Goal: Task Accomplishment & Management: Manage account settings

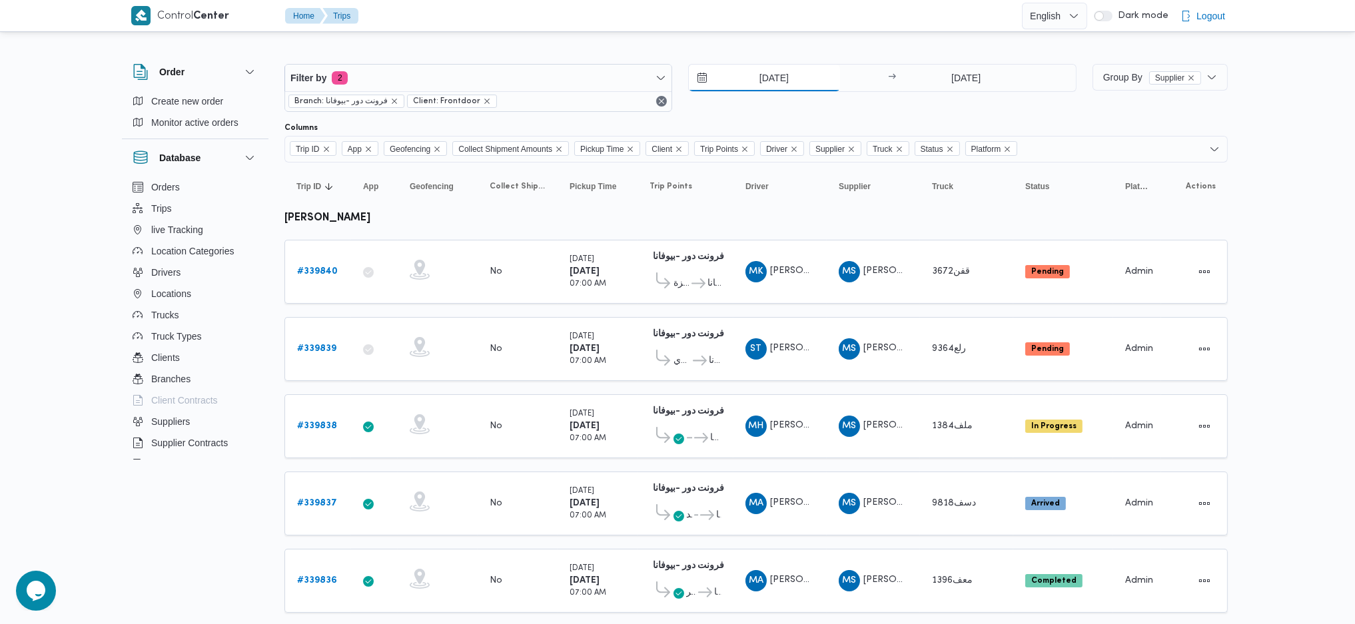
click at [730, 69] on input "27/9/2025" at bounding box center [764, 78] width 151 height 27
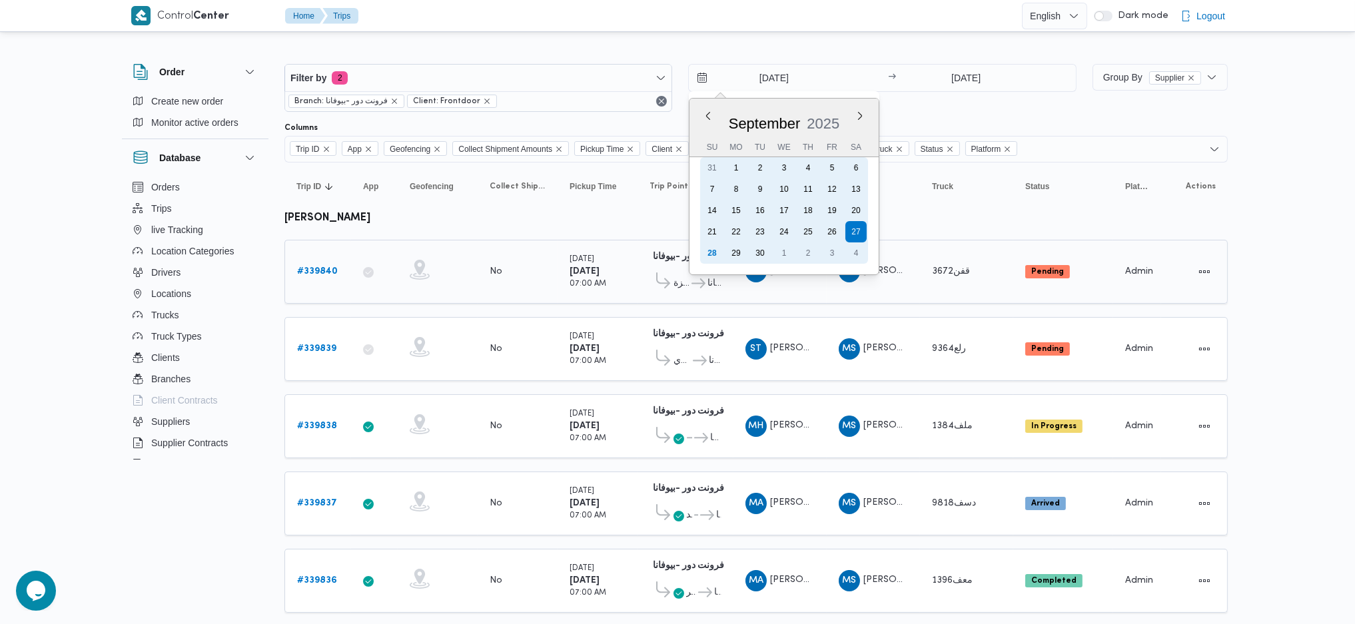
click at [708, 252] on div "28" at bounding box center [712, 253] width 21 height 21
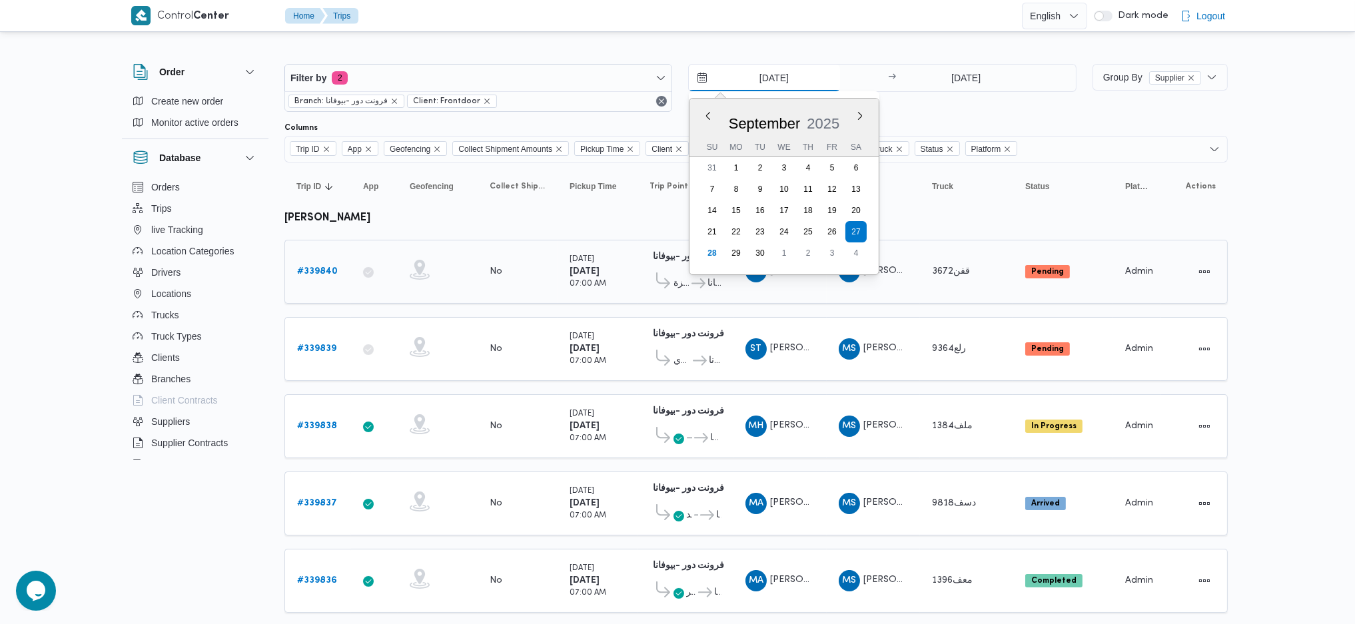
type input "[DATE]"
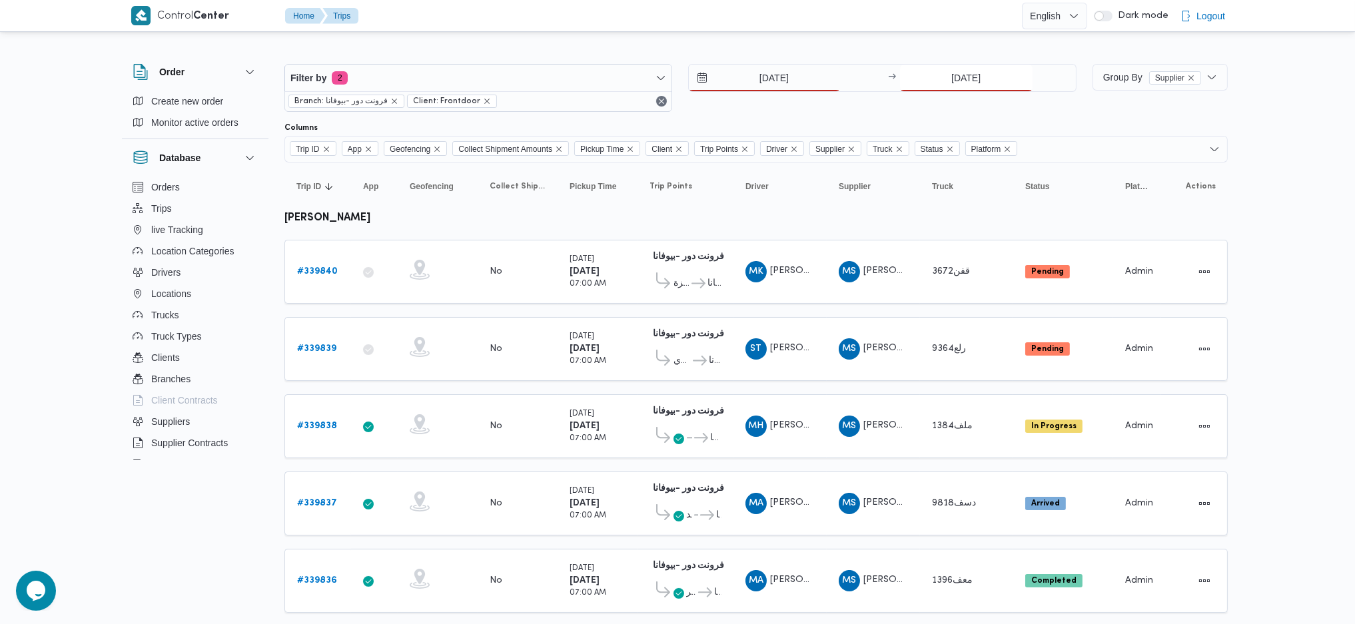
click at [962, 71] on input "27/9/2025" at bounding box center [966, 78] width 133 height 27
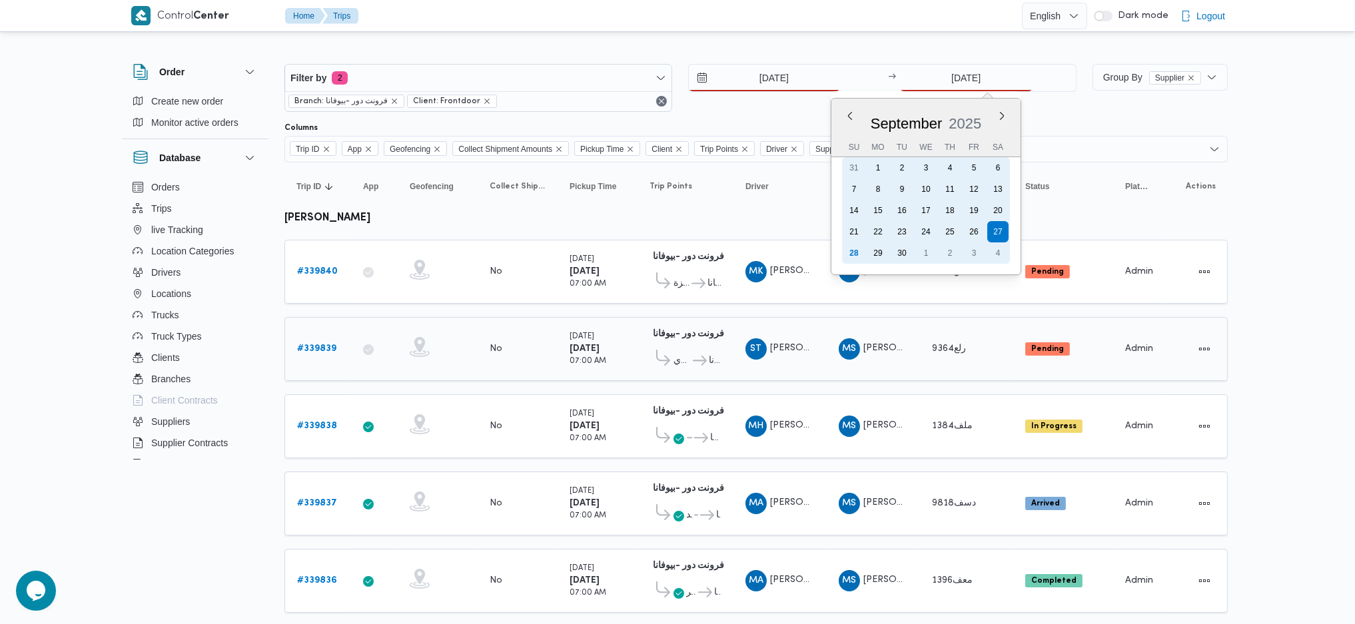
click at [846, 247] on div "28" at bounding box center [854, 253] width 21 height 21
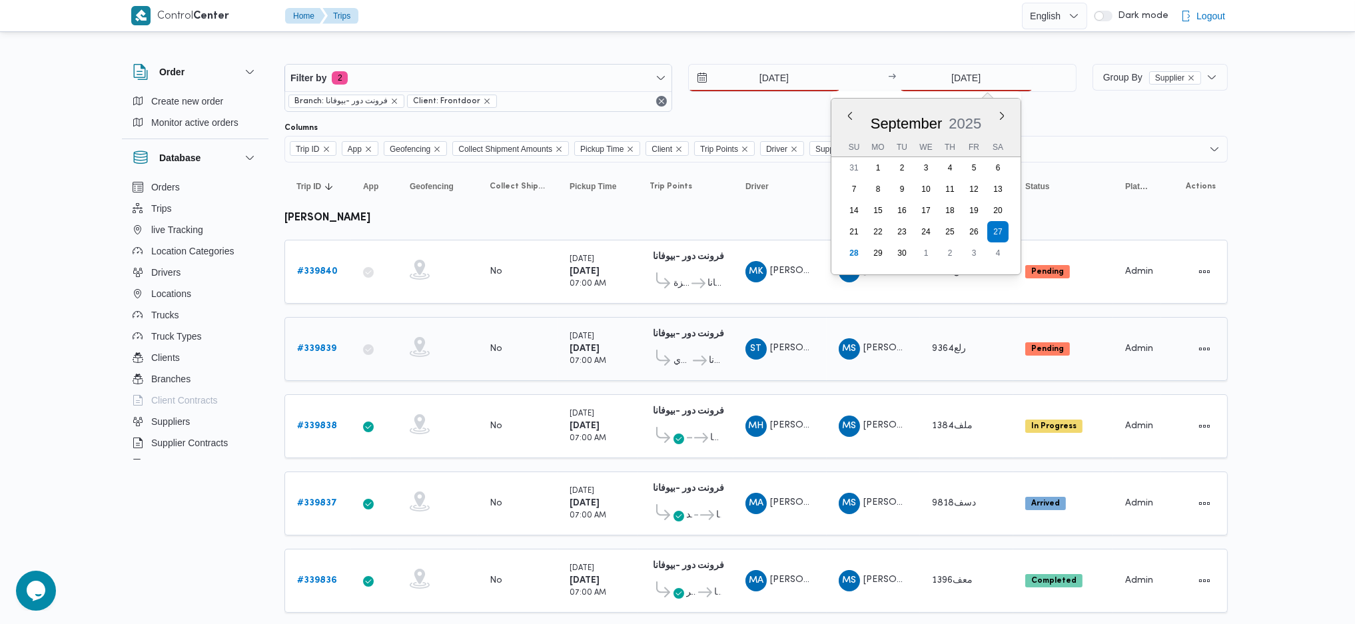
click at [624, 334] on td "Pickup Time Saturday 27/9/2025 07:00 AM" at bounding box center [598, 349] width 80 height 64
type input "[DATE]"
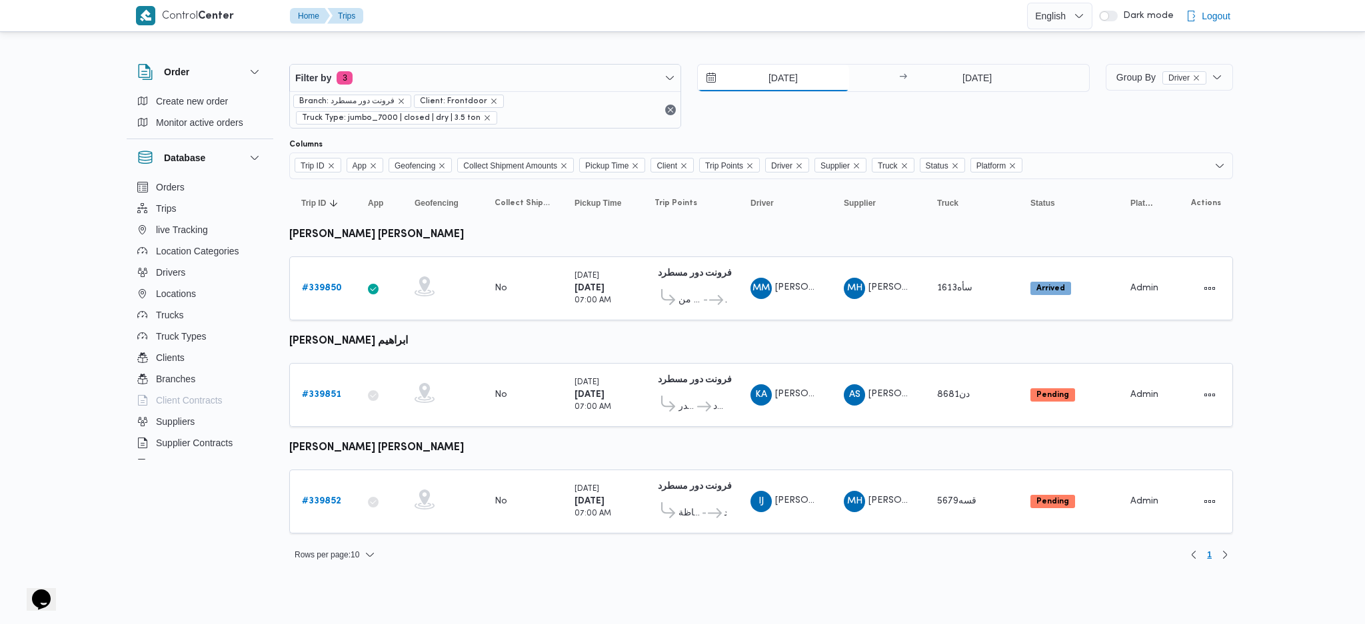
click at [776, 76] on input "27/9/2025" at bounding box center [773, 78] width 151 height 27
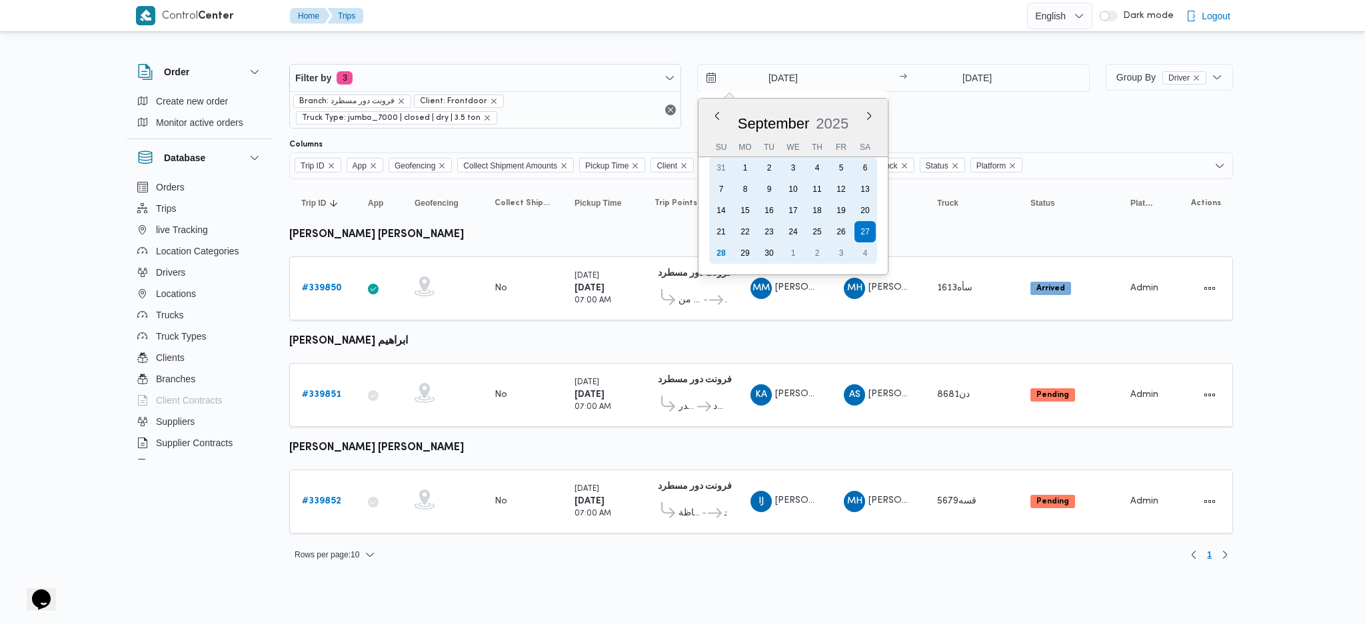
drag, startPoint x: 720, startPoint y: 253, endPoint x: 805, endPoint y: 201, distance: 99.3
click at [723, 252] on div "28" at bounding box center [720, 253] width 21 height 21
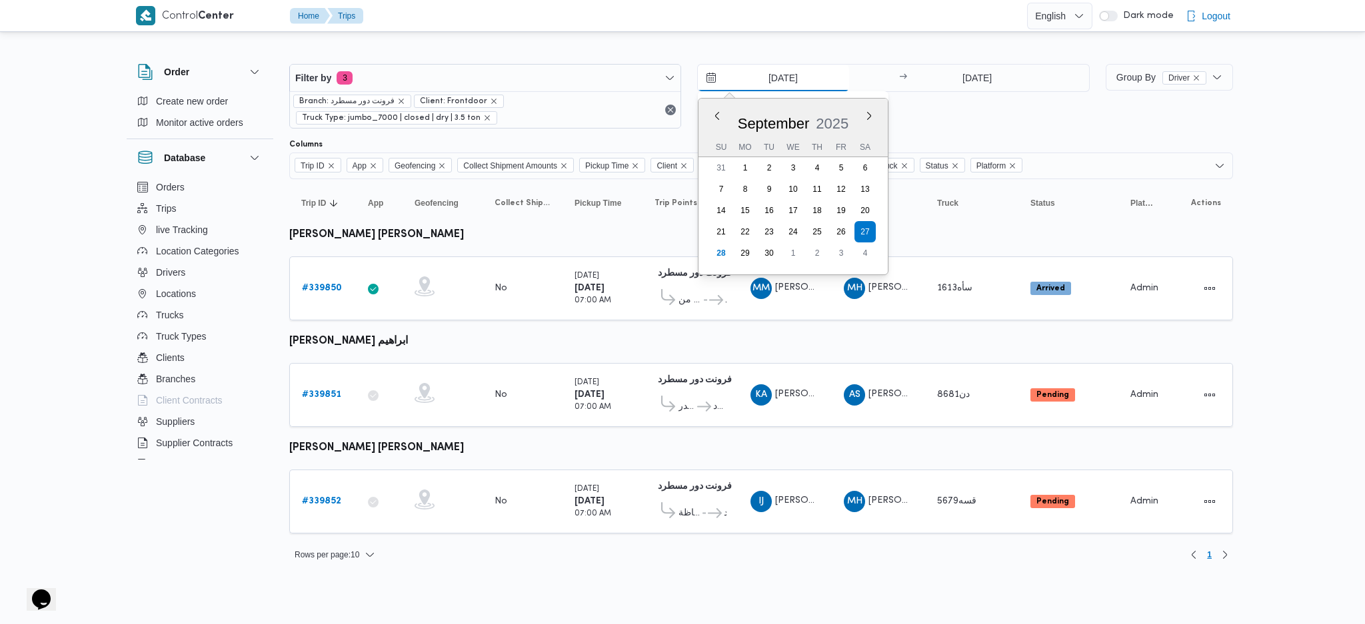
type input "[DATE]"
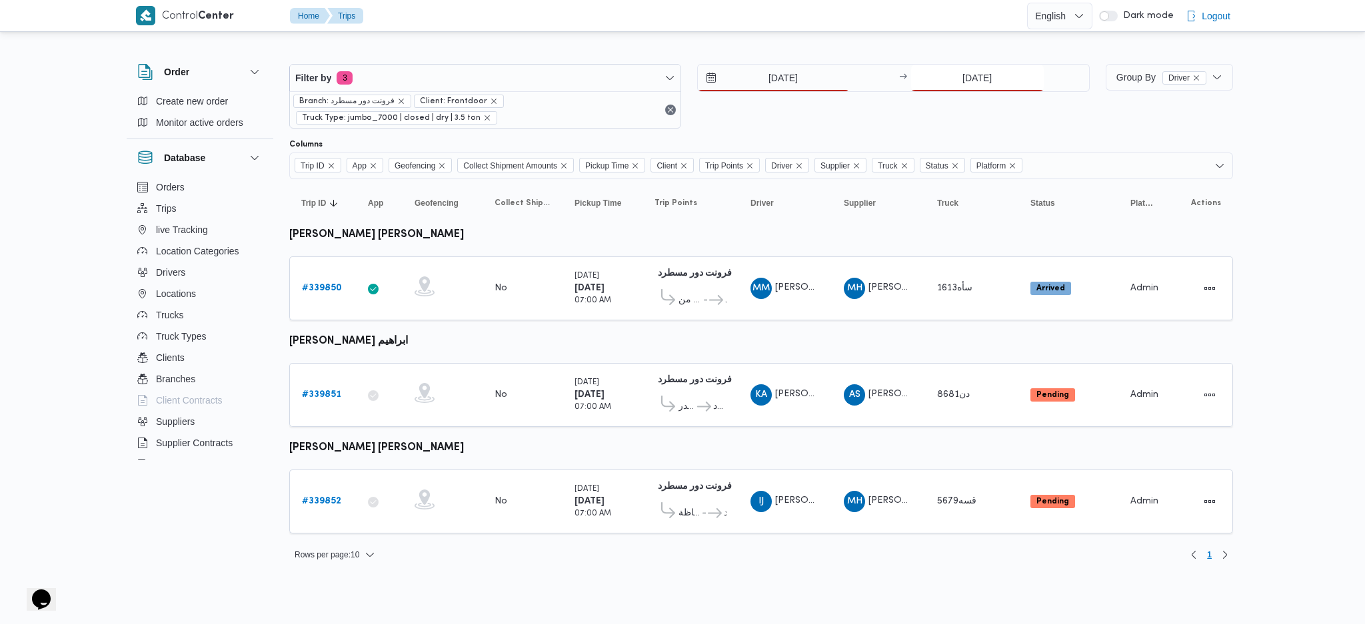
click at [963, 68] on input "[DATE]" at bounding box center [977, 78] width 133 height 27
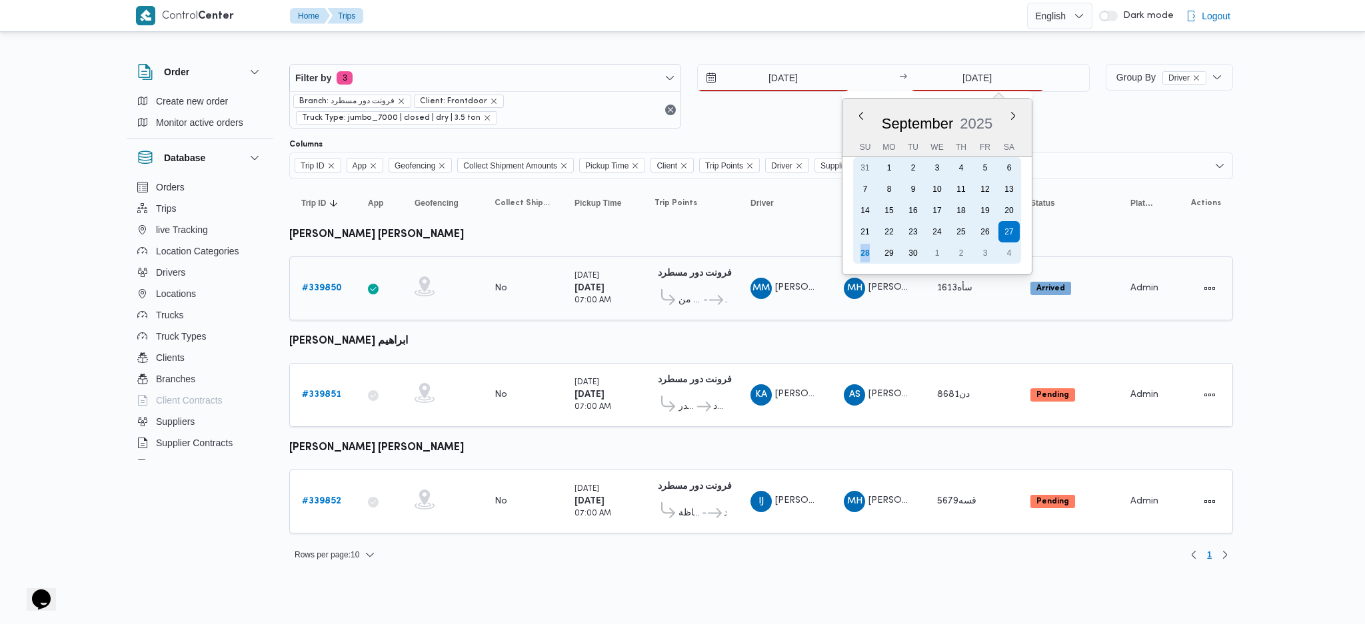
drag, startPoint x: 862, startPoint y: 255, endPoint x: 868, endPoint y: 241, distance: 15.2
click at [867, 254] on div "28" at bounding box center [864, 253] width 21 height 21
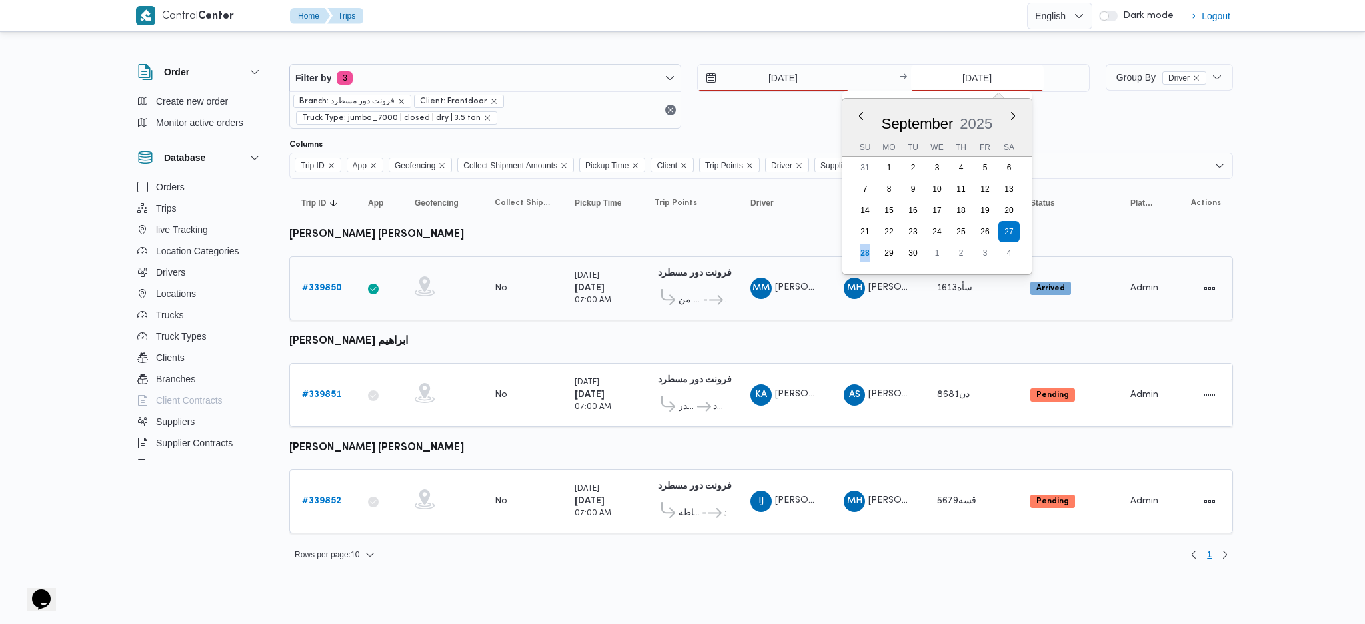
type input "[DATE]"
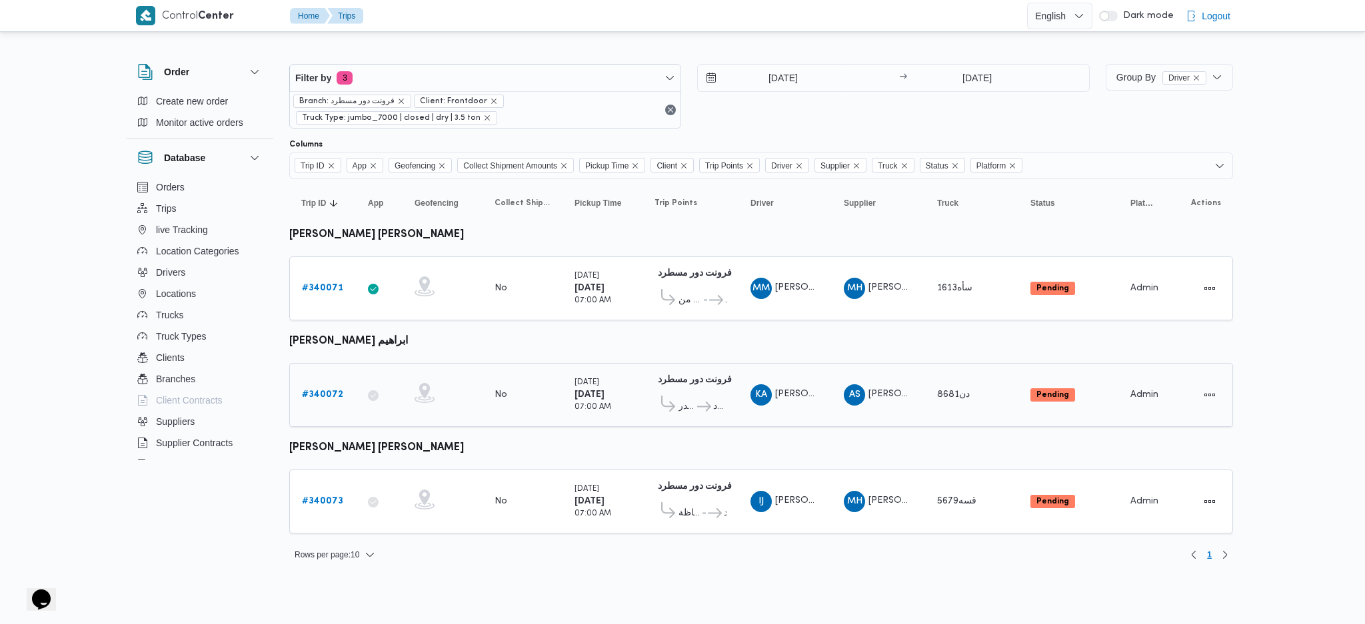
click at [329, 387] on link "# 340072" at bounding box center [322, 395] width 41 height 16
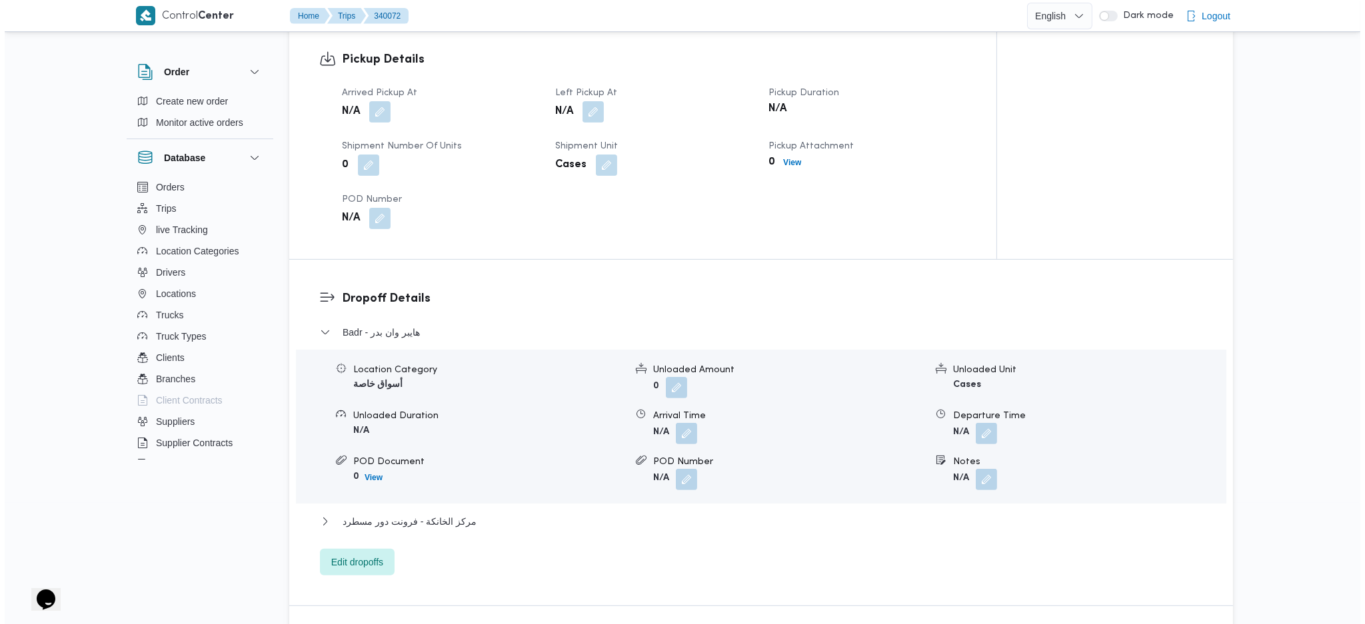
scroll to position [977, 0]
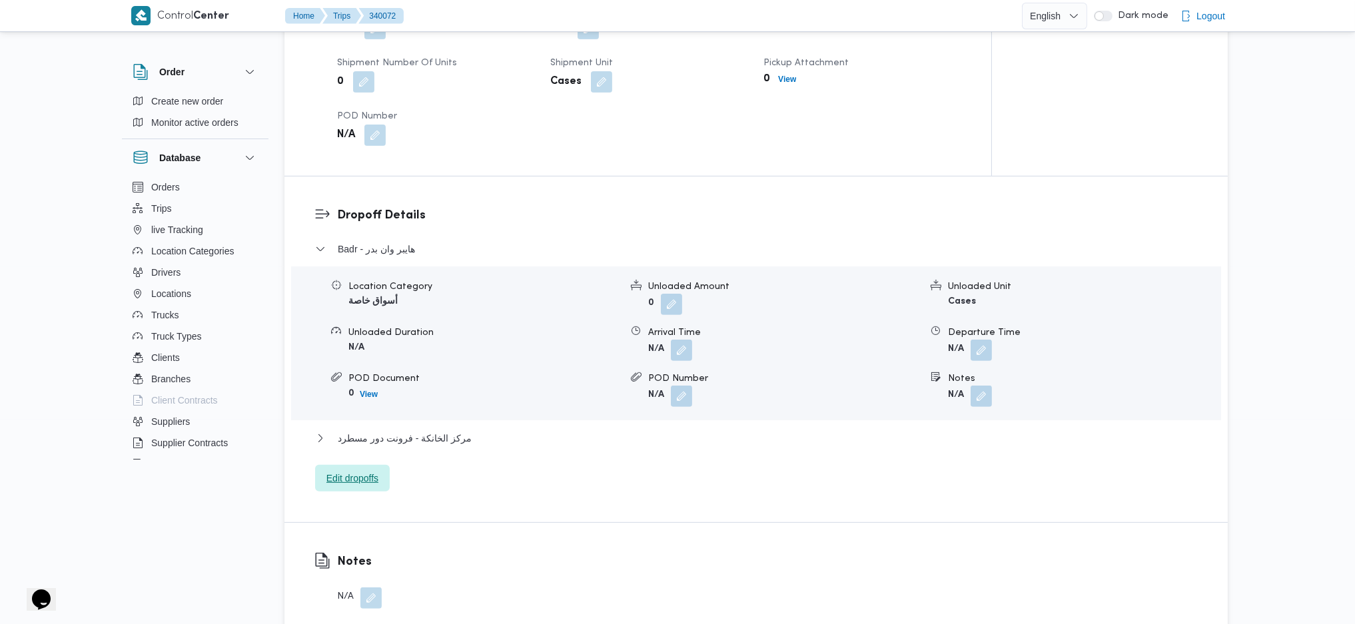
click at [363, 470] on span "Edit dropoffs" at bounding box center [353, 478] width 52 height 16
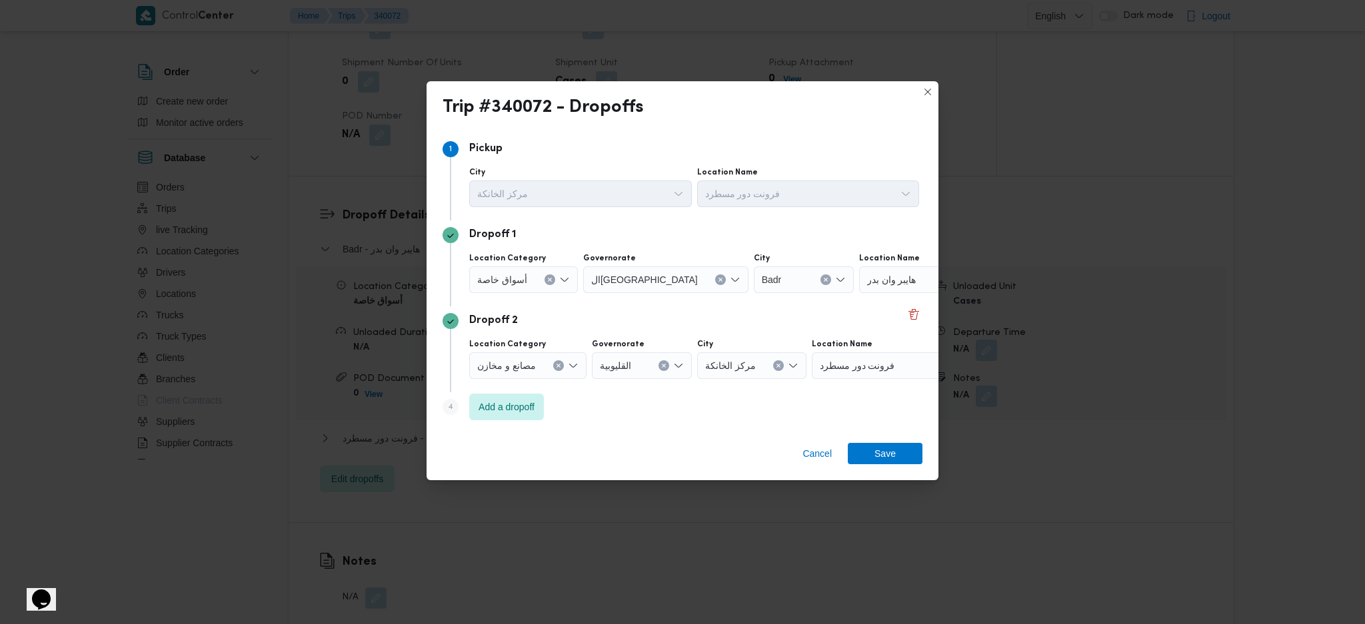
click at [881, 280] on div "هايبر وان بدر" at bounding box center [942, 280] width 167 height 27
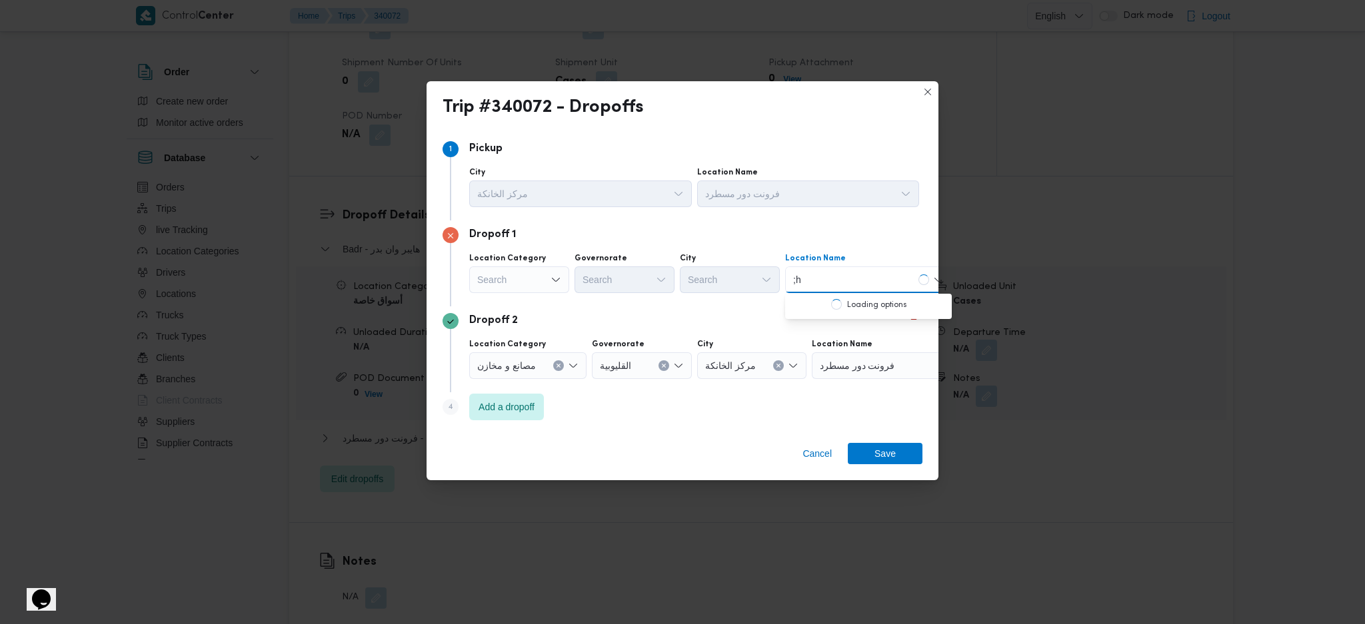
type input ";"
type input "كارفور ح"
click at [896, 300] on span "كارفور ح دائق القبه | 16 ولي العهد | القبة" at bounding box center [876, 305] width 135 height 16
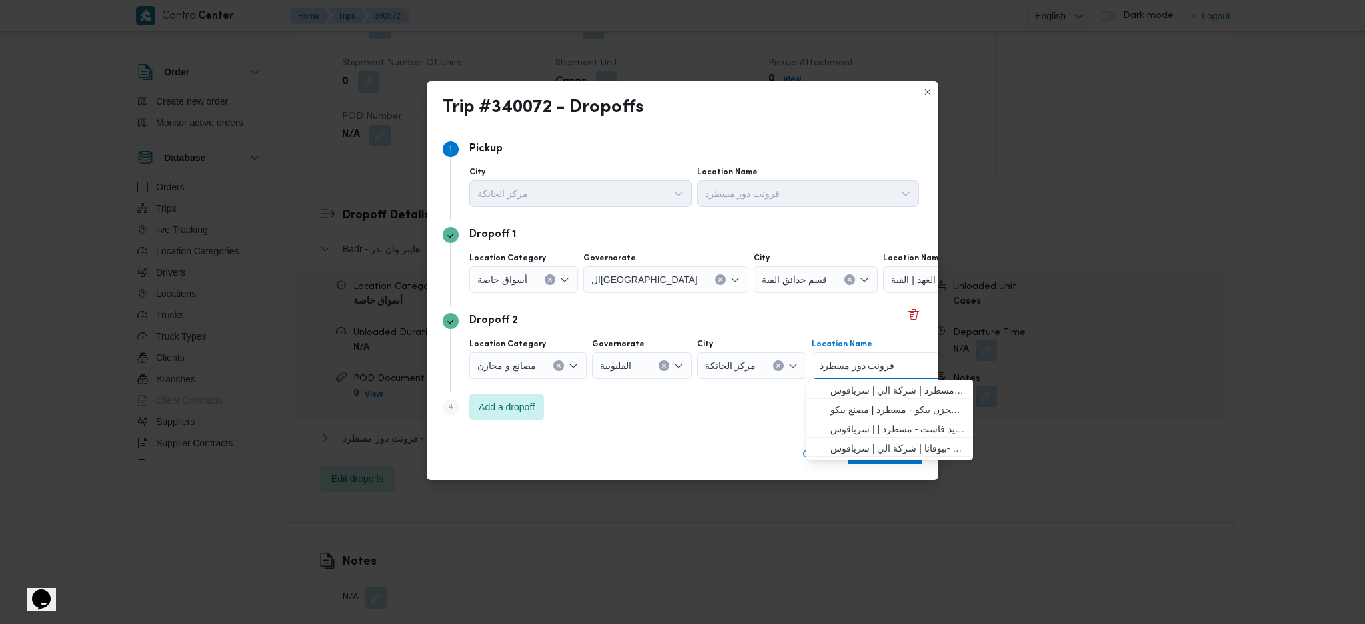
click at [900, 370] on input "Location Name" at bounding box center [900, 366] width 1 height 16
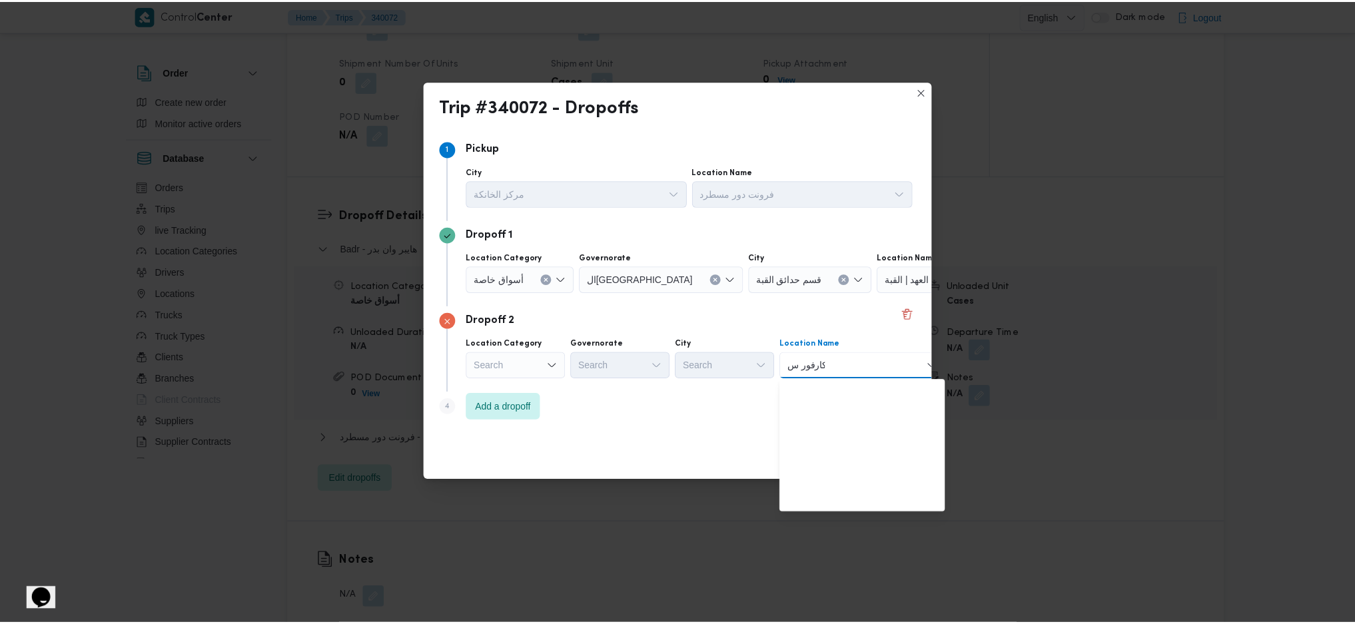
scroll to position [0, 0]
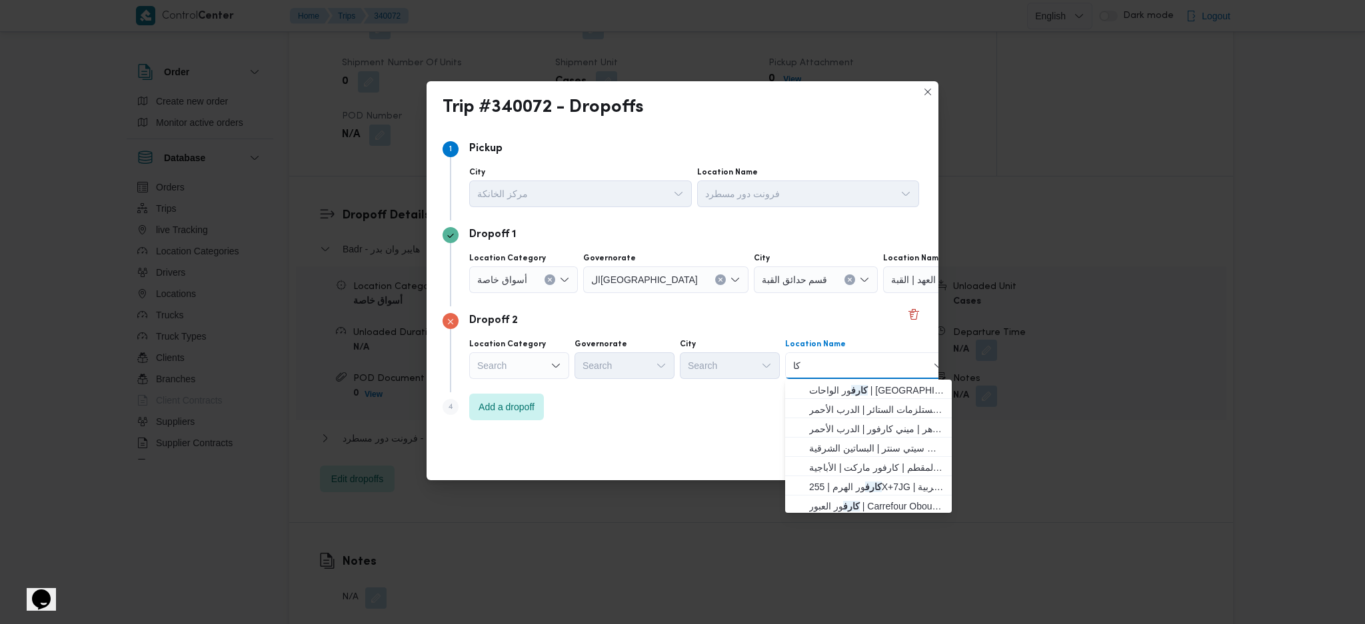
type input "ك"
click at [853, 404] on span "فرونت دور مسطرد | شركة الي | سرياقوس" at bounding box center [876, 410] width 135 height 16
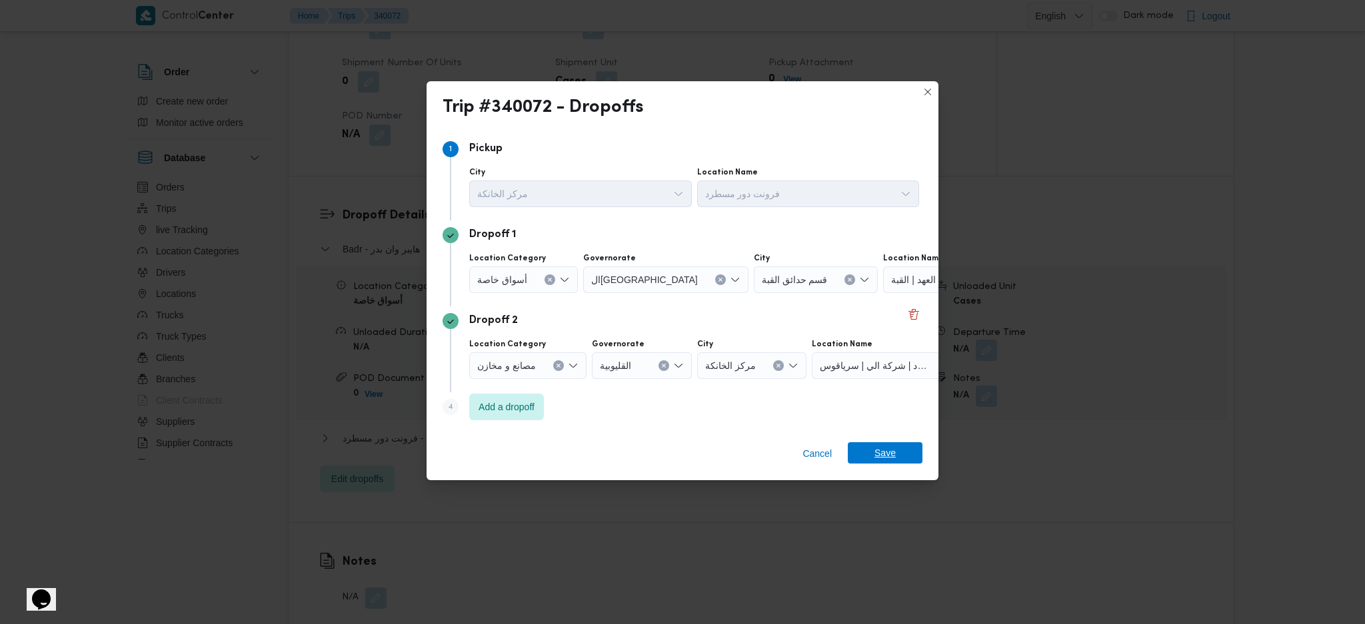
click at [900, 453] on span "Save" at bounding box center [885, 452] width 75 height 21
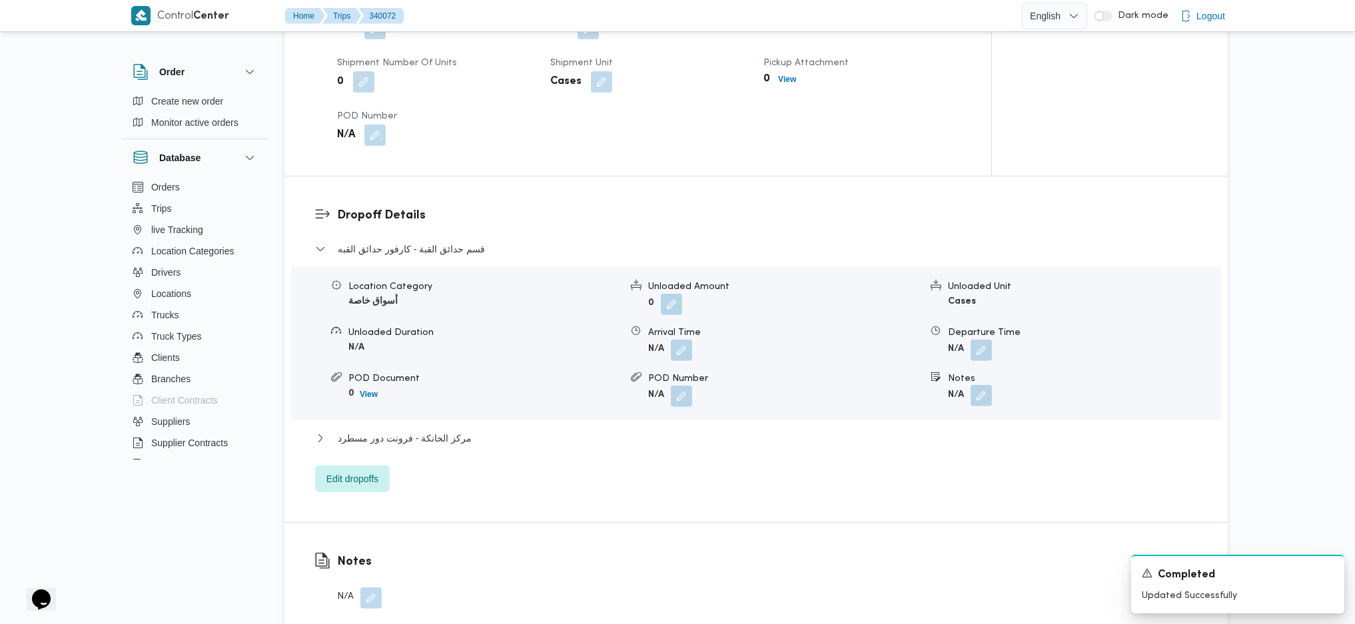
drag, startPoint x: 984, startPoint y: 377, endPoint x: 981, endPoint y: 384, distance: 7.8
click at [981, 385] on button "button" at bounding box center [981, 395] width 21 height 21
click at [913, 413] on div "Notes" at bounding box center [946, 422] width 133 height 40
click at [926, 430] on input "Notes" at bounding box center [946, 428] width 133 height 27
type input "و"
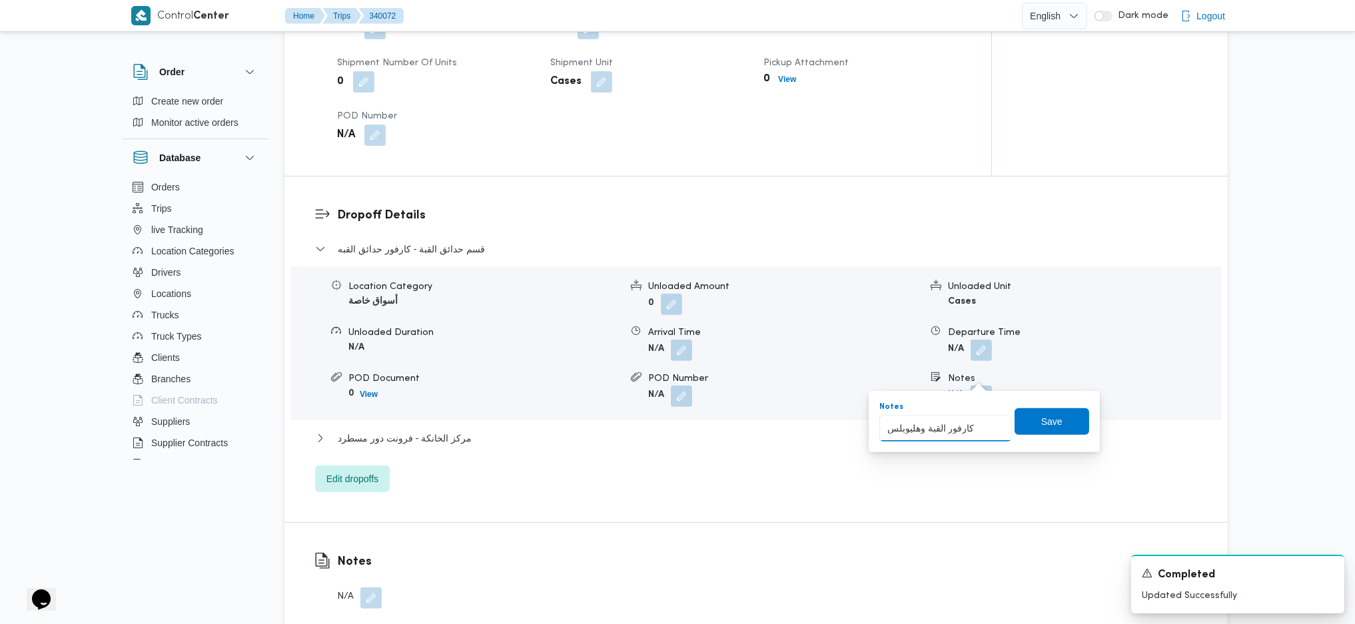
type input "كارفور القبة وهليوبلس"
click button "Save" at bounding box center [1052, 421] width 75 height 27
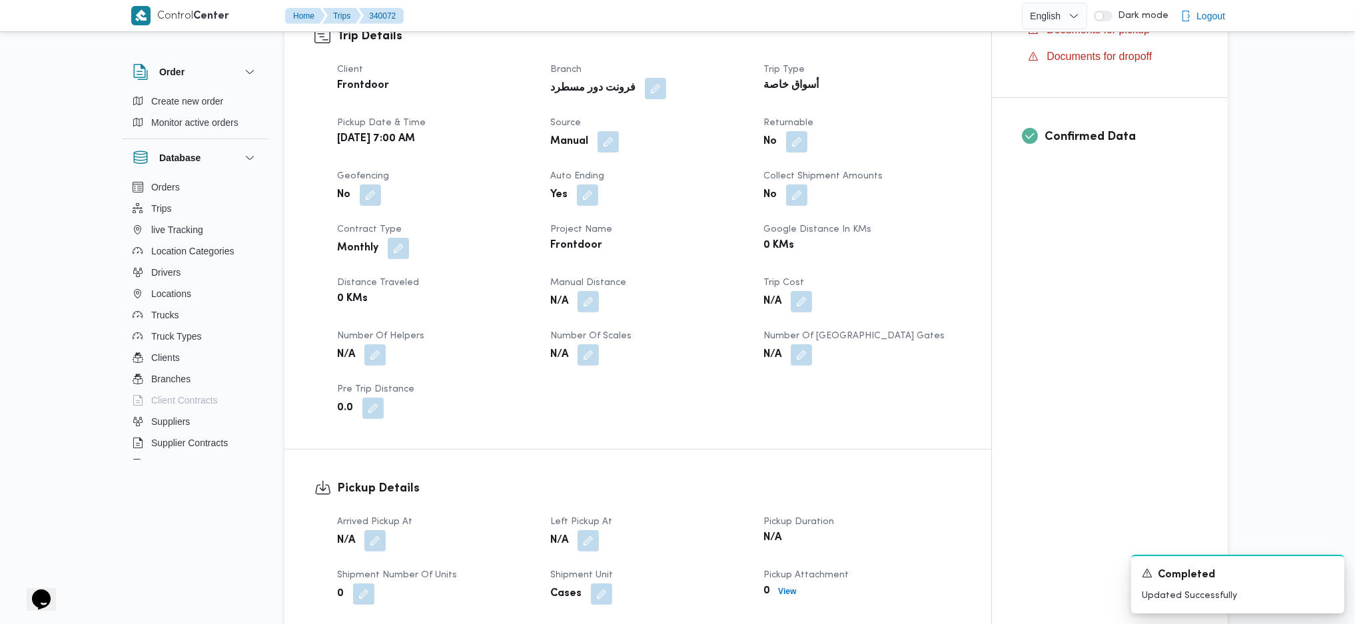
scroll to position [710, 0]
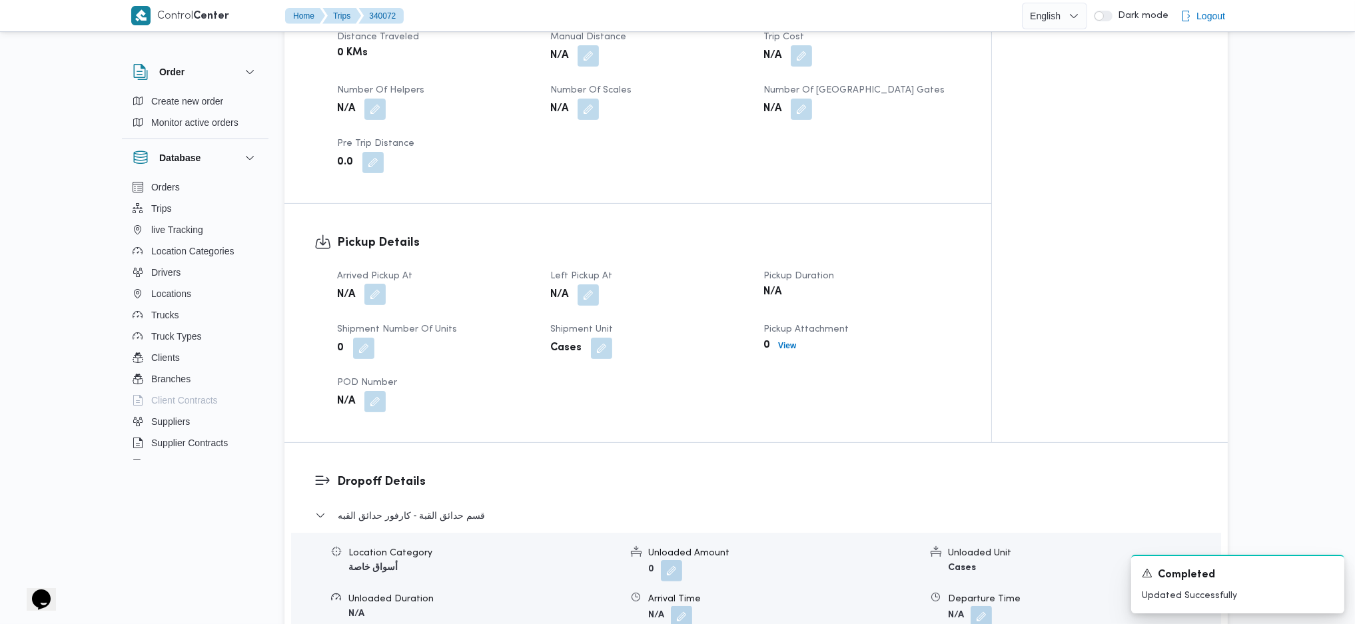
click at [382, 284] on button "button" at bounding box center [375, 294] width 21 height 21
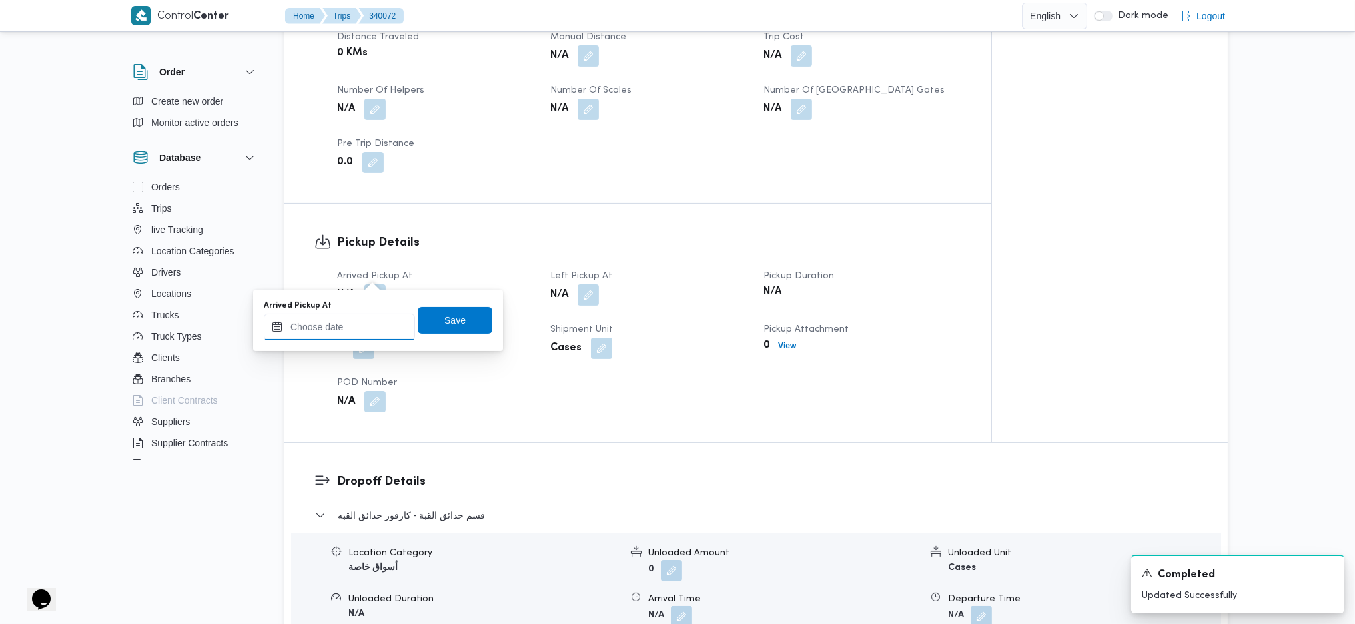
click at [345, 320] on input "Arrived Pickup At" at bounding box center [339, 327] width 151 height 27
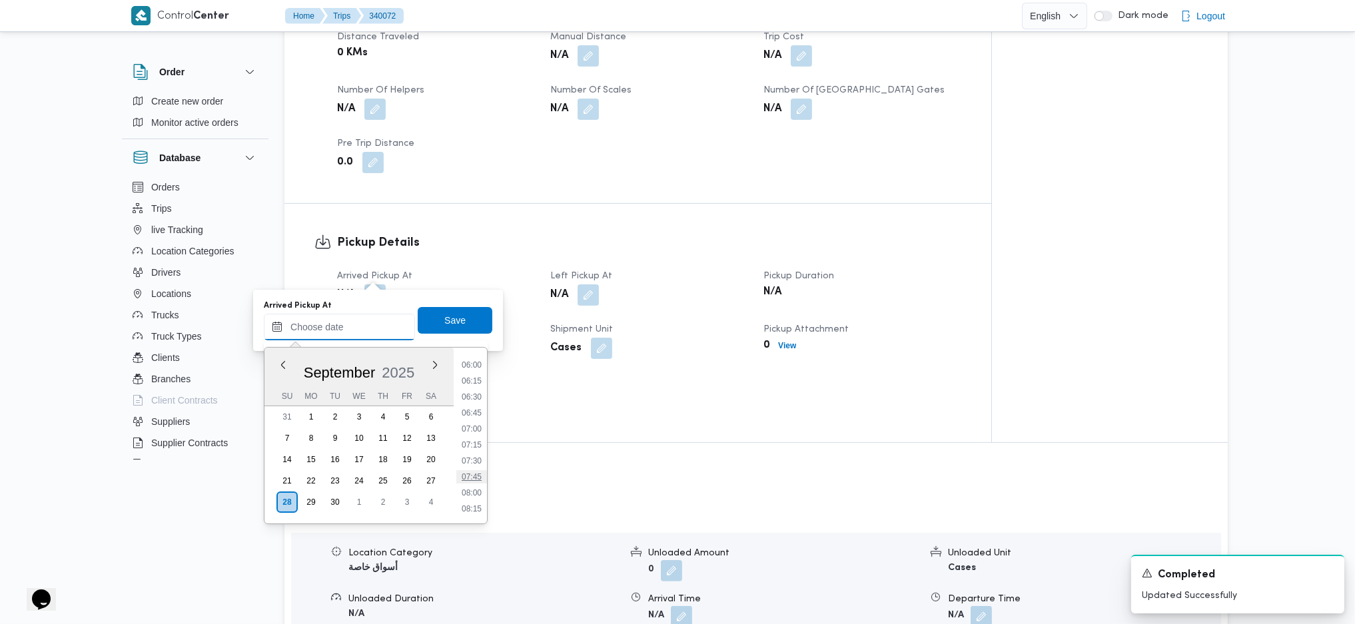
scroll to position [374, 0]
drag, startPoint x: 466, startPoint y: 383, endPoint x: 469, endPoint y: 391, distance: 8.4
click at [469, 391] on li "06:15" at bounding box center [471, 390] width 31 height 13
type input "28/09/2025 06:15"
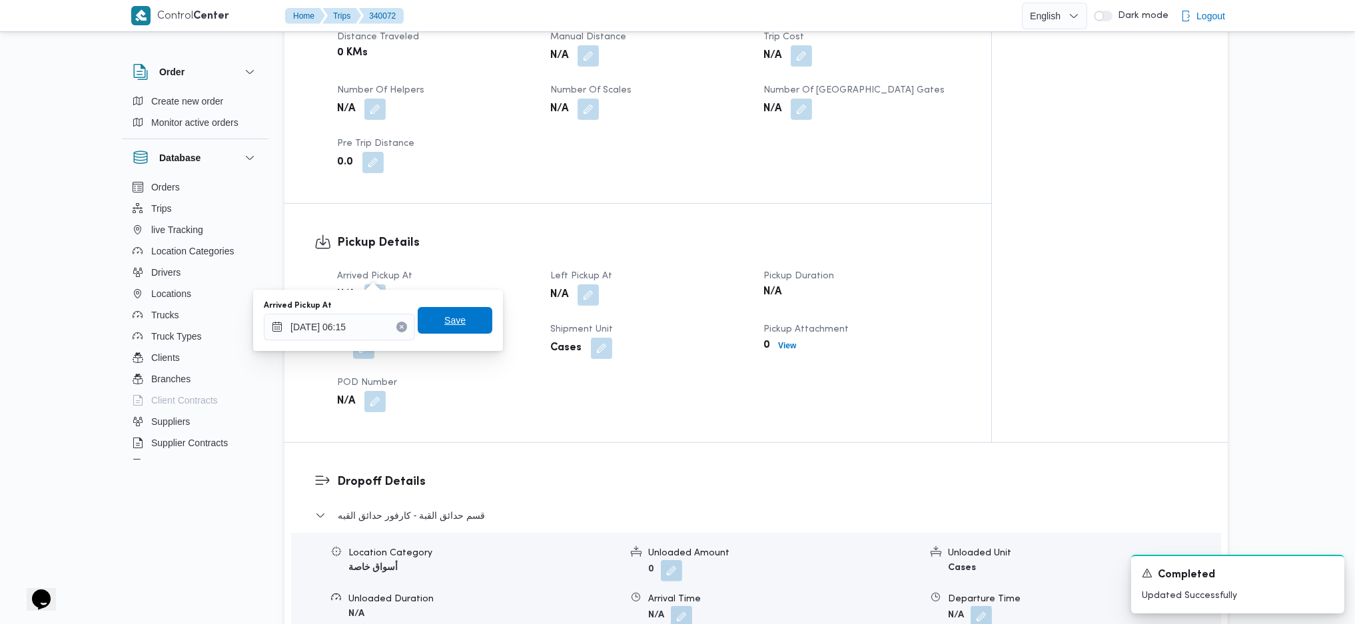
click at [454, 317] on span "Save" at bounding box center [454, 321] width 21 height 16
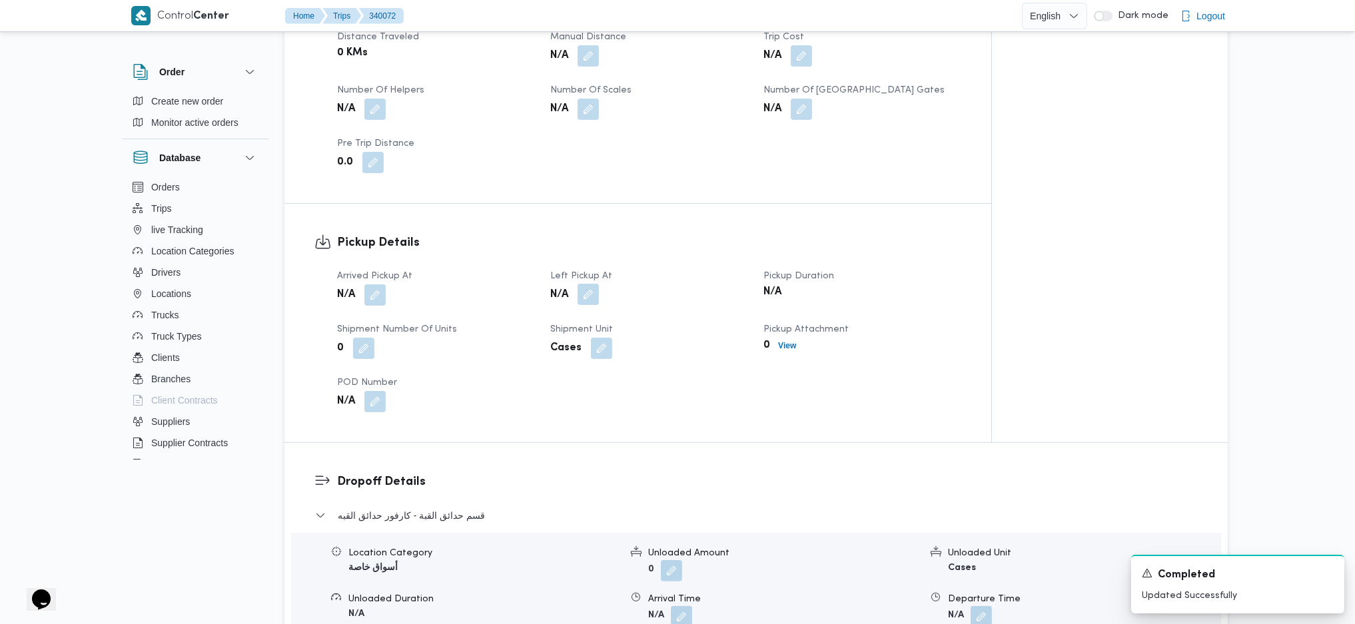
click at [593, 284] on button "button" at bounding box center [588, 294] width 21 height 21
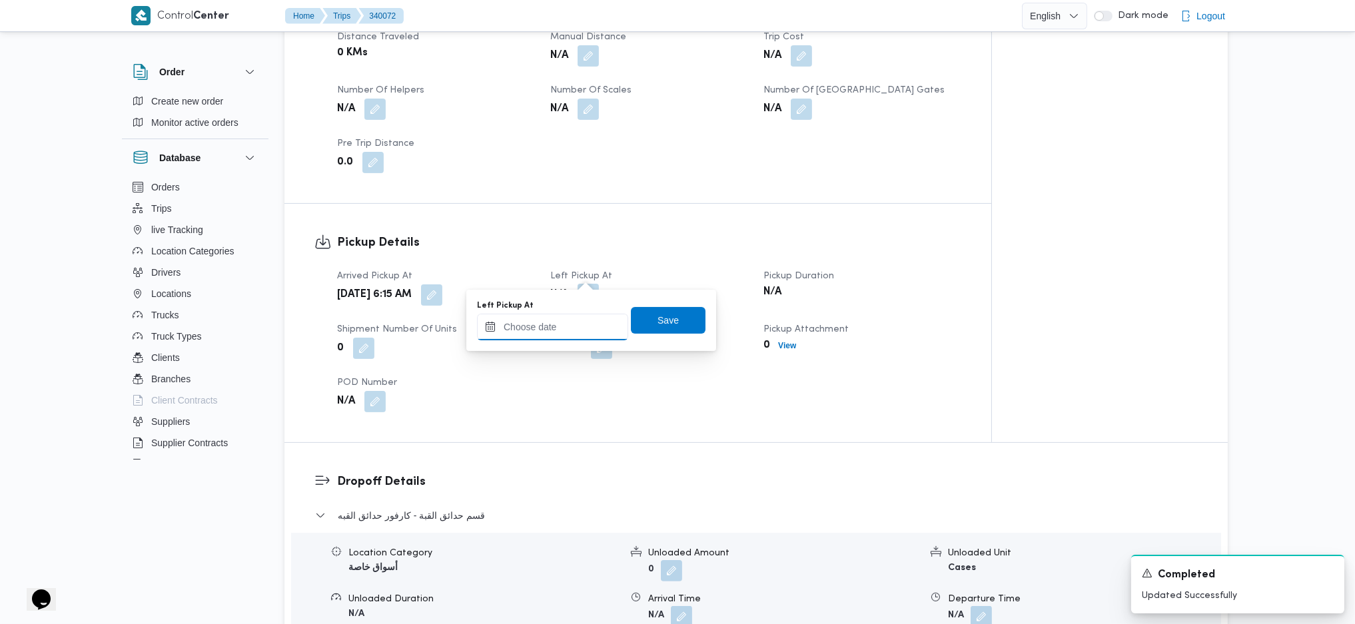
click at [558, 327] on input "Left Pickup At" at bounding box center [552, 327] width 151 height 27
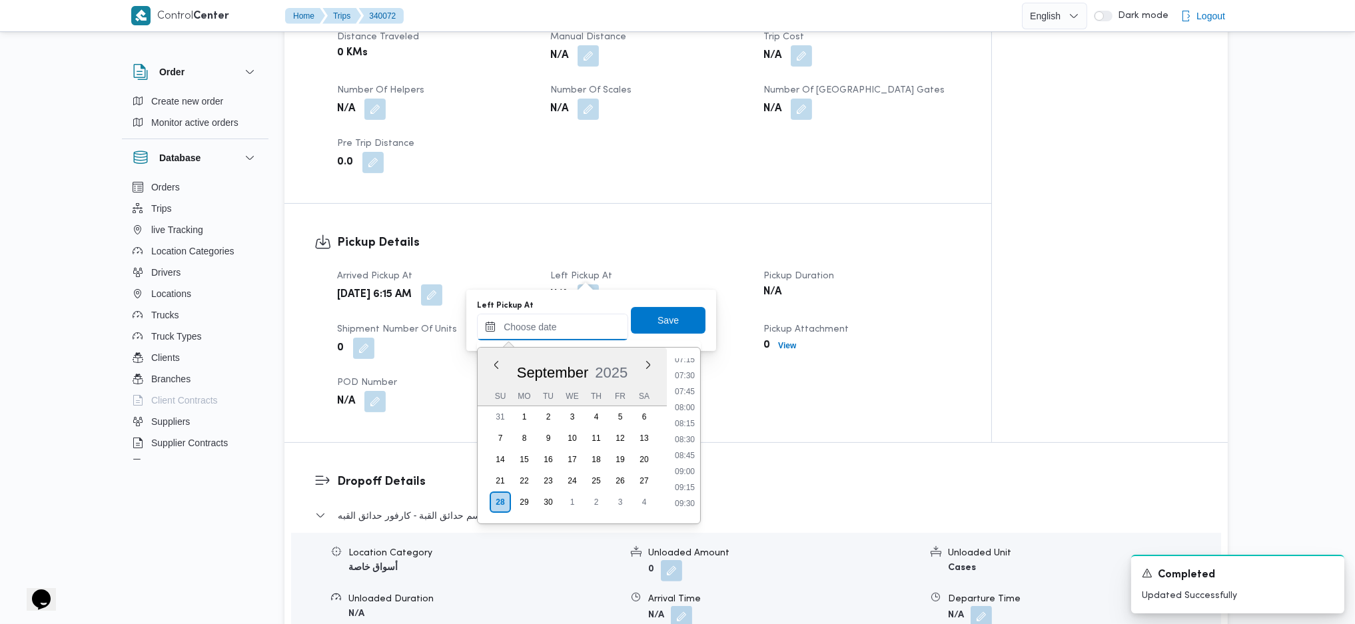
scroll to position [463, 0]
click at [688, 388] on ul "00:00 00:15 00:30 00:45 01:00 01:15 01:30 01:45 02:00 02:15 02:30 02:45 03:00 0…" at bounding box center [685, 436] width 31 height 155
click at [687, 376] on li "07:30" at bounding box center [685, 381] width 31 height 13
type input "28/09/2025 07:30"
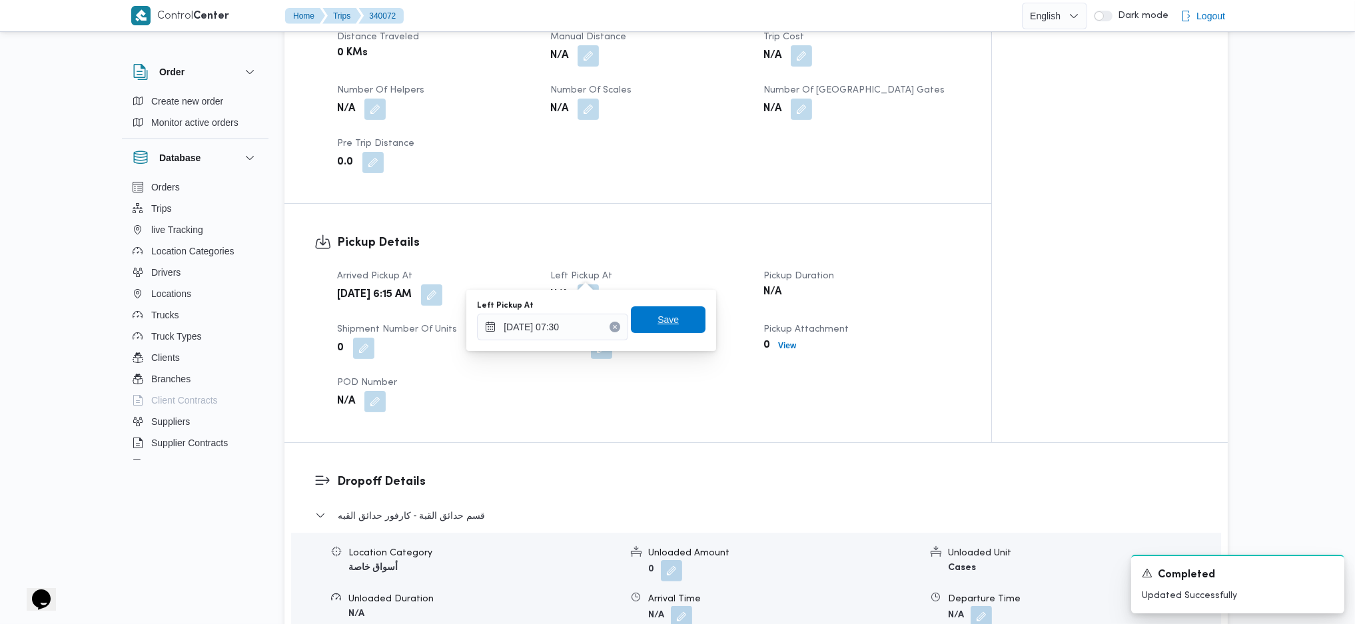
click at [646, 309] on span "Save" at bounding box center [668, 320] width 75 height 27
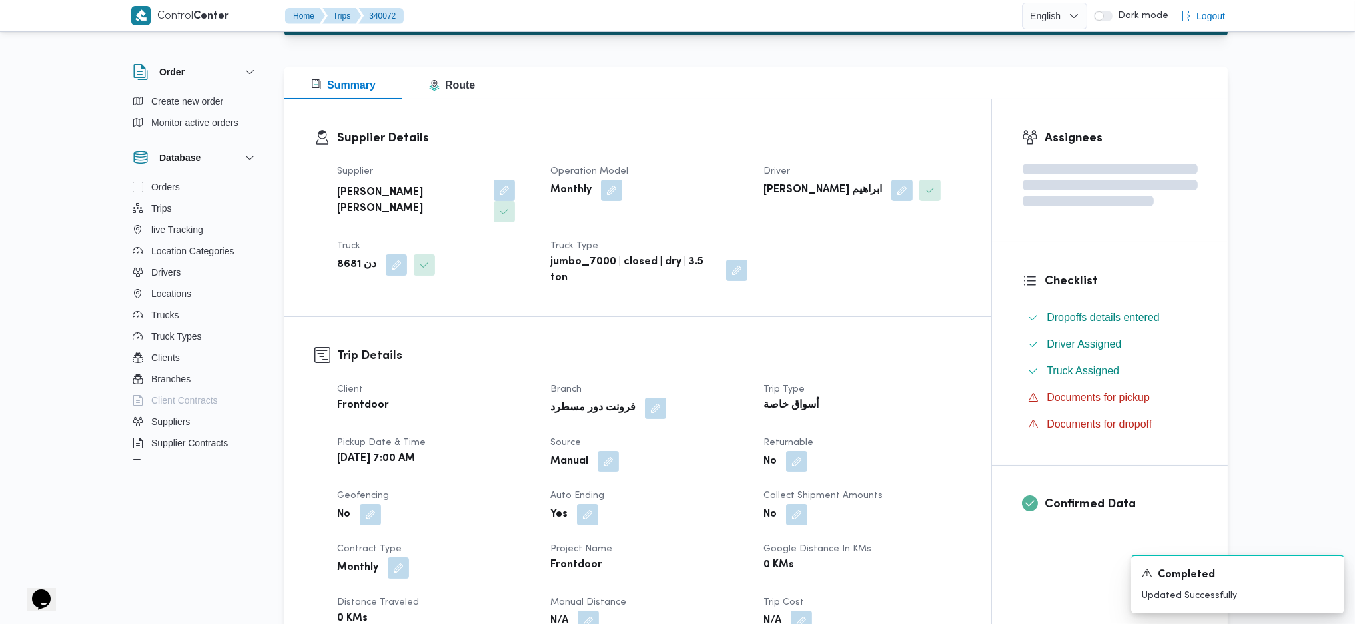
scroll to position [0, 0]
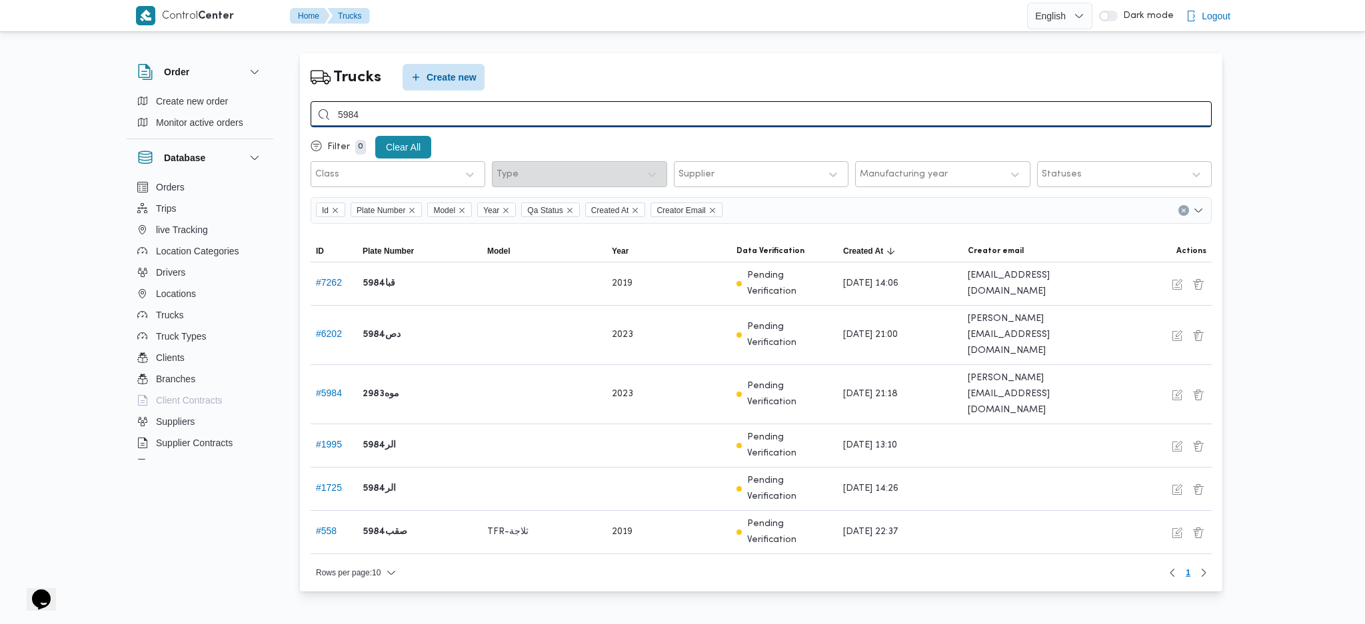
click at [438, 105] on input "5984" at bounding box center [761, 114] width 901 height 26
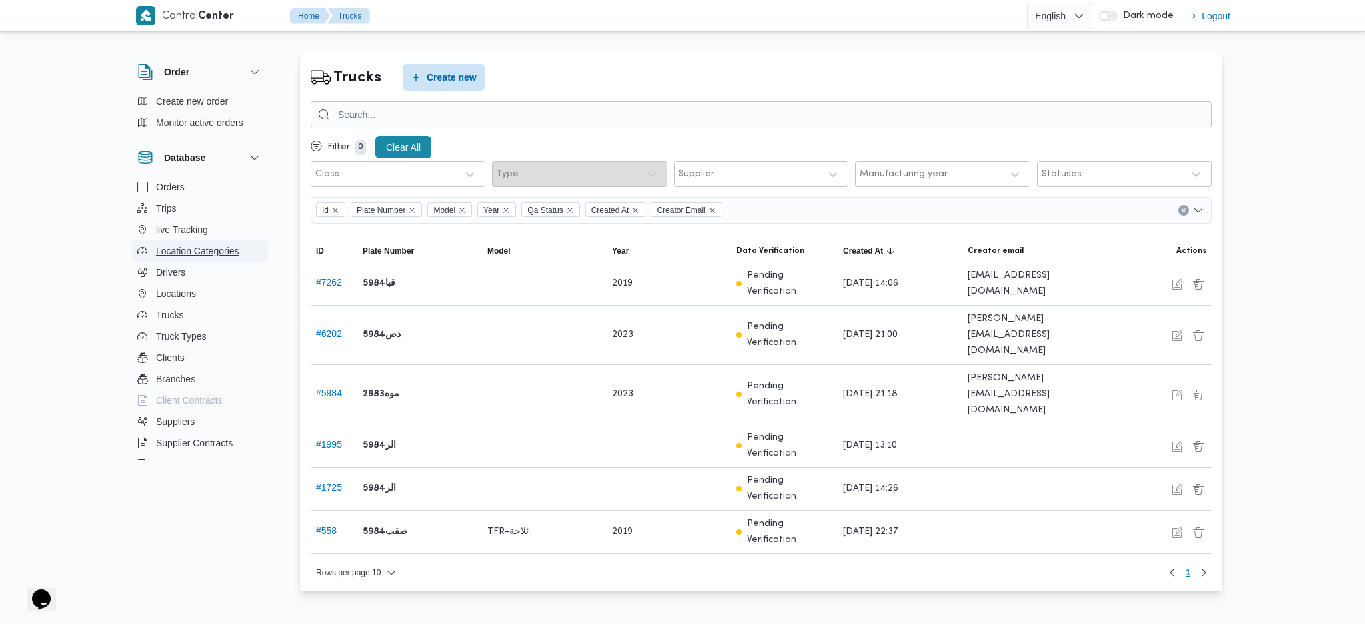
click at [171, 260] on button "Location Categories" at bounding box center [200, 251] width 136 height 21
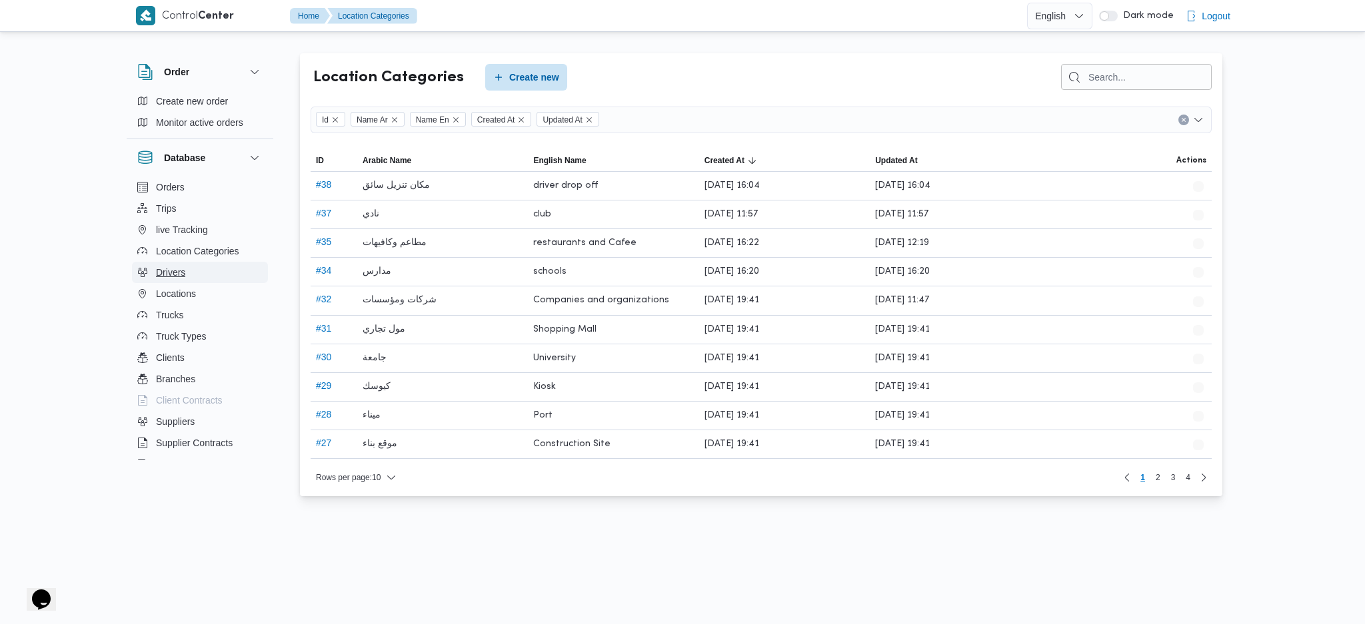
click at [188, 272] on button "Drivers" at bounding box center [200, 272] width 136 height 21
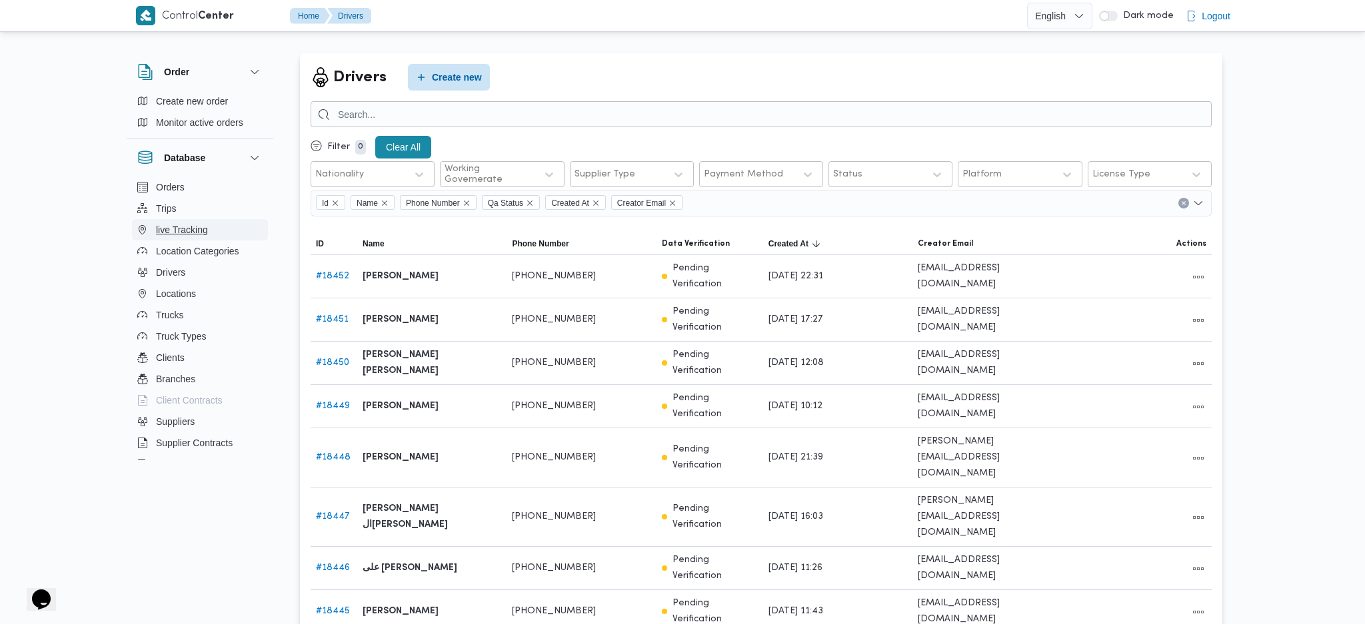
click at [223, 229] on button "live Tracking" at bounding box center [200, 229] width 136 height 21
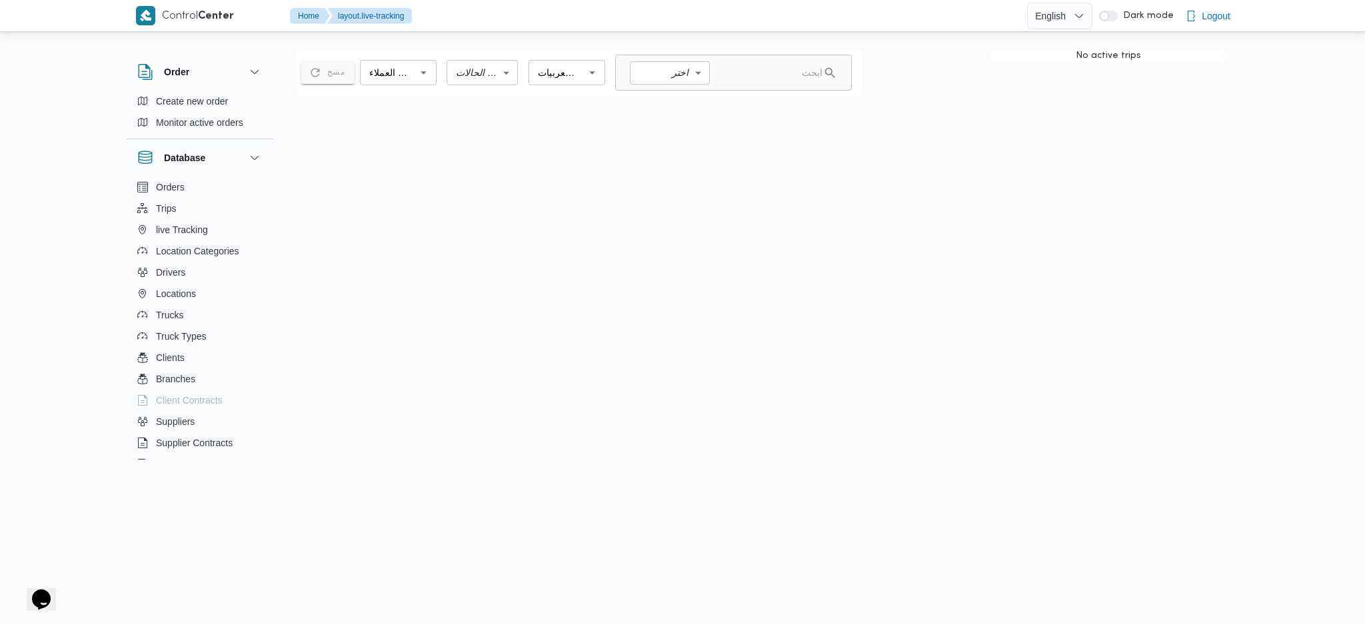
click at [199, 293] on button "Locations" at bounding box center [200, 293] width 136 height 21
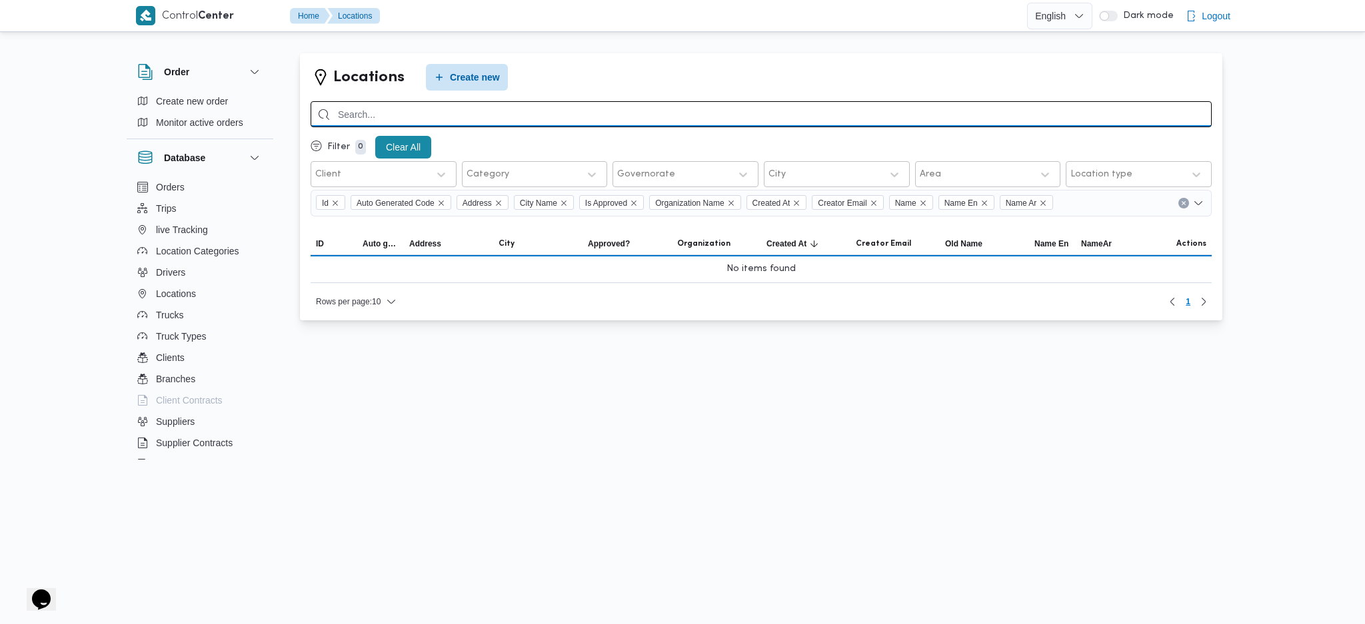
click at [534, 117] on input "search" at bounding box center [761, 114] width 901 height 26
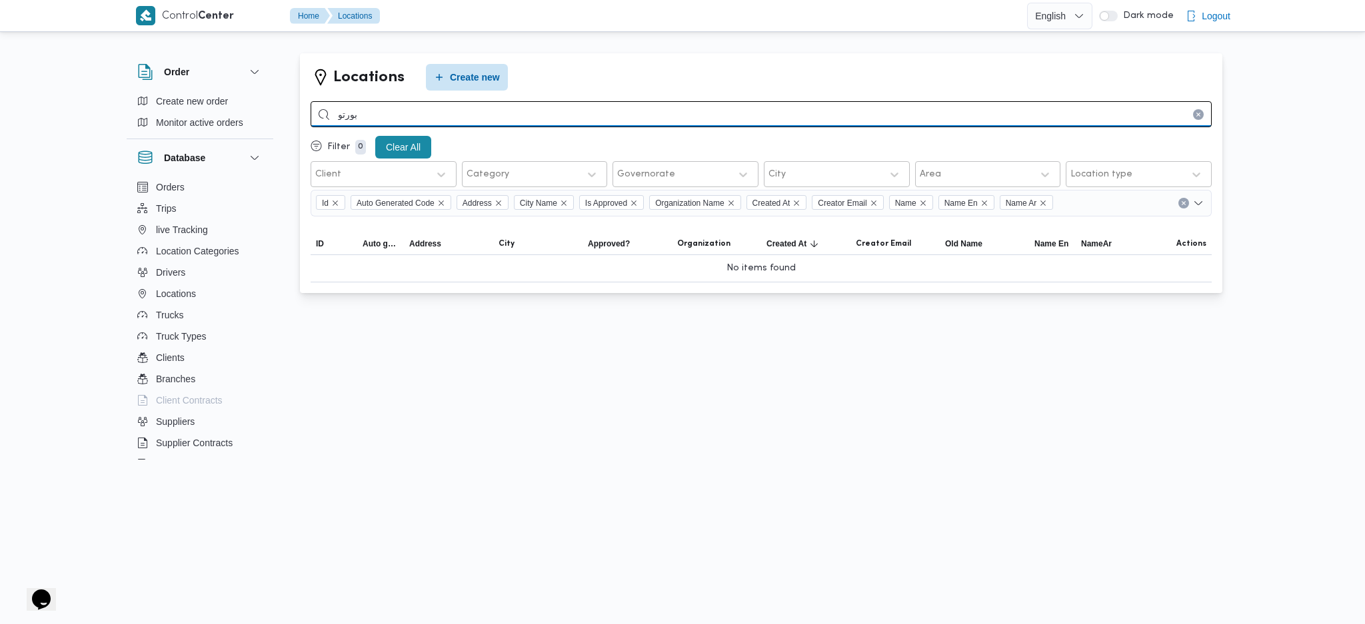
type input "بورتو"
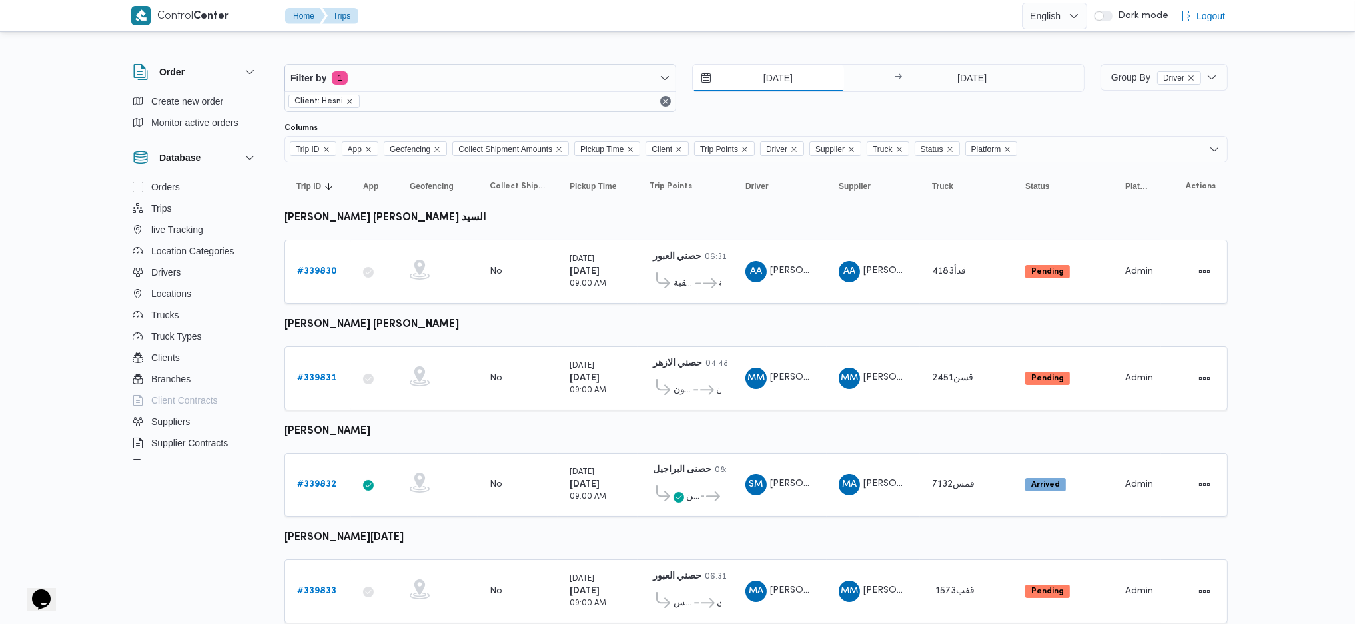
click at [805, 72] on input "[DATE]" at bounding box center [768, 78] width 151 height 27
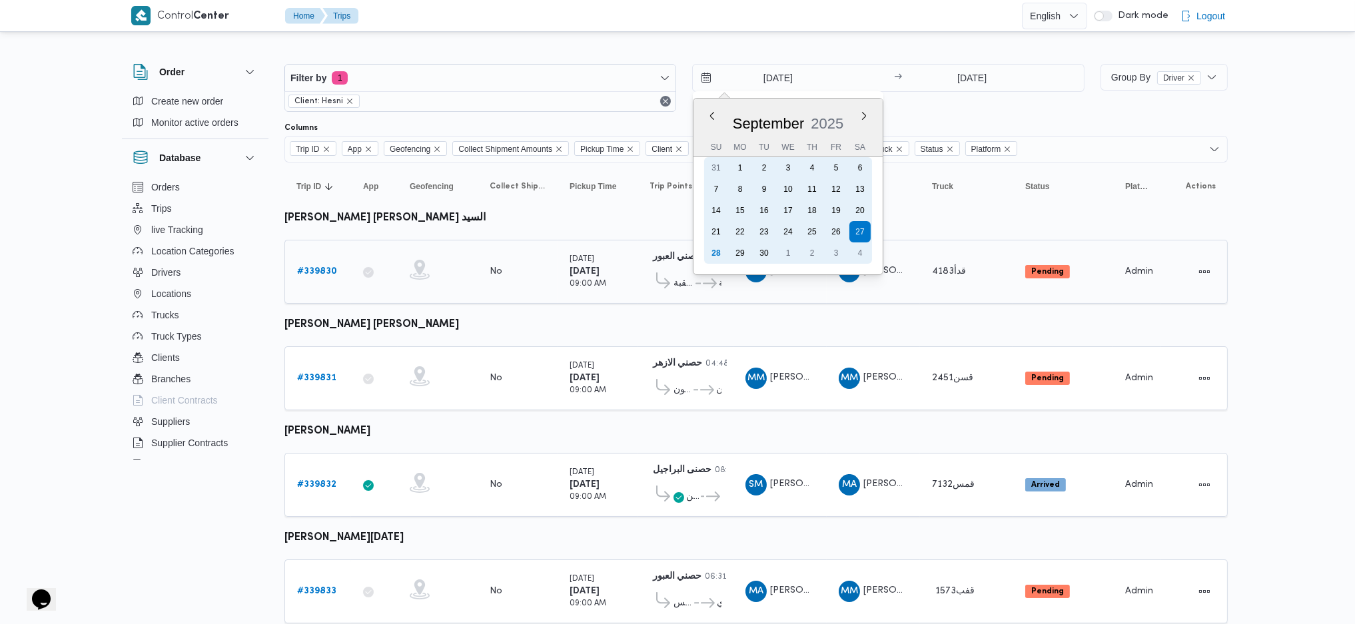
click at [721, 246] on div "28" at bounding box center [716, 253] width 21 height 21
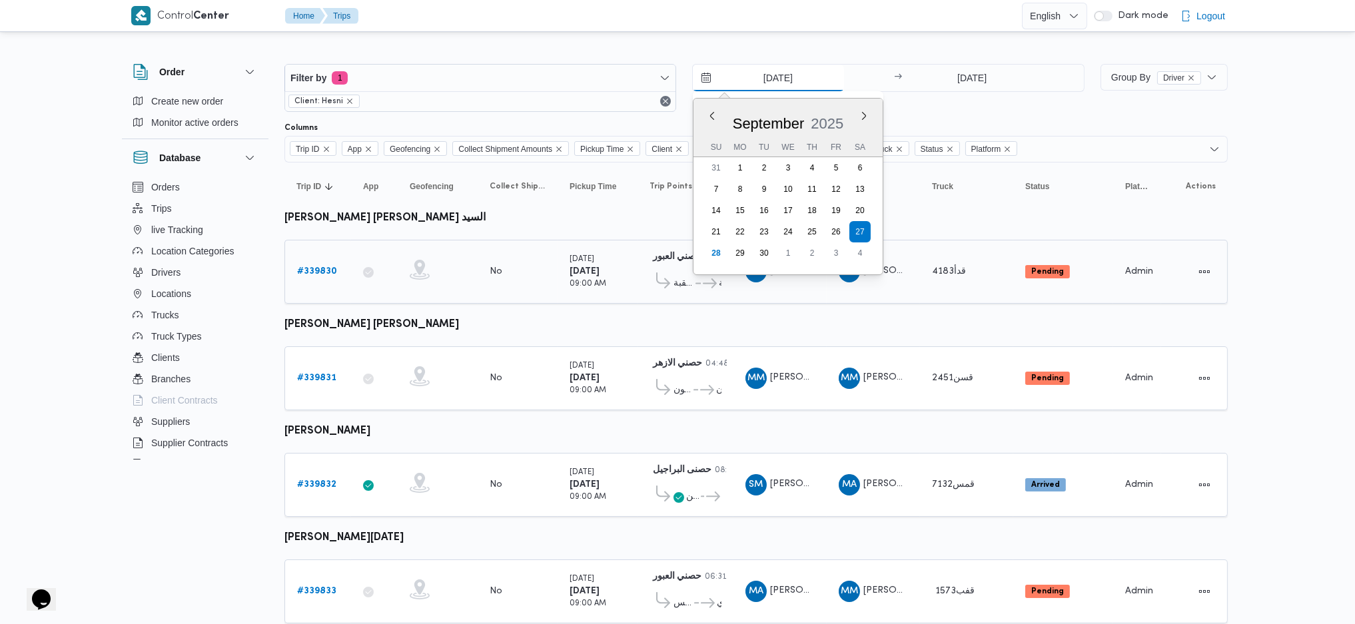
type input "[DATE]"
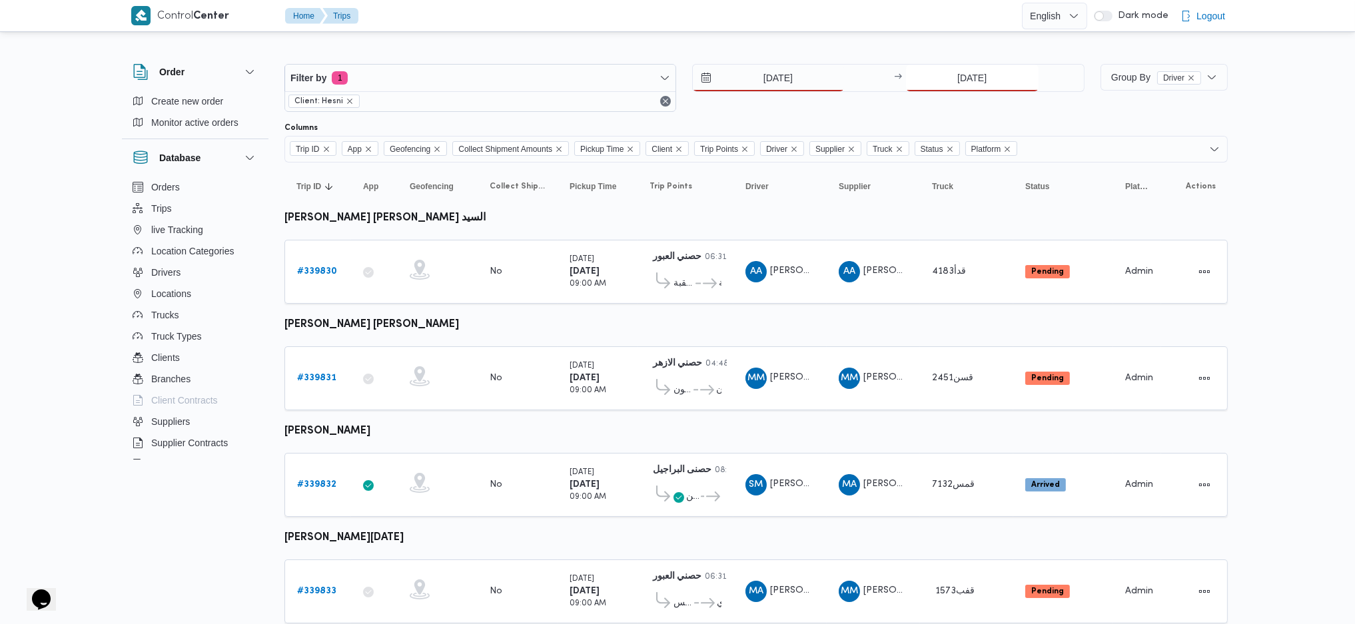
click at [955, 81] on input "27/9/2025" at bounding box center [972, 78] width 133 height 27
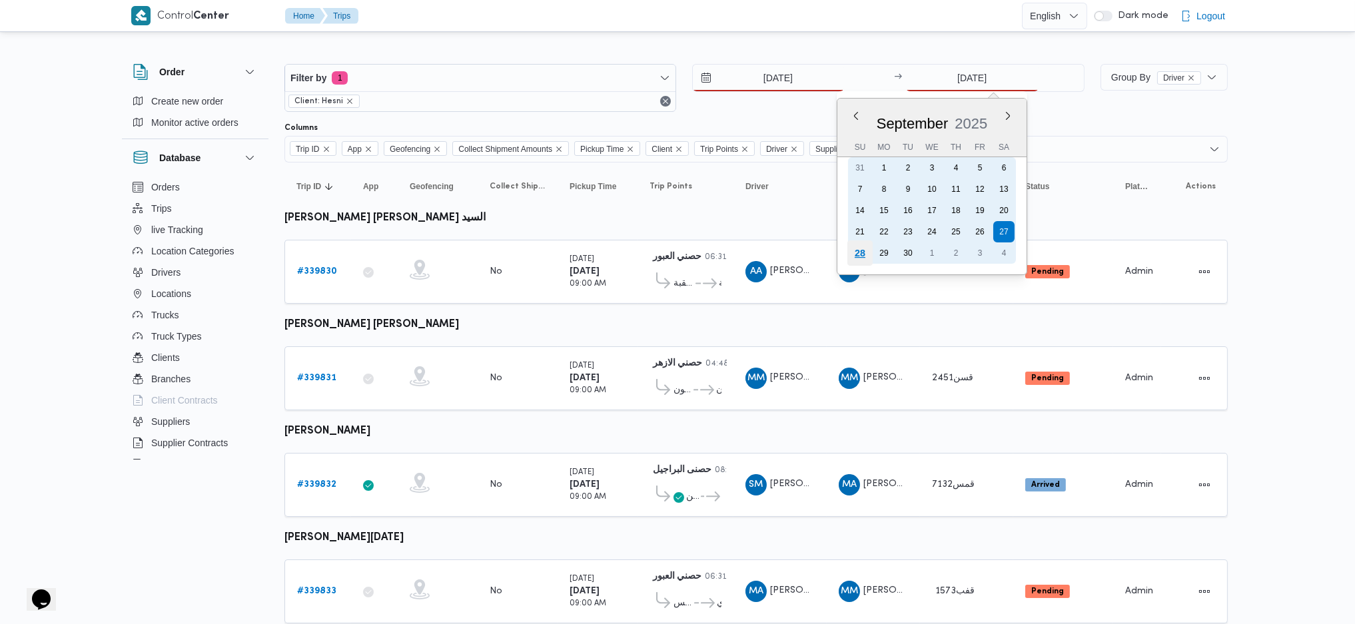
click at [859, 245] on div "28" at bounding box center [859, 253] width 25 height 25
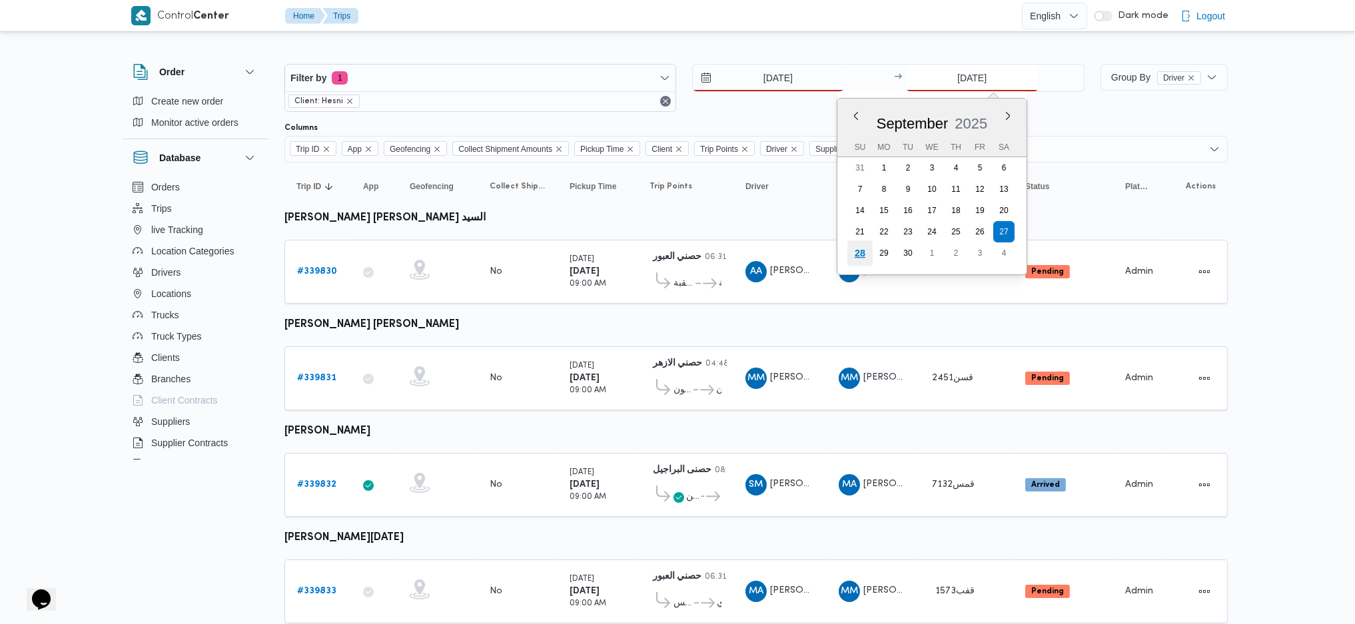
type input "28/9/2025"
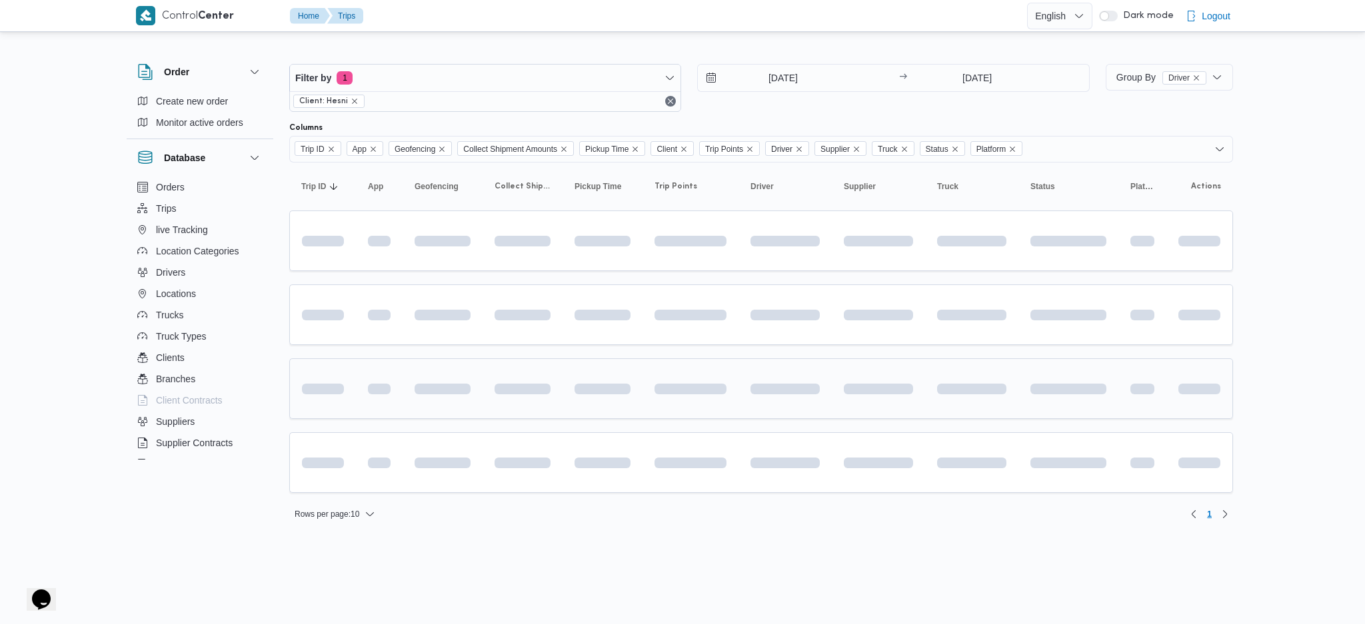
click at [705, 410] on div at bounding box center [690, 389] width 83 height 53
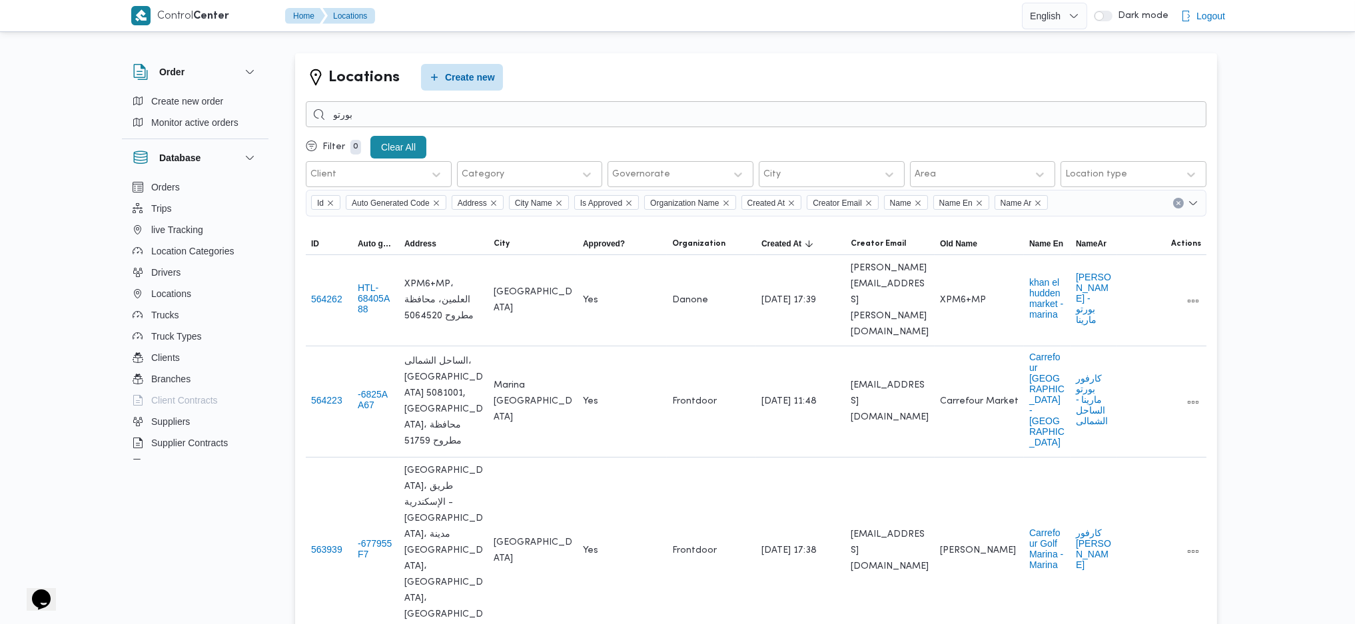
click at [390, 179] on div at bounding box center [381, 174] width 84 height 13
type input "ي"
type input "DA"
click at [546, 167] on div "Category" at bounding box center [517, 174] width 115 height 19
click at [400, 173] on div at bounding box center [381, 174] width 84 height 13
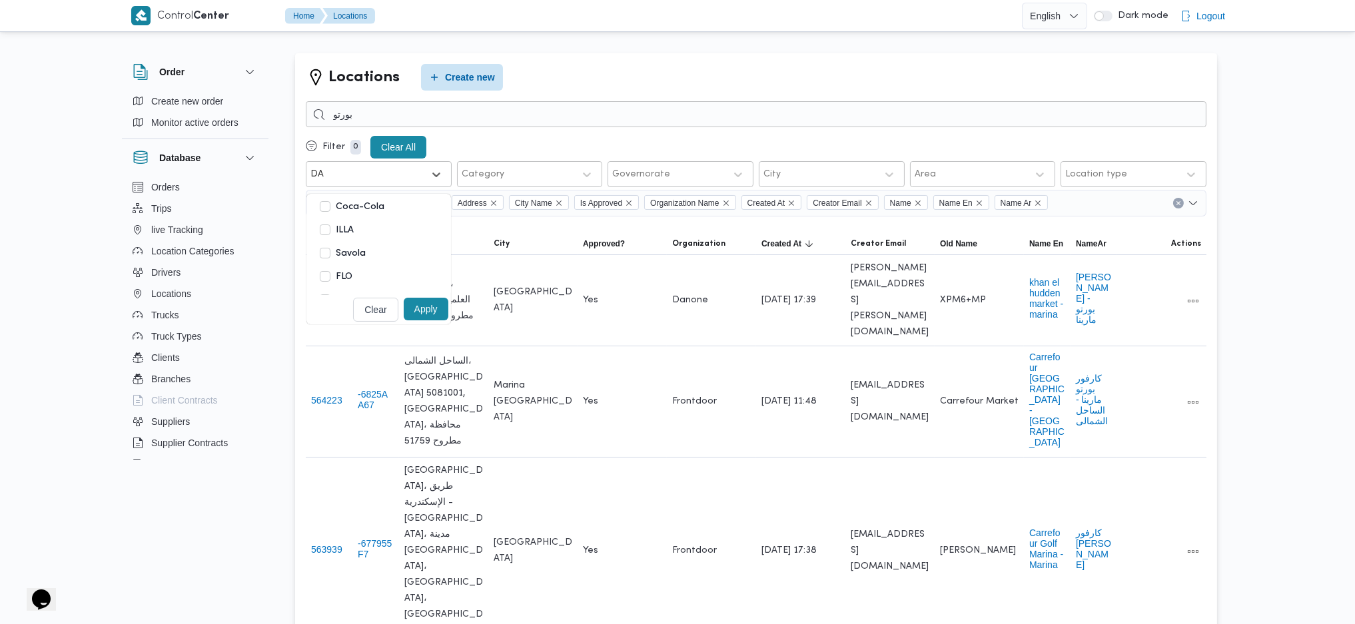
type input "DAN"
click at [339, 233] on label "Danone" at bounding box center [346, 231] width 52 height 16
click at [425, 296] on button "Apply" at bounding box center [426, 288] width 45 height 23
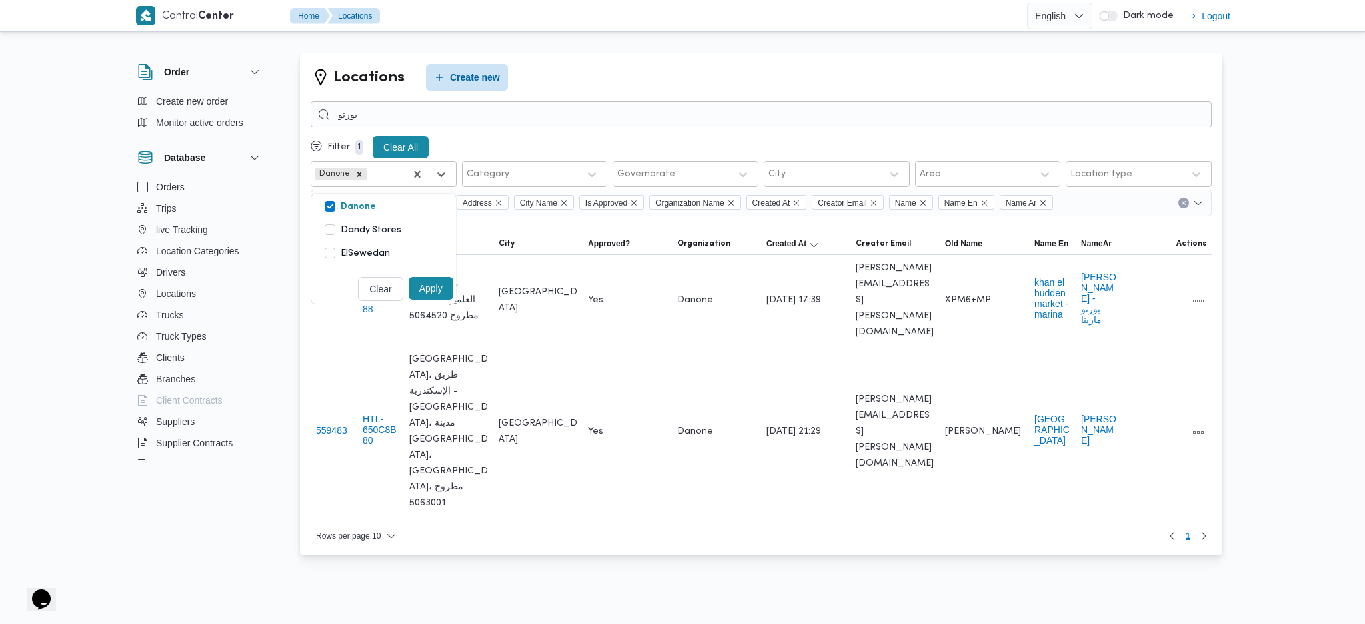
click at [695, 549] on html "Control Center Home Locations English عربي Dark mode Logout Order Create new or…" at bounding box center [682, 312] width 1365 height 624
click at [1196, 424] on button "All actions" at bounding box center [1198, 432] width 16 height 16
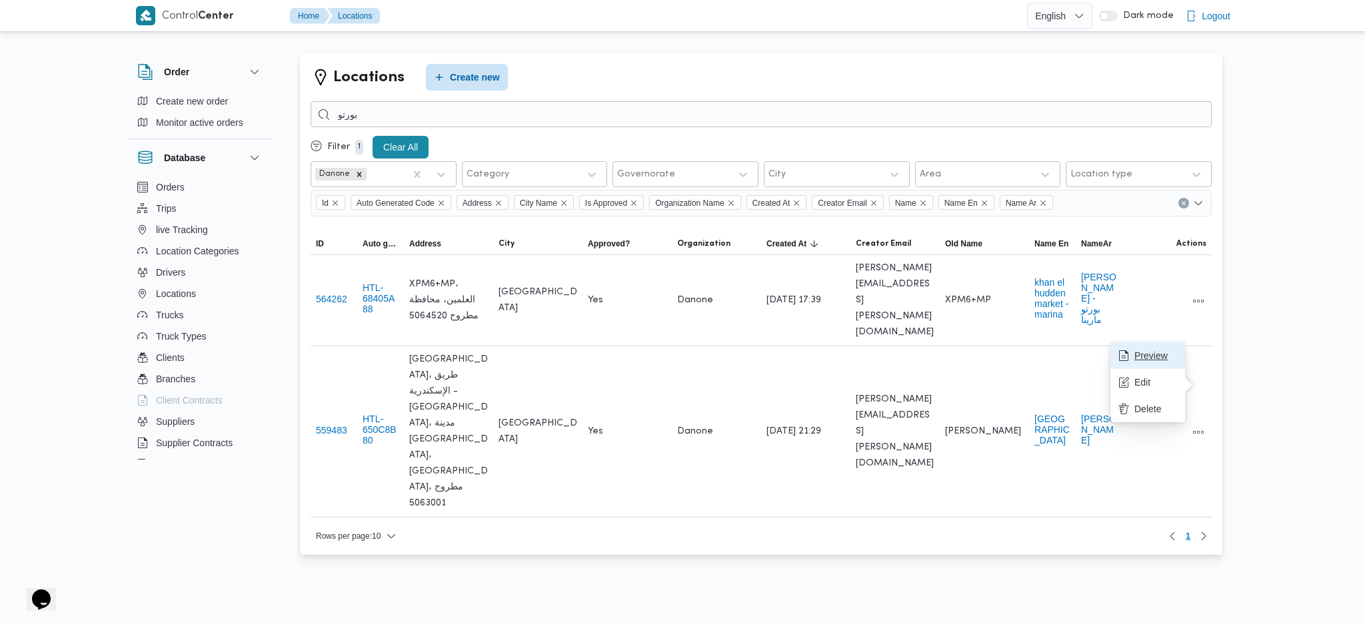
click at [1141, 357] on span "Preview" at bounding box center [1155, 356] width 43 height 11
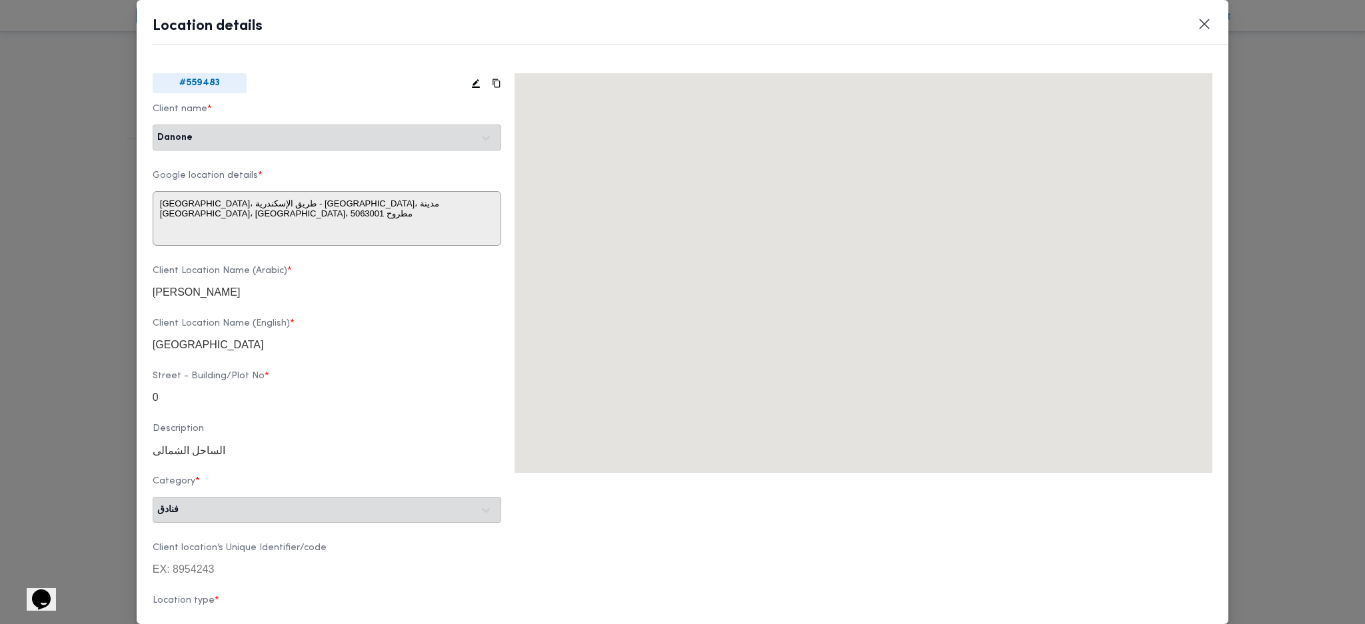
scroll to position [49, 0]
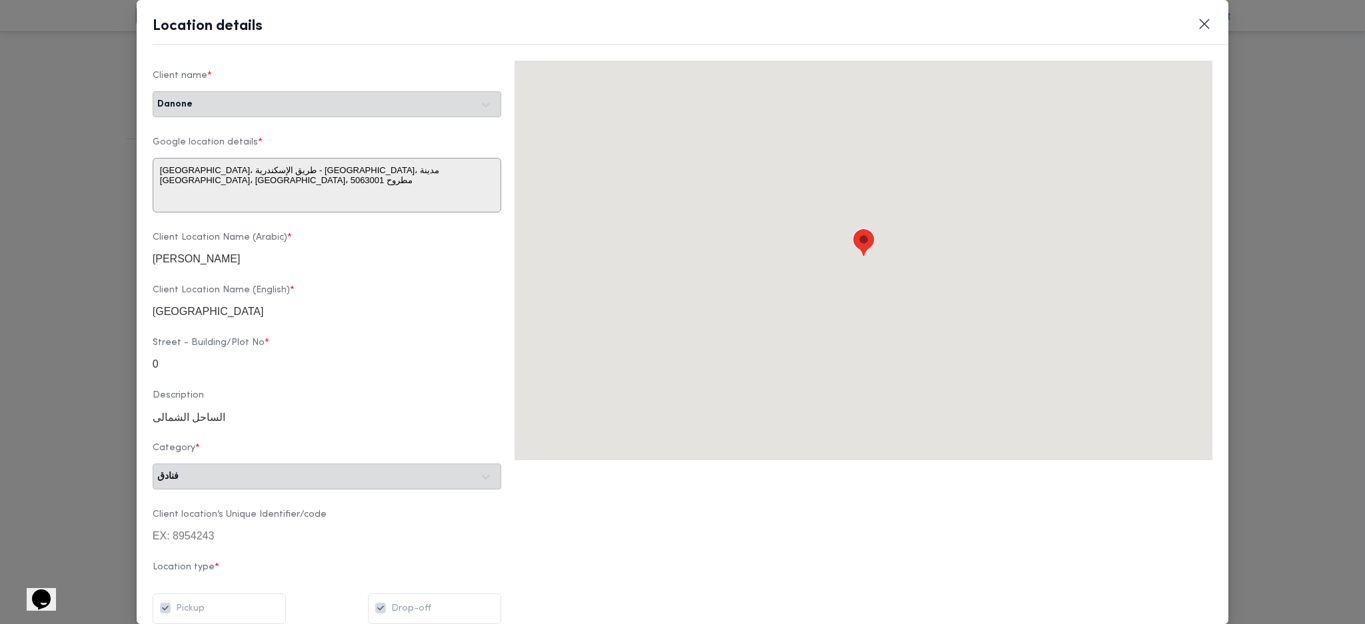
type textarea "RWRG+GR العلمين، مصر"
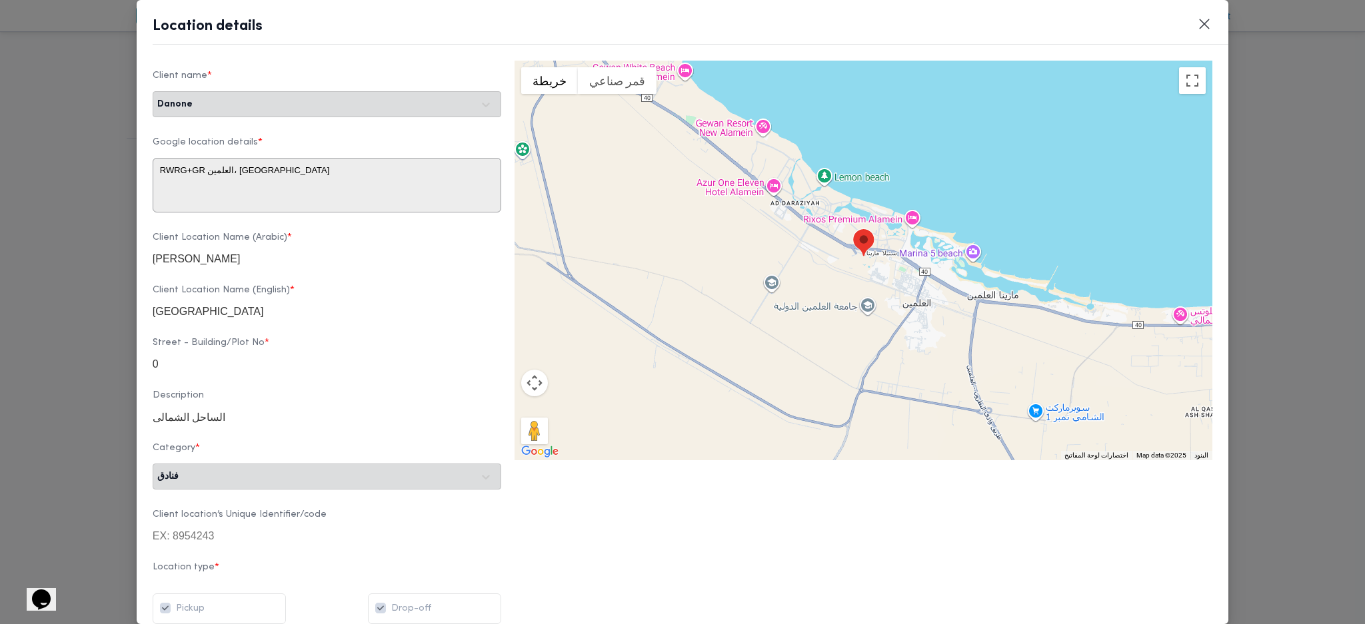
click at [1215, 26] on header "Location details" at bounding box center [699, 30] width 1092 height 29
click at [1203, 26] on button "Closes this modal window" at bounding box center [1204, 23] width 16 height 16
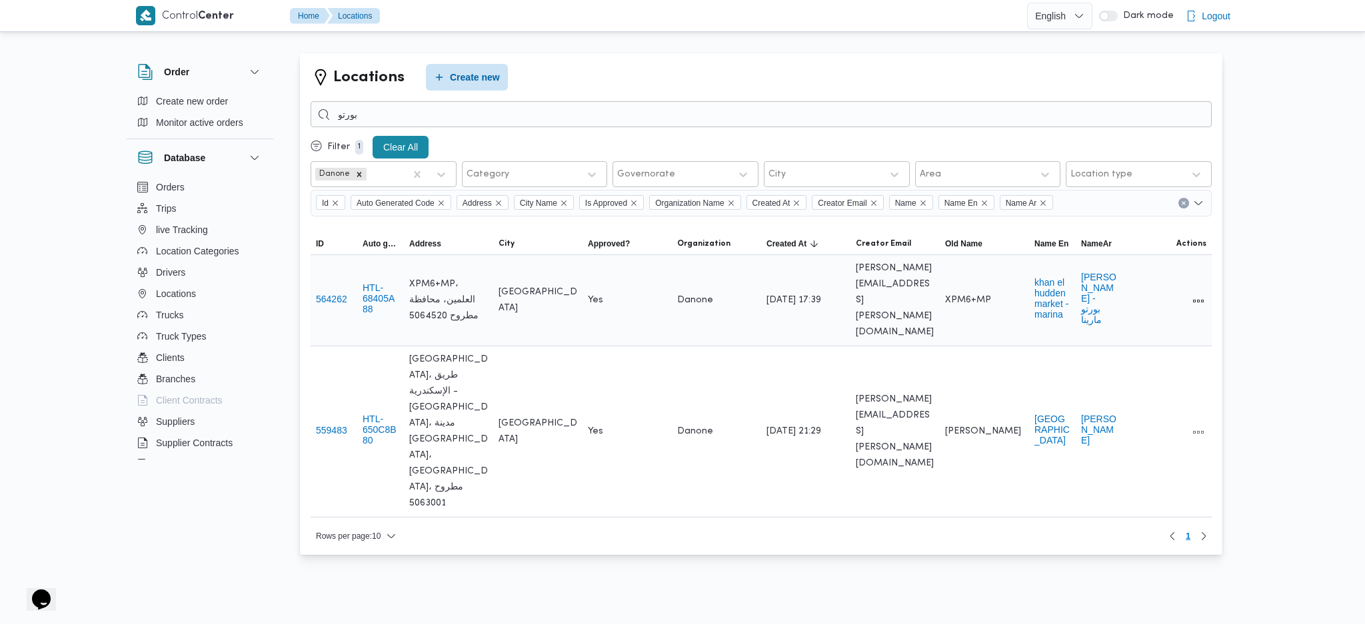
click at [1187, 297] on div at bounding box center [1166, 301] width 89 height 28
click at [1195, 295] on button "All actions" at bounding box center [1198, 301] width 16 height 16
click at [1137, 262] on span "Preview" at bounding box center [1155, 265] width 43 height 11
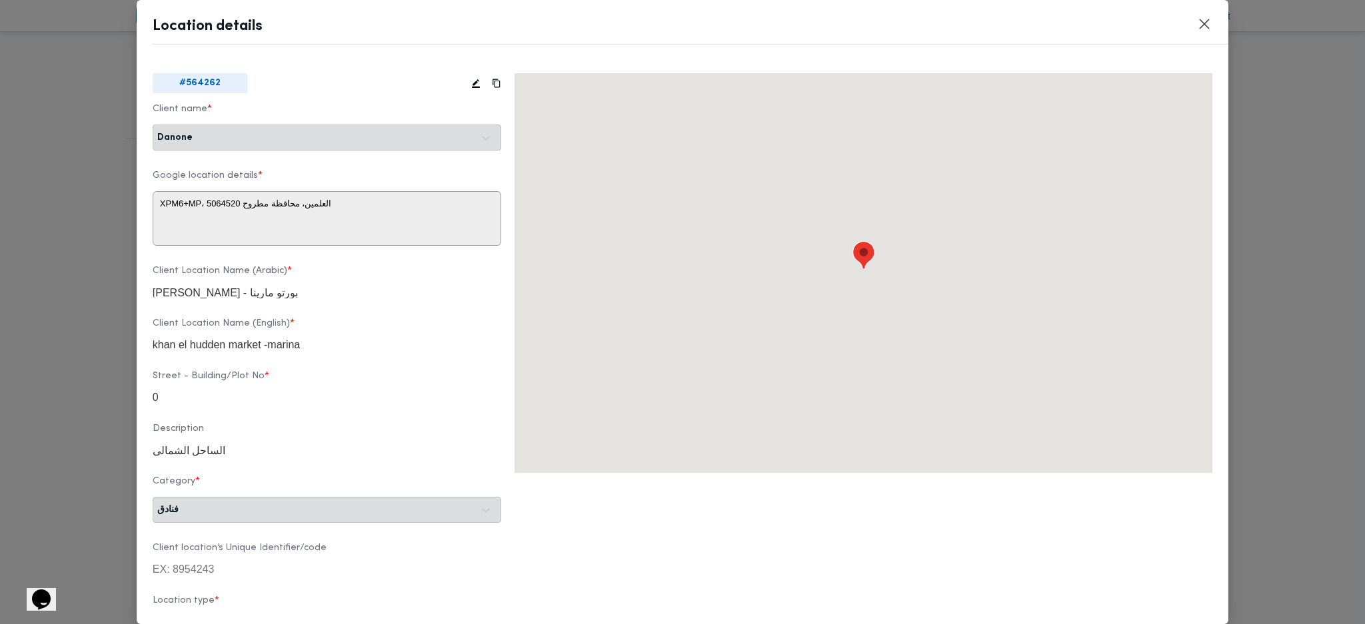
type textarea "XPM6+MP، العلمين، محافظة مطروح 5064520، مصر"
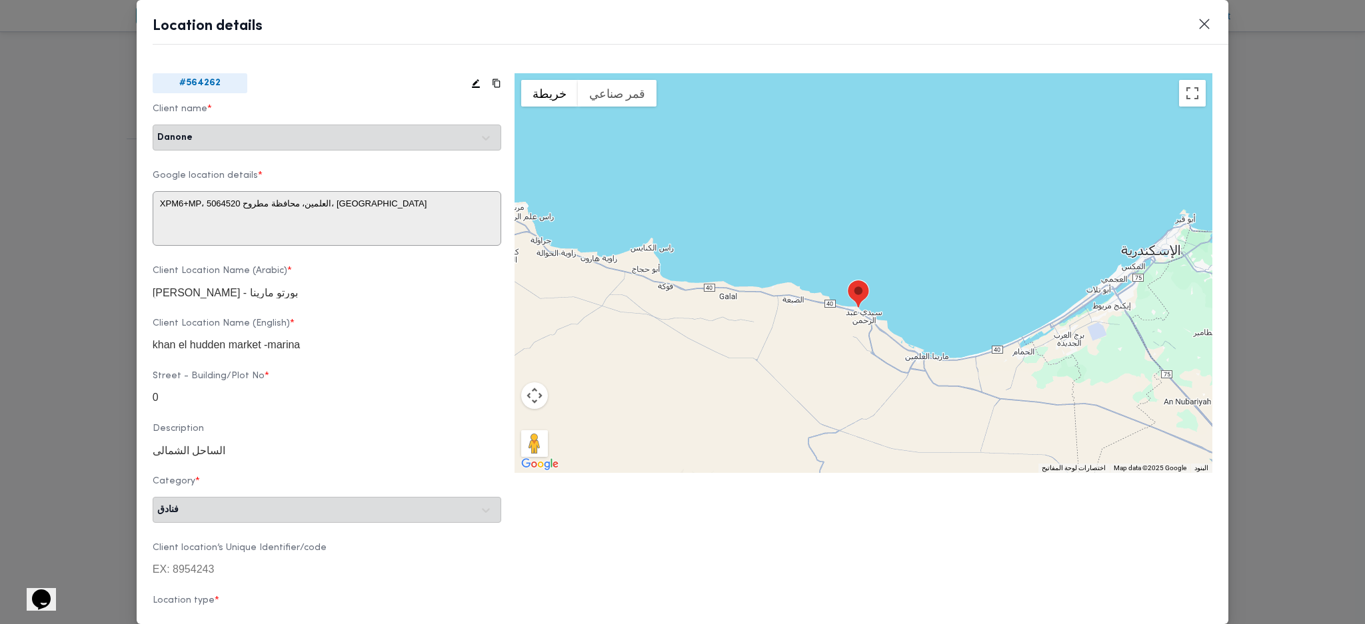
drag, startPoint x: 1122, startPoint y: 436, endPoint x: 898, endPoint y: 360, distance: 237.1
click at [898, 360] on div at bounding box center [863, 273] width 698 height 400
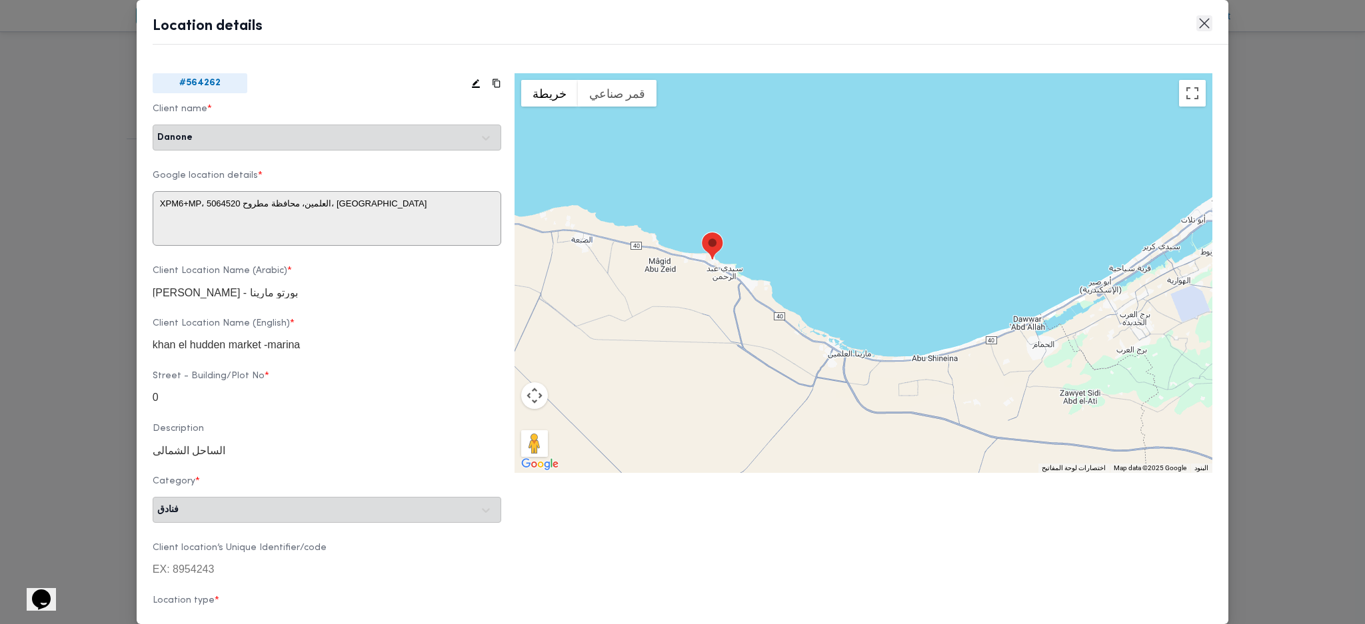
click at [1196, 19] on button "Closes this modal window" at bounding box center [1204, 23] width 16 height 16
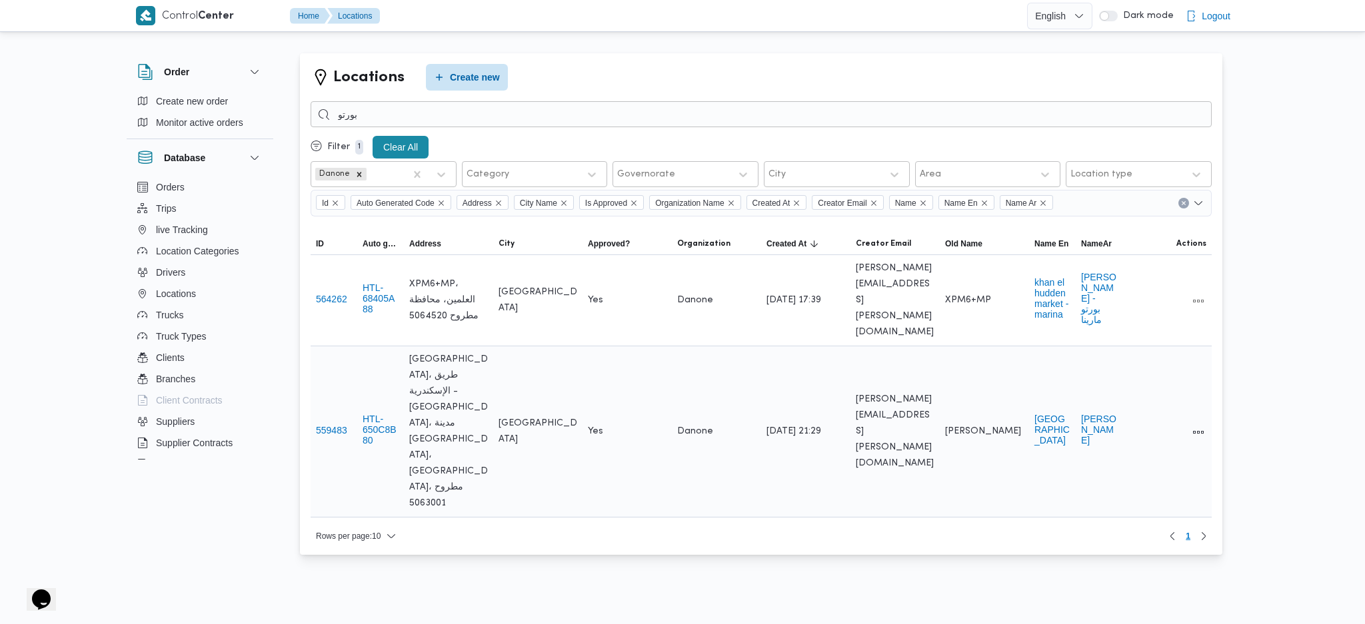
click at [1188, 418] on div at bounding box center [1166, 432] width 89 height 28
click at [1197, 424] on button "All actions" at bounding box center [1198, 432] width 16 height 16
click at [1149, 357] on span "Preview" at bounding box center [1155, 356] width 43 height 11
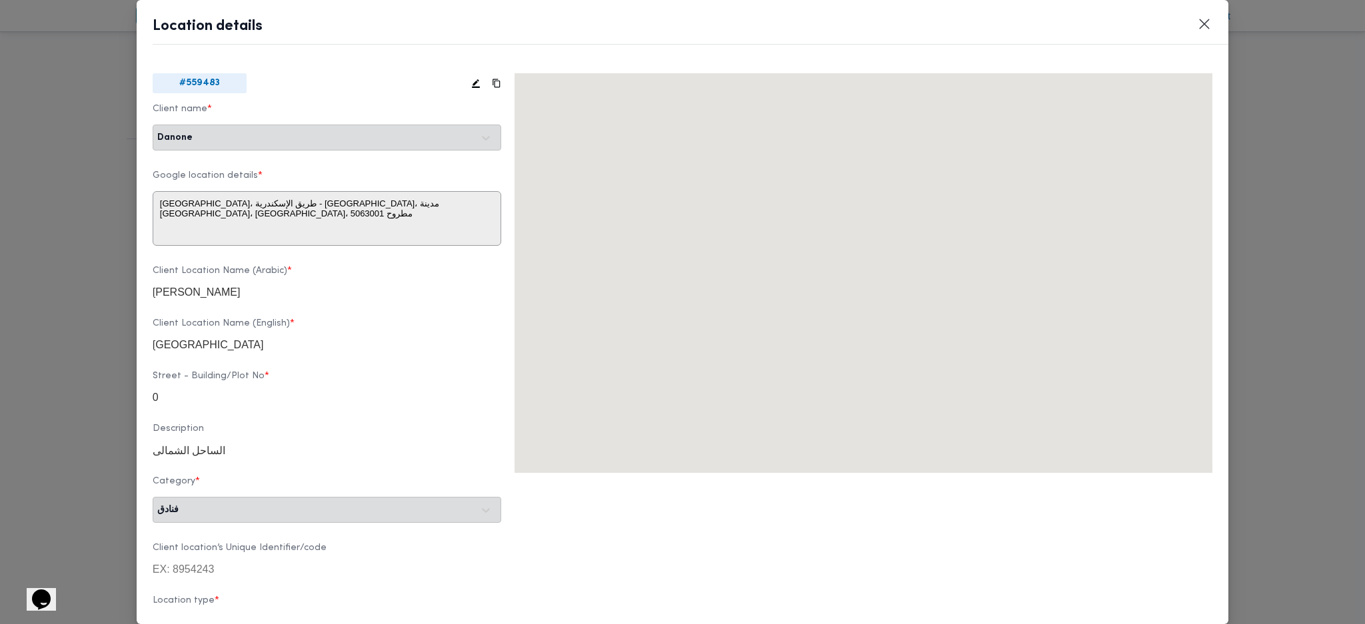
type textarea "RWRG+GR العلمين، مصر"
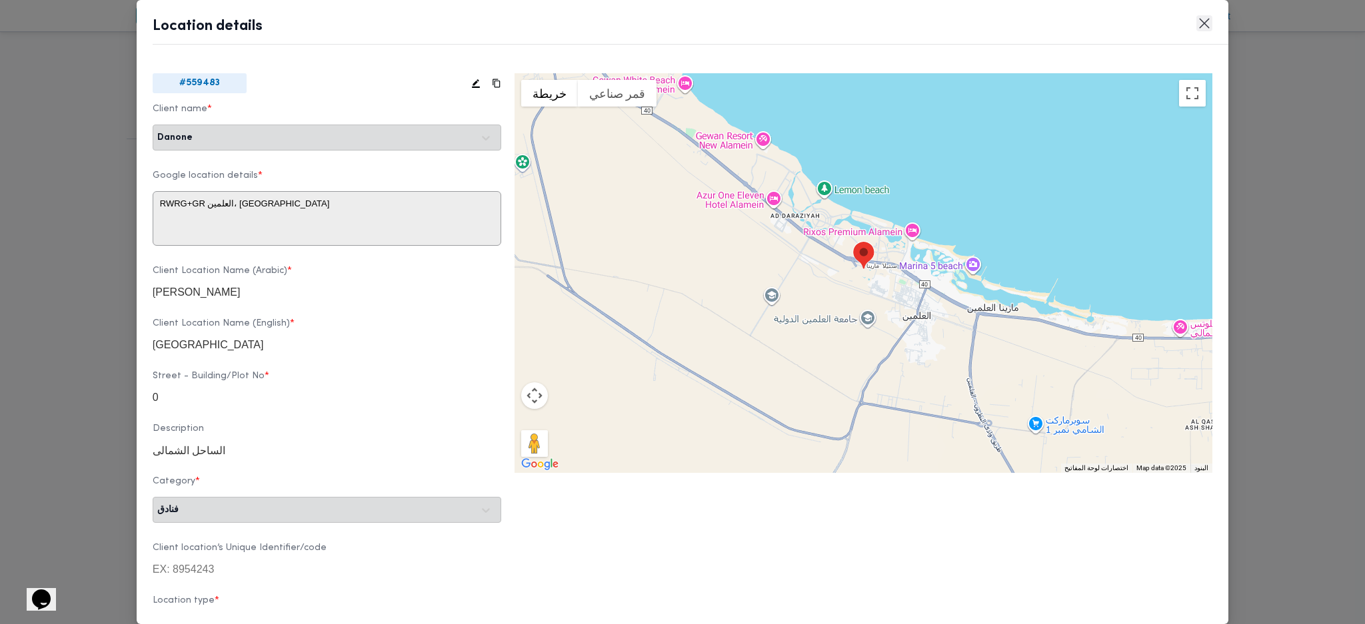
click at [1209, 27] on button "Closes this modal window" at bounding box center [1204, 23] width 16 height 16
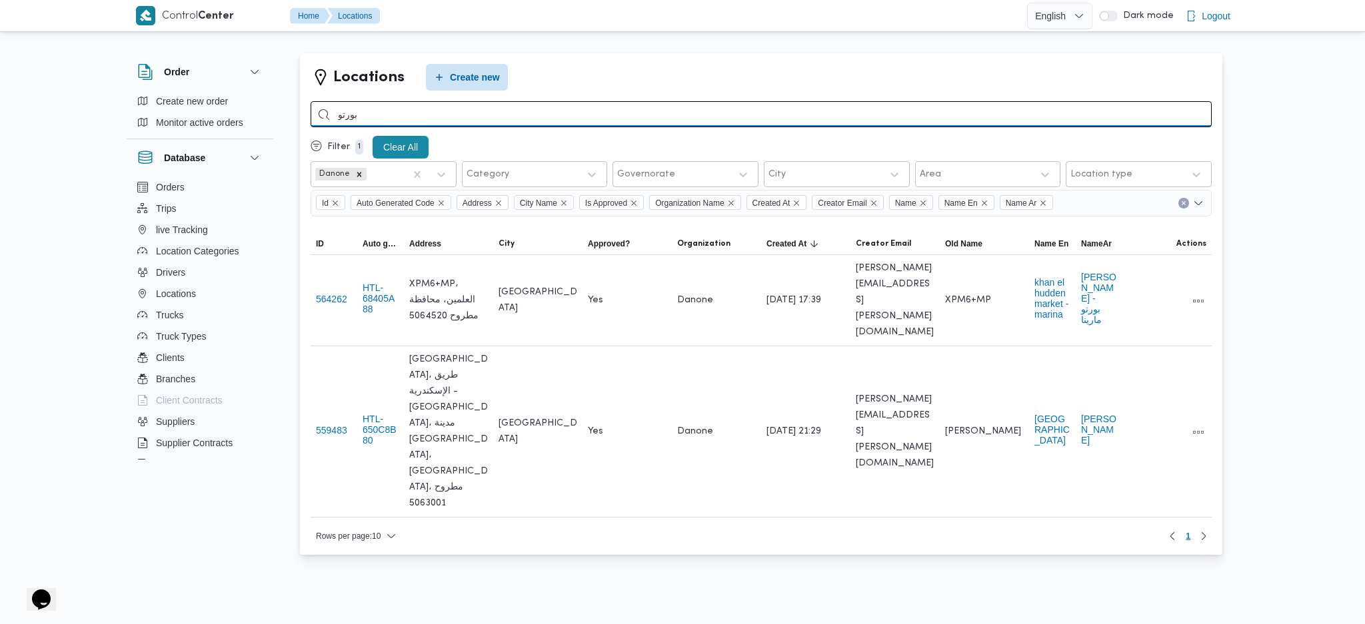
click at [404, 109] on input "بورتو" at bounding box center [761, 114] width 901 height 26
type input "ب"
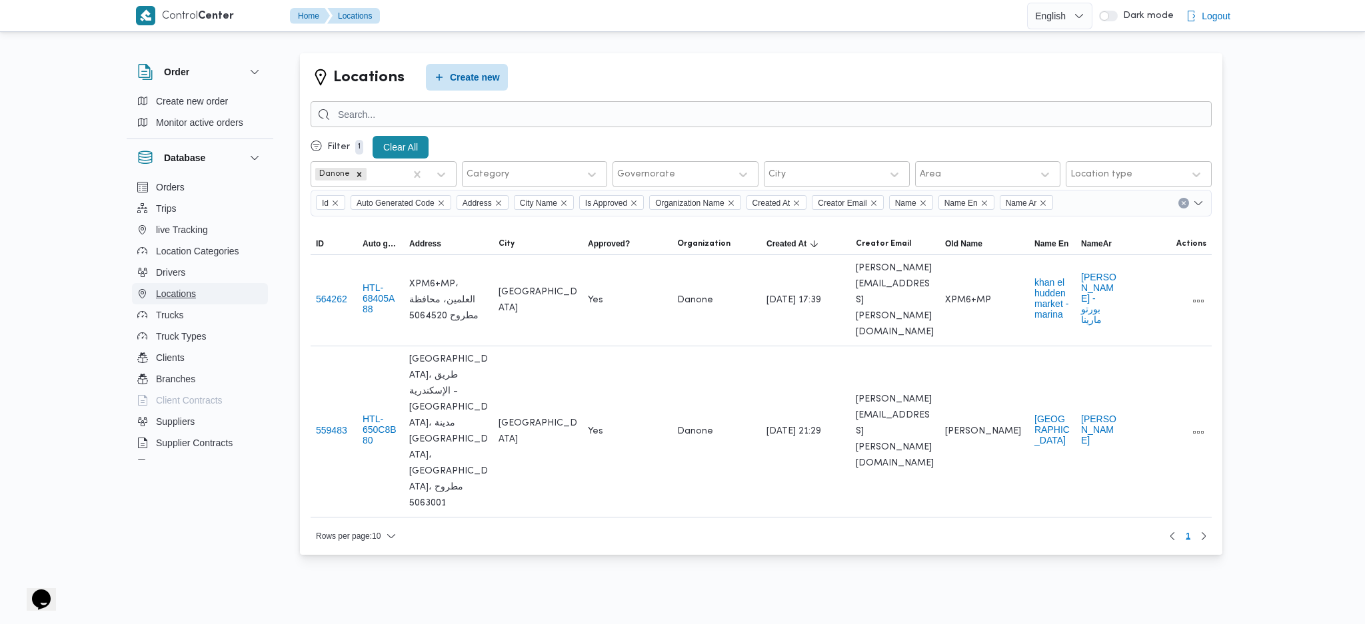
click at [181, 289] on span "Locations" at bounding box center [176, 294] width 40 height 16
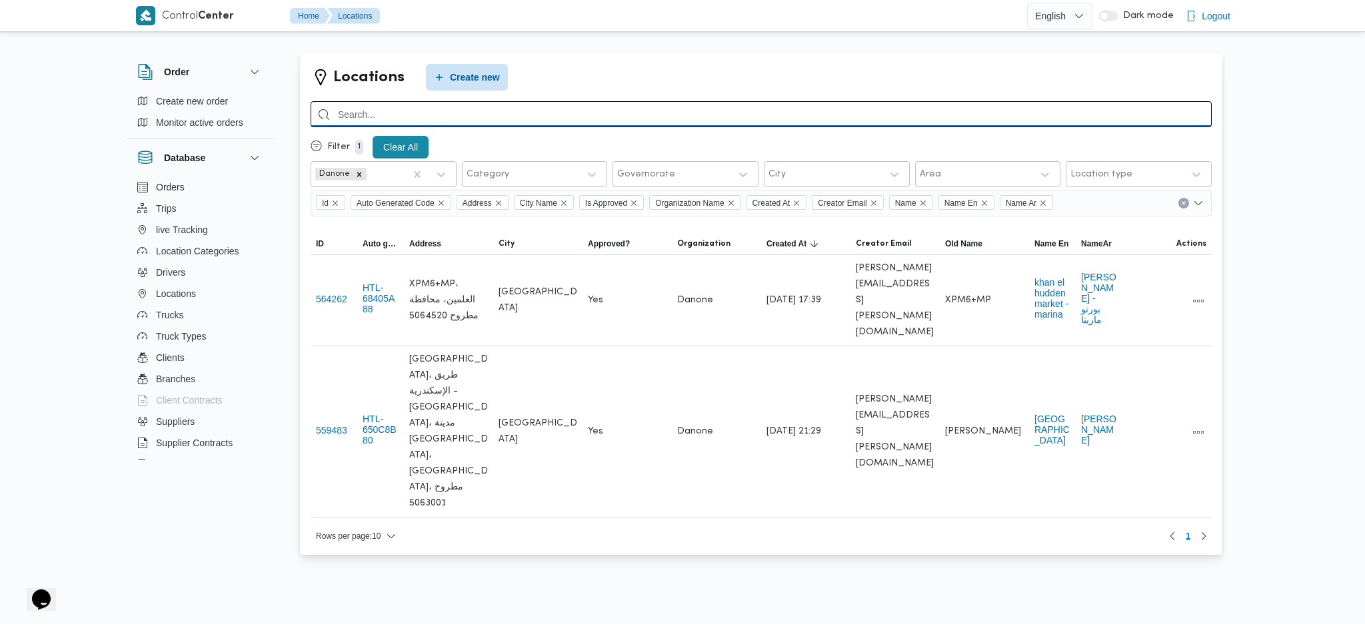
click at [457, 111] on input "search" at bounding box center [761, 114] width 901 height 26
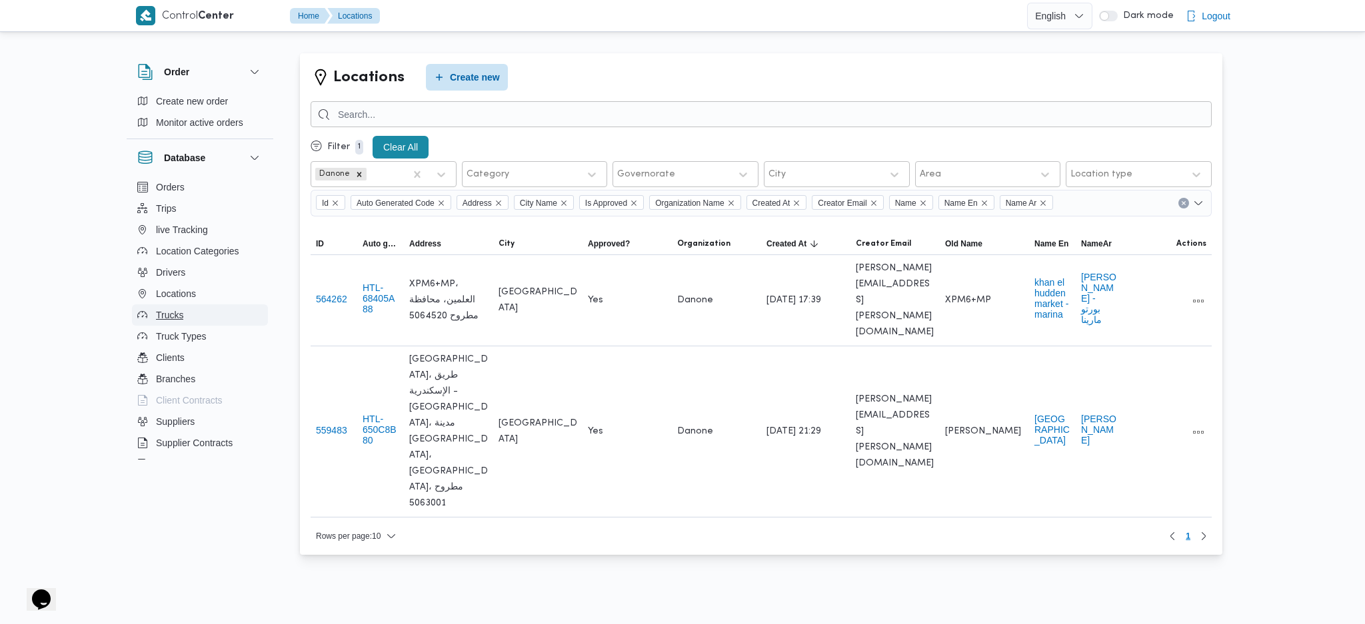
click at [177, 310] on span "Trucks" at bounding box center [169, 315] width 27 height 16
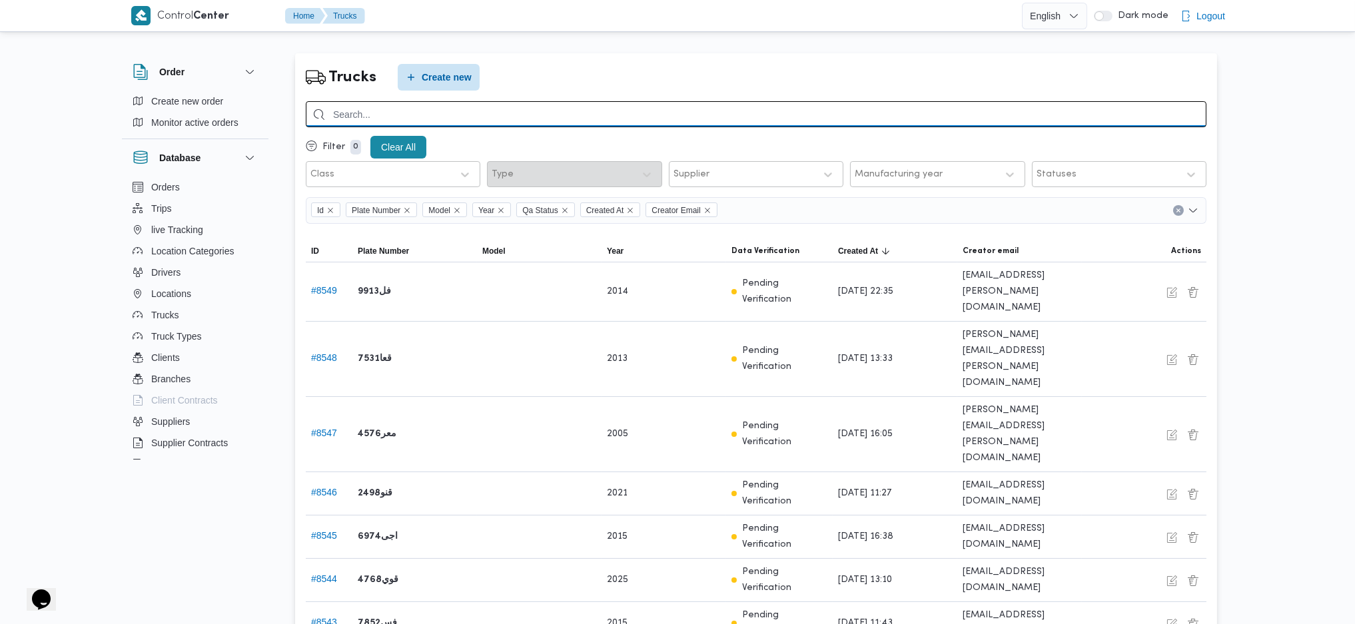
click at [421, 105] on input "search" at bounding box center [756, 114] width 901 height 26
type input "3852"
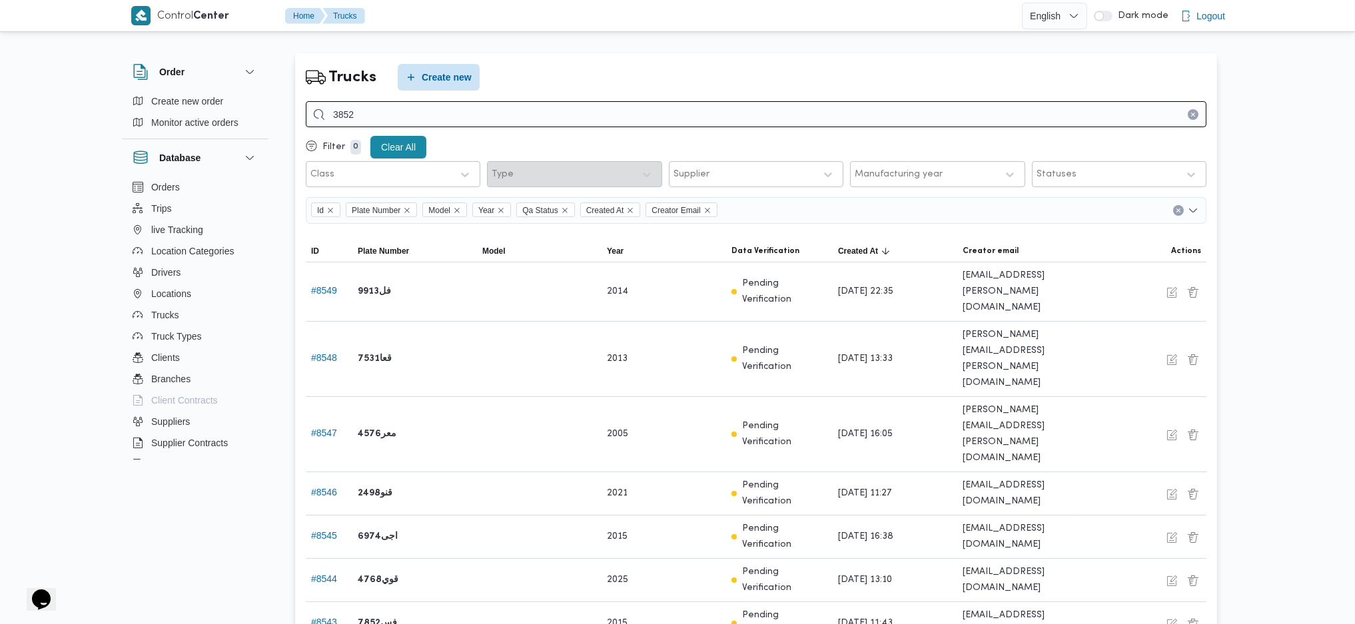
click button "Clear input" at bounding box center [1193, 114] width 11 height 11
type input "3852"
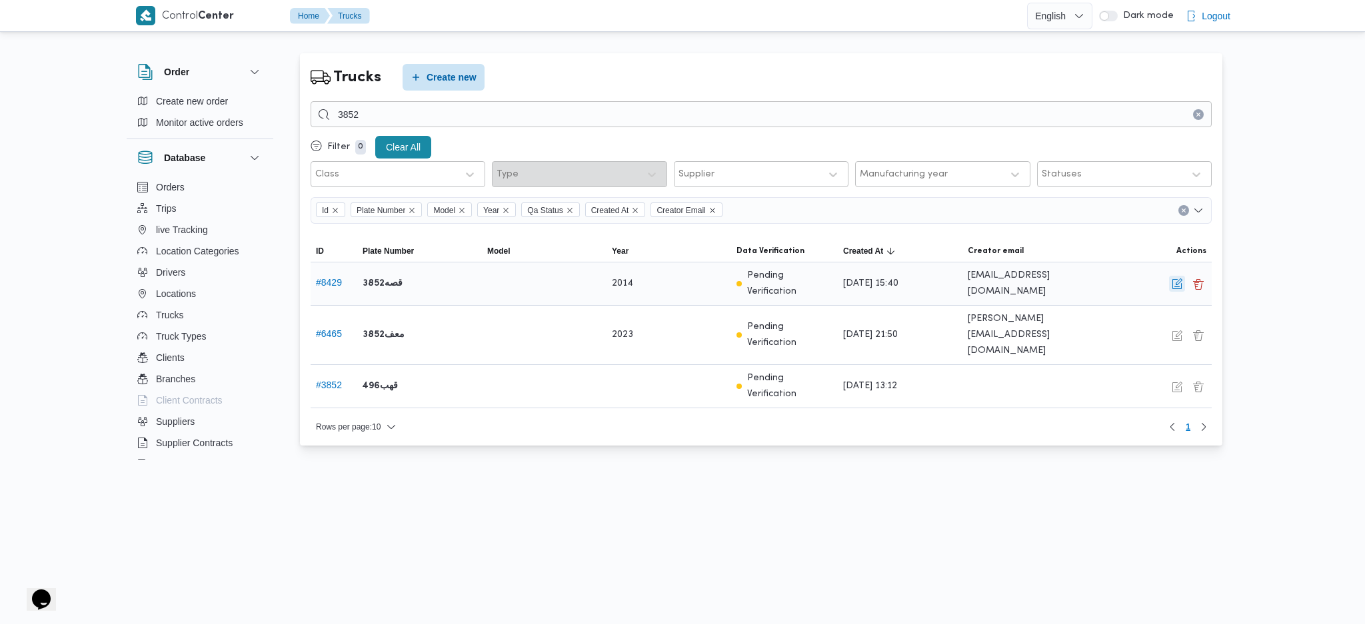
click at [1178, 291] on button "button" at bounding box center [1177, 284] width 16 height 16
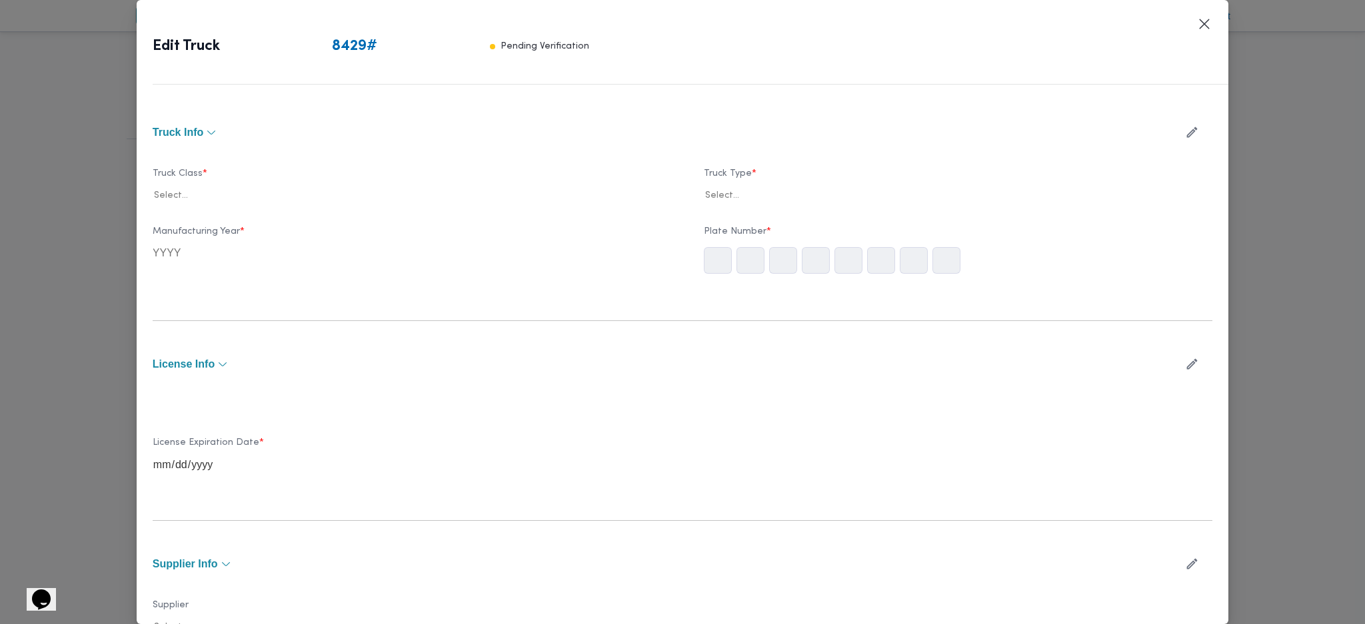
type input "2014"
type input "2026-10-16"
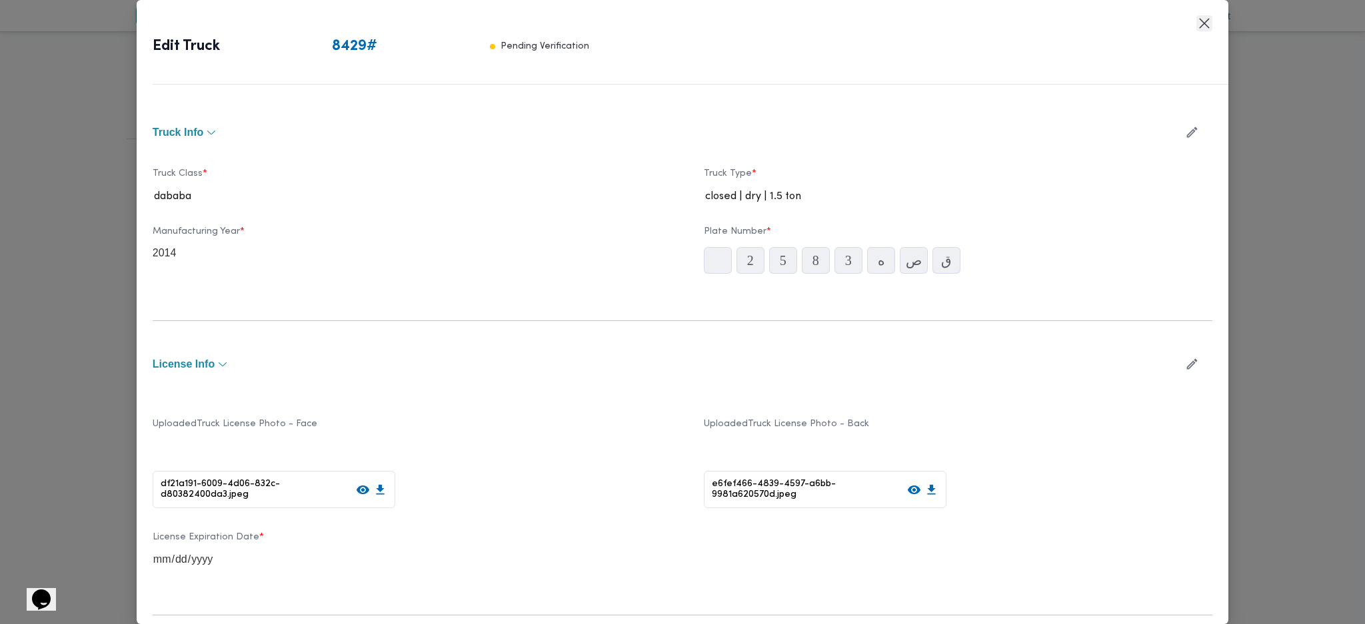
click at [1211, 26] on button "Closes this modal window" at bounding box center [1204, 23] width 16 height 16
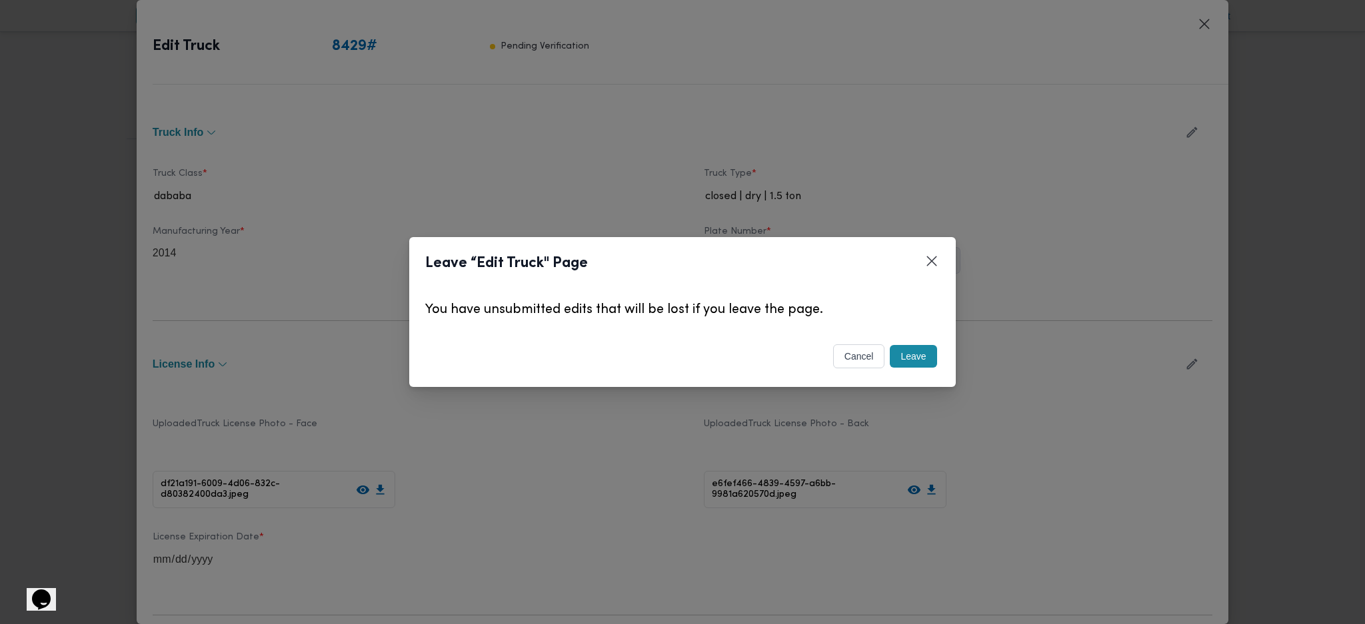
click at [906, 360] on button "Leave" at bounding box center [913, 356] width 47 height 23
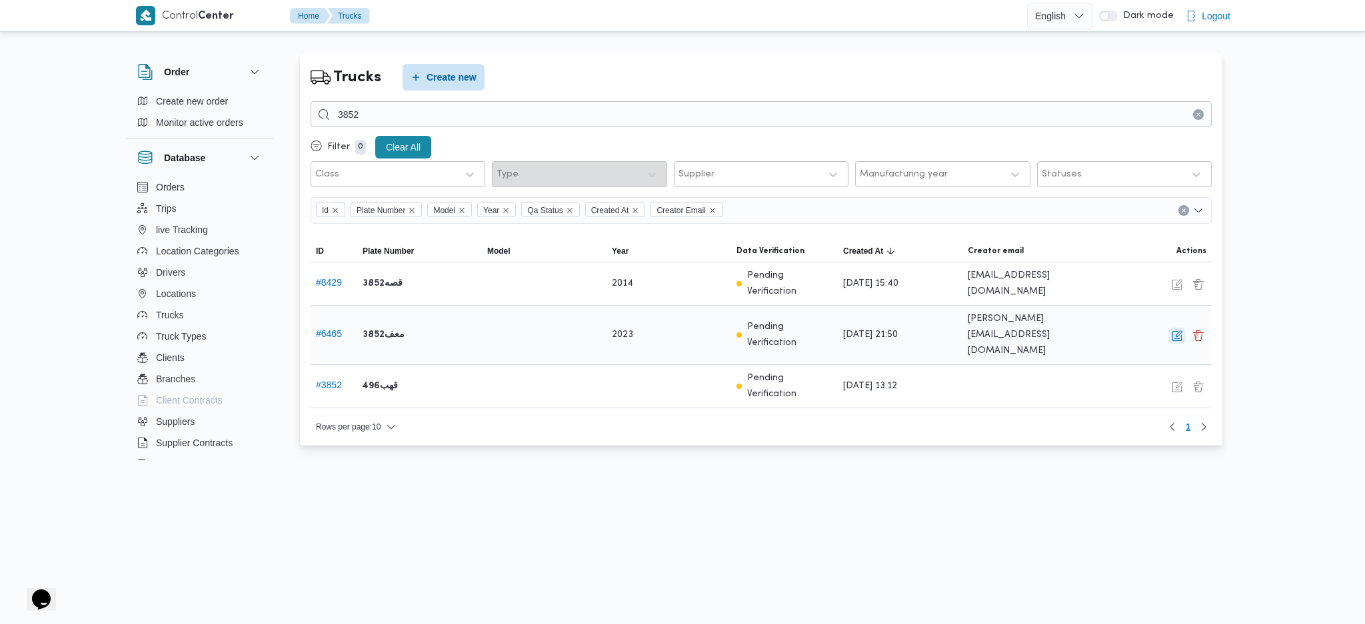
click at [1174, 328] on button "button" at bounding box center [1177, 336] width 16 height 16
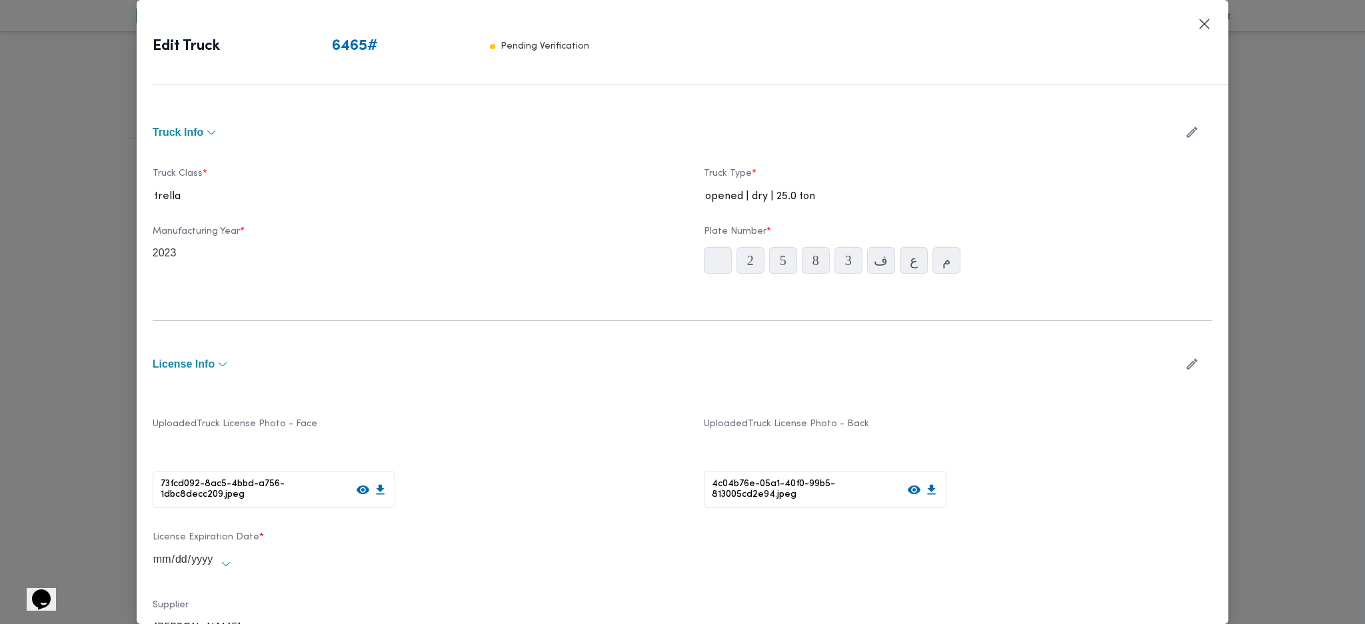
type input "2023"
type input "2024-10-09"
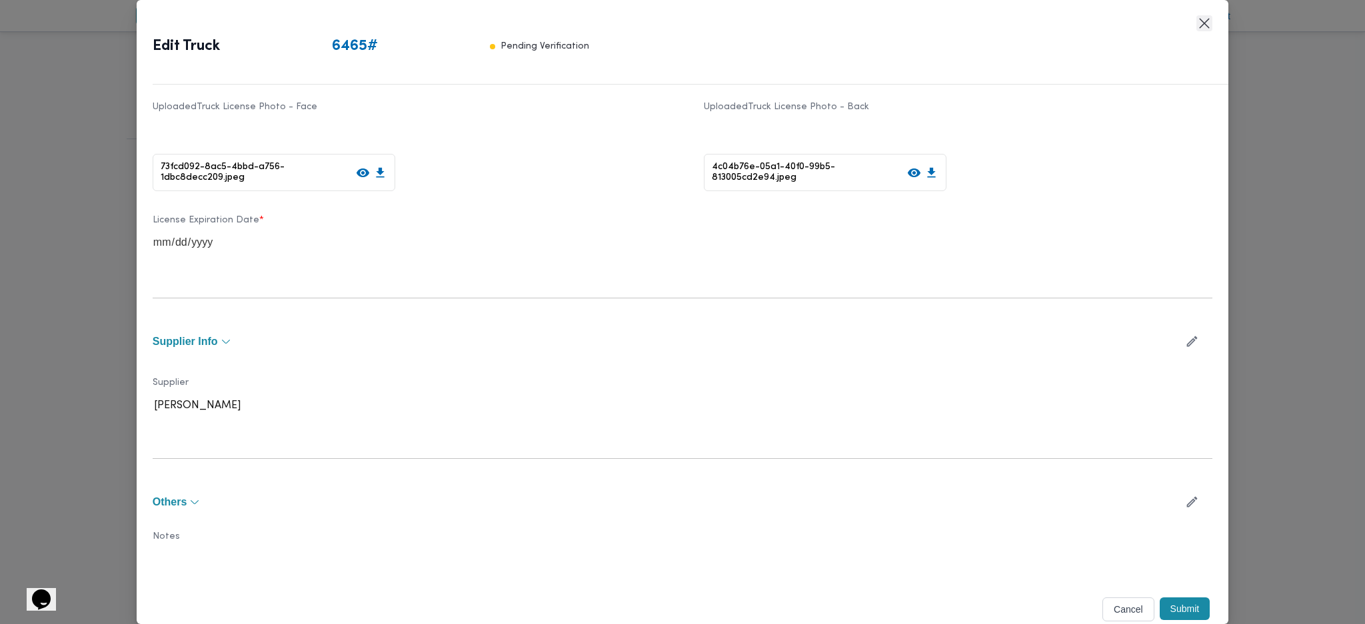
click at [1201, 29] on button "Closes this modal window" at bounding box center [1204, 23] width 16 height 16
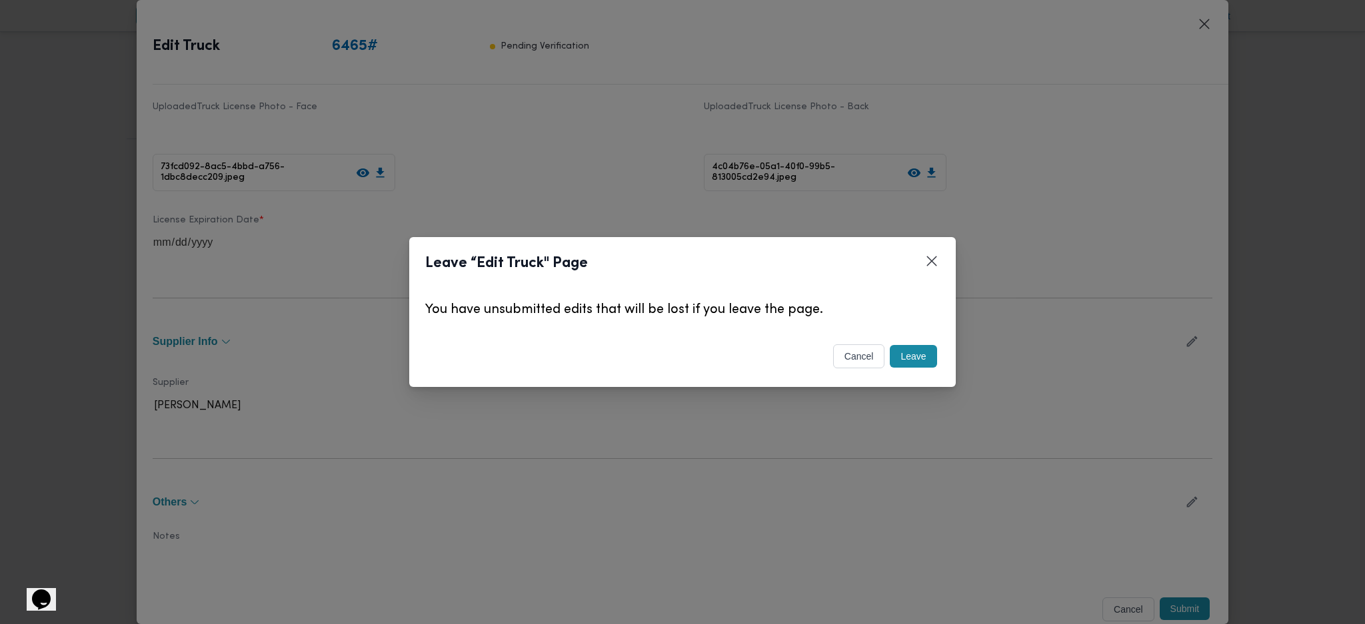
click at [906, 358] on button "Leave" at bounding box center [913, 356] width 47 height 23
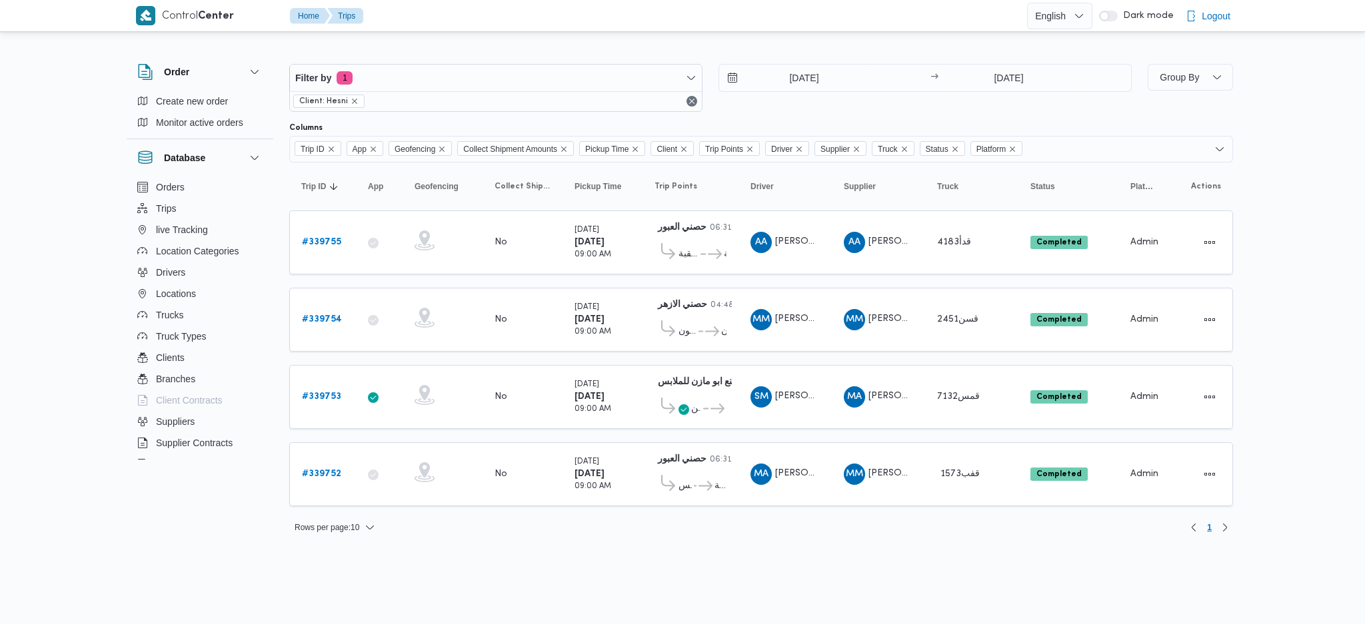
click at [378, 64] on div "Filter by 1 Client: [PERSON_NAME]" at bounding box center [495, 88] width 413 height 48
click at [391, 71] on span "Filter by 1" at bounding box center [496, 78] width 412 height 27
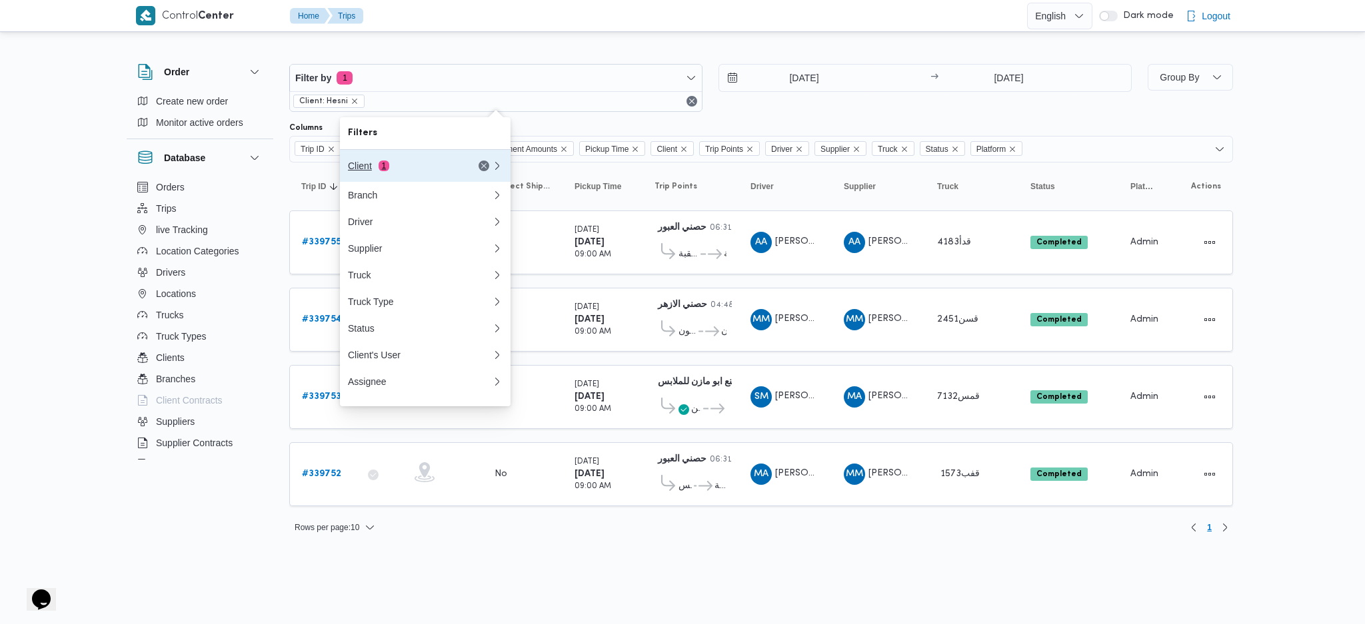
click at [387, 165] on span "1" at bounding box center [383, 166] width 11 height 11
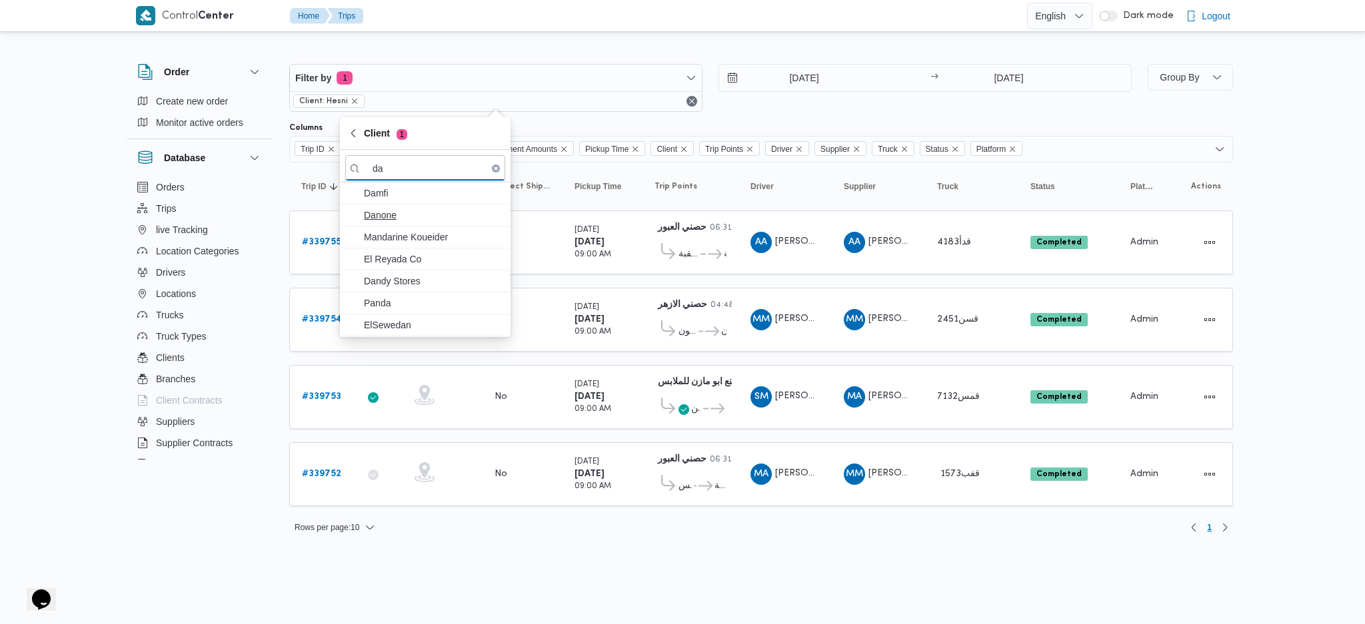
type input "da"
click at [409, 216] on span "Danone" at bounding box center [433, 215] width 139 height 16
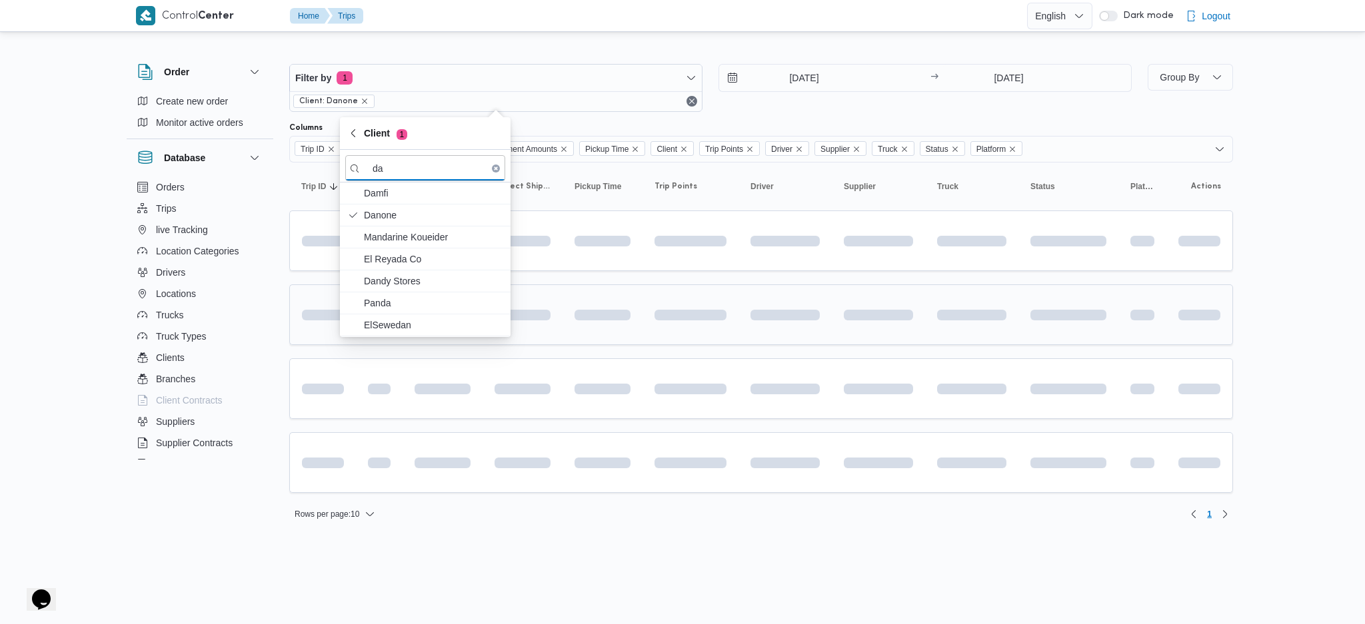
click at [602, 331] on td at bounding box center [602, 315] width 80 height 61
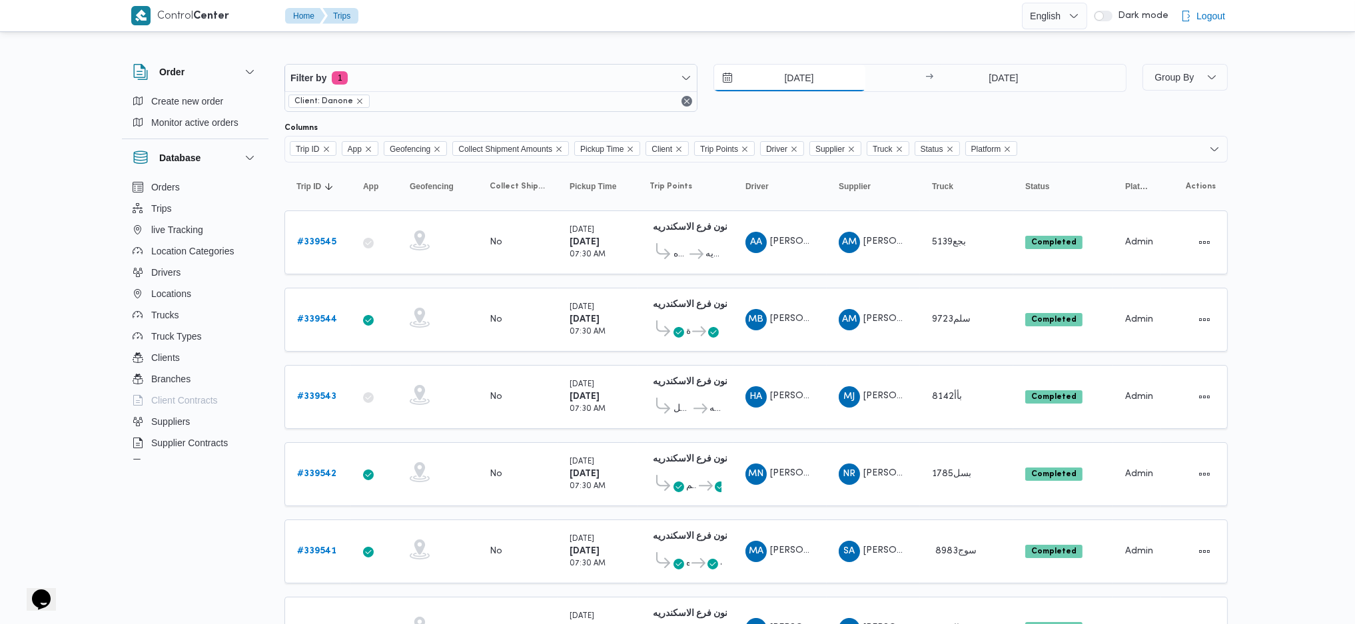
click at [854, 80] on input "25/9/2025" at bounding box center [789, 78] width 151 height 27
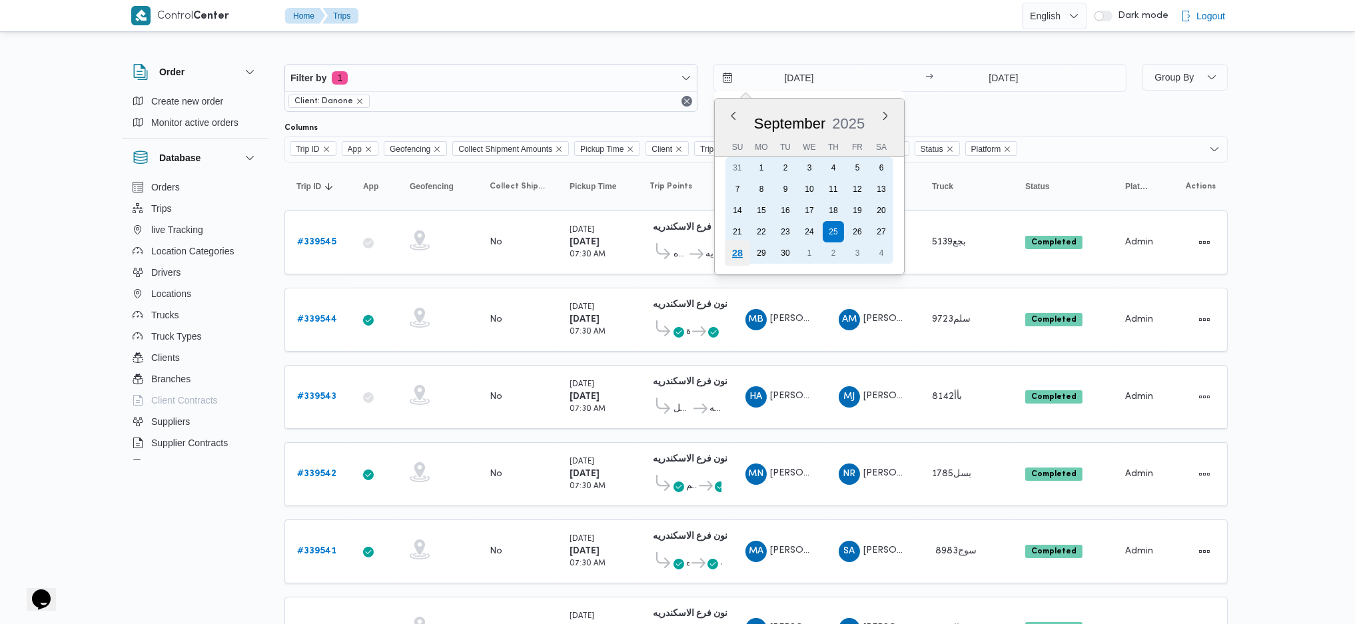
click at [728, 251] on div "28" at bounding box center [737, 253] width 25 height 25
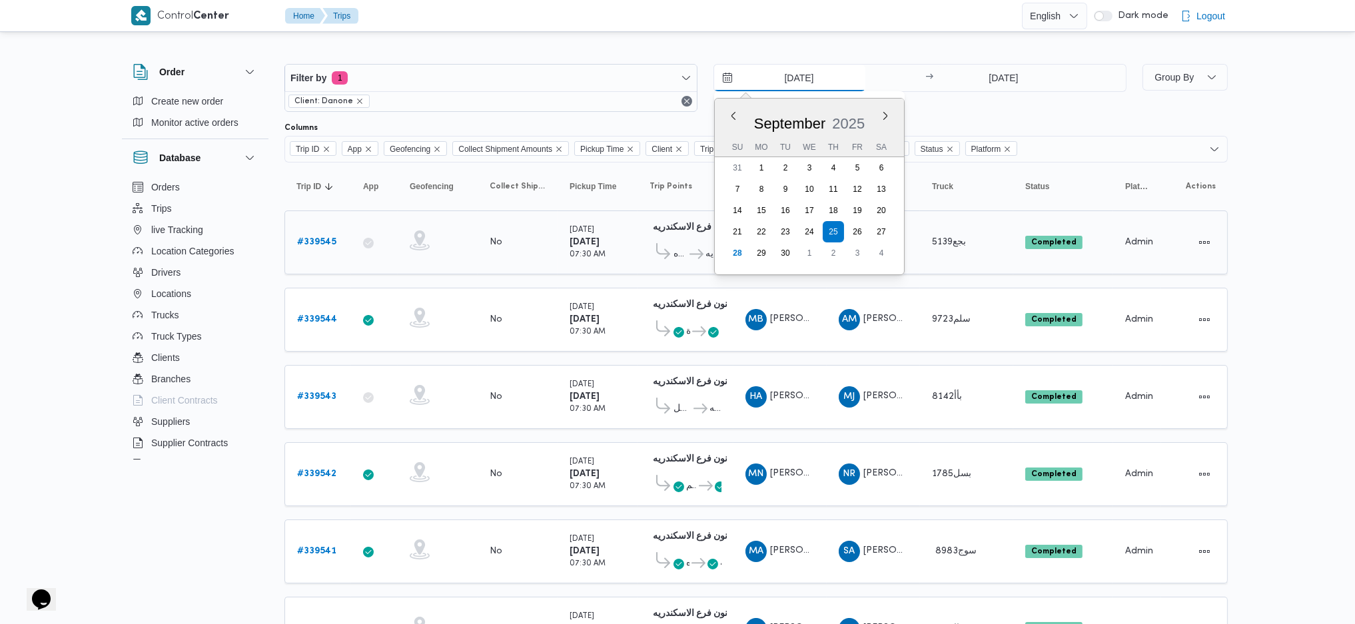
type input "[DATE]"
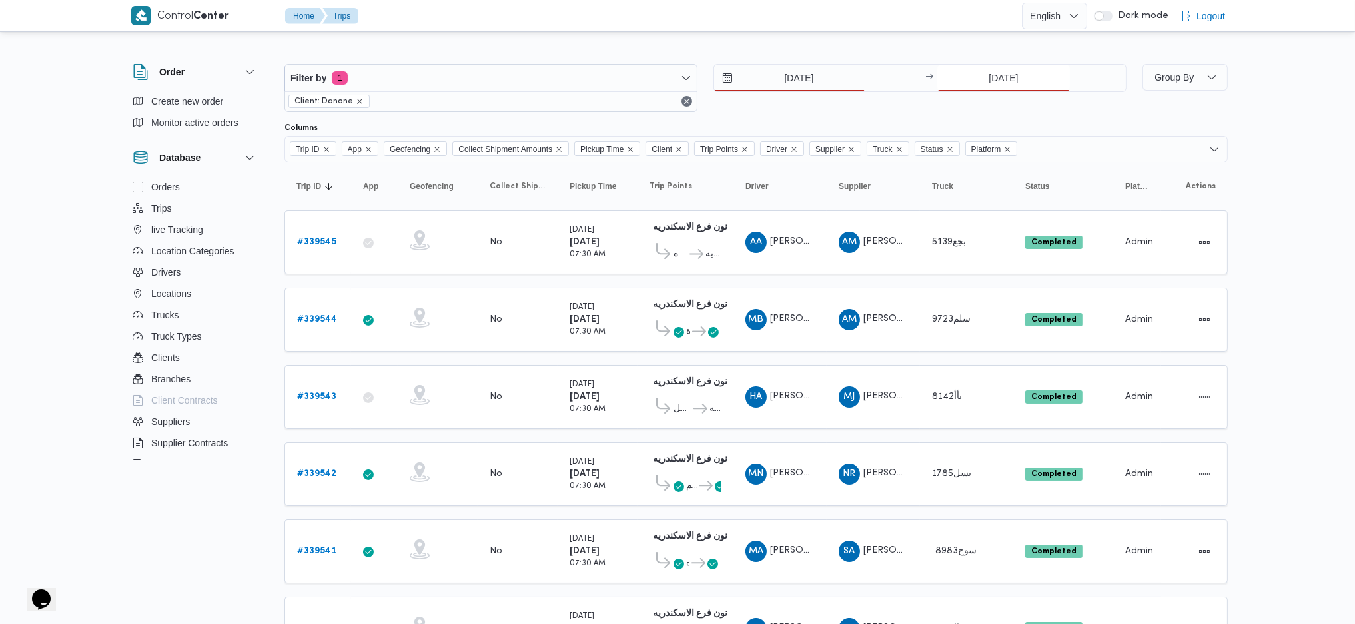
click at [1031, 76] on input "25/9/2025" at bounding box center [1004, 78] width 133 height 27
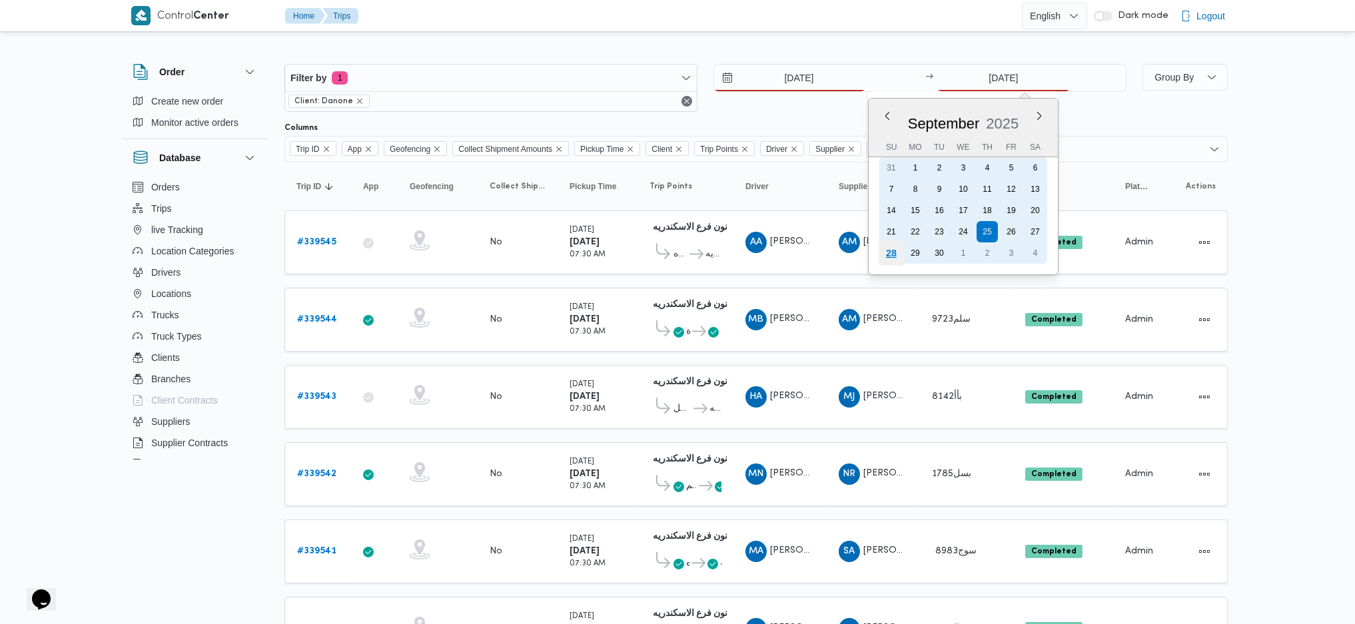
click at [884, 251] on div "28" at bounding box center [891, 253] width 25 height 25
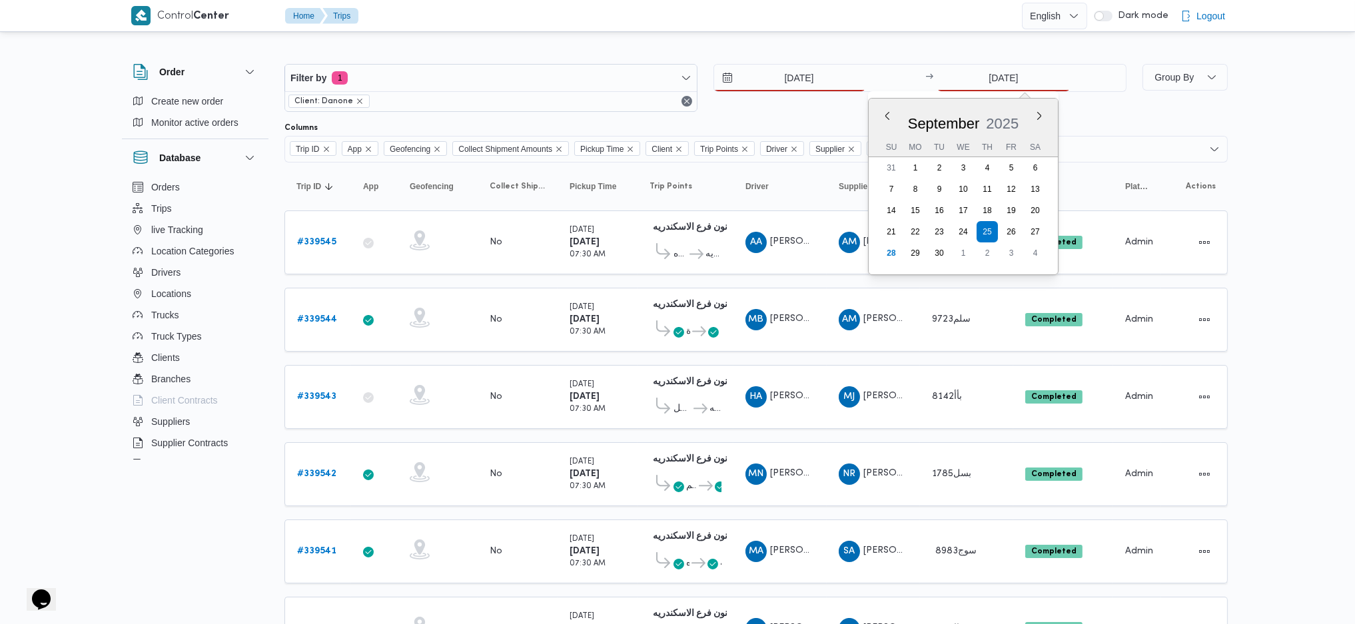
type input "[DATE]"
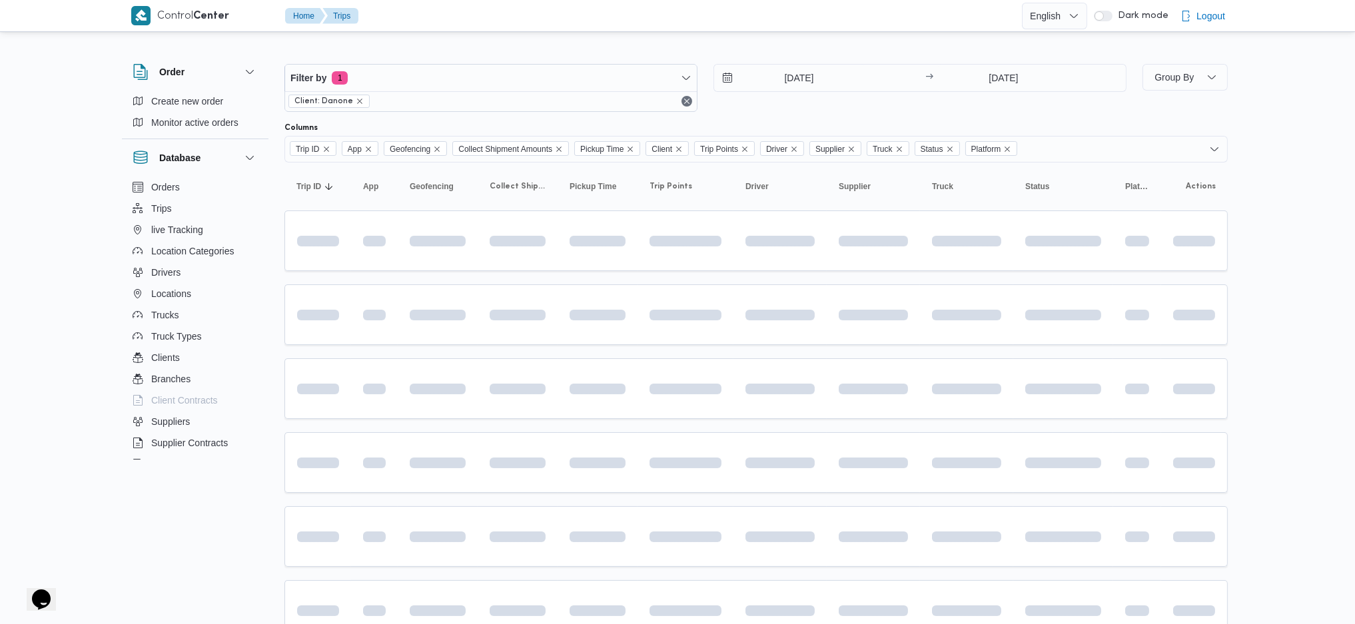
click at [722, 423] on table "Trip ID Click to sort in ascending order App Click to sort in ascending order G…" at bounding box center [757, 557] width 944 height 788
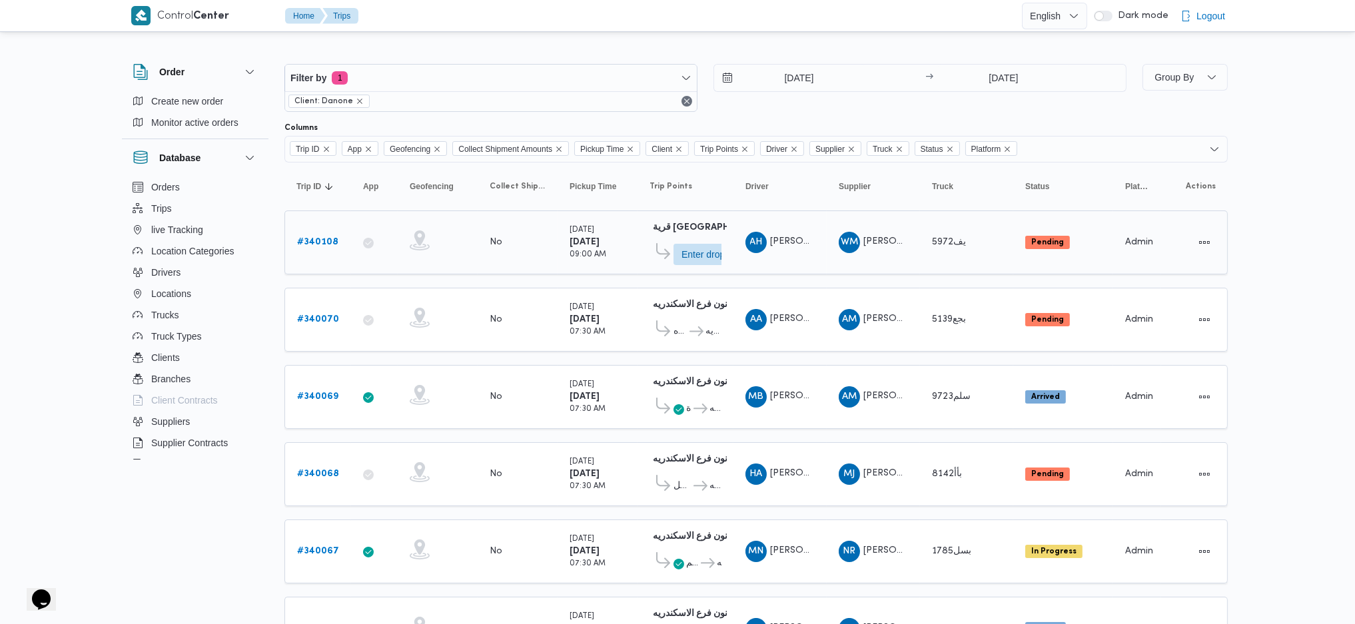
click at [315, 242] on b "# 340108" at bounding box center [317, 242] width 41 height 9
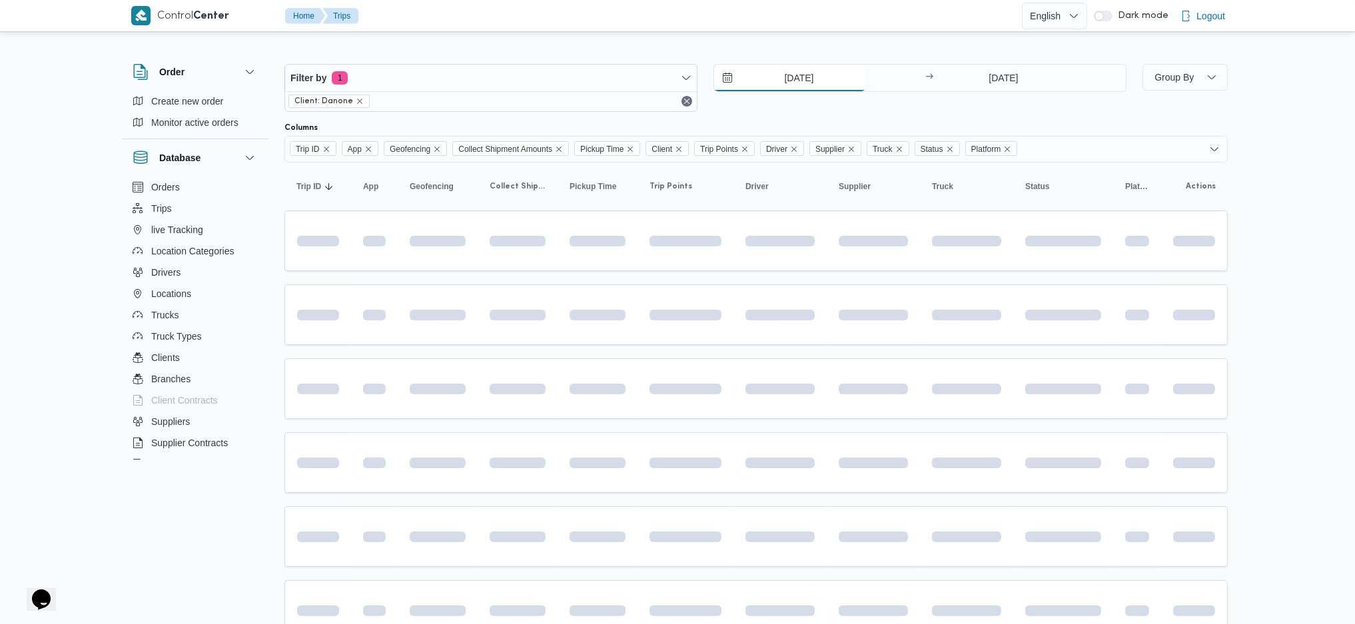
click at [800, 81] on input "[DATE]" at bounding box center [789, 78] width 151 height 27
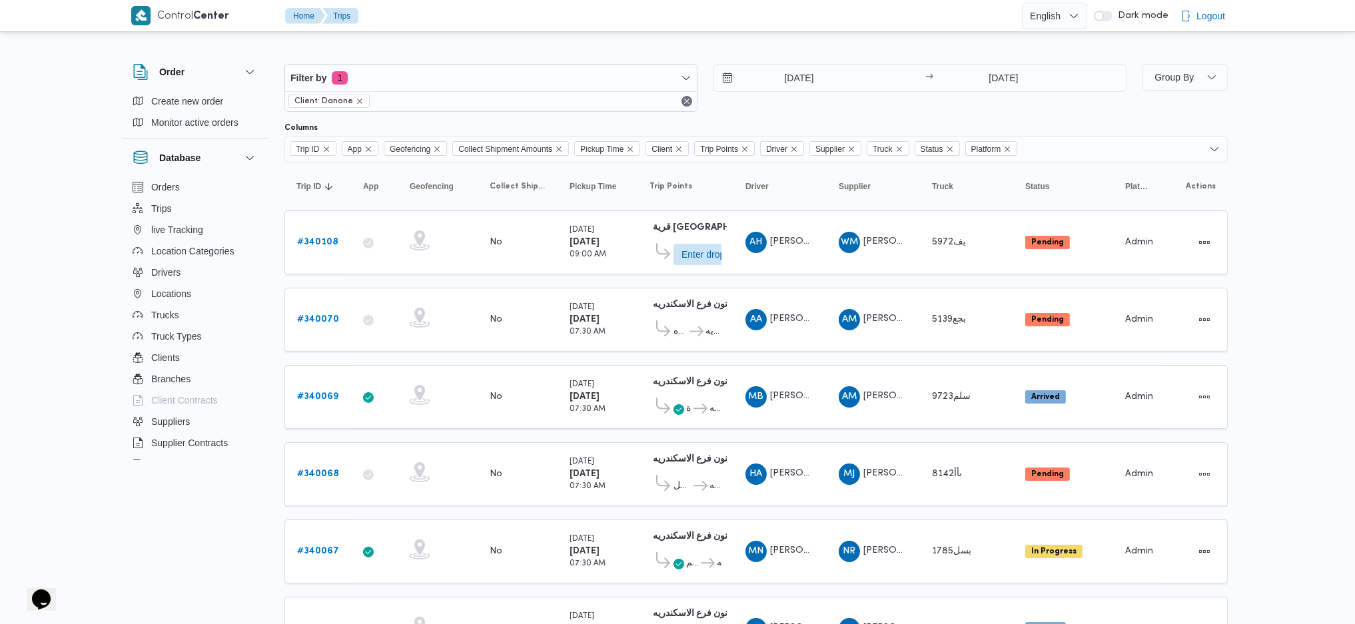
click at [592, 92] on div "Client: Danone" at bounding box center [491, 101] width 412 height 20
click at [536, 73] on span "Filter by 1" at bounding box center [491, 78] width 412 height 27
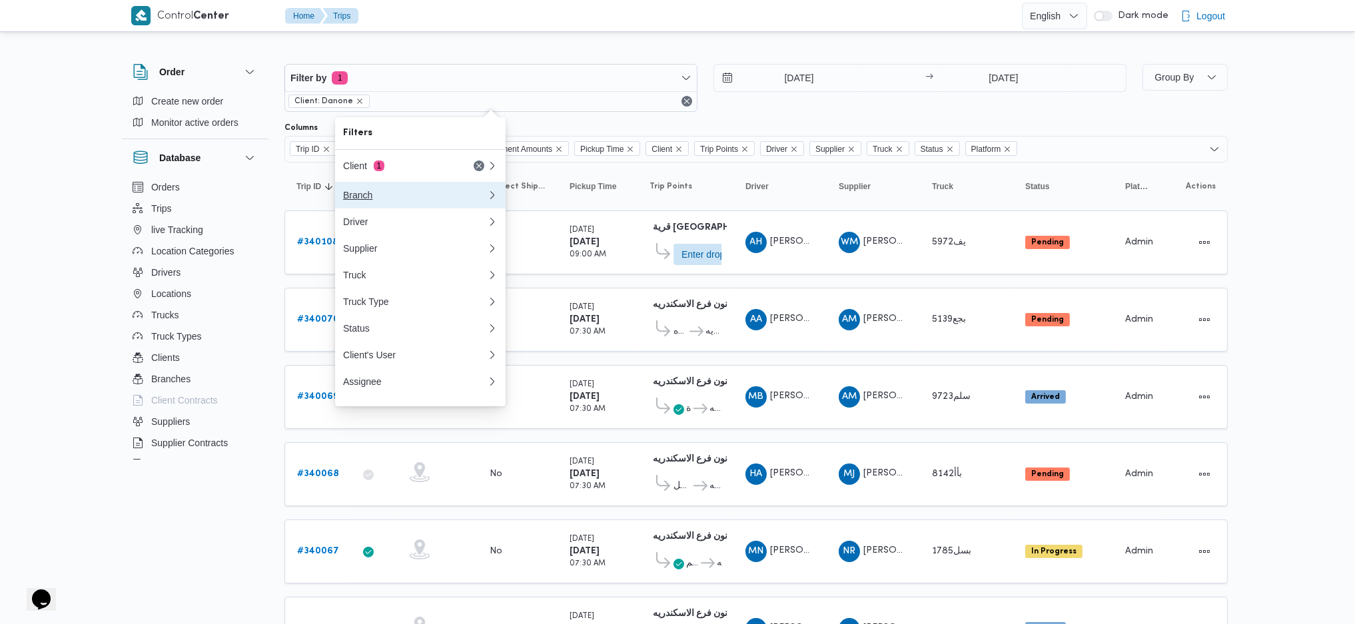
click at [404, 208] on button "Branch" at bounding box center [420, 195] width 171 height 27
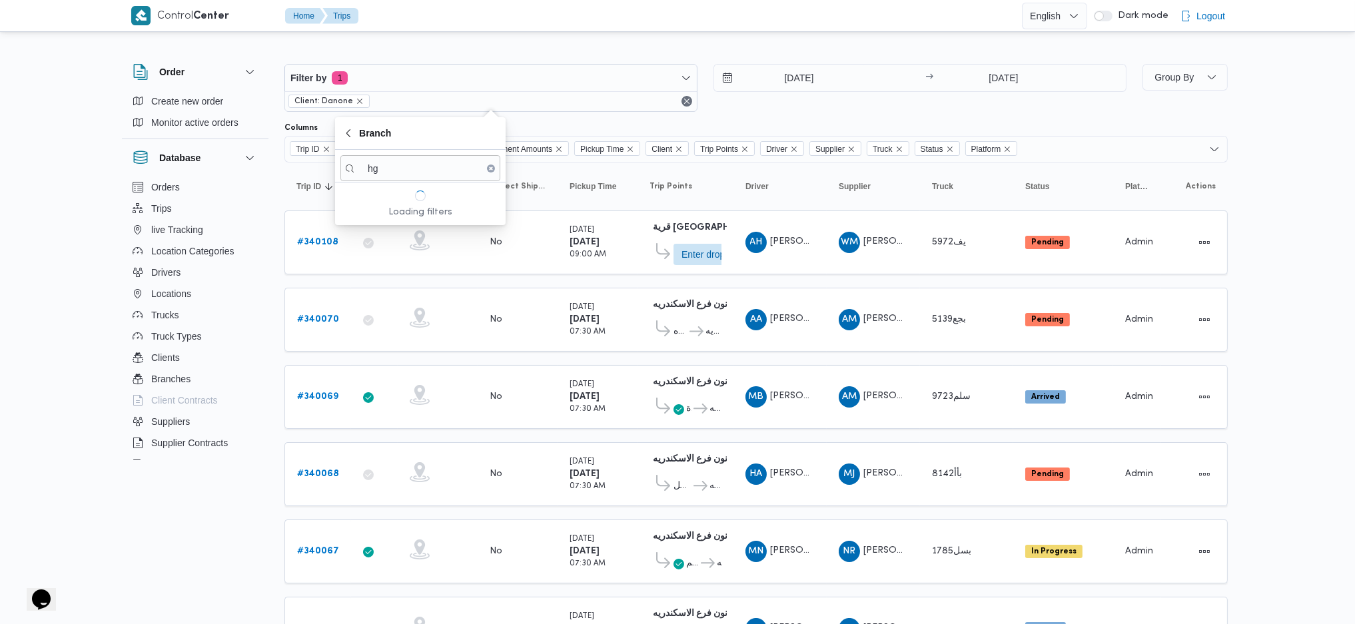
type input "h"
type input "المرو"
click at [403, 200] on span "قرية [GEOGRAPHIC_DATA]" at bounding box center [428, 193] width 139 height 16
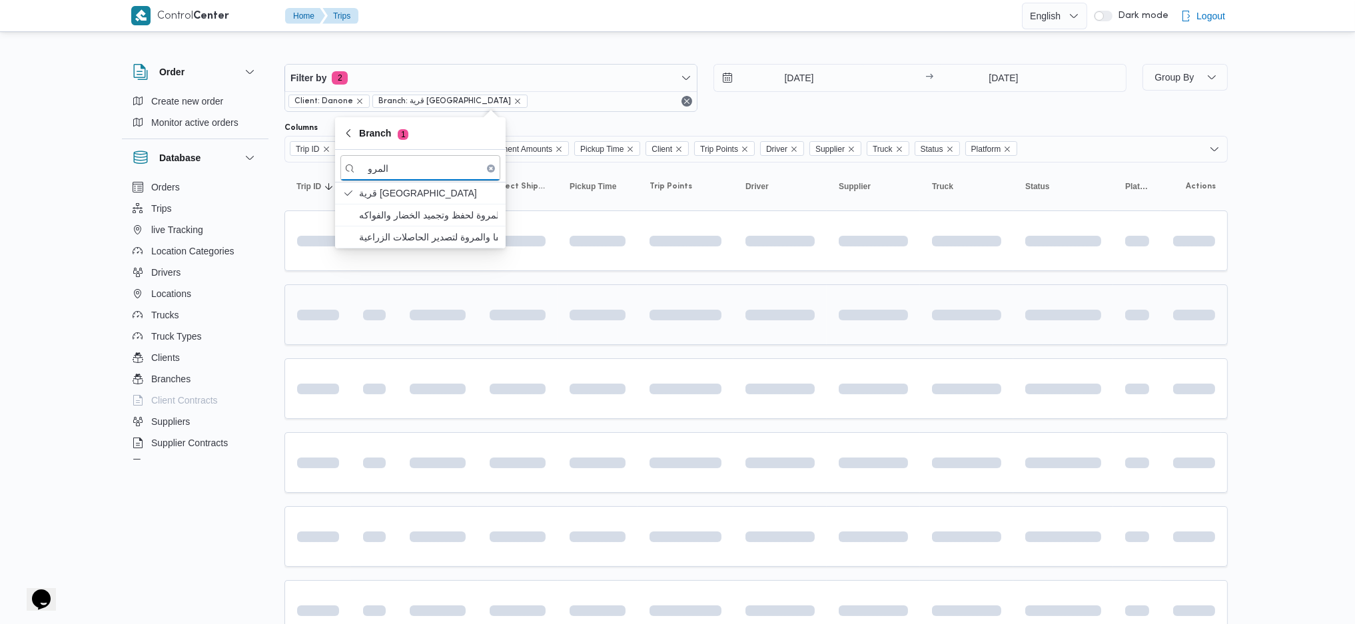
click at [490, 342] on td at bounding box center [518, 315] width 80 height 61
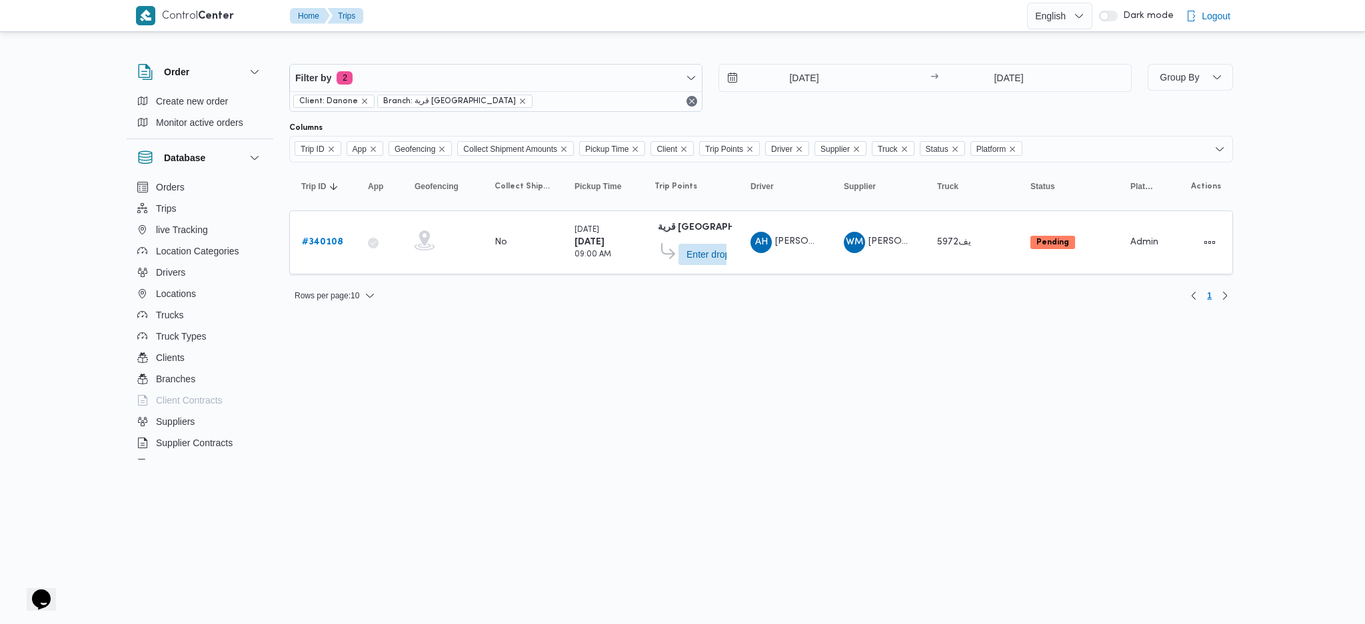
click at [604, 373] on html "Control Center Home Trips English عربي Dark mode Logout Order Create new order …" at bounding box center [682, 312] width 1365 height 624
click at [793, 79] on input "[DATE]" at bounding box center [794, 78] width 151 height 27
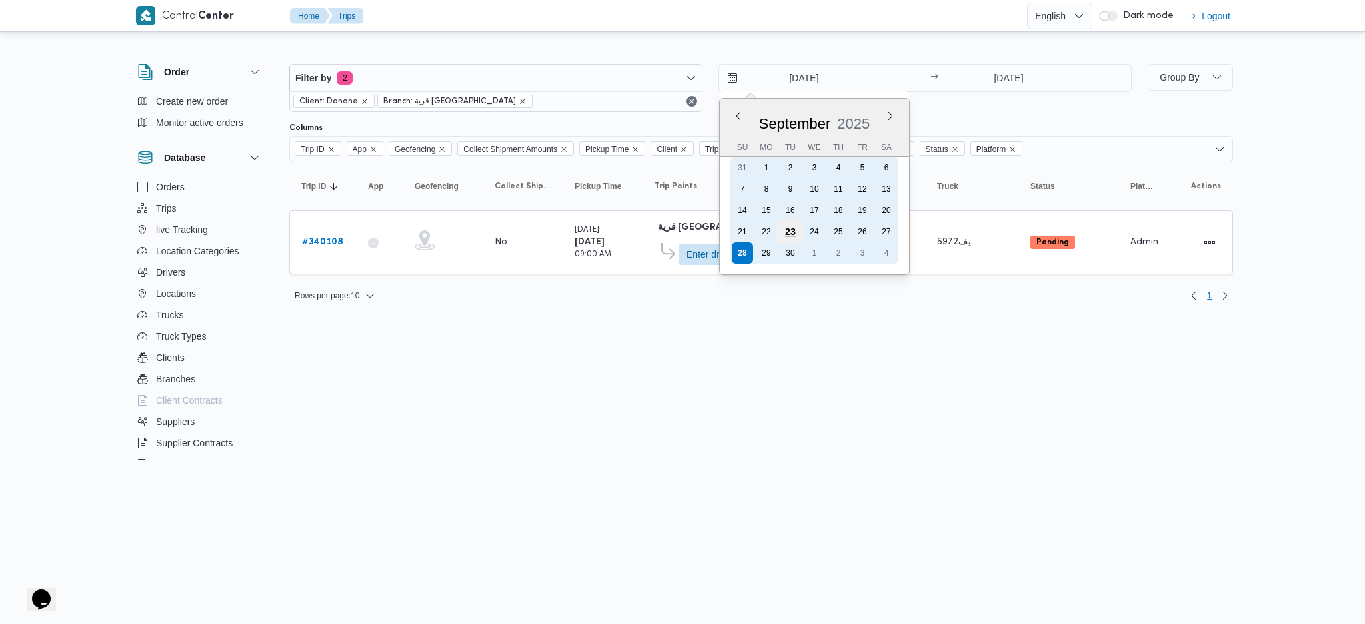
click at [793, 223] on div "23" at bounding box center [790, 231] width 25 height 25
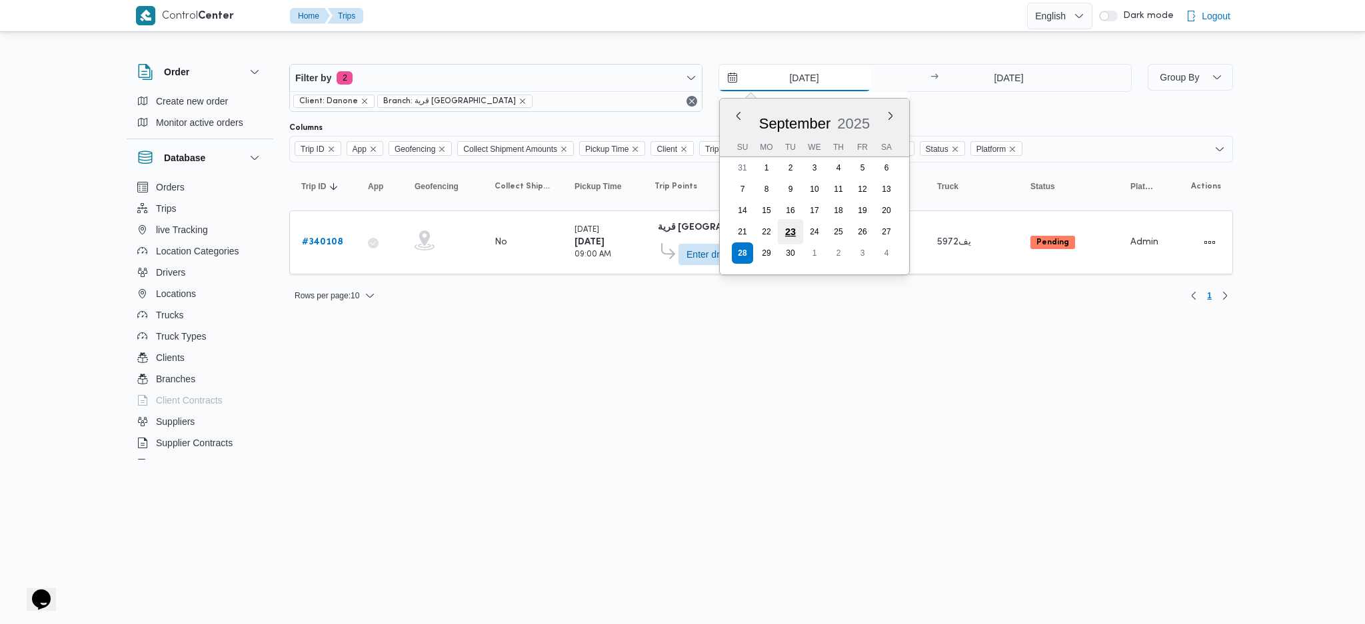
type input "23/9/2025"
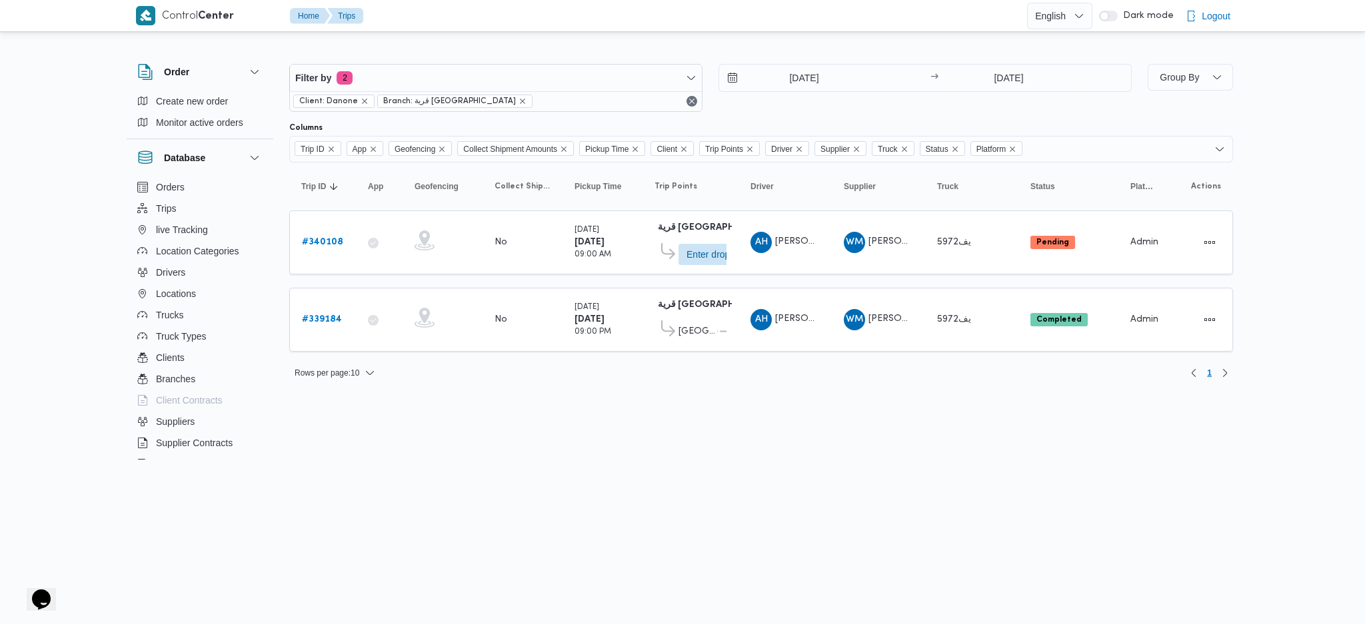
click at [778, 391] on div "Filter by 2 Client: Danone Branch: قرية المروة 23/9/2025 → 28/9/2025 Group By C…" at bounding box center [674, 216] width 1133 height 363
click at [333, 315] on b "# 339184" at bounding box center [322, 319] width 40 height 9
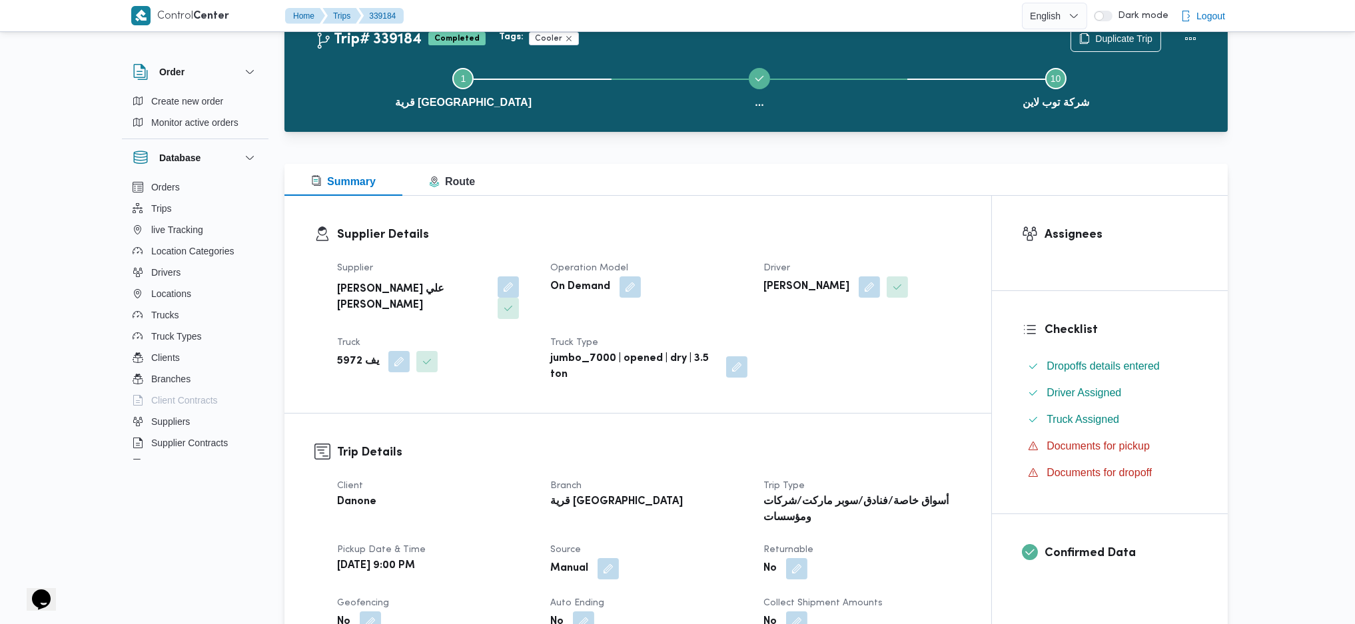
scroll to position [89, 0]
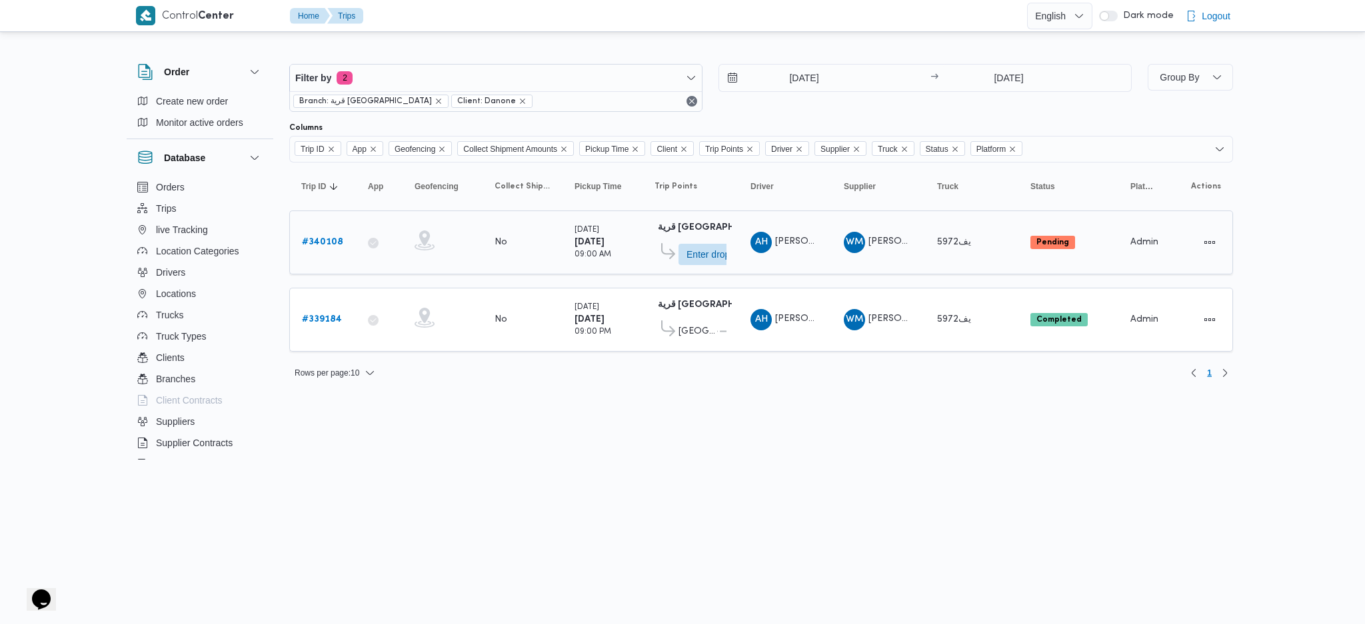
click at [329, 249] on link "# 340108" at bounding box center [322, 243] width 41 height 16
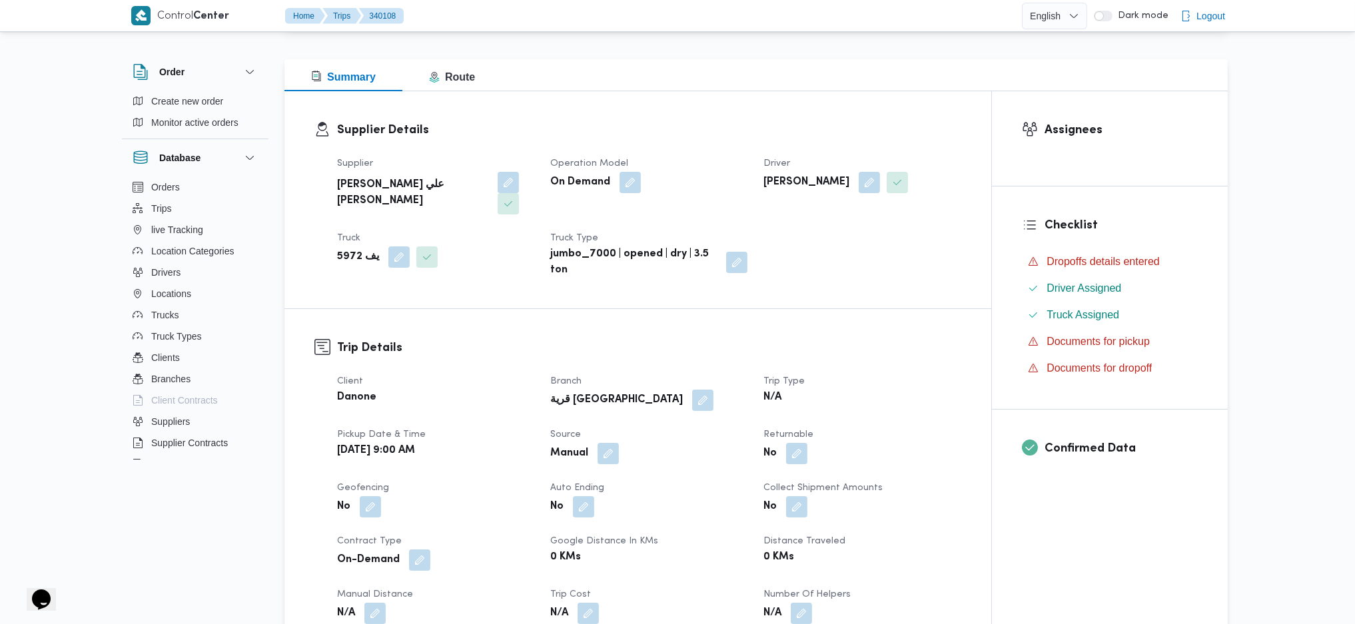
scroll to position [177, 0]
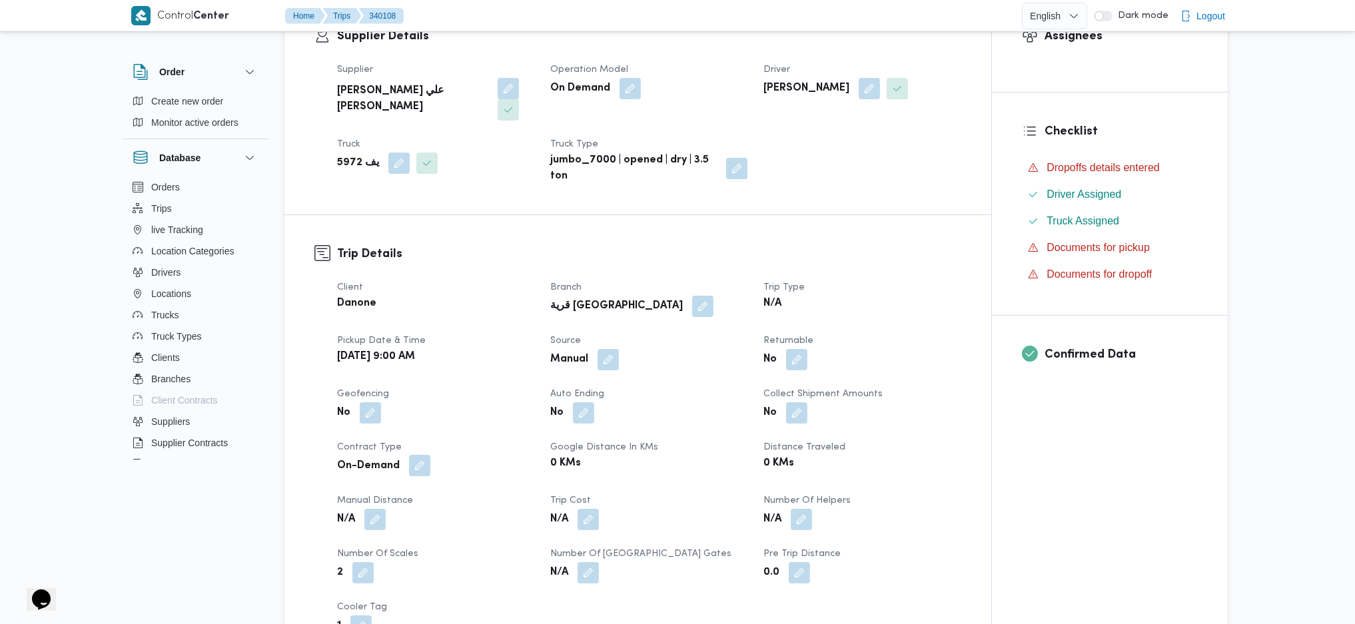
click at [421, 455] on button "button" at bounding box center [419, 465] width 21 height 21
select select "on_demand"
click at [392, 508] on select "Monthly On-Demand Daily Rental" at bounding box center [377, 498] width 86 height 27
click at [478, 386] on dt "Geofencing" at bounding box center [435, 394] width 197 height 16
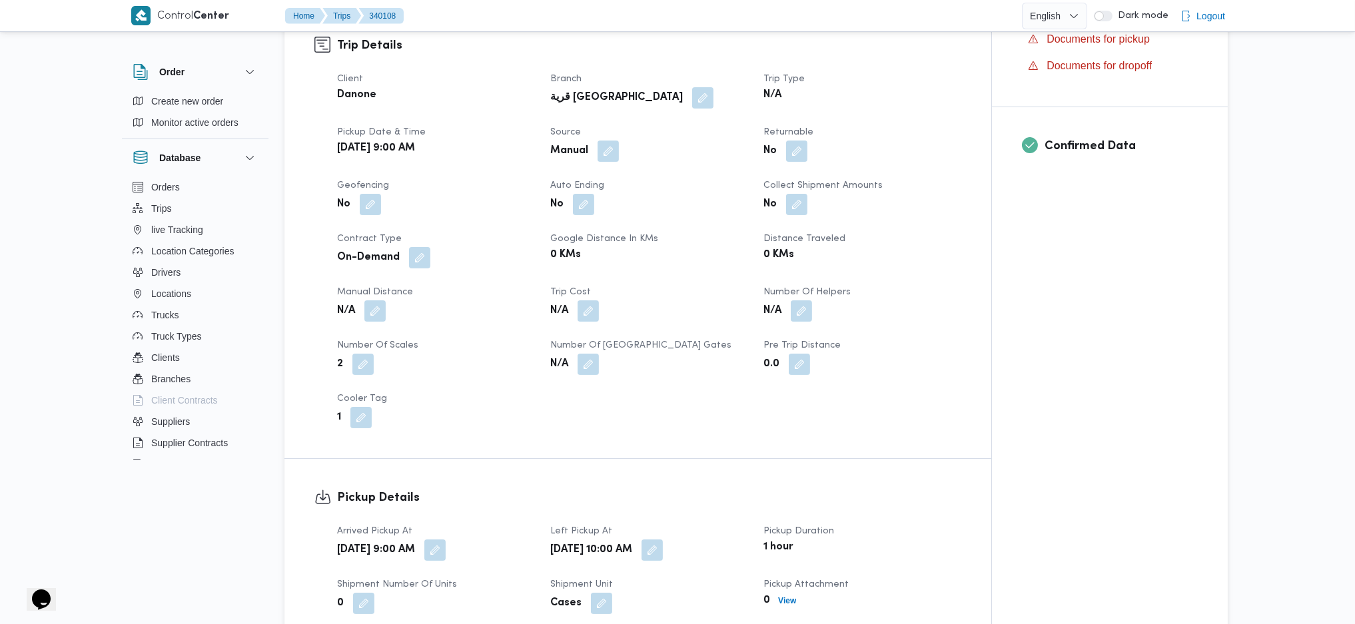
scroll to position [355, 0]
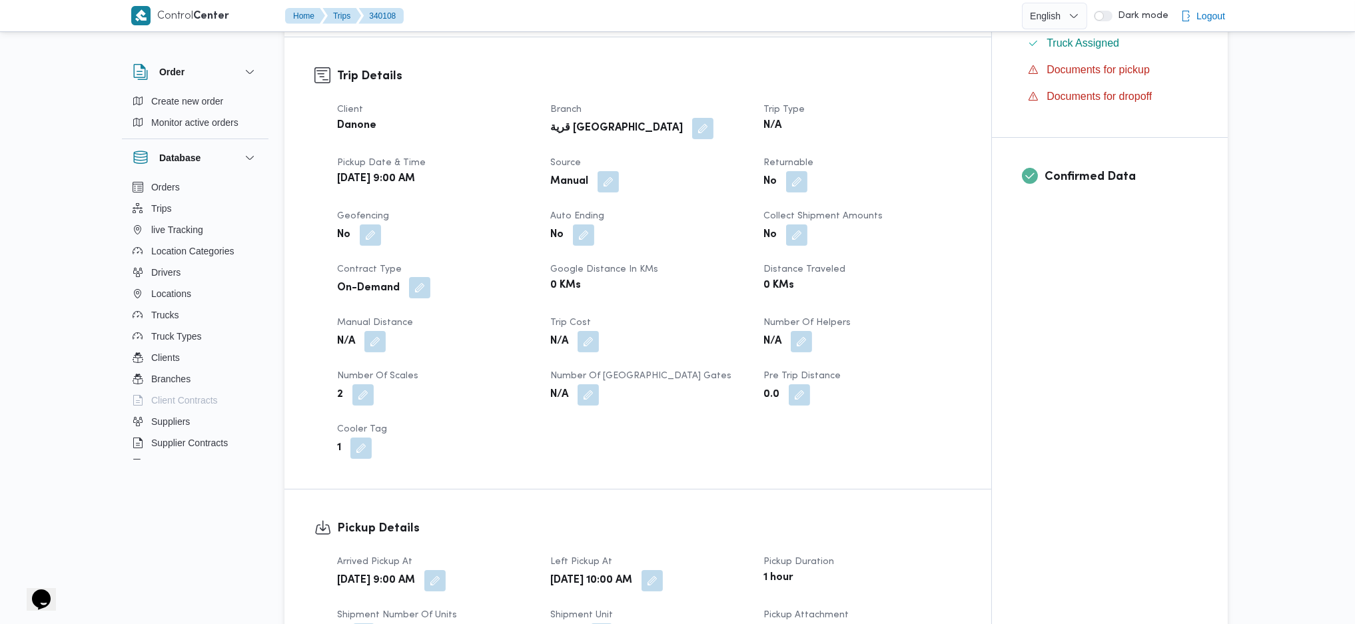
click at [419, 277] on button "button" at bounding box center [419, 287] width 21 height 21
drag, startPoint x: 378, startPoint y: 319, endPoint x: 385, endPoint y: 332, distance: 14.6
click at [378, 319] on select "Monthly On-Demand Daily Rental" at bounding box center [377, 320] width 86 height 27
select select "daily_rental"
click at [334, 307] on select "Monthly On-Demand Daily Rental" at bounding box center [377, 320] width 86 height 27
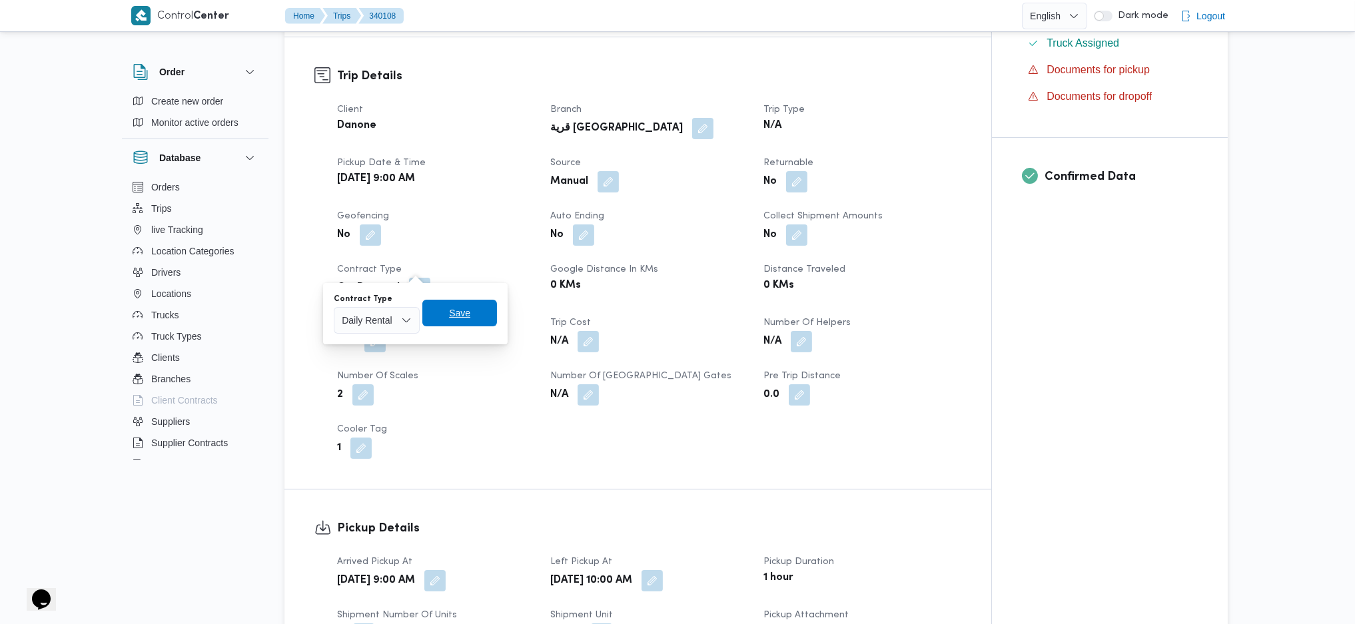
click at [461, 309] on span "Save" at bounding box center [459, 313] width 21 height 16
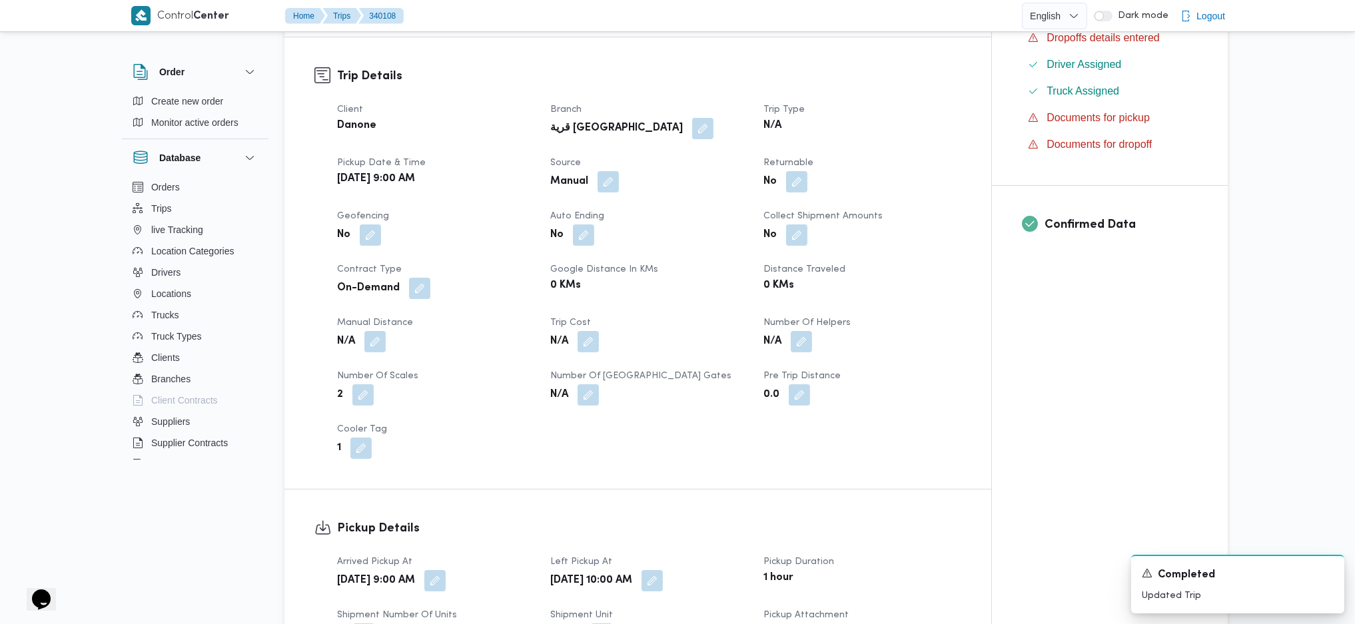
click at [489, 436] on div "1" at bounding box center [436, 448] width 200 height 24
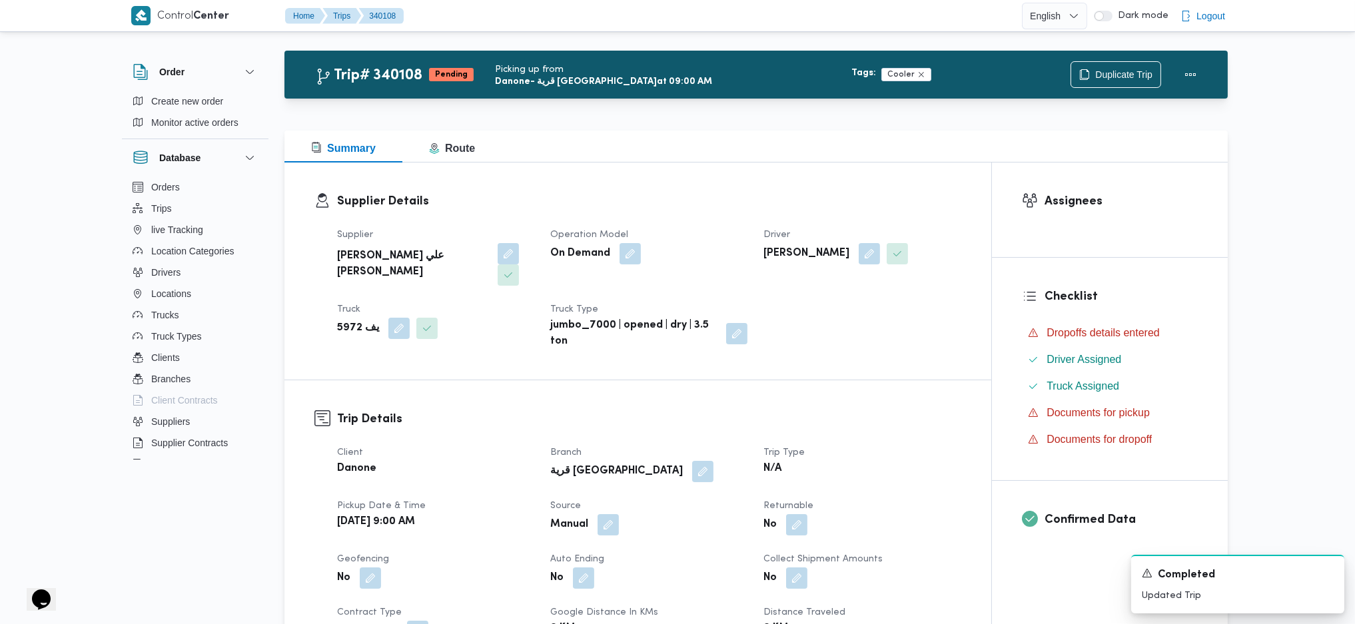
scroll to position [0, 0]
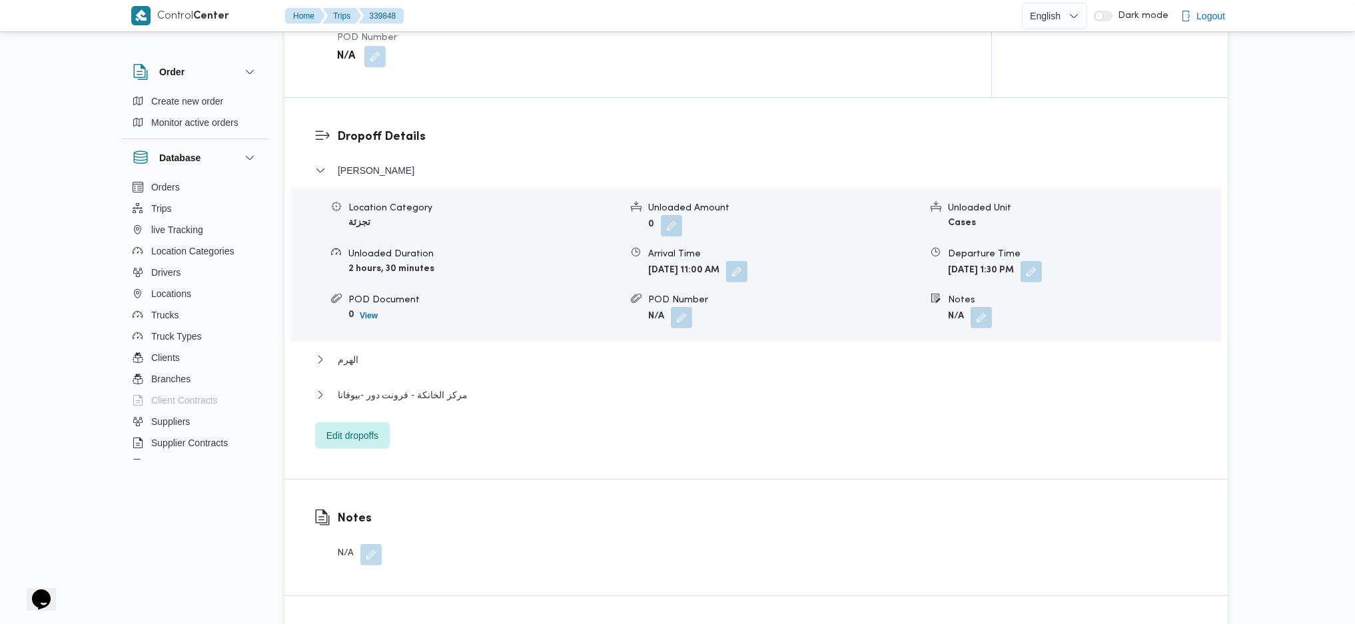
scroll to position [1155, 0]
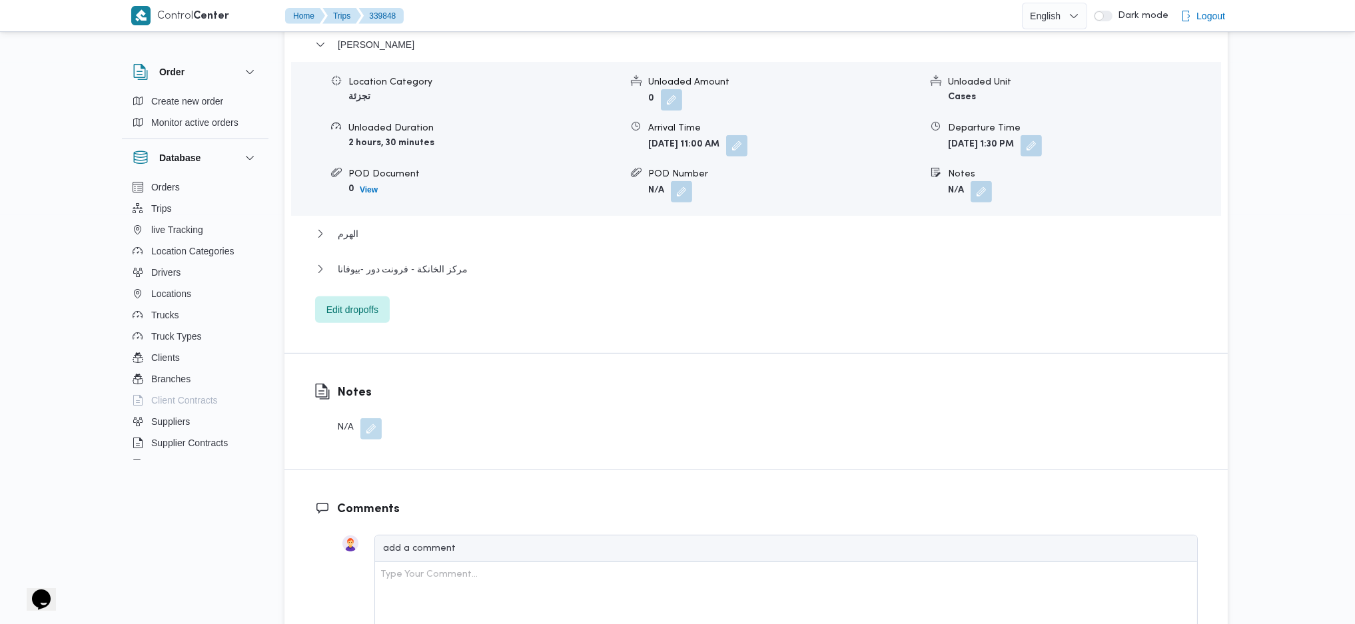
click at [427, 255] on div "[PERSON_NAME] Location Category تجزئة Unloaded Amount 0 Unloaded Unit Cases Unl…" at bounding box center [756, 180] width 883 height 287
click at [423, 263] on span "مركز الخانكة - فرونت دور -بيوفانا" at bounding box center [403, 269] width 130 height 16
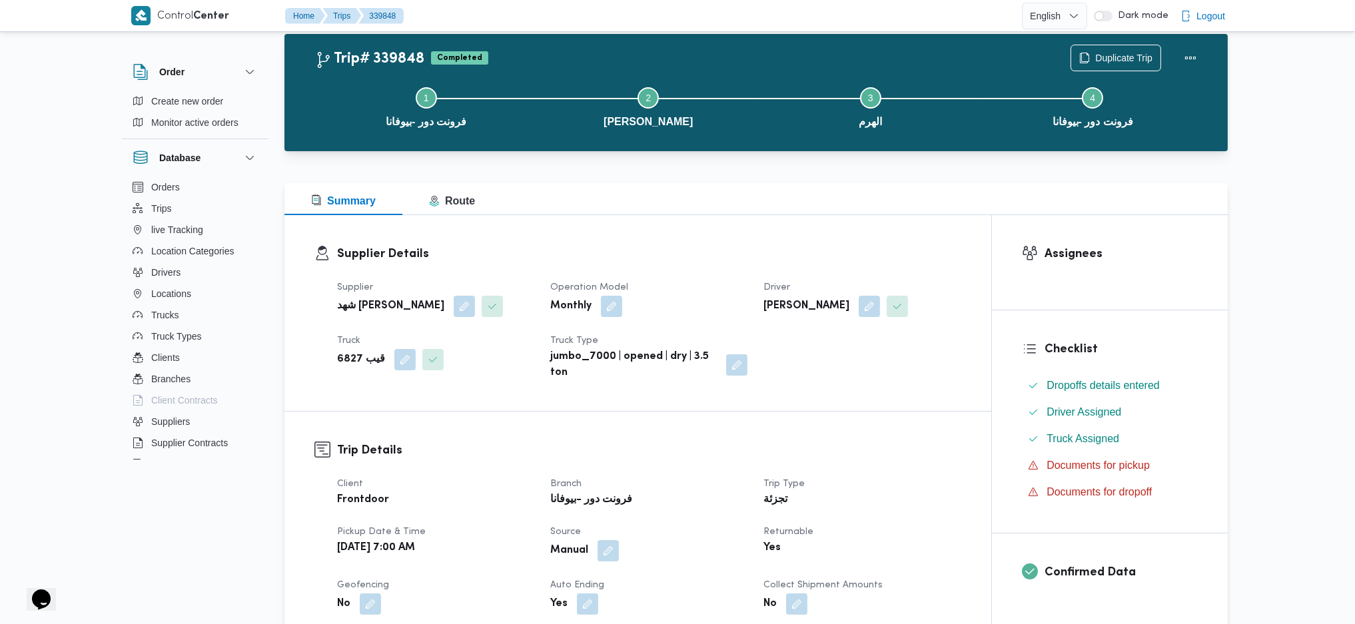
scroll to position [0, 0]
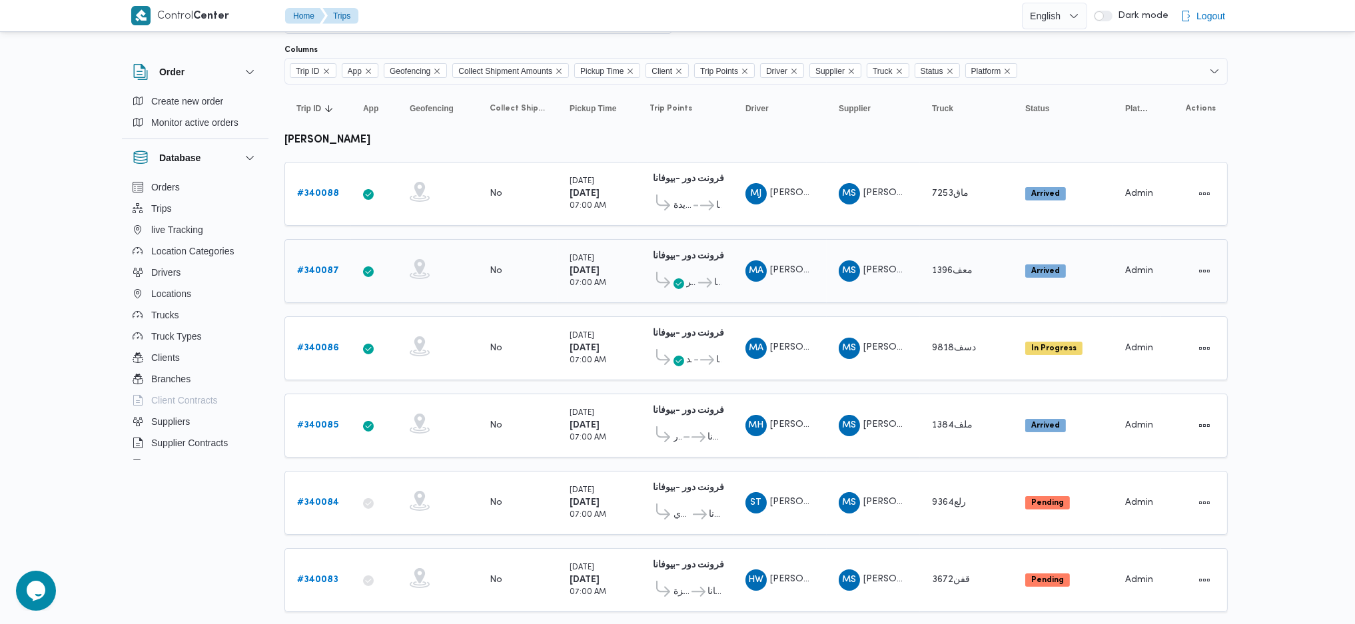
scroll to position [267, 0]
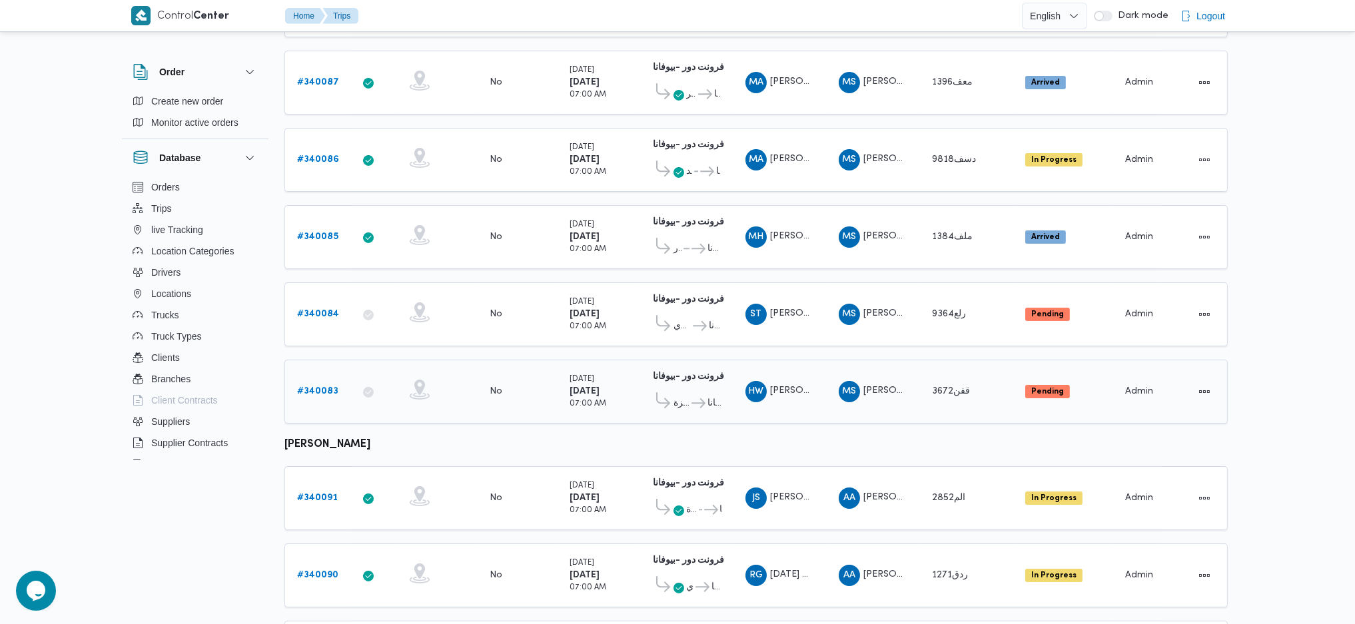
click at [314, 387] on b "# 340083" at bounding box center [317, 391] width 41 height 9
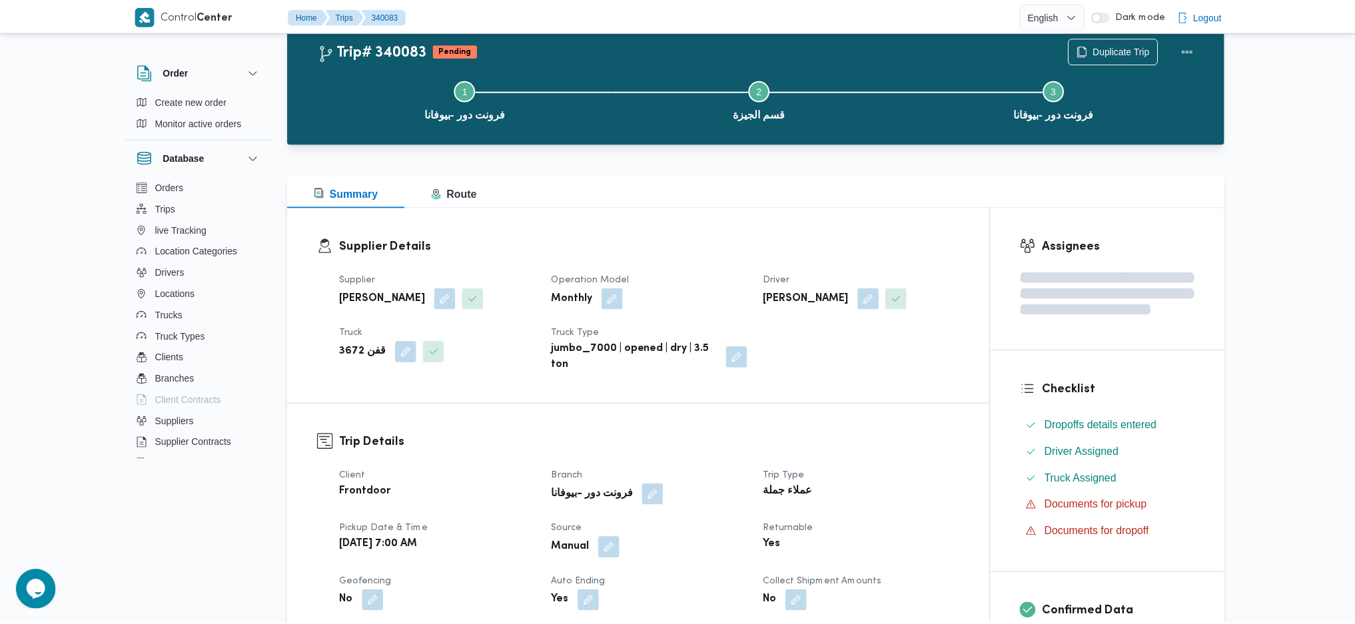
scroll to position [267, 0]
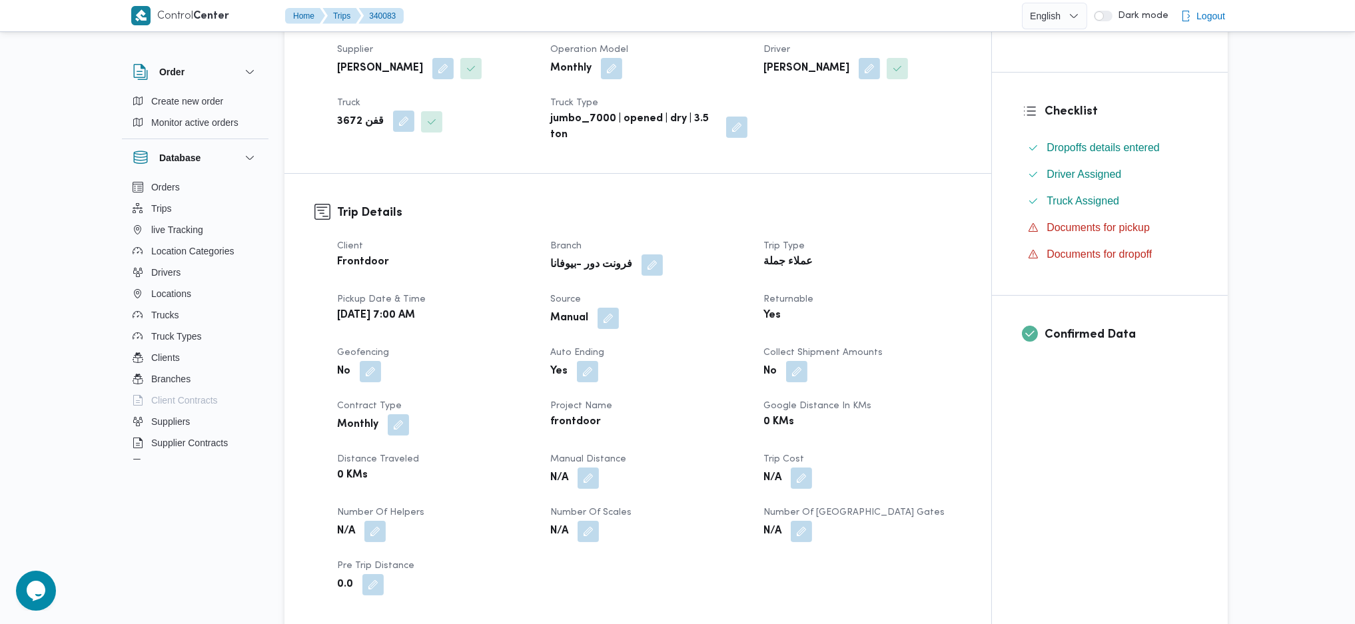
click at [398, 131] on button "button" at bounding box center [403, 121] width 21 height 21
click at [378, 187] on div "قفن 3672" at bounding box center [368, 175] width 100 height 27
type input "2367"
click at [369, 199] on span "ميف 2367 | null" at bounding box center [376, 199] width 68 height 16
click at [455, 168] on span "Save" at bounding box center [467, 168] width 75 height 27
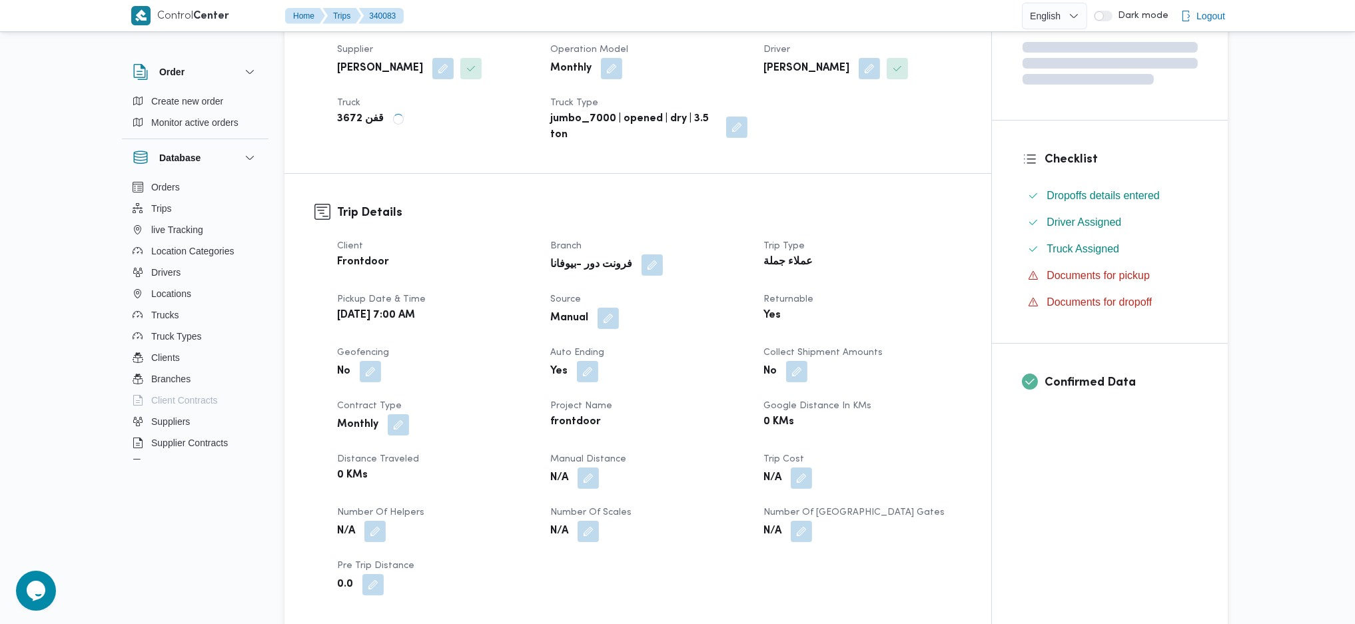
click at [602, 222] on dl "Trip Details Client Frontdoor Branch فرونت دور -بيوفانا Trip Type عملاء جملة Pi…" at bounding box center [649, 400] width 624 height 392
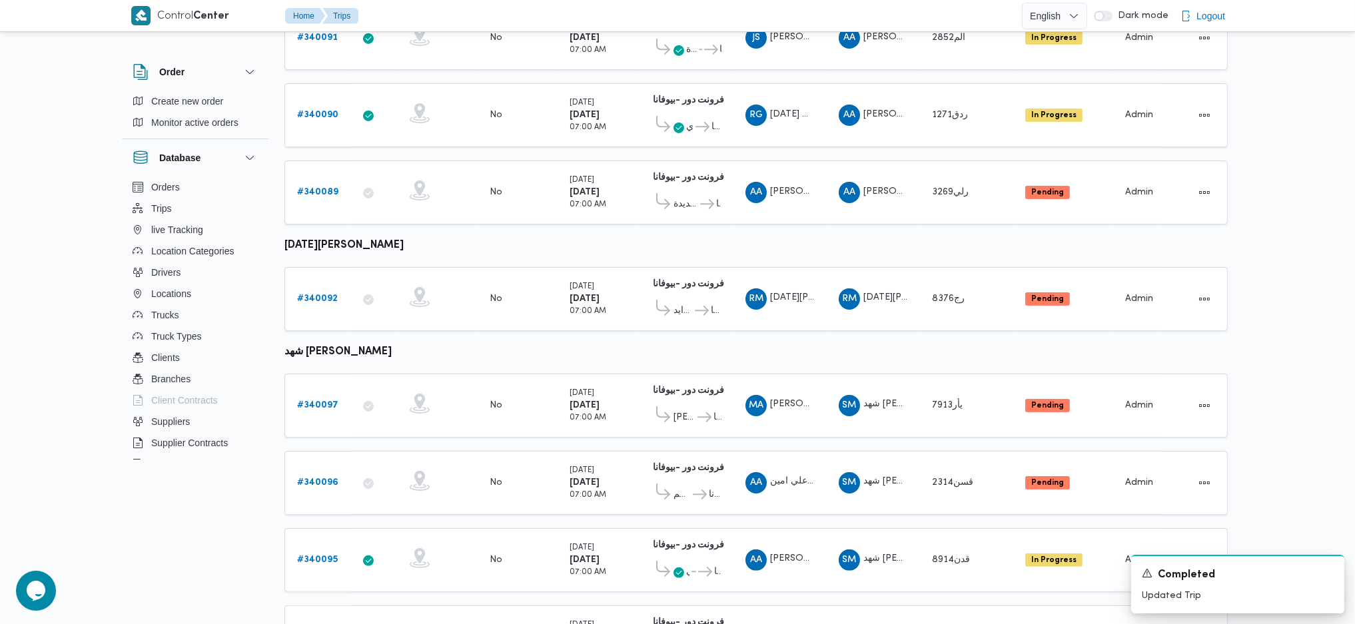
scroll to position [866, 0]
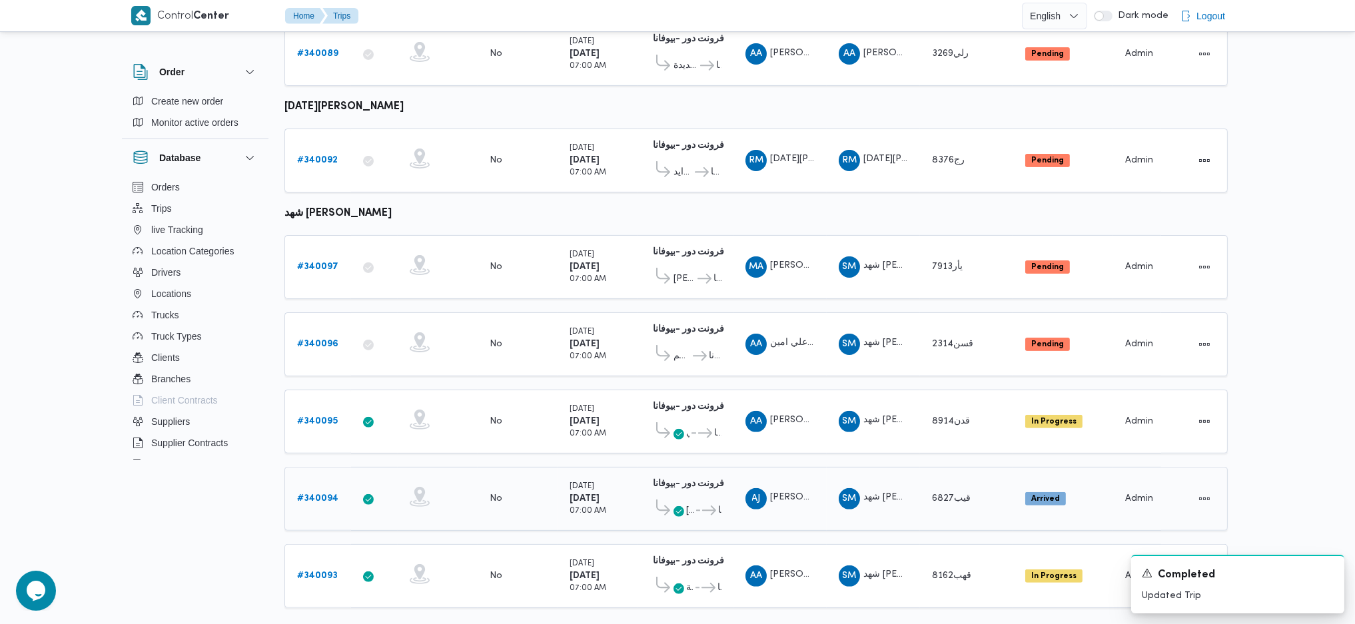
click at [325, 494] on b "# 340094" at bounding box center [317, 498] width 41 height 9
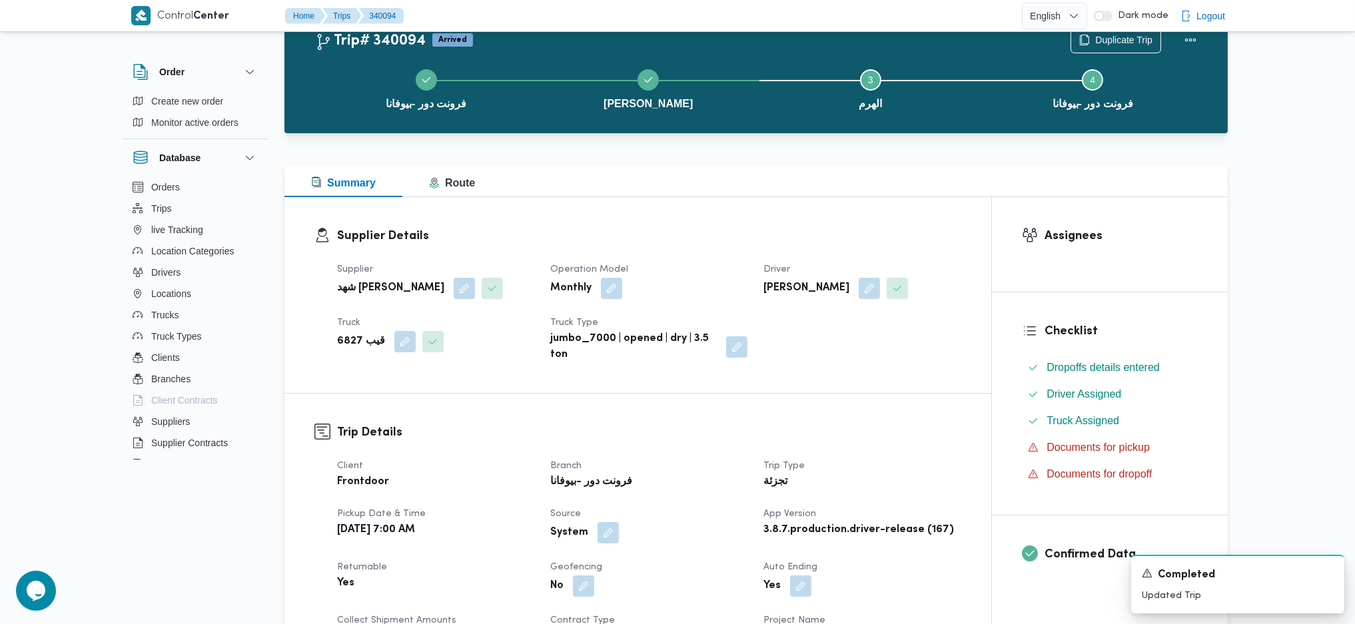
scroll to position [89, 0]
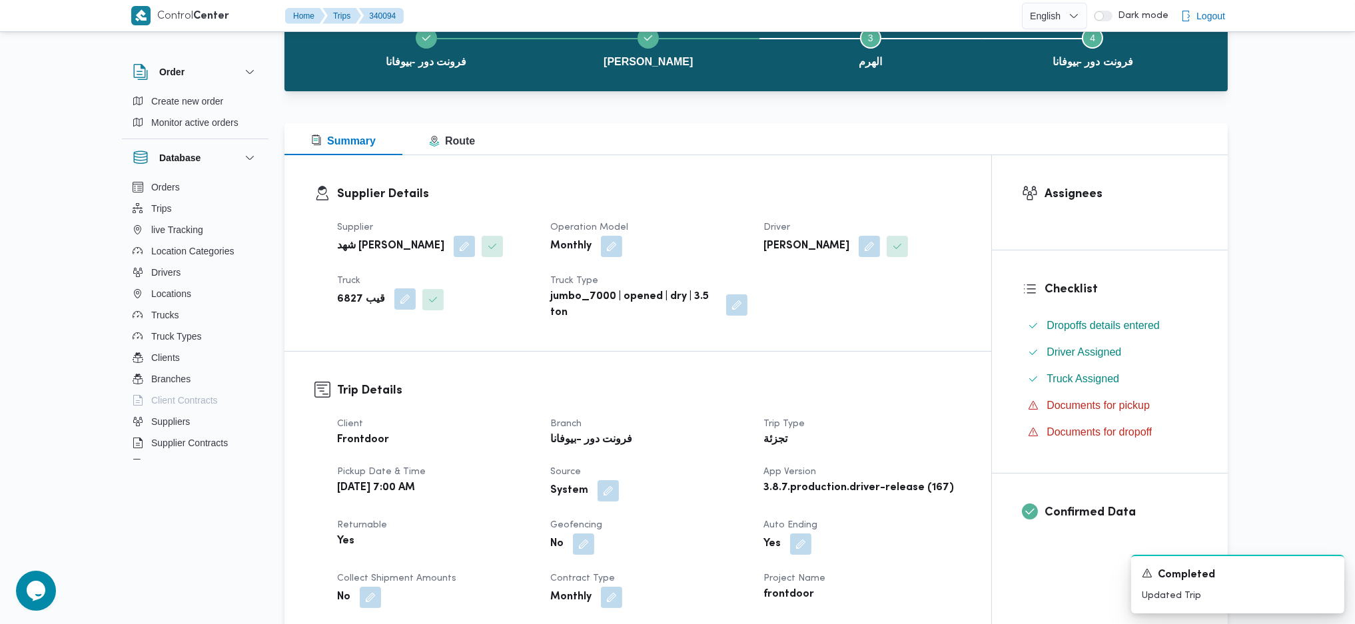
click at [394, 301] on button "button" at bounding box center [404, 299] width 21 height 21
click at [370, 351] on div at bounding box center [373, 353] width 7 height 21
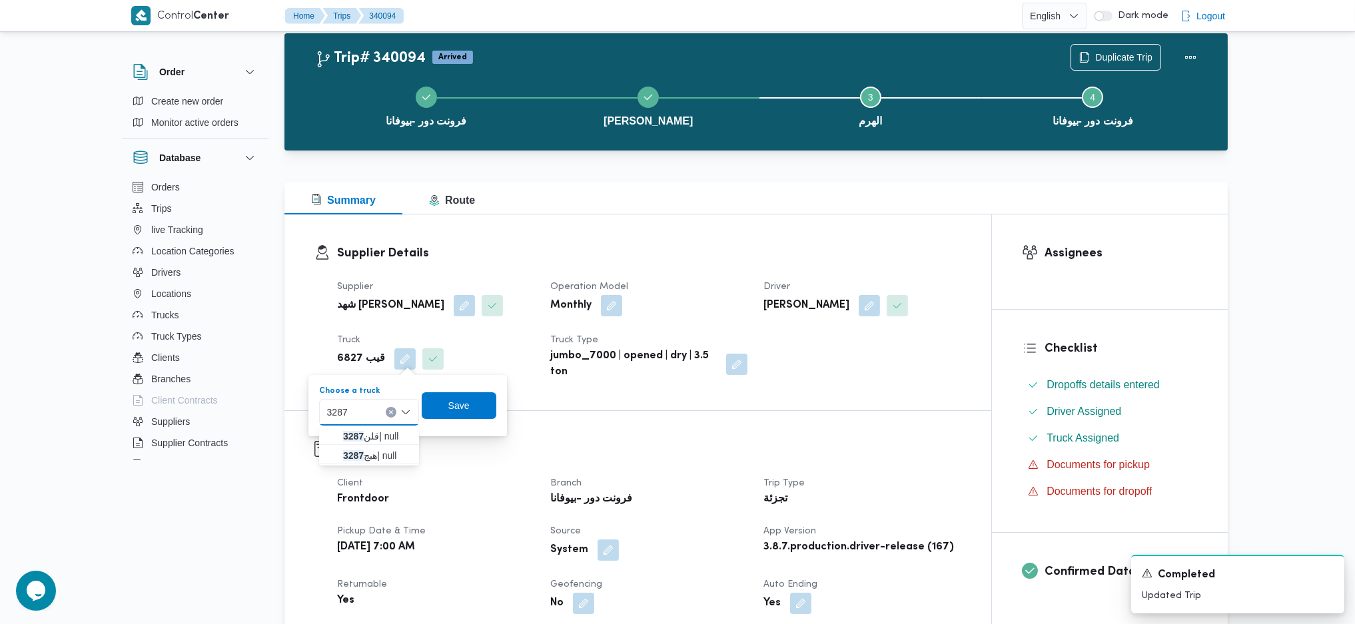
scroll to position [0, 0]
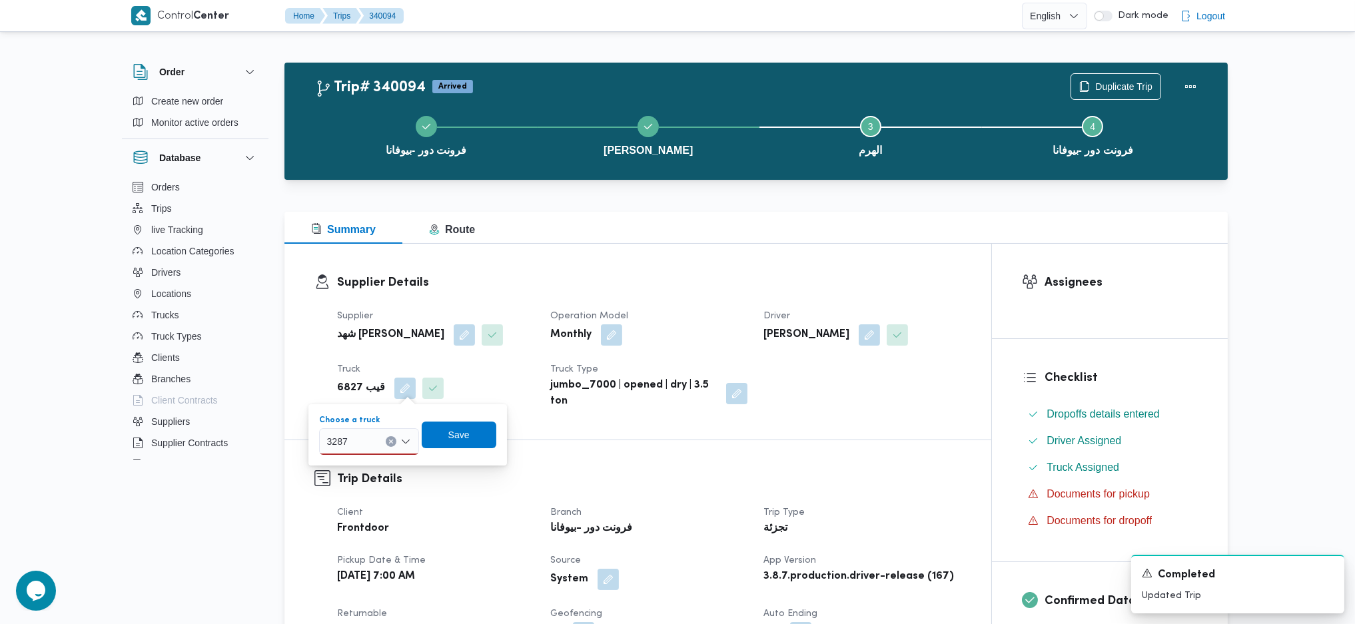
type input "3287"
click at [907, 243] on div "Summary Route" at bounding box center [757, 228] width 944 height 32
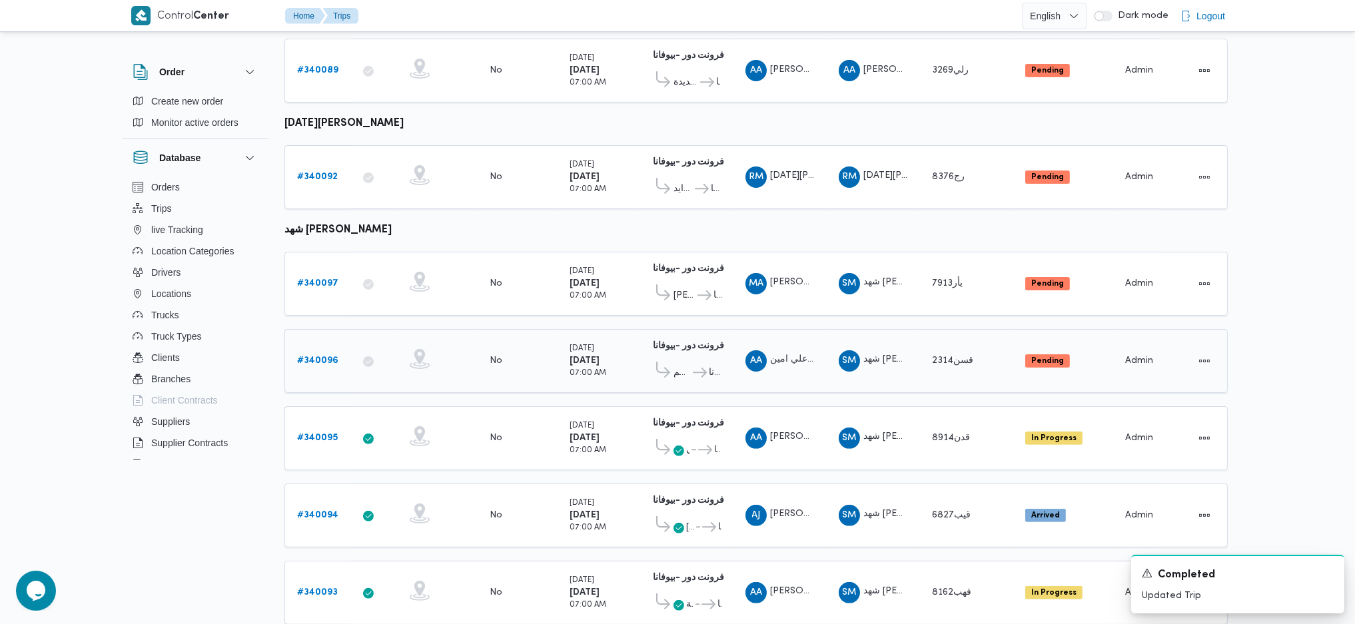
scroll to position [866, 0]
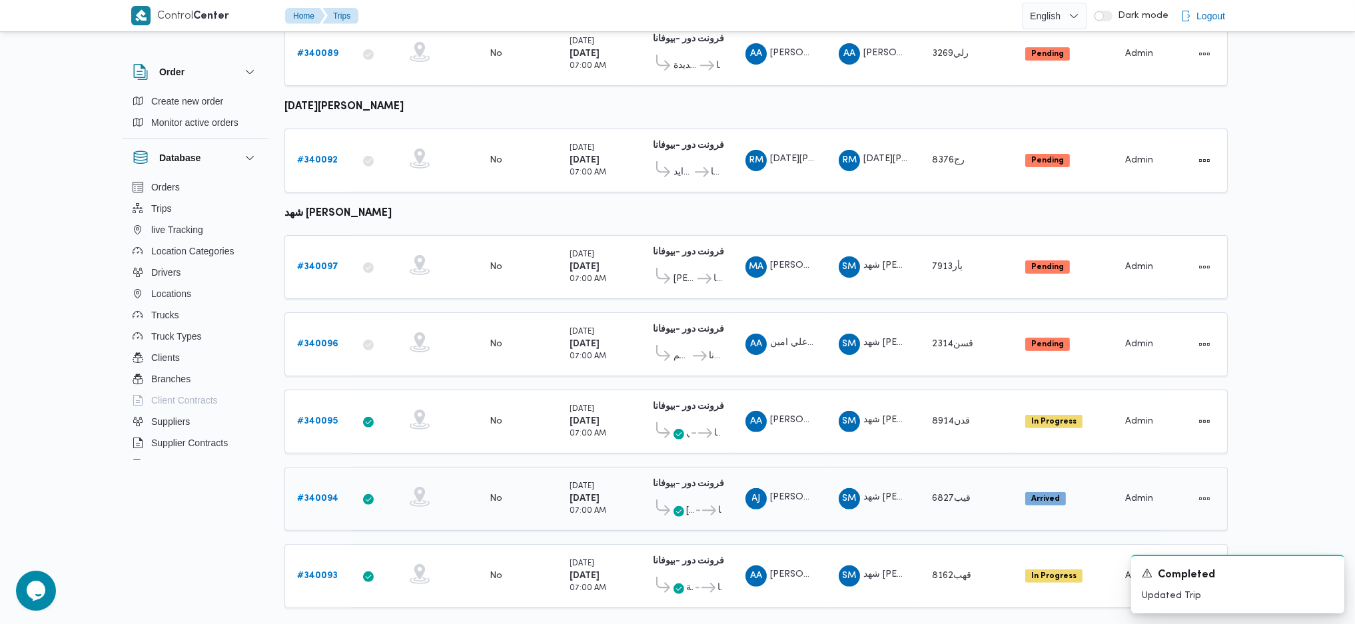
click at [329, 494] on b "# 340094" at bounding box center [317, 498] width 41 height 9
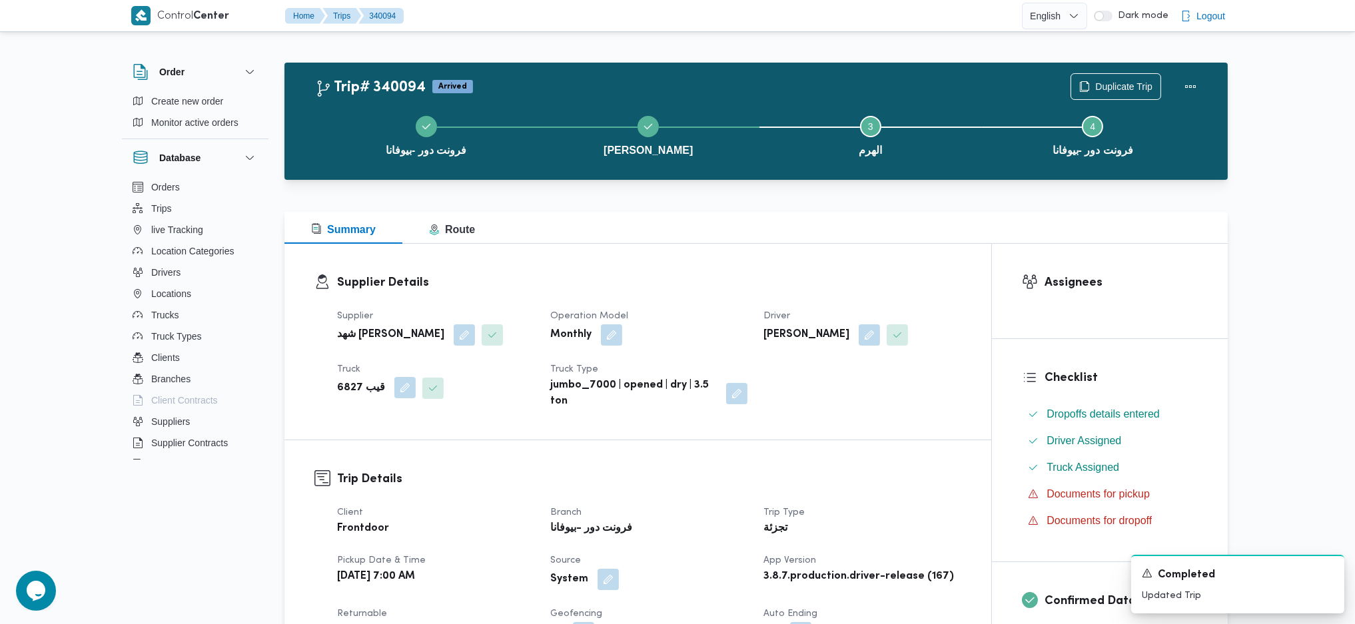
click at [399, 388] on button "button" at bounding box center [404, 387] width 21 height 21
click at [396, 450] on div "قيب 6827" at bounding box center [369, 441] width 100 height 27
type input "3287"
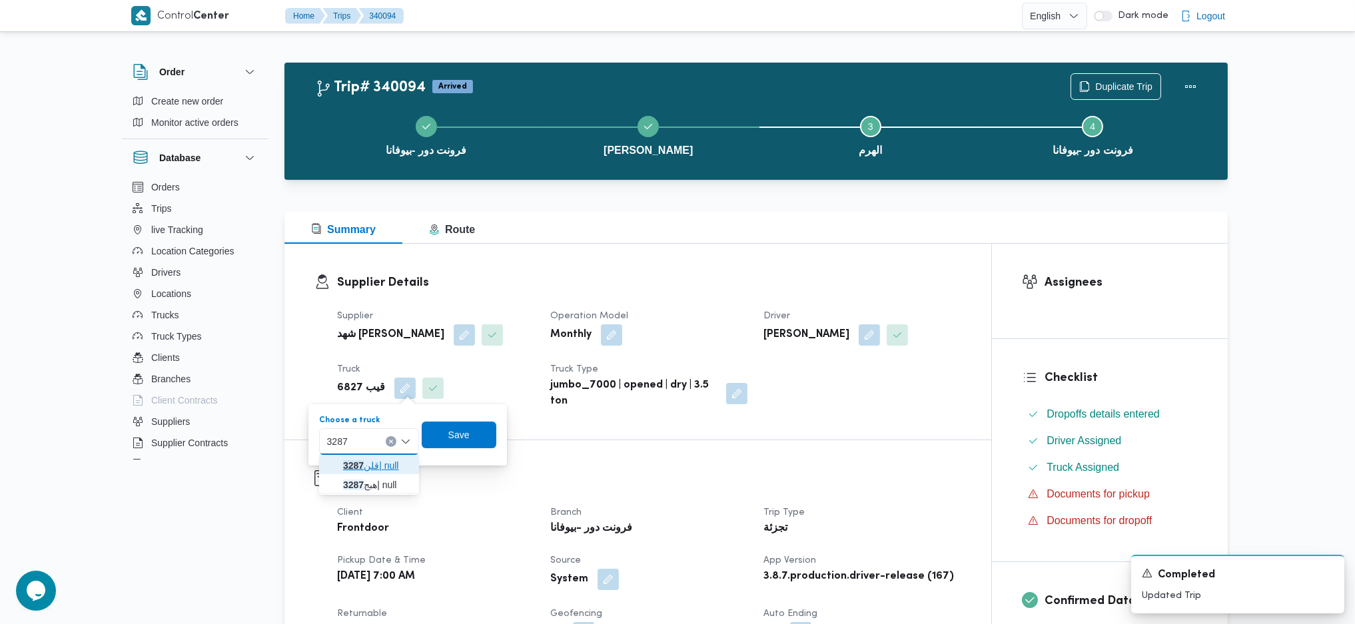
click at [391, 463] on span "قلن 3287 | null" at bounding box center [377, 466] width 68 height 16
click at [462, 444] on span "Save" at bounding box center [468, 434] width 75 height 27
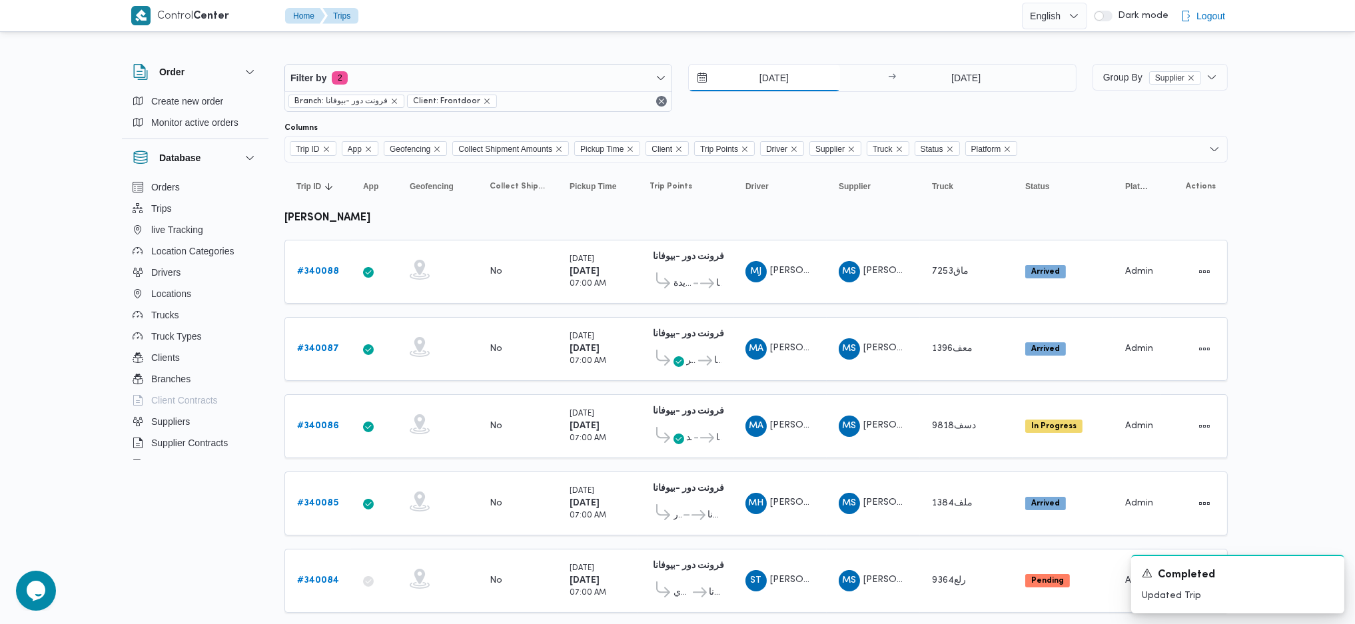
click at [793, 73] on input "[DATE]" at bounding box center [764, 78] width 151 height 27
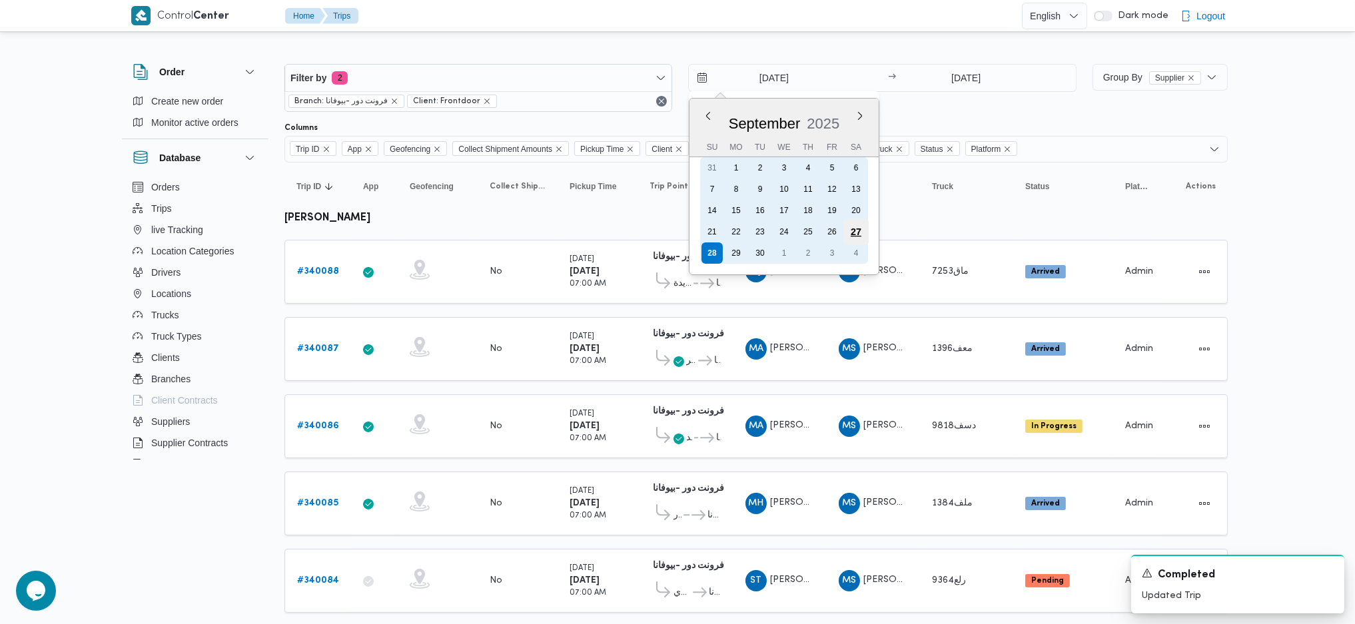
click at [856, 228] on div "27" at bounding box center [856, 231] width 25 height 25
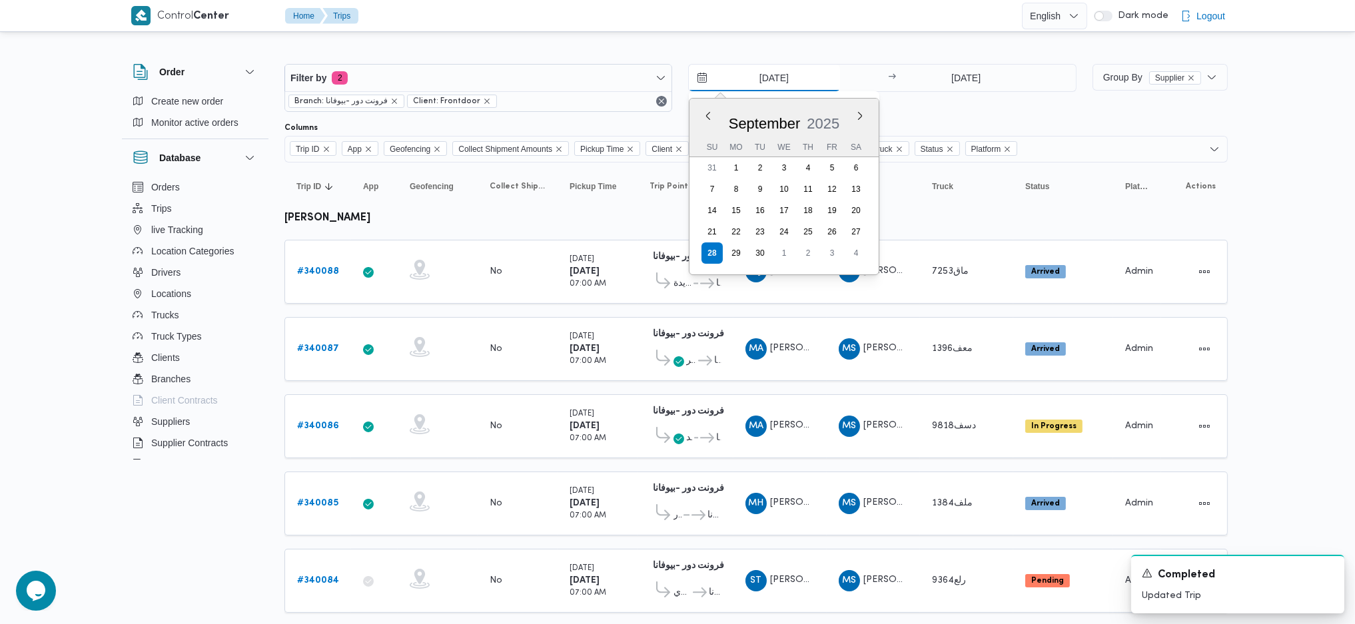
type input "27/9/2025"
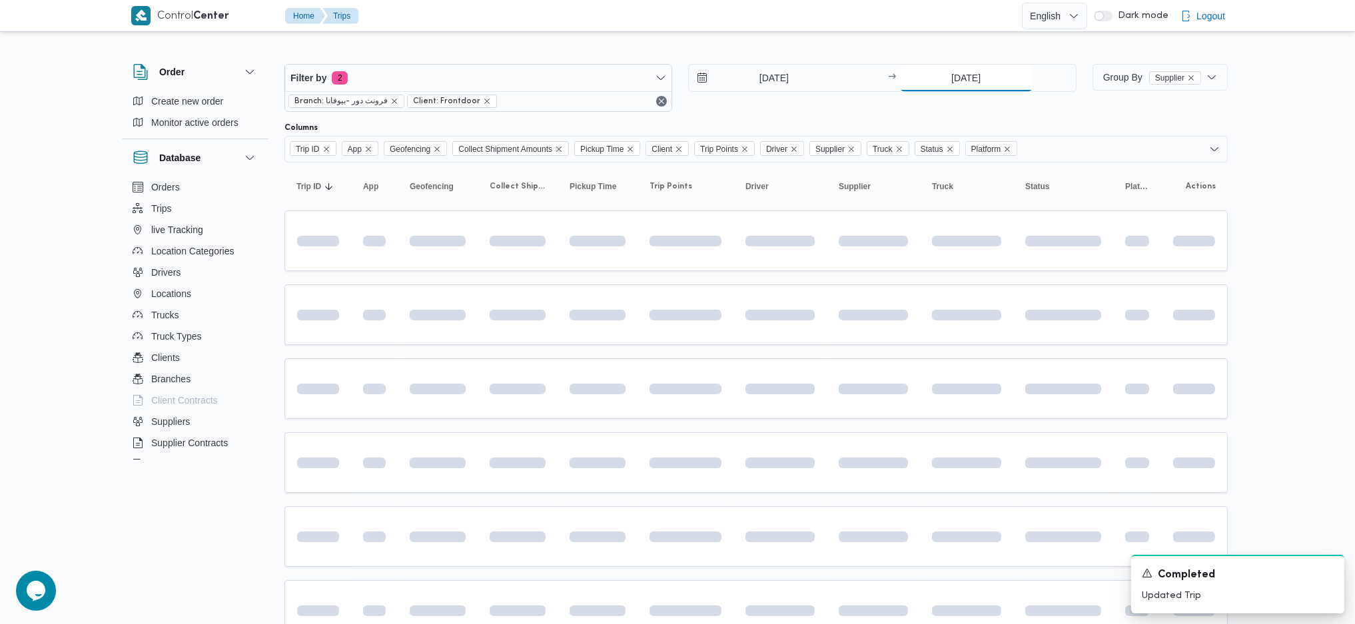
click at [962, 73] on input "[DATE]" at bounding box center [966, 78] width 133 height 27
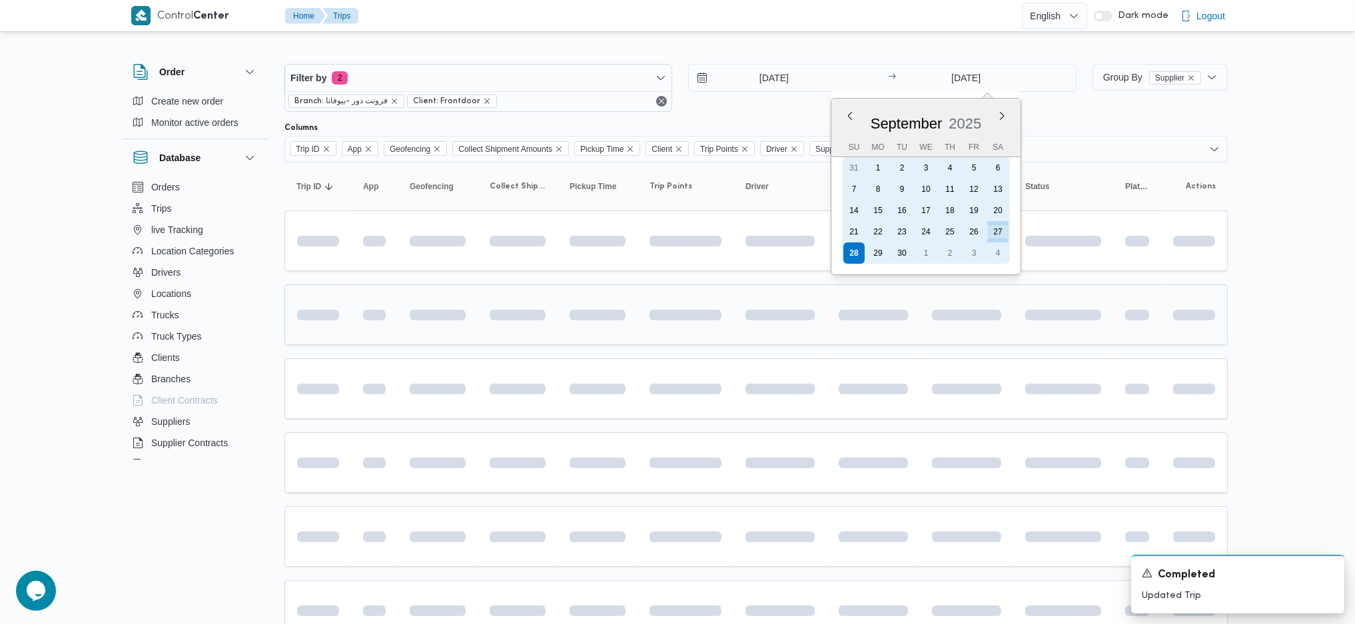
click at [1000, 224] on div "27" at bounding box center [998, 231] width 21 height 21
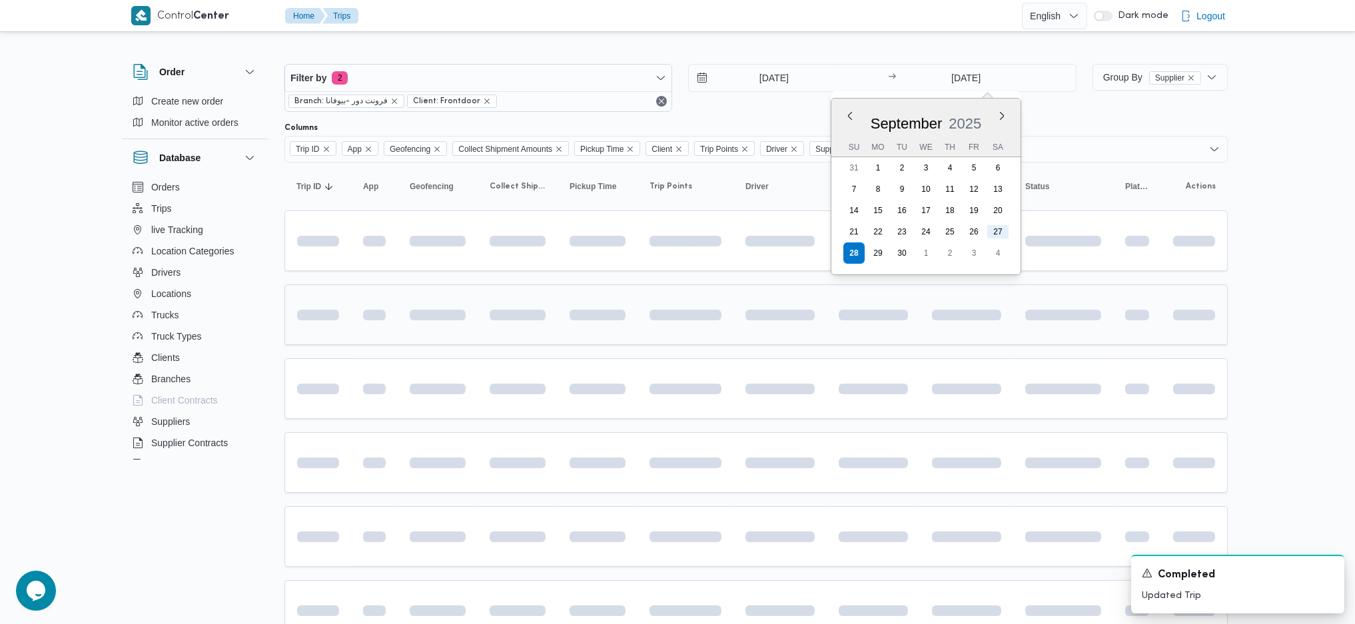
click at [808, 334] on td at bounding box center [780, 315] width 93 height 61
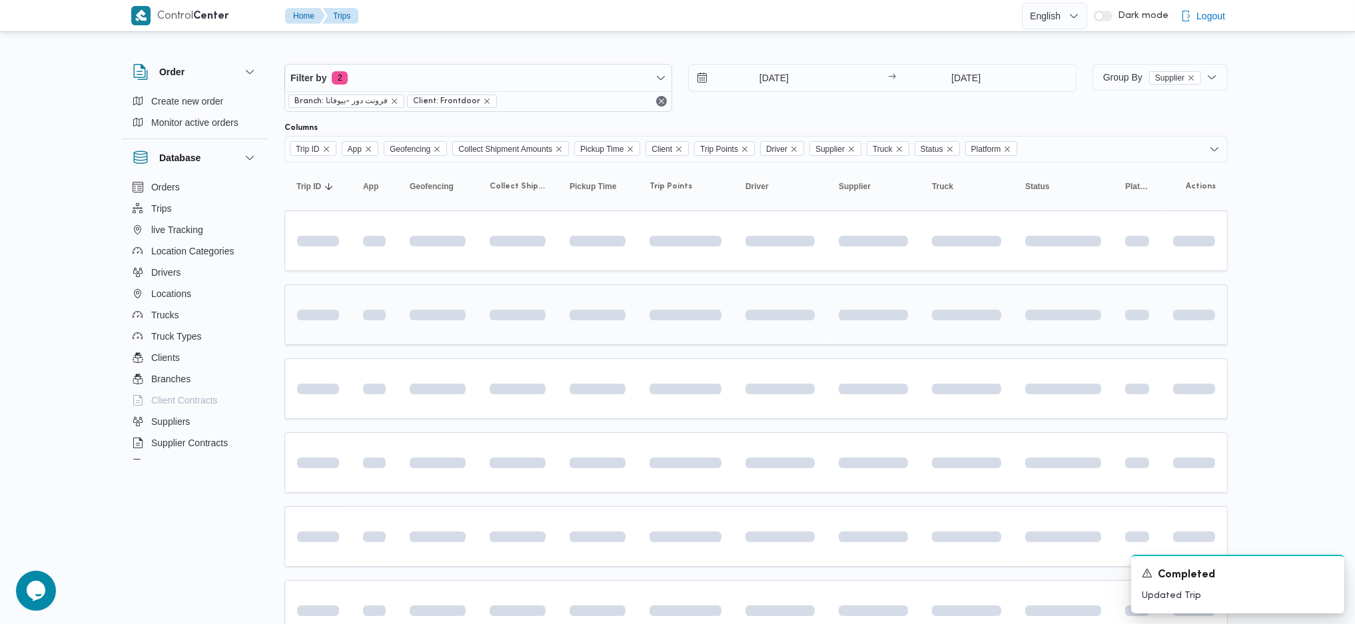
type input "27/9/2025"
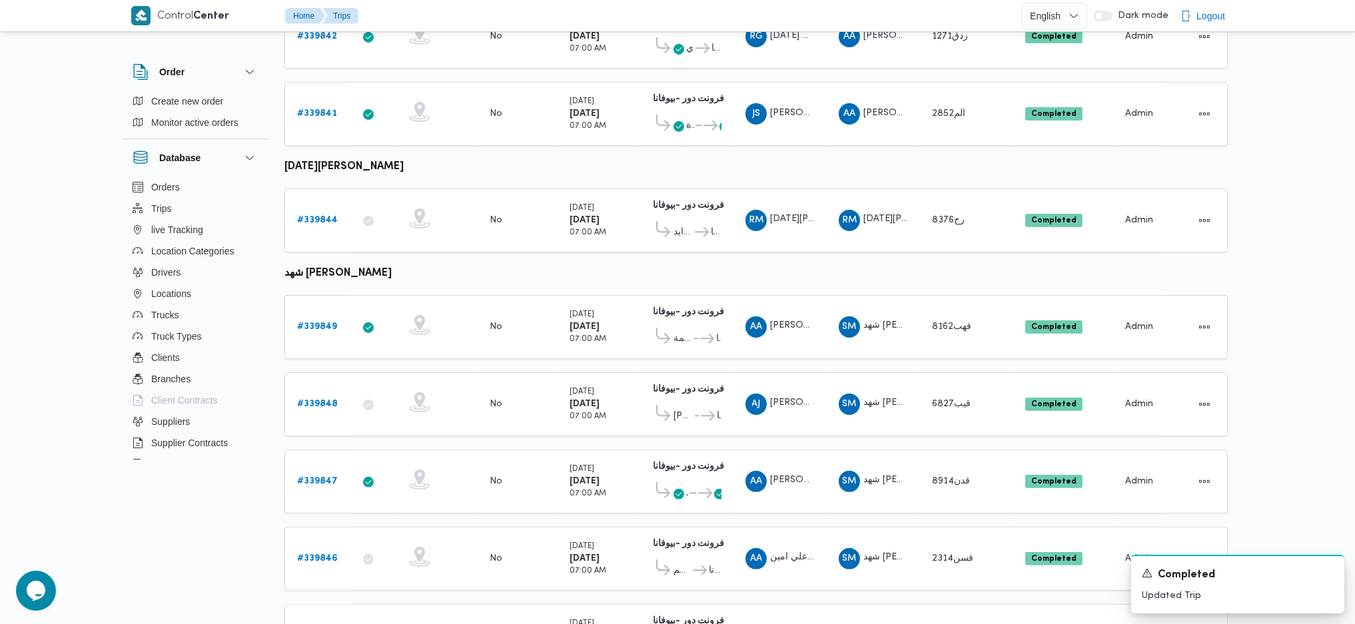
scroll to position [866, 0]
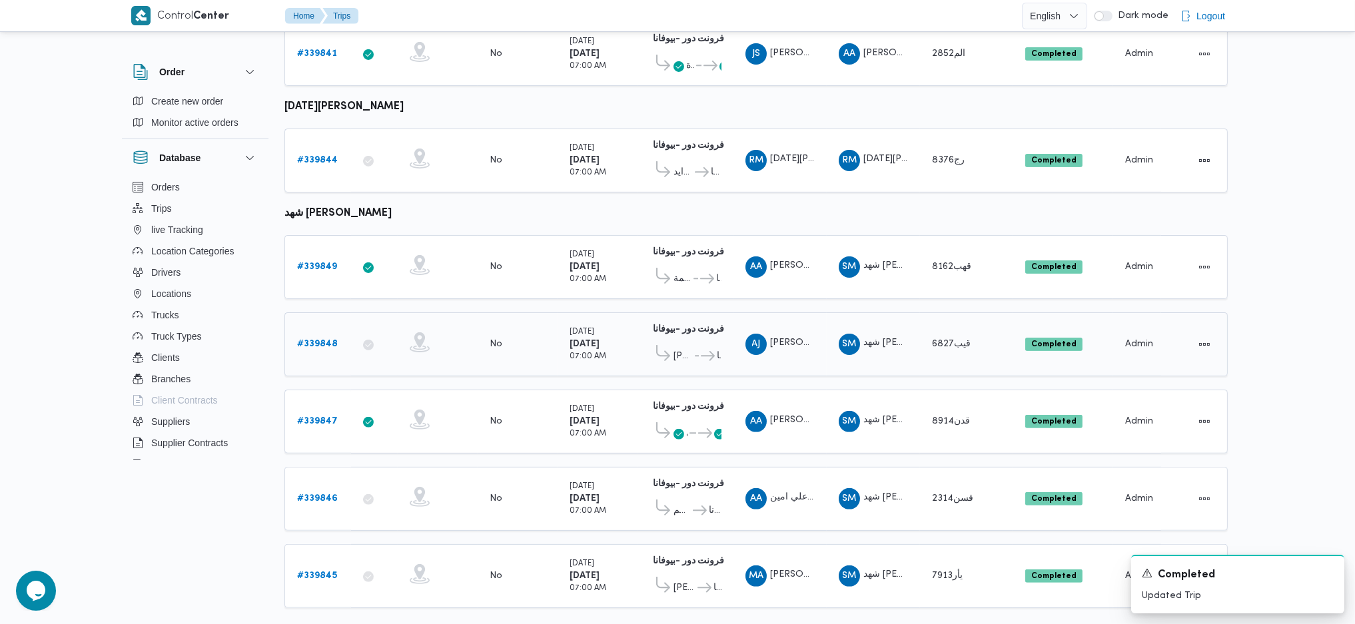
click at [329, 340] on b "# 339848" at bounding box center [317, 344] width 41 height 9
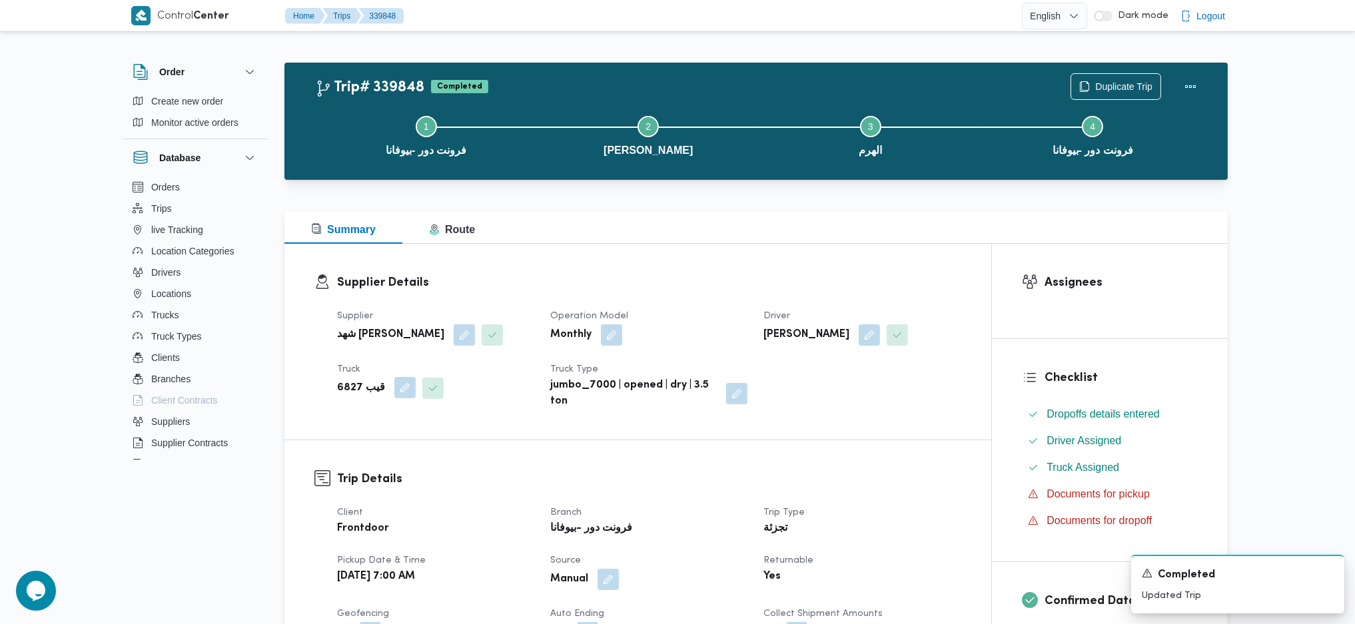
click at [394, 392] on button "button" at bounding box center [404, 387] width 21 height 21
click at [353, 441] on span "قيب 6827" at bounding box center [347, 441] width 40 height 15
type input "3287"
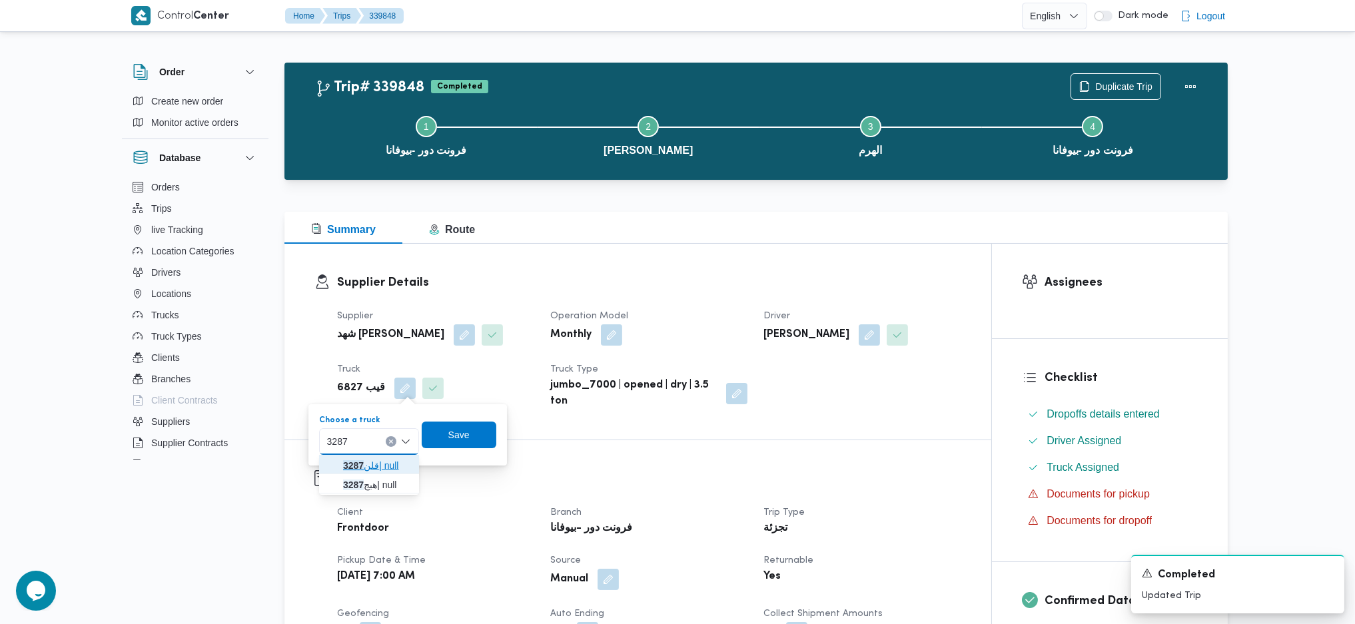
click at [376, 465] on span "قلن 3287 | null" at bounding box center [377, 466] width 68 height 16
click at [477, 432] on span "Save" at bounding box center [468, 435] width 75 height 27
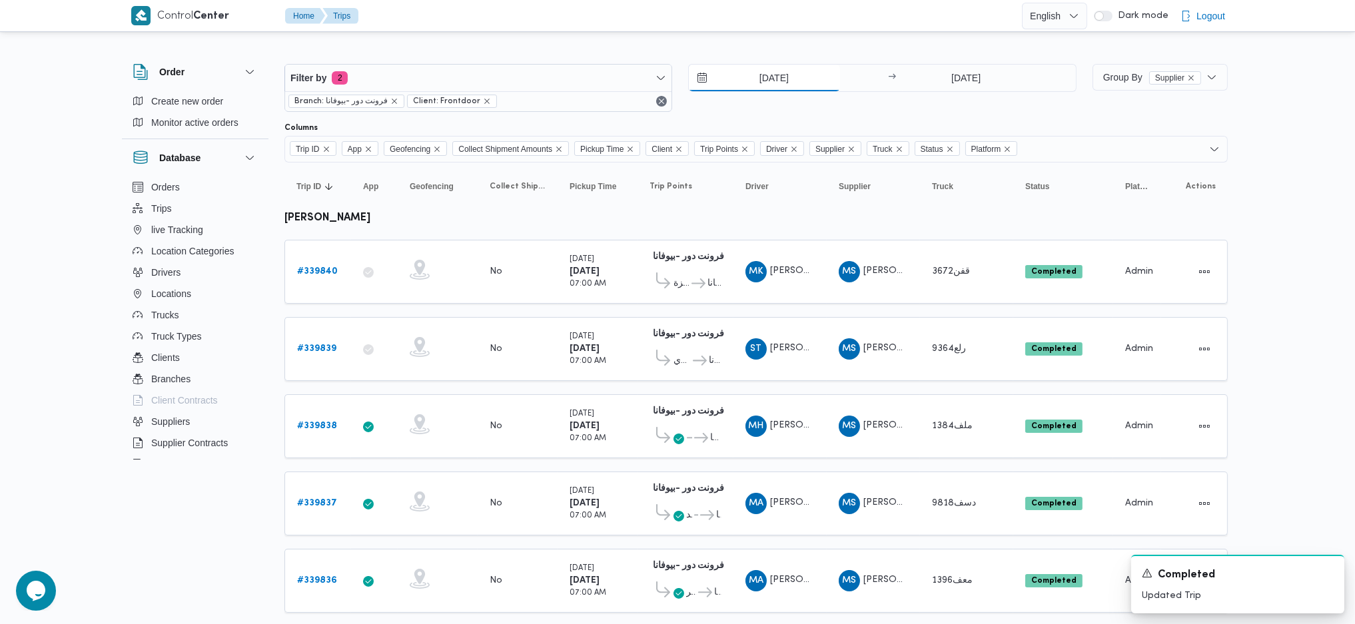
click at [749, 69] on input "27/9/2025" at bounding box center [764, 78] width 151 height 27
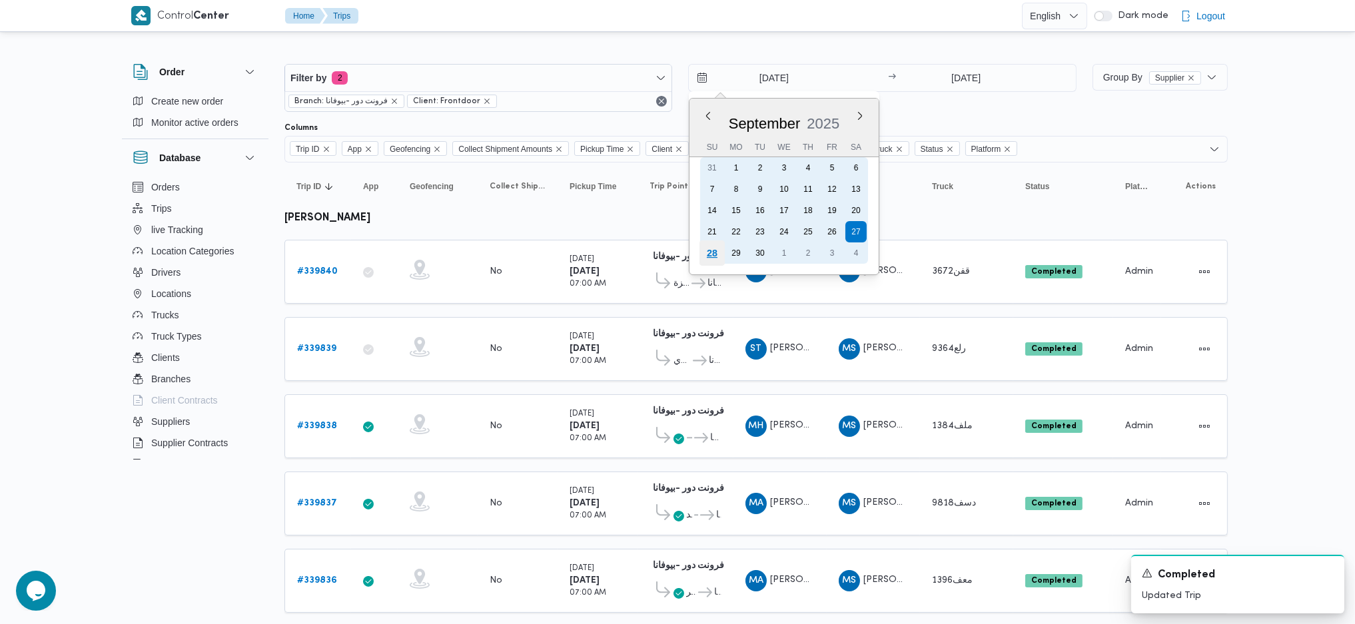
click at [712, 259] on div "28" at bounding box center [712, 253] width 25 height 25
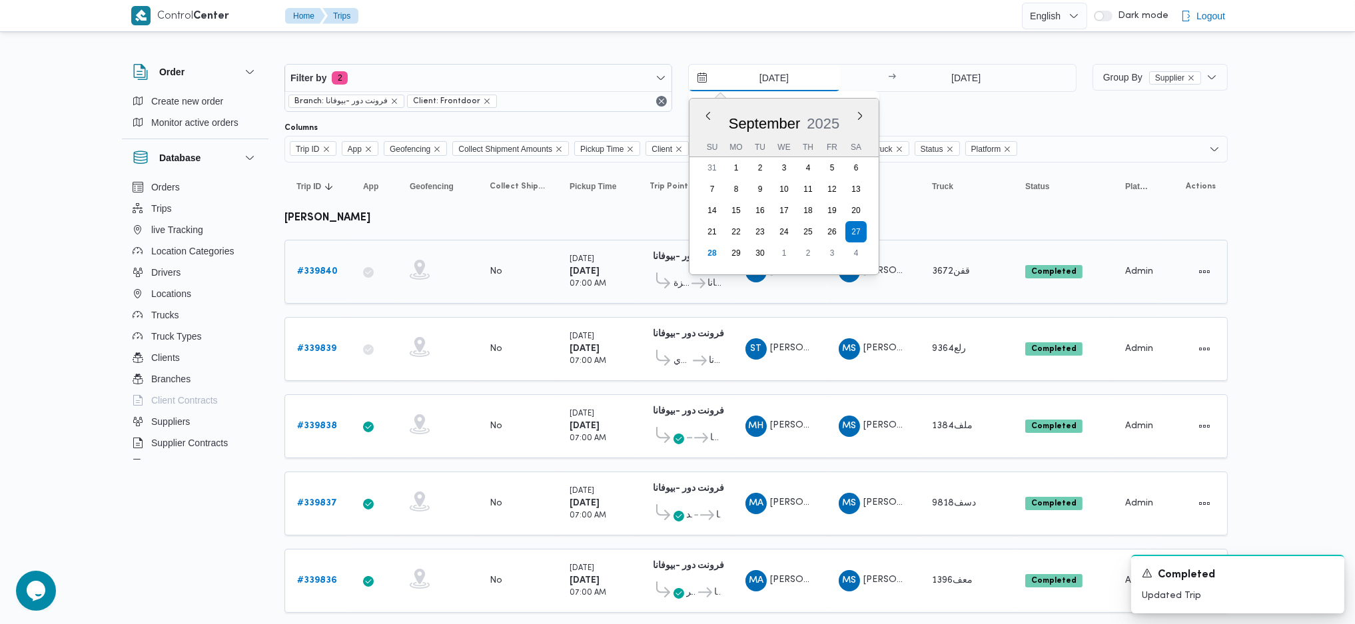
type input "[DATE]"
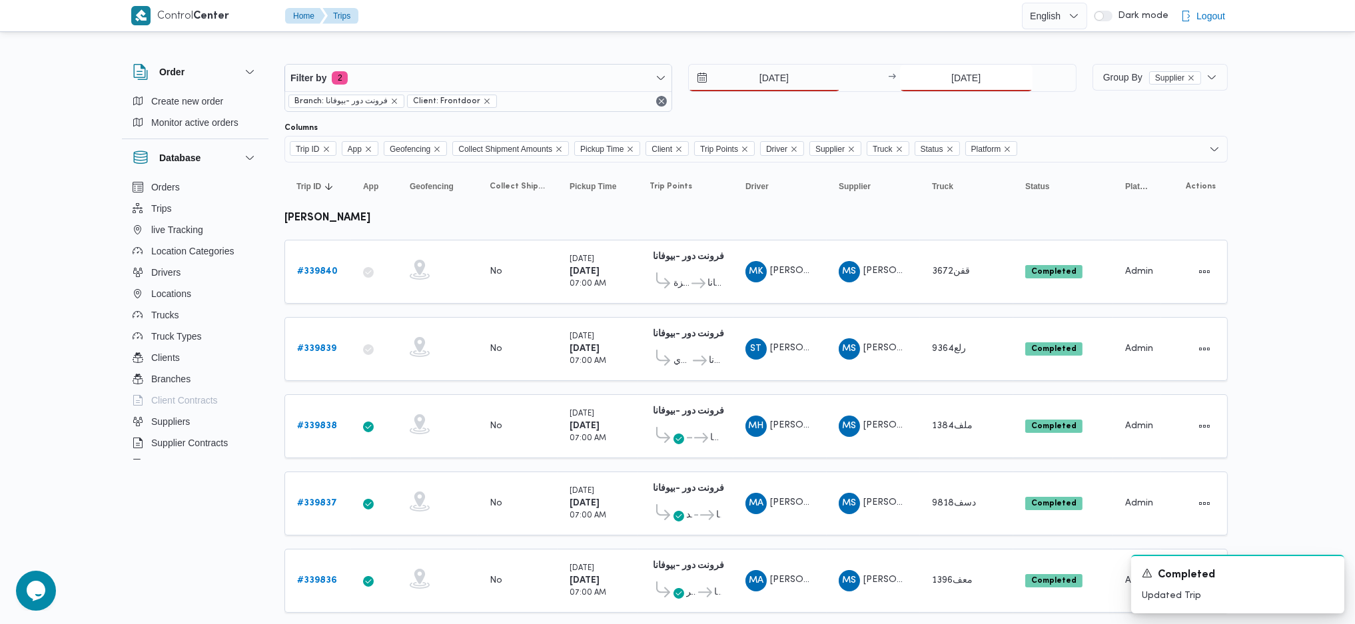
click at [989, 89] on input "27/9/2025" at bounding box center [966, 78] width 133 height 27
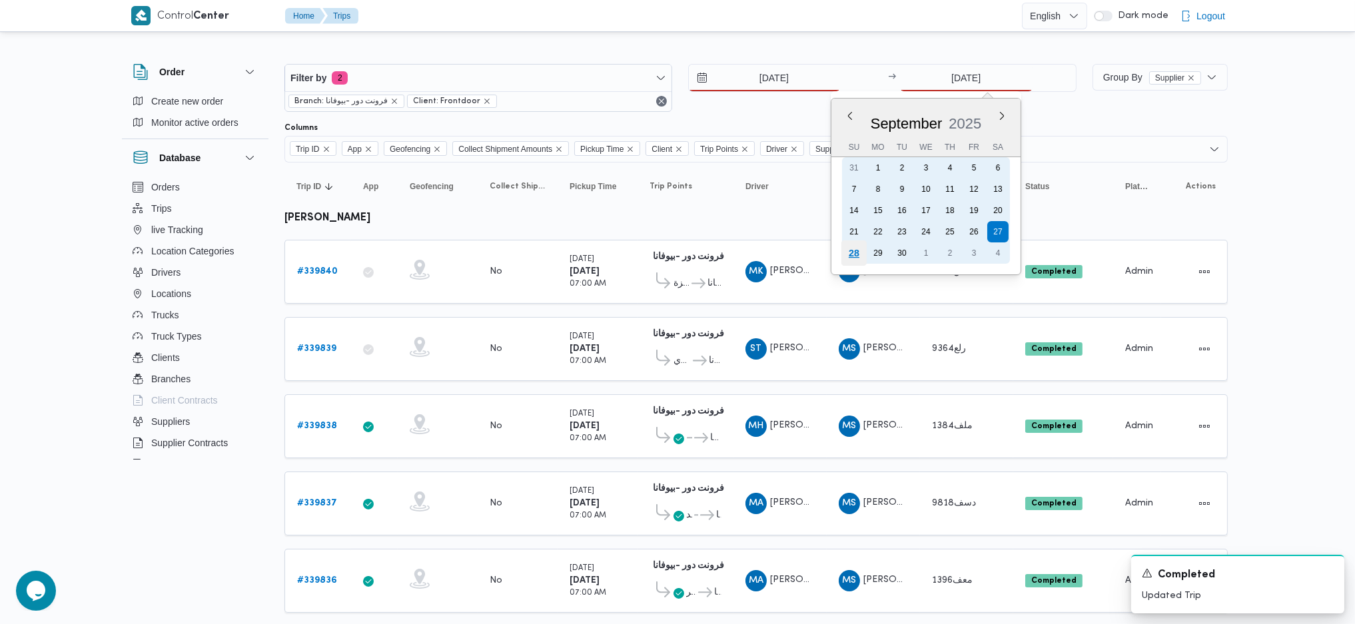
click at [860, 249] on div "28" at bounding box center [853, 253] width 25 height 25
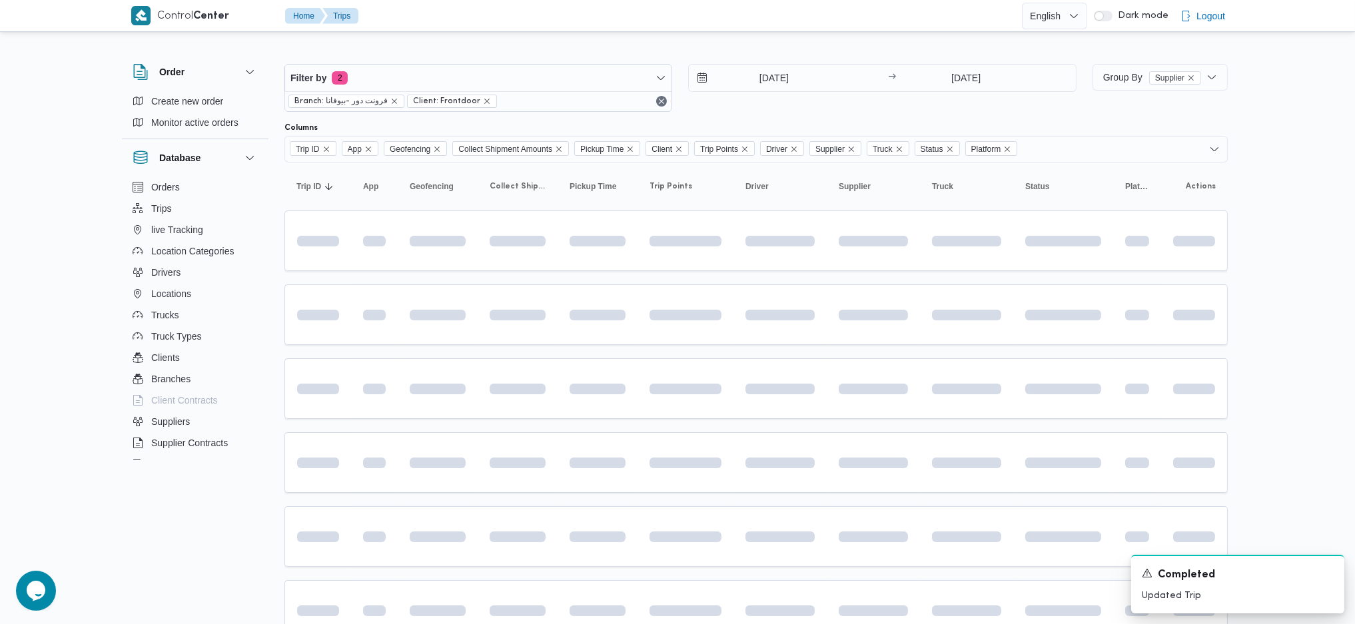
type input "[DATE]"
click at [691, 408] on span at bounding box center [686, 389] width 72 height 42
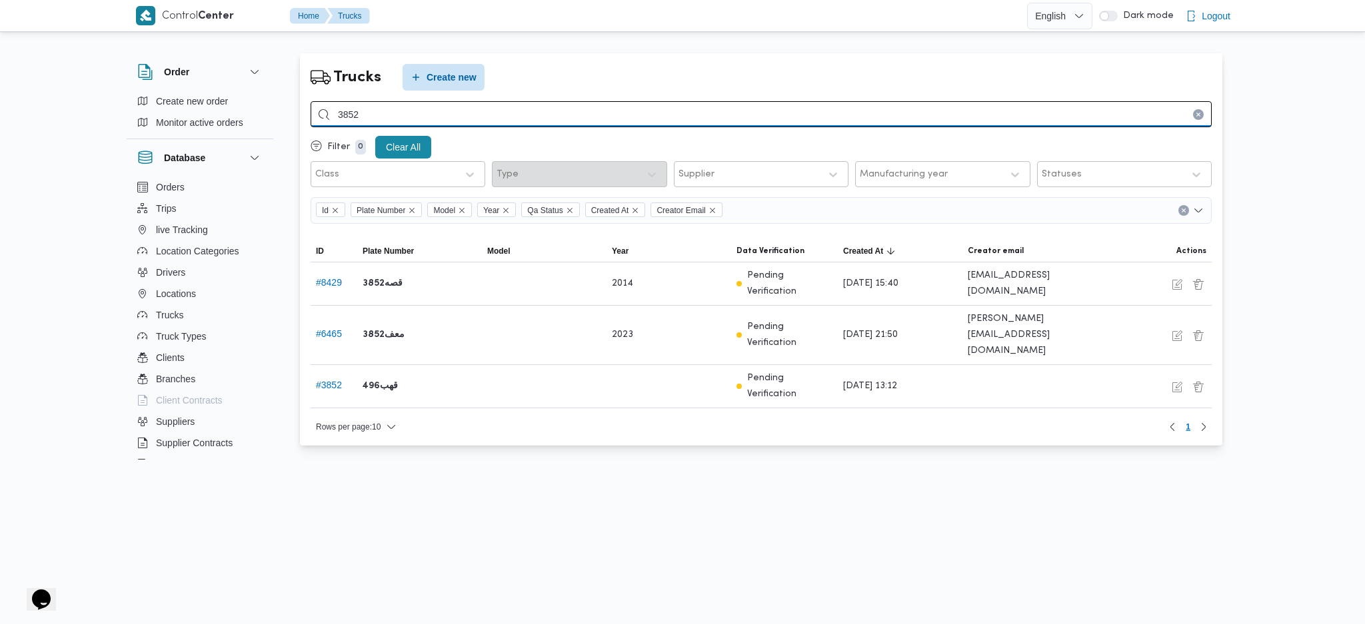
click at [538, 114] on input "3852" at bounding box center [761, 114] width 901 height 26
type input "3287"
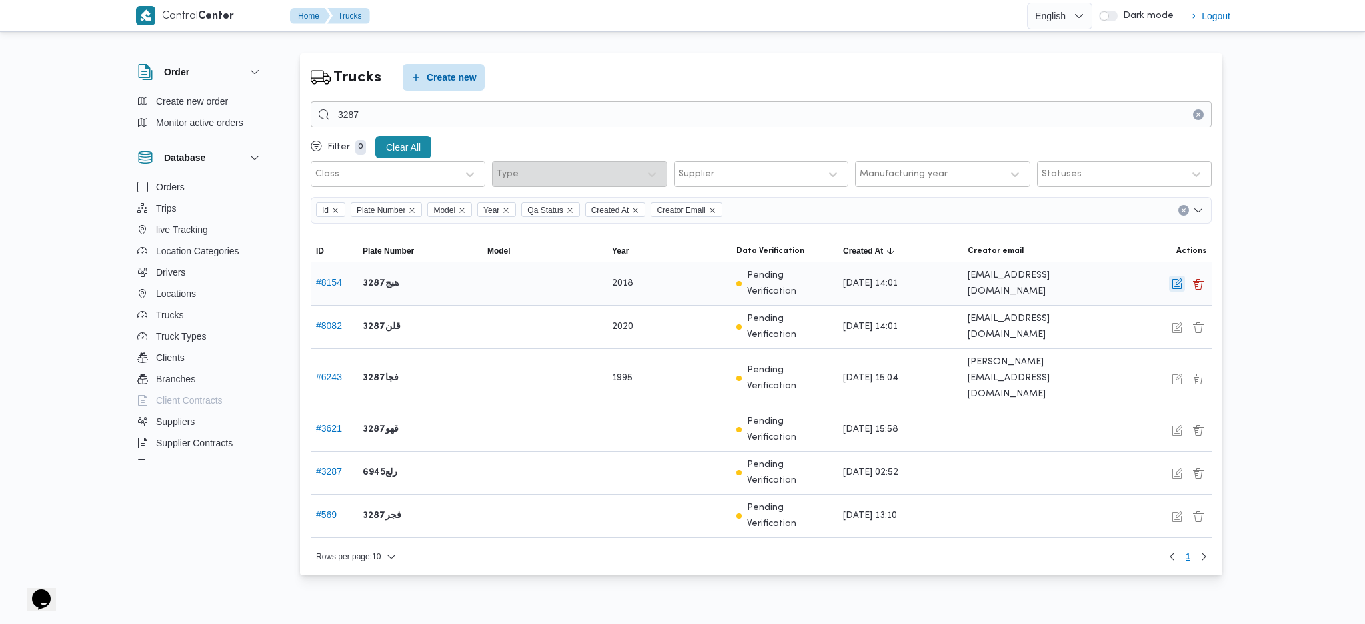
click at [1178, 285] on button "button" at bounding box center [1177, 284] width 16 height 16
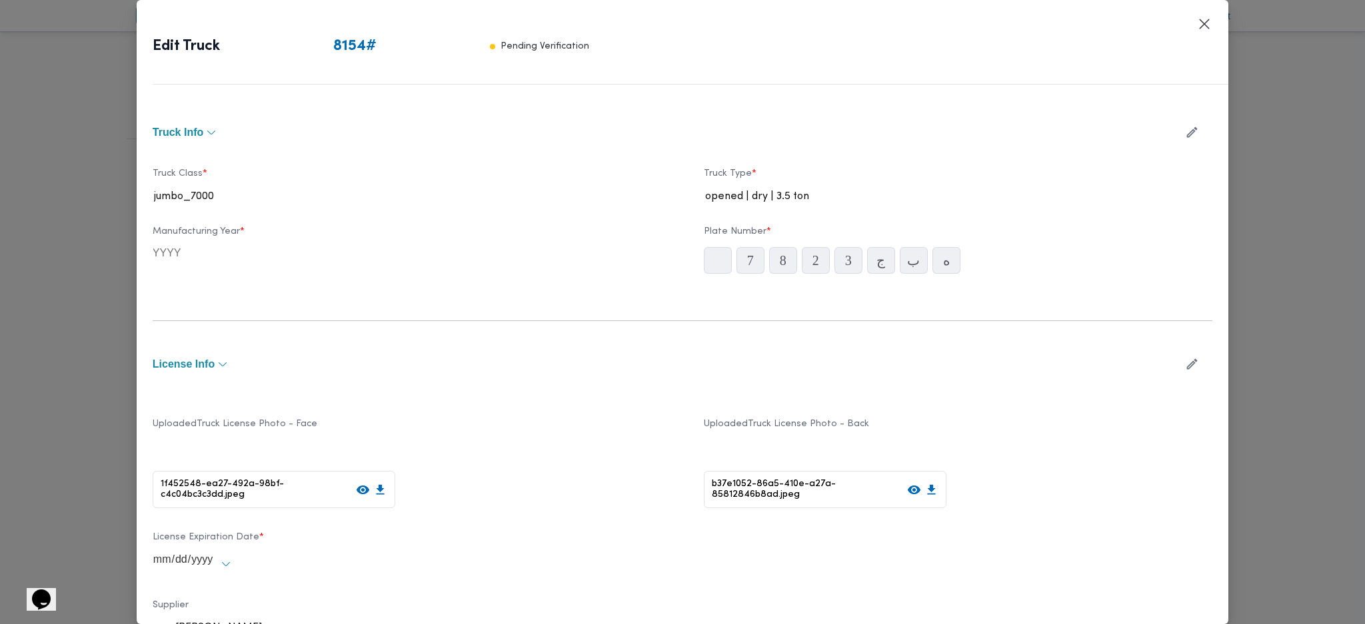
type input "2018"
type input "[DATE]"
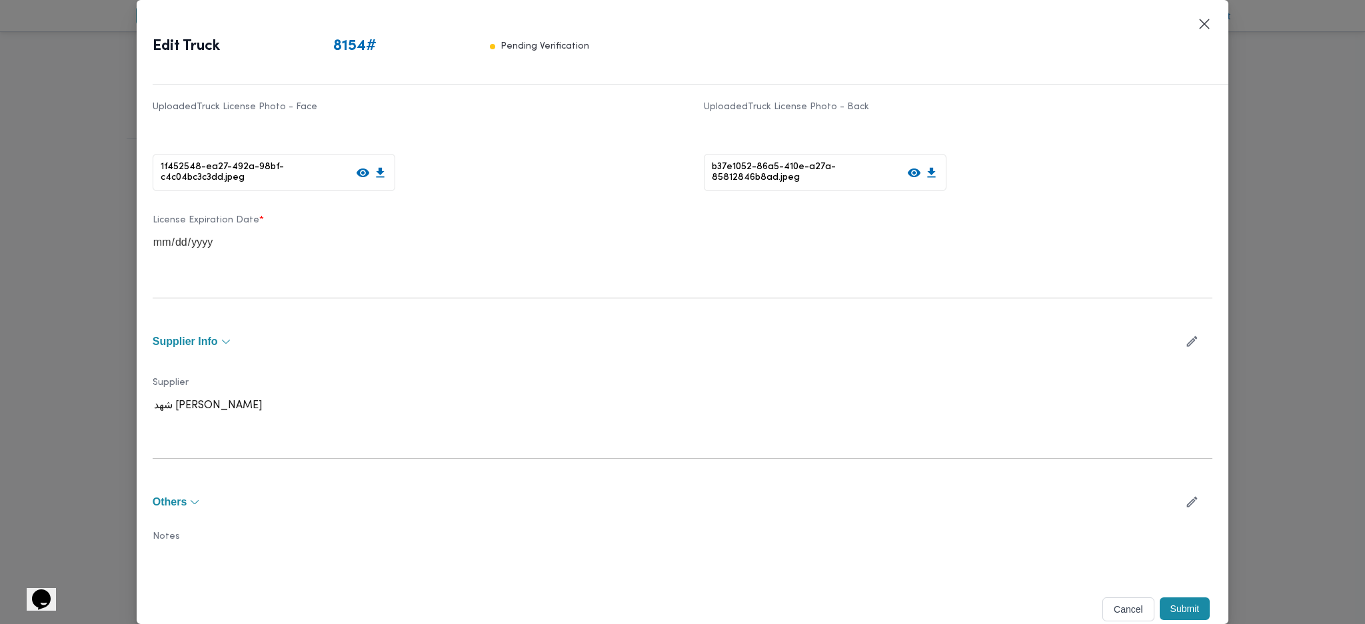
scroll to position [51, 0]
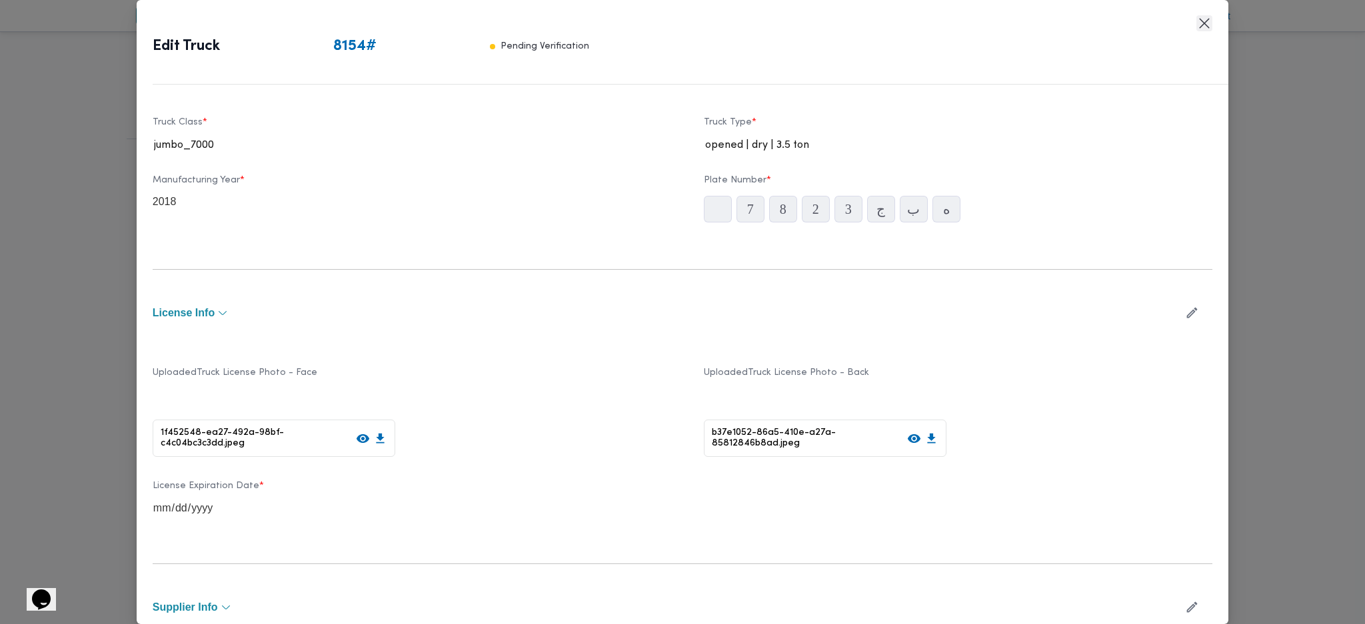
click at [1201, 27] on button "Closes this modal window" at bounding box center [1204, 23] width 16 height 16
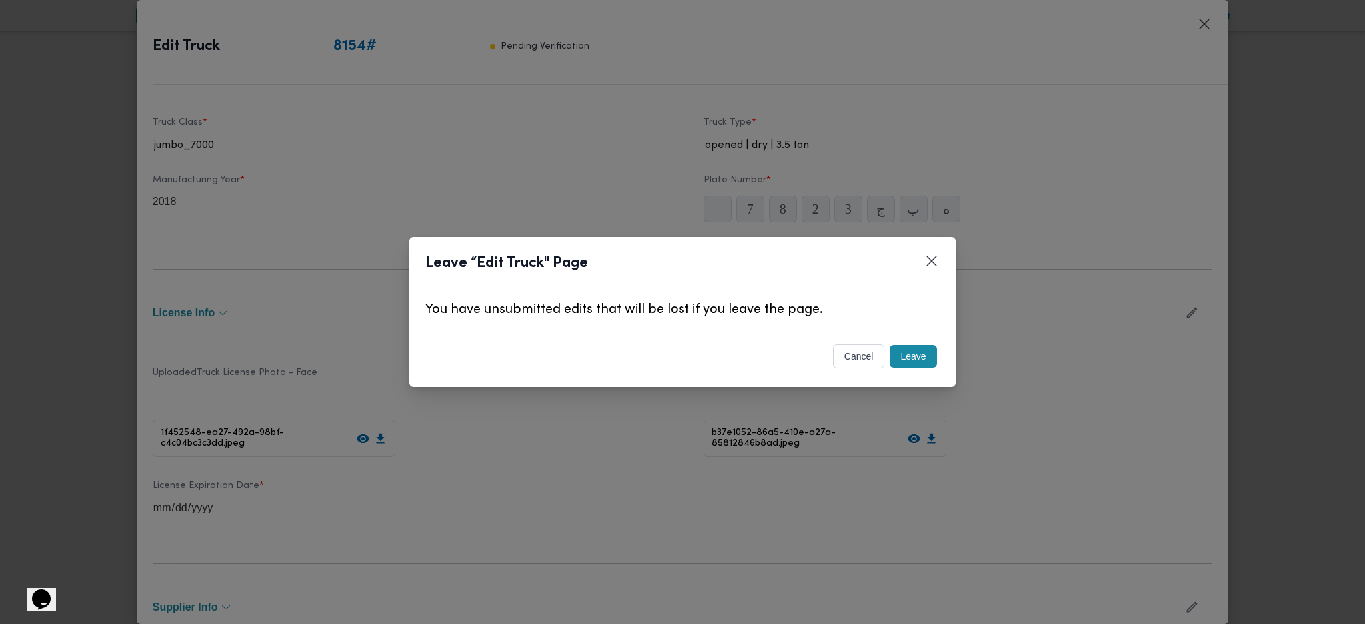
click at [912, 376] on div "cancel Leave" at bounding box center [682, 359] width 546 height 56
click at [914, 360] on button "Leave" at bounding box center [913, 356] width 47 height 23
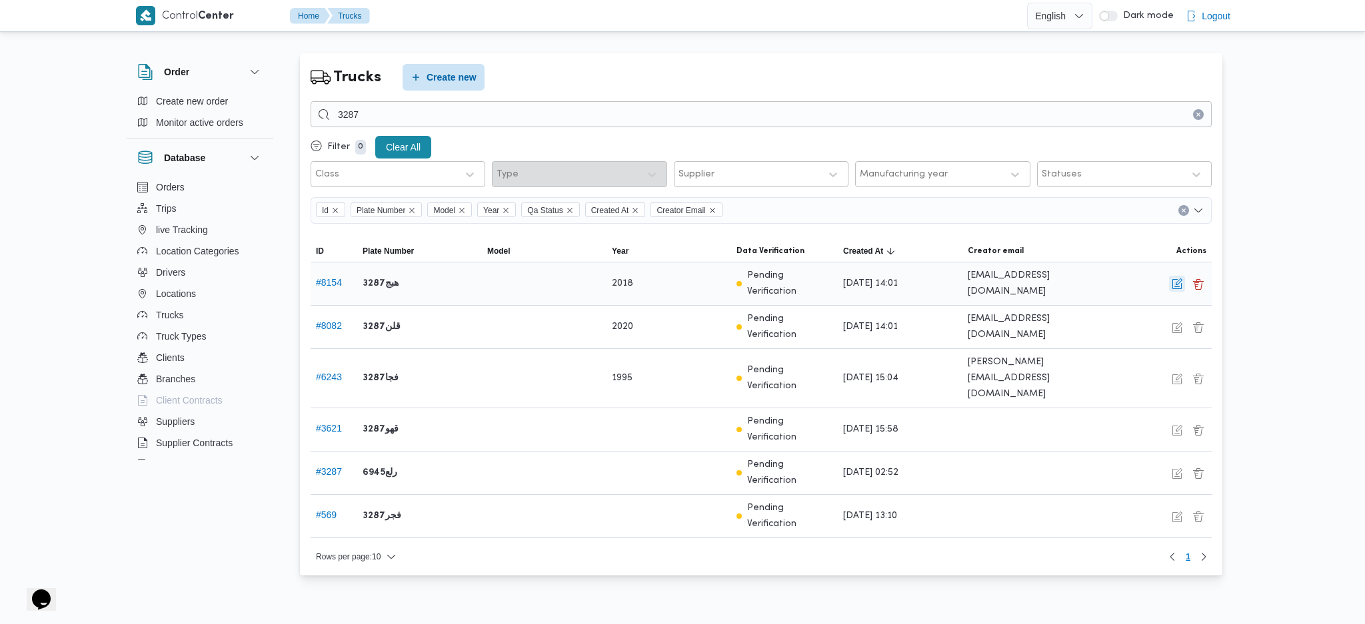
click at [1170, 287] on button "button" at bounding box center [1177, 284] width 16 height 16
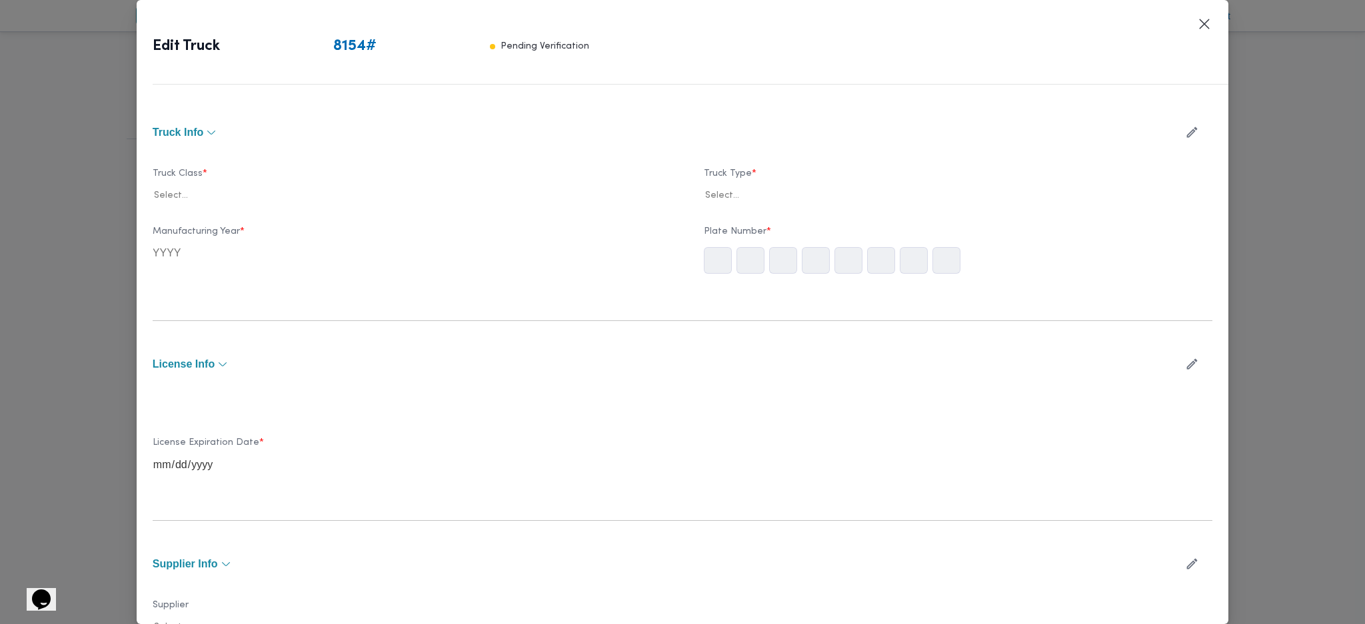
type input "2018"
type input "[DATE]"
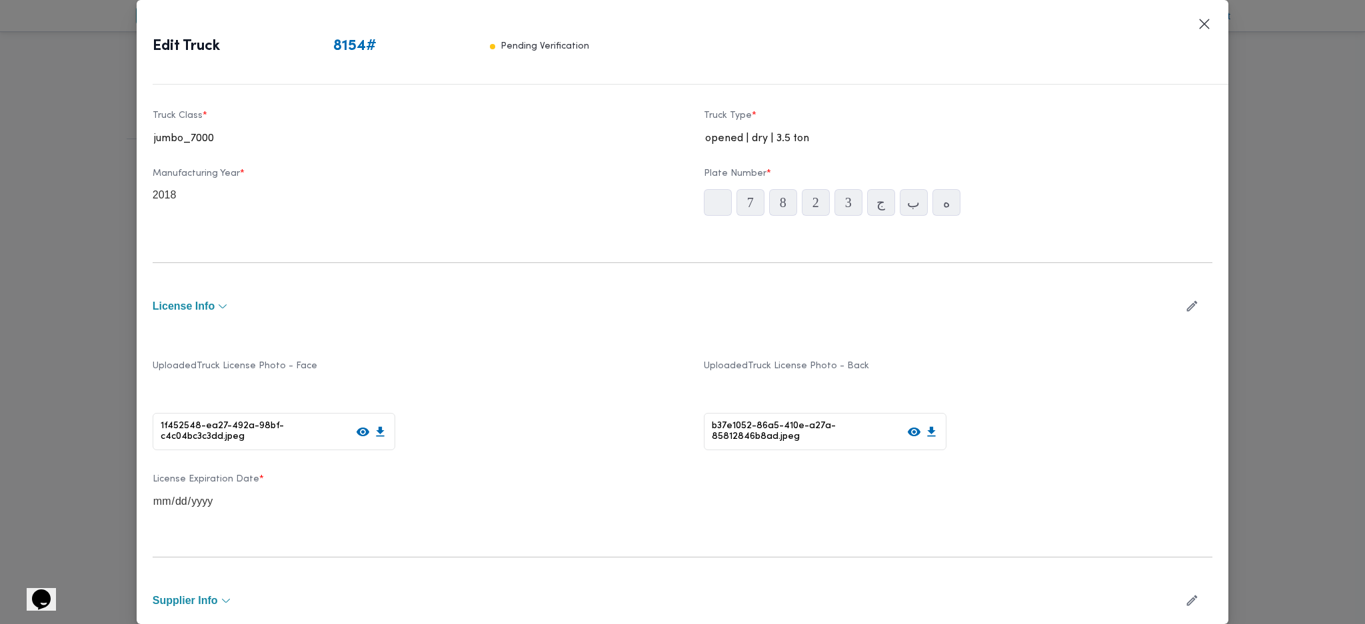
scroll to position [89, 0]
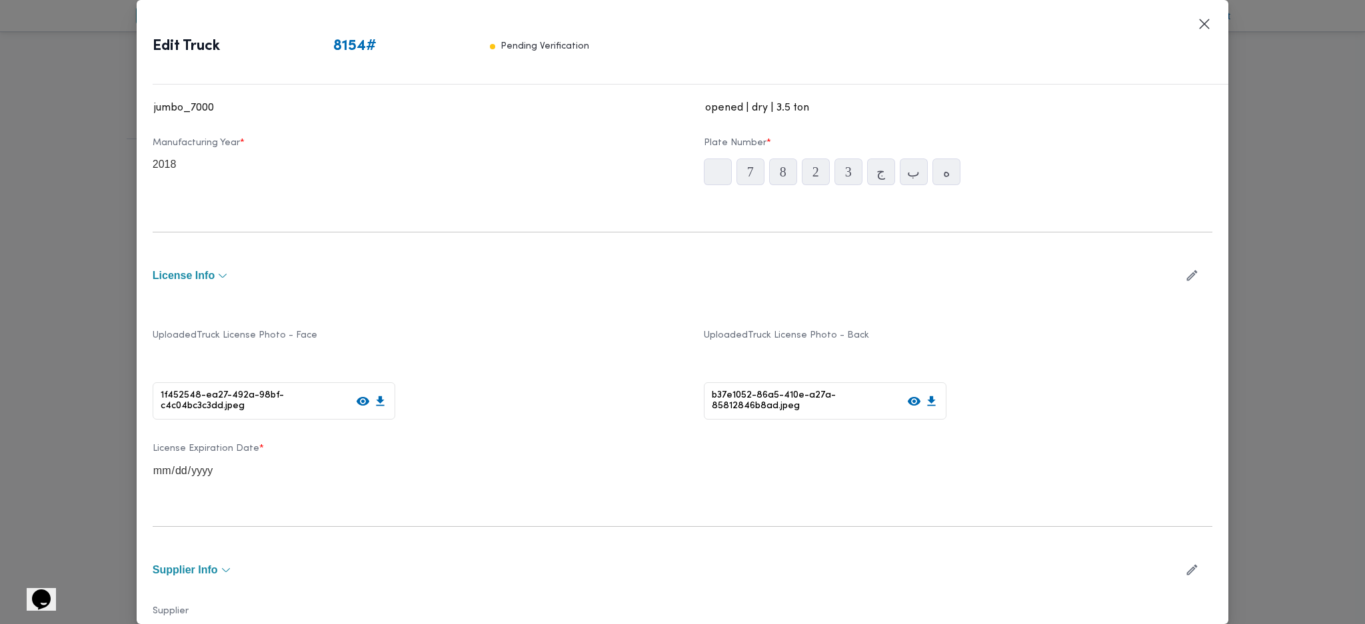
drag, startPoint x: 1181, startPoint y: 42, endPoint x: 1207, endPoint y: 32, distance: 28.5
click at [1185, 40] on header "Edit Truck 8154 # Pending Verification" at bounding box center [699, 50] width 1092 height 69
click at [1207, 32] on header "Edit Truck 8154 # Pending Verification" at bounding box center [699, 50] width 1092 height 69
click at [1205, 21] on button "Closes this modal window" at bounding box center [1204, 23] width 16 height 16
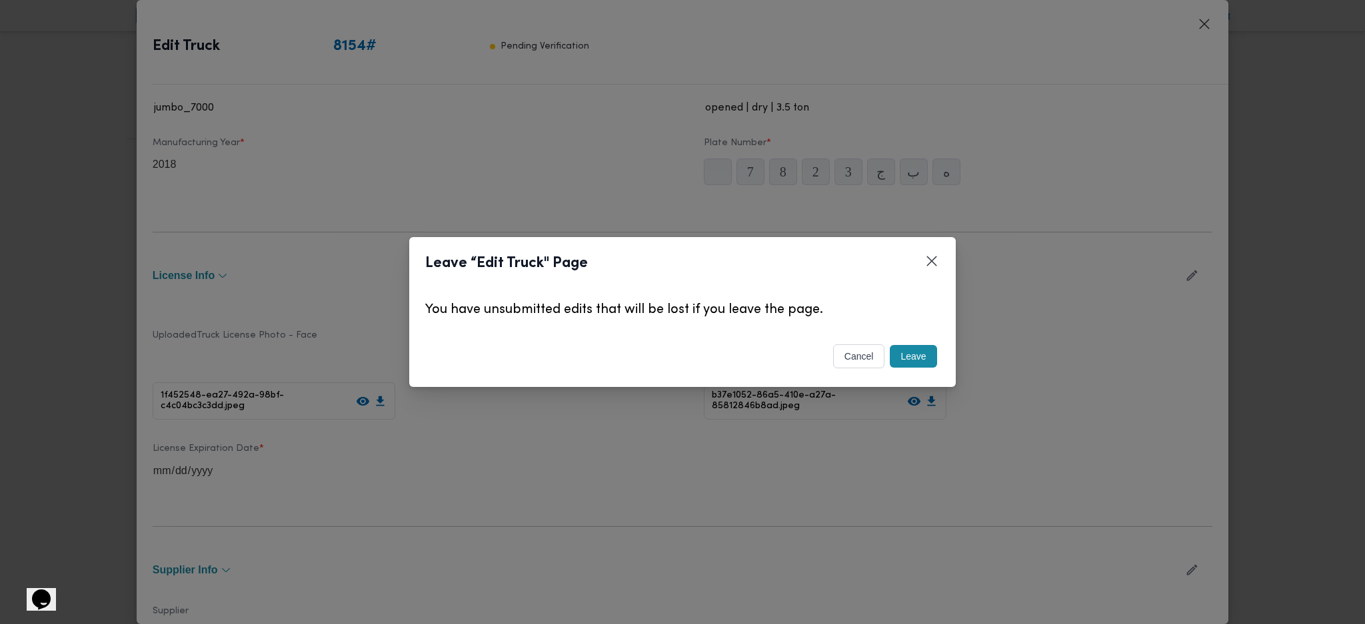
drag, startPoint x: 919, startPoint y: 347, endPoint x: 925, endPoint y: 363, distance: 17.1
click at [918, 348] on button "Leave" at bounding box center [913, 356] width 47 height 23
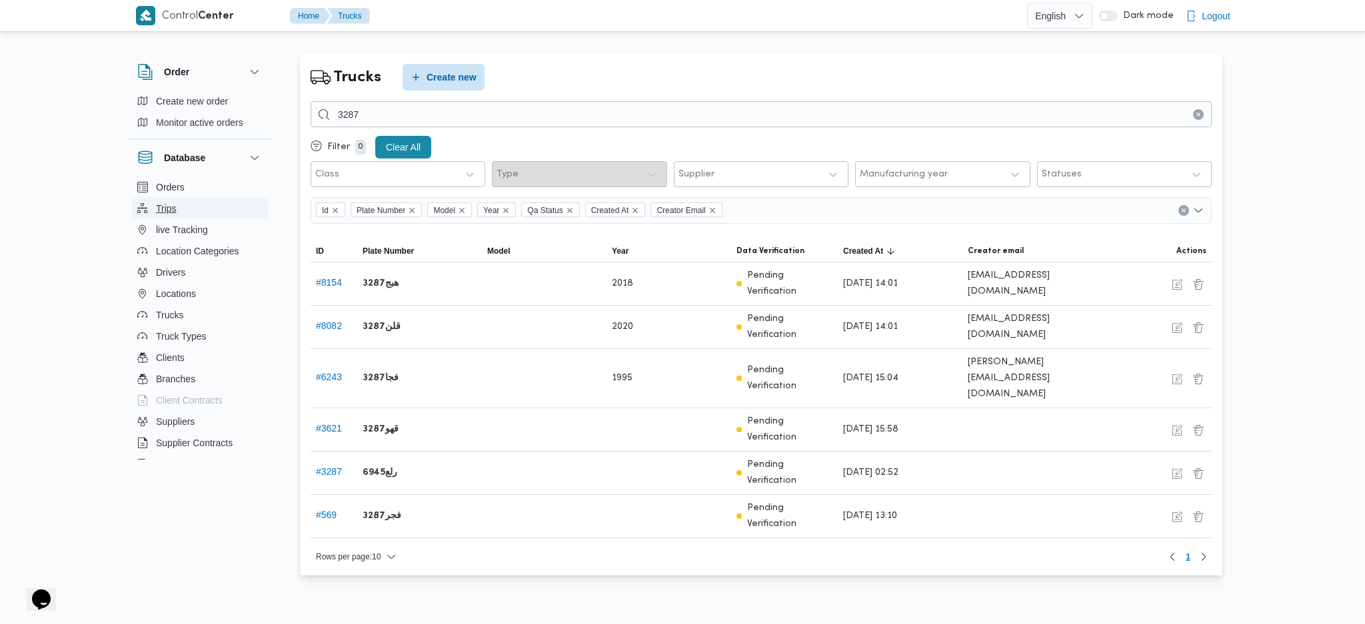
click at [193, 215] on button "Trips" at bounding box center [200, 208] width 136 height 21
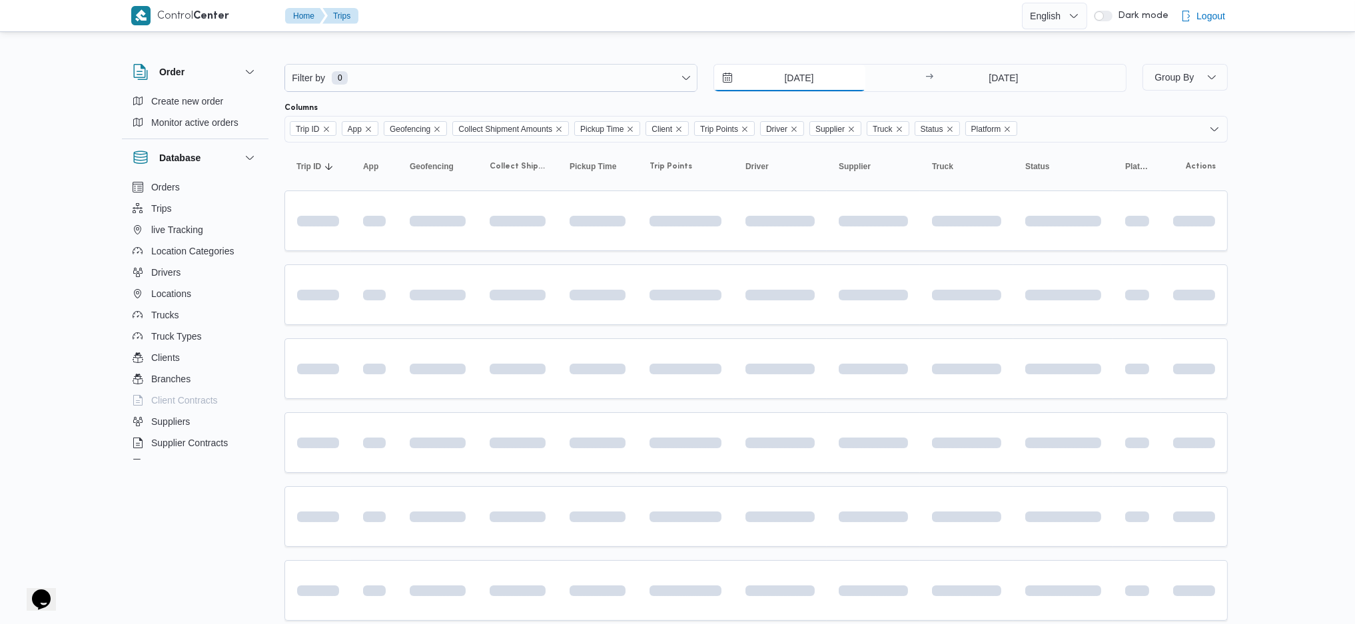
click at [805, 79] on input "[DATE]" at bounding box center [789, 78] width 151 height 27
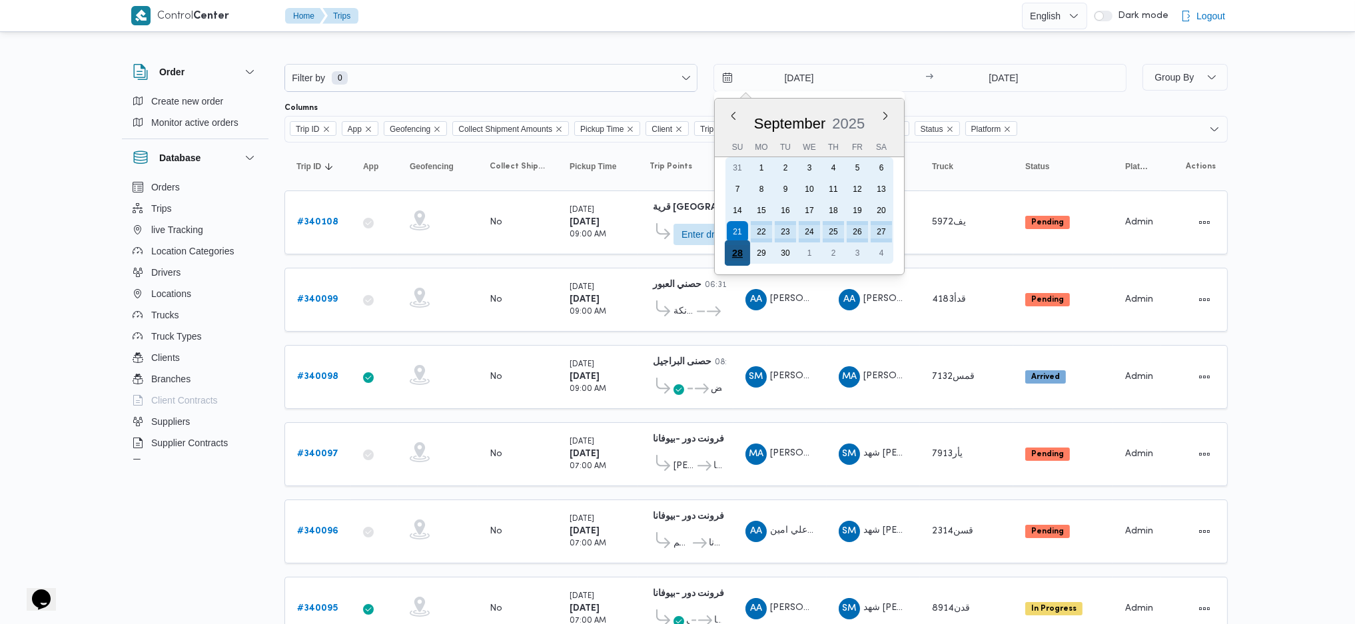
click at [740, 245] on div "28" at bounding box center [737, 253] width 25 height 25
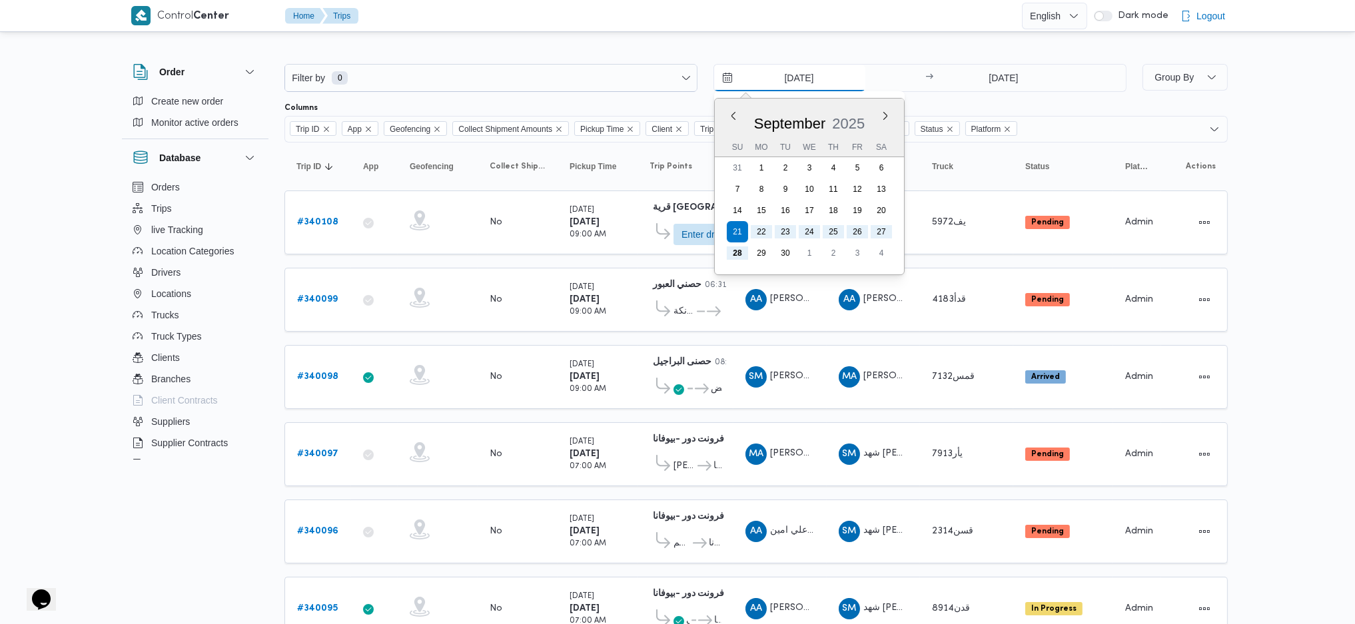
type input "[DATE]"
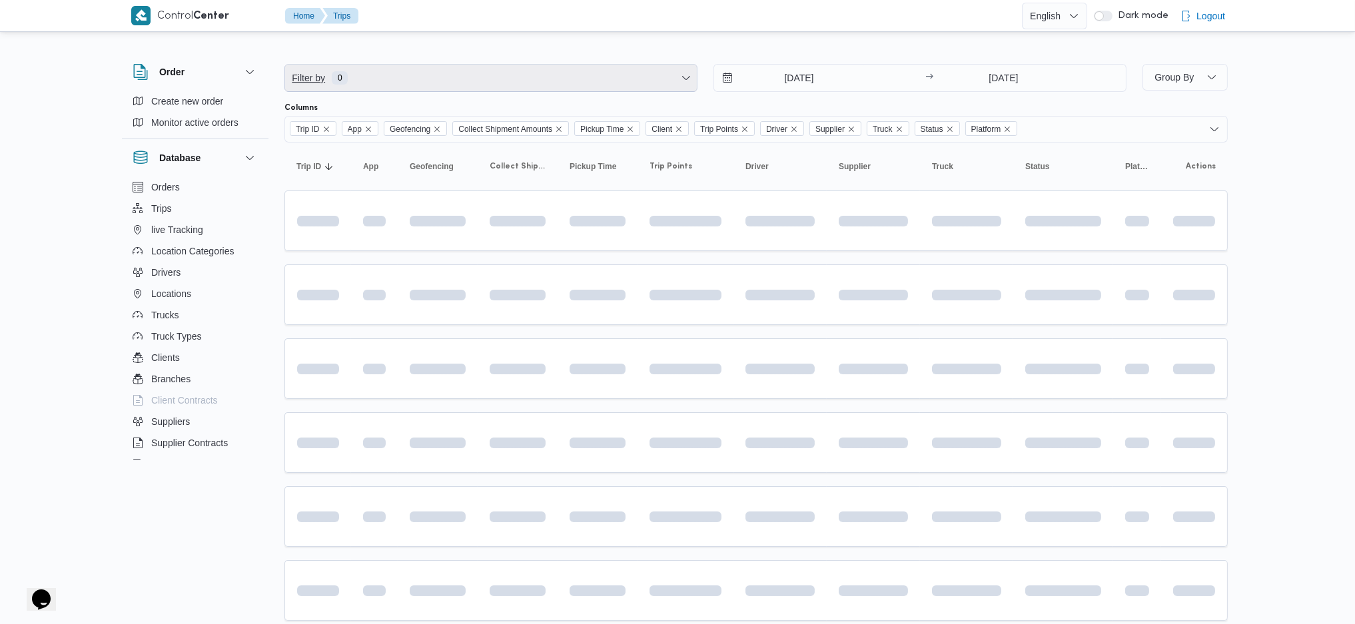
click at [550, 85] on span "Filter by 0" at bounding box center [491, 78] width 412 height 27
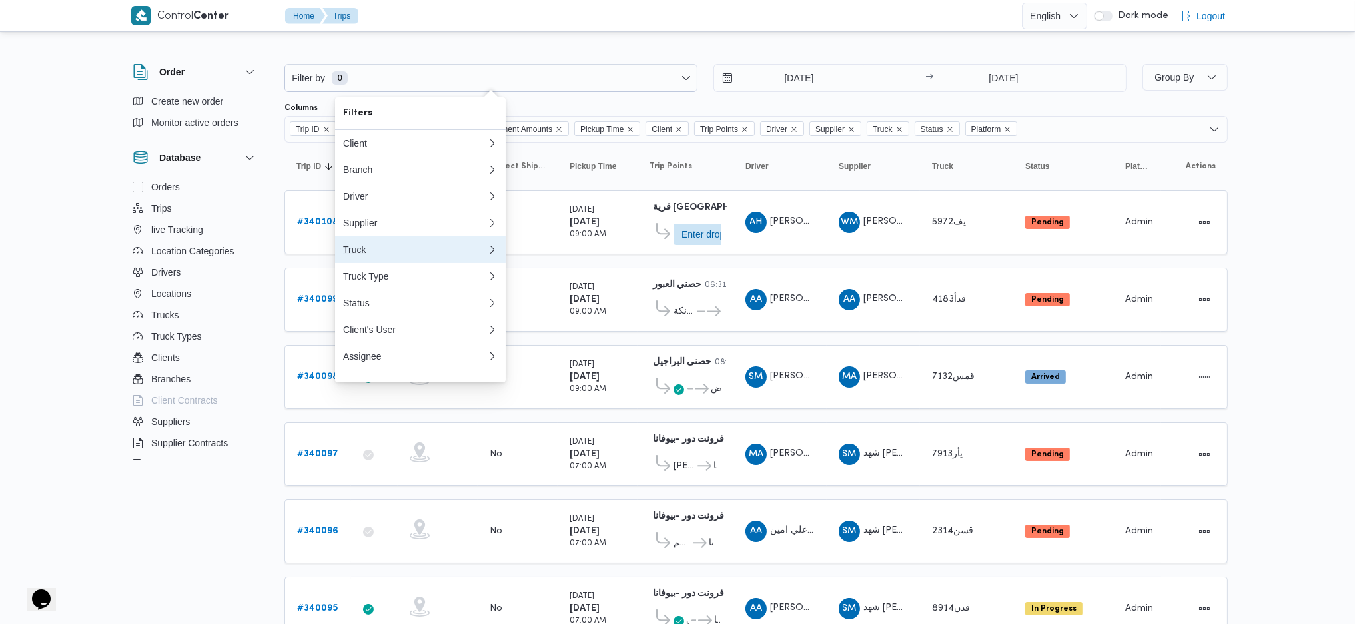
click at [370, 255] on div "Truck" at bounding box center [415, 250] width 144 height 11
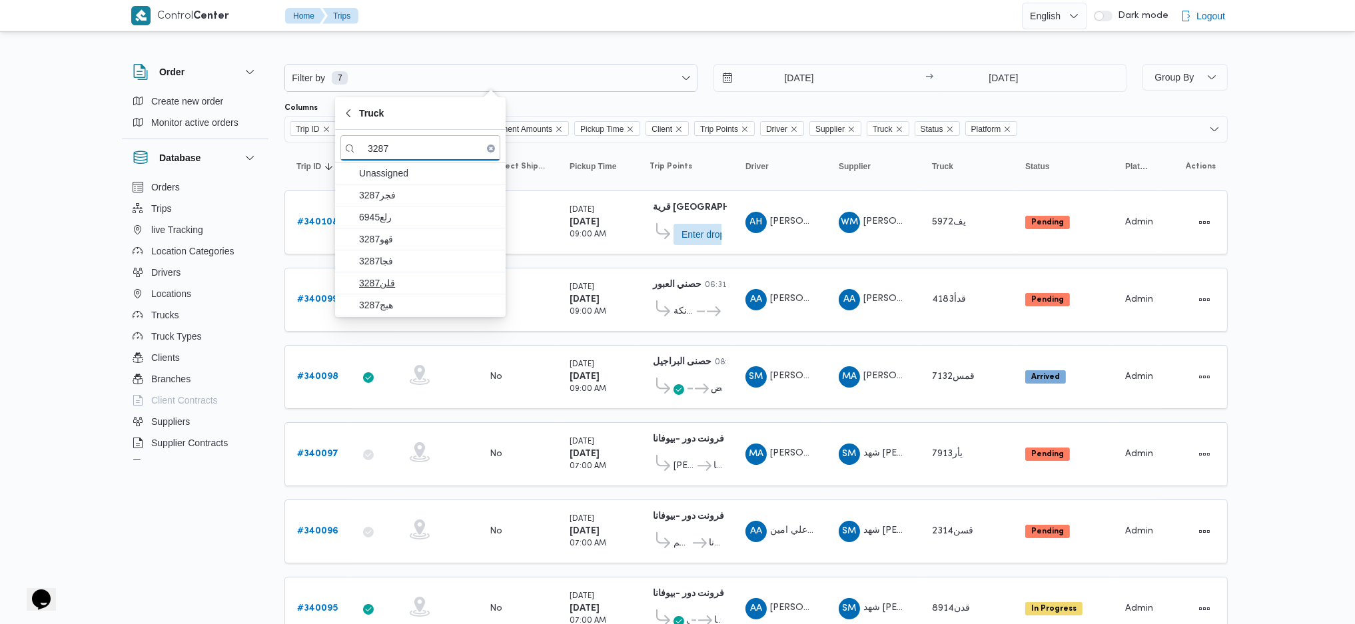
type input "3287"
click at [407, 283] on span "قلن3287" at bounding box center [428, 283] width 139 height 16
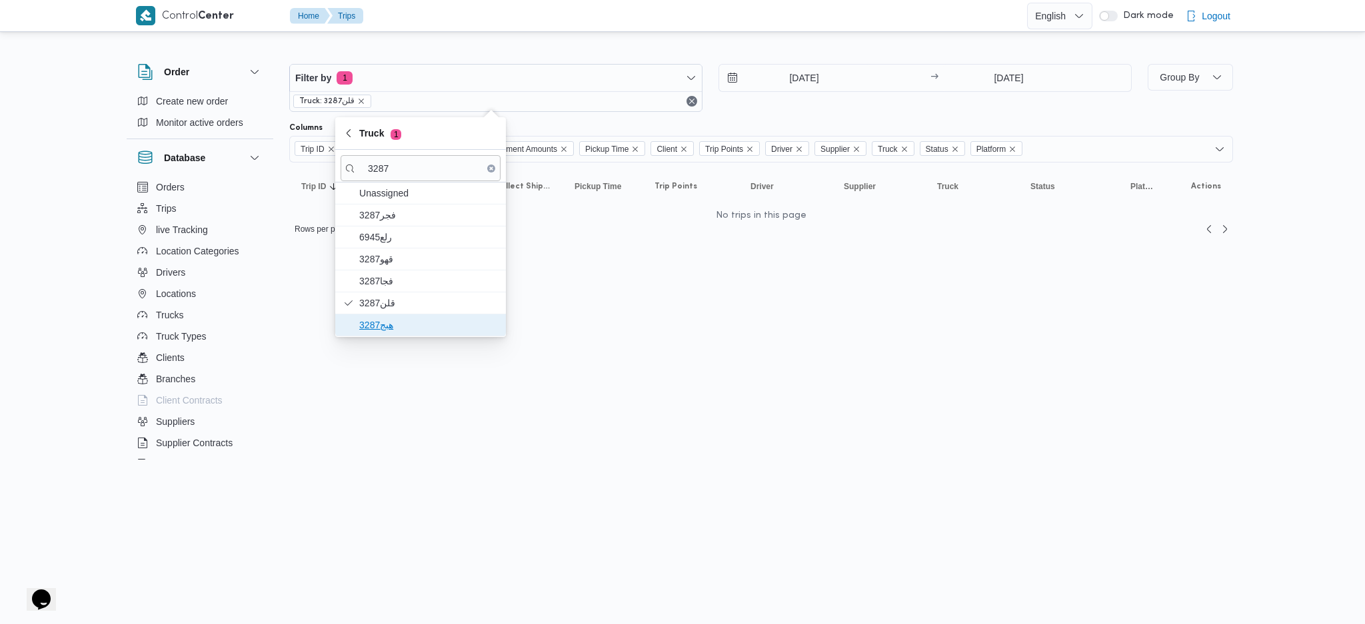
click at [386, 319] on span "هبج3287" at bounding box center [428, 325] width 139 height 16
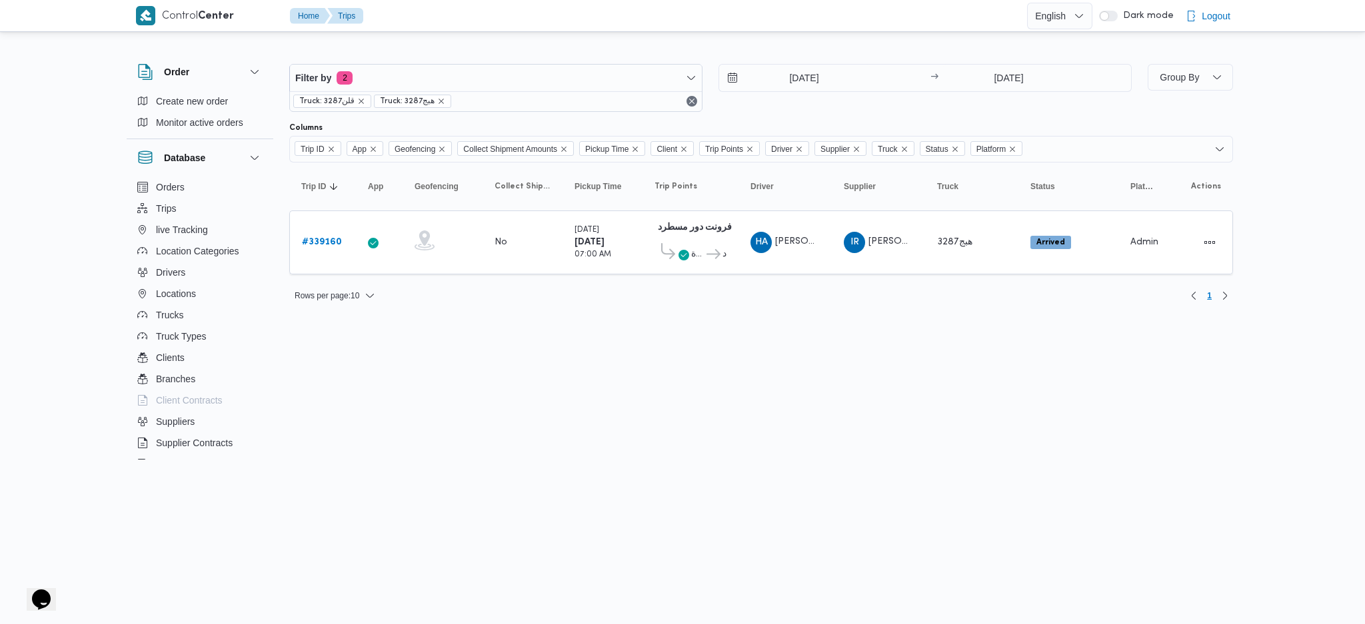
click at [694, 381] on html "Control Center Home Trips English عربي Dark mode Logout Order Create new order …" at bounding box center [682, 312] width 1365 height 624
click at [766, 242] on span "HA" at bounding box center [761, 242] width 13 height 21
